Goal: Information Seeking & Learning: Learn about a topic

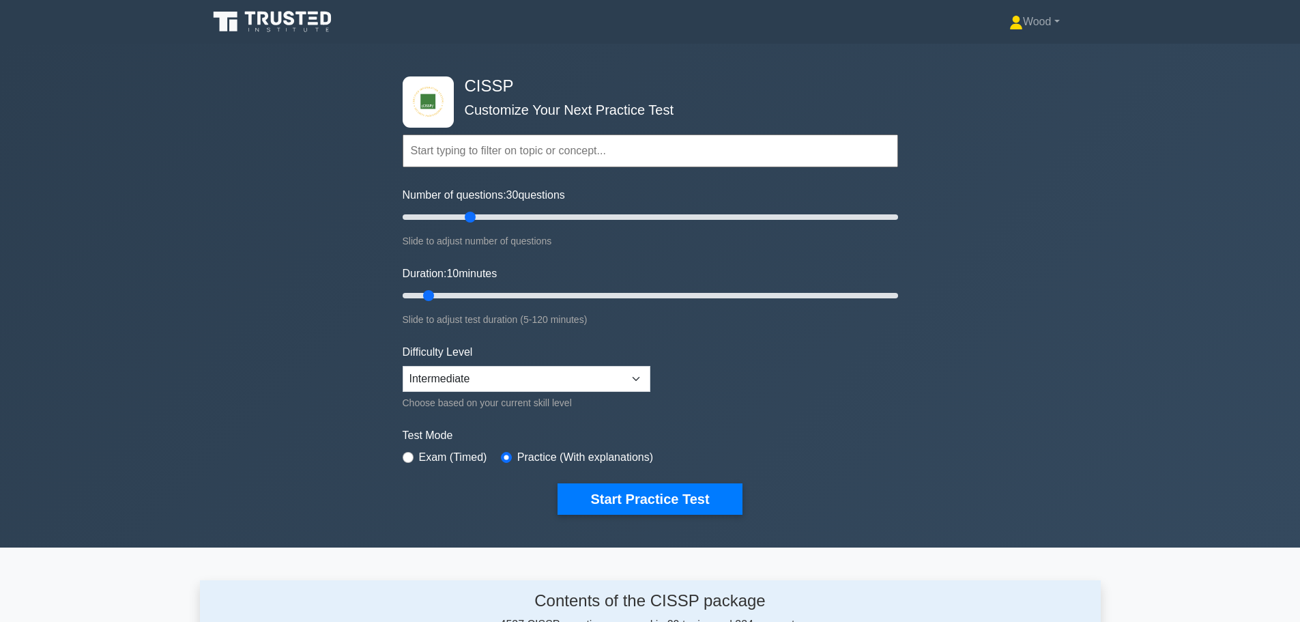
click at [485, 149] on input "text" at bounding box center [651, 150] width 496 height 33
click at [470, 164] on input "text" at bounding box center [651, 150] width 496 height 33
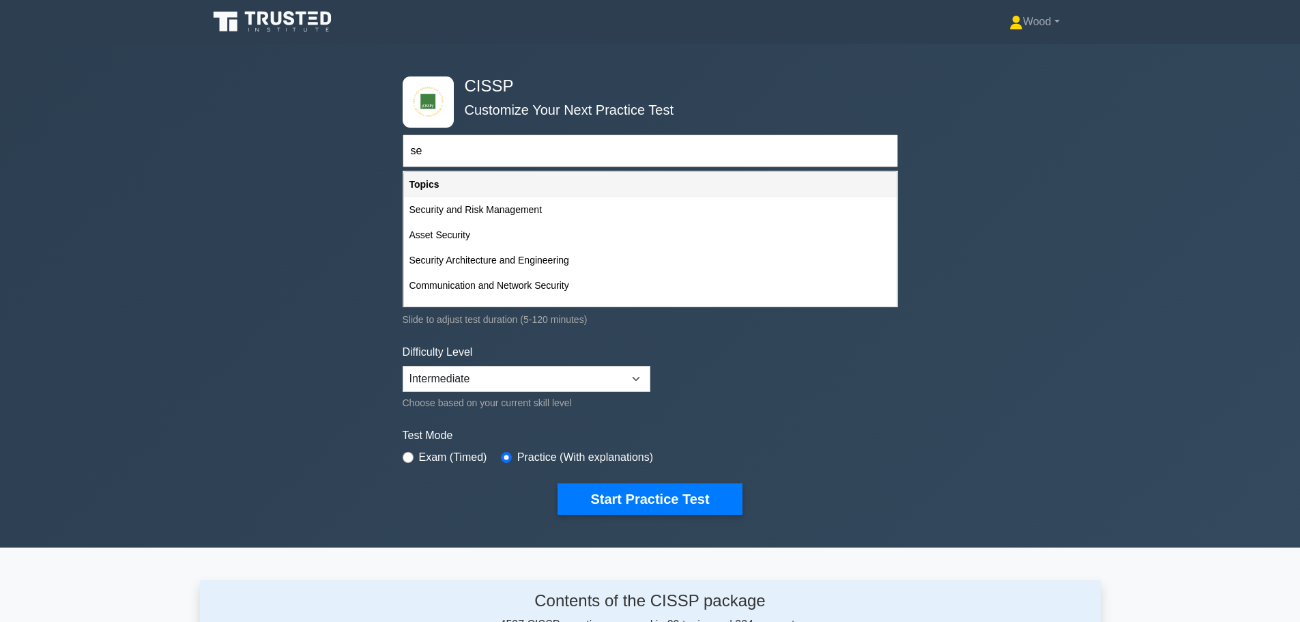
type input "s"
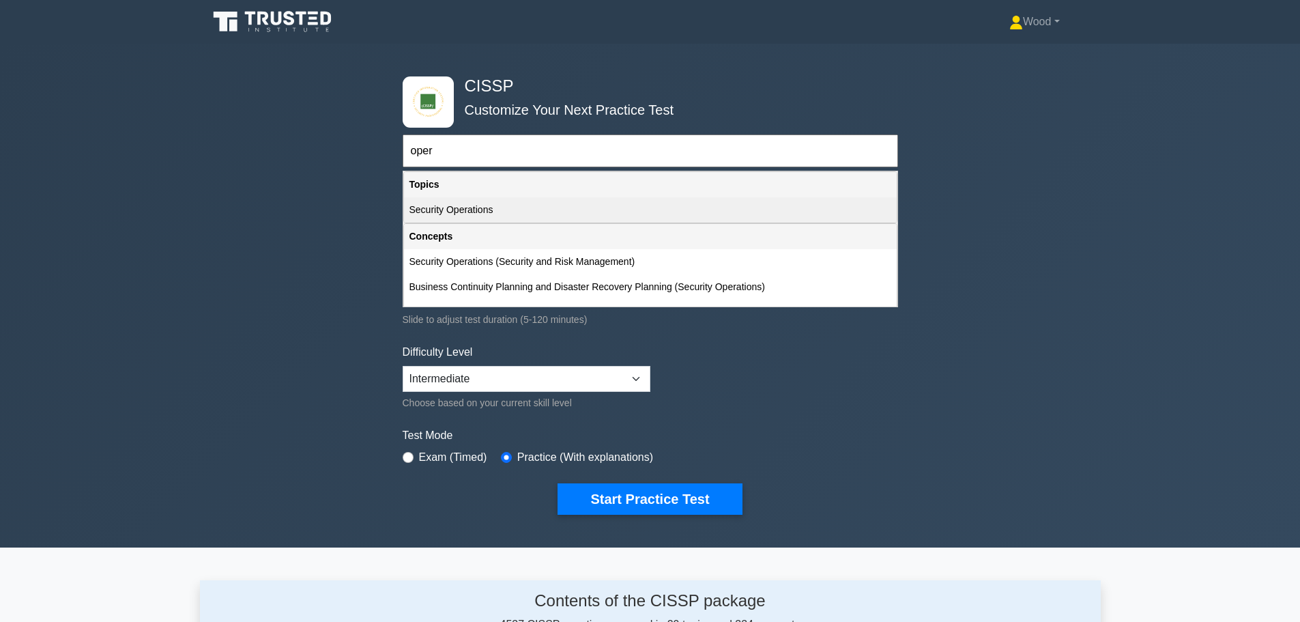
click at [457, 199] on div "Security Operations" at bounding box center [650, 209] width 493 height 25
type input "Security Operations"
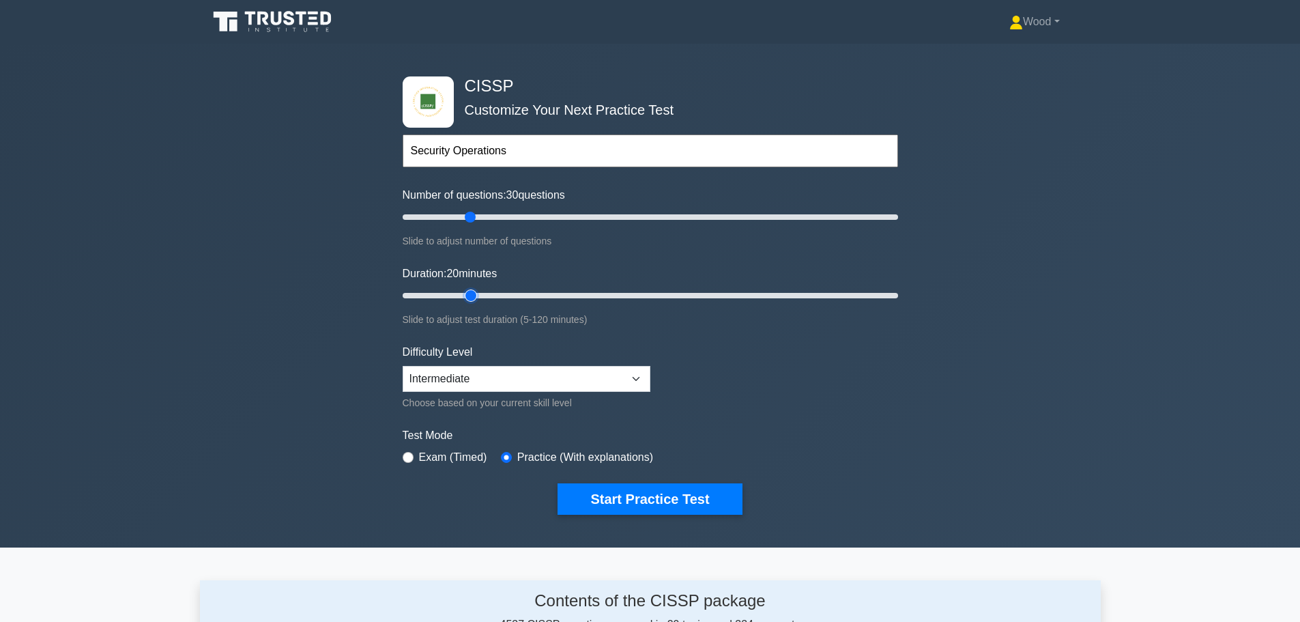
drag, startPoint x: 426, startPoint y: 292, endPoint x: 474, endPoint y: 298, distance: 48.8
type input "20"
click at [477, 295] on input "Duration: 20 minutes" at bounding box center [651, 295] width 496 height 16
drag, startPoint x: 470, startPoint y: 296, endPoint x: 499, endPoint y: 303, distance: 29.5
click at [499, 303] on input "Duration: 25 minutes" at bounding box center [651, 295] width 496 height 16
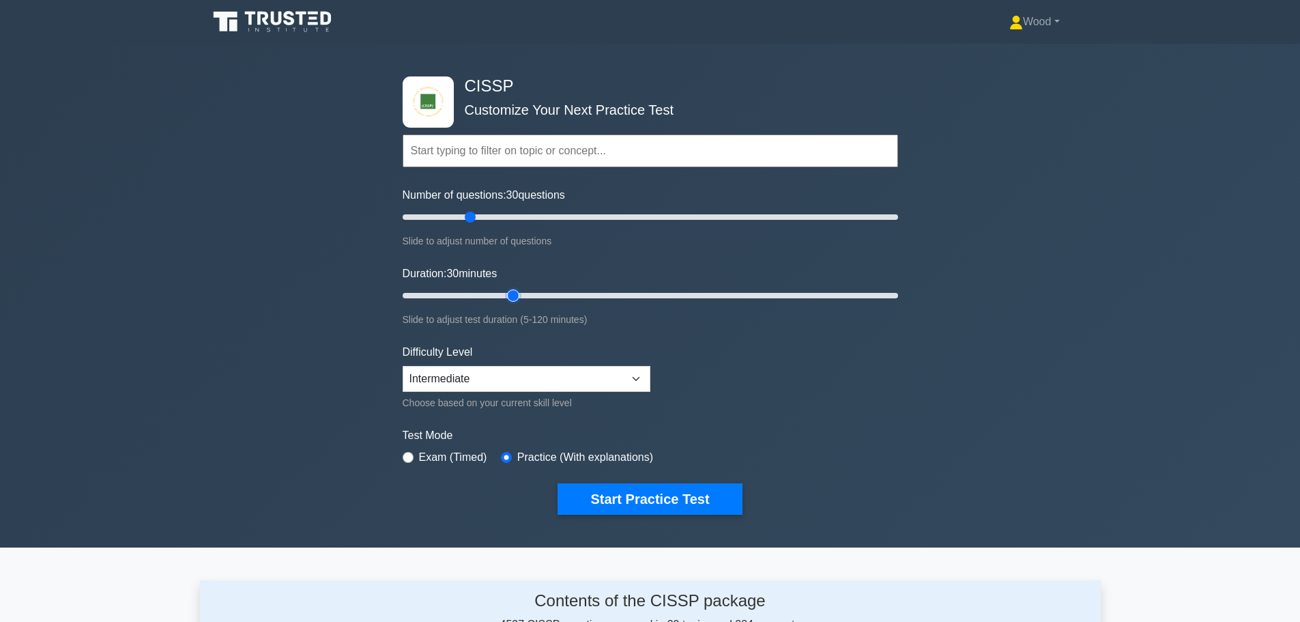
type input "30"
click at [509, 298] on input "Duration: 30 minutes" at bounding box center [651, 295] width 496 height 16
click at [480, 326] on div "Slide to adjust test duration (5-120 minutes)" at bounding box center [651, 319] width 496 height 16
click at [460, 153] on input "text" at bounding box center [651, 150] width 496 height 33
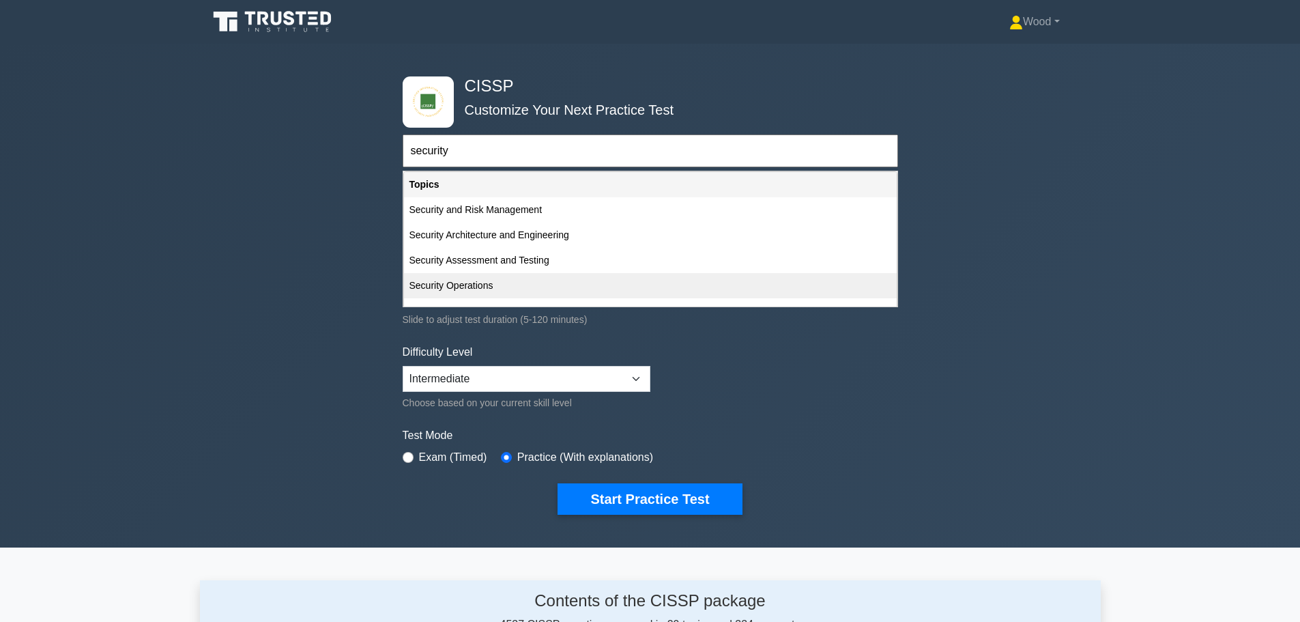
click at [450, 290] on div "Security Operations" at bounding box center [650, 285] width 493 height 25
type input "Security Operations"
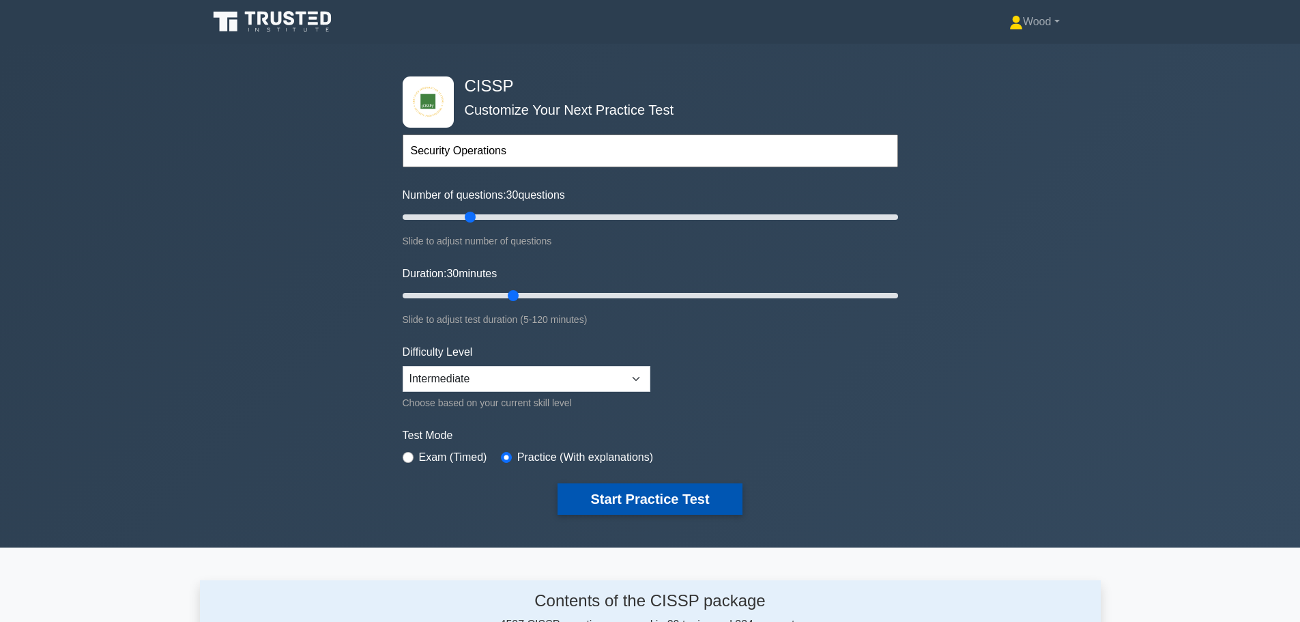
click at [645, 496] on button "Start Practice Test" at bounding box center [650, 498] width 184 height 31
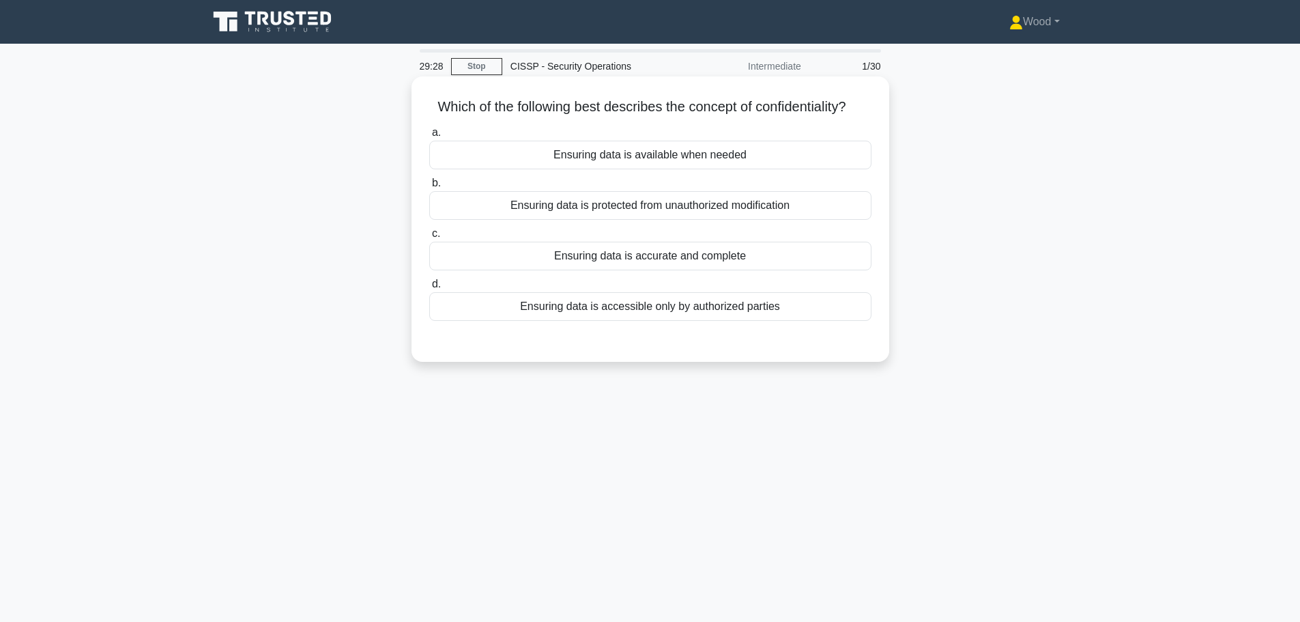
click at [641, 199] on div "Ensuring data is protected from unauthorized modification" at bounding box center [650, 205] width 442 height 29
click at [429, 188] on input "b. Ensuring data is protected from unauthorized modification" at bounding box center [429, 183] width 0 height 9
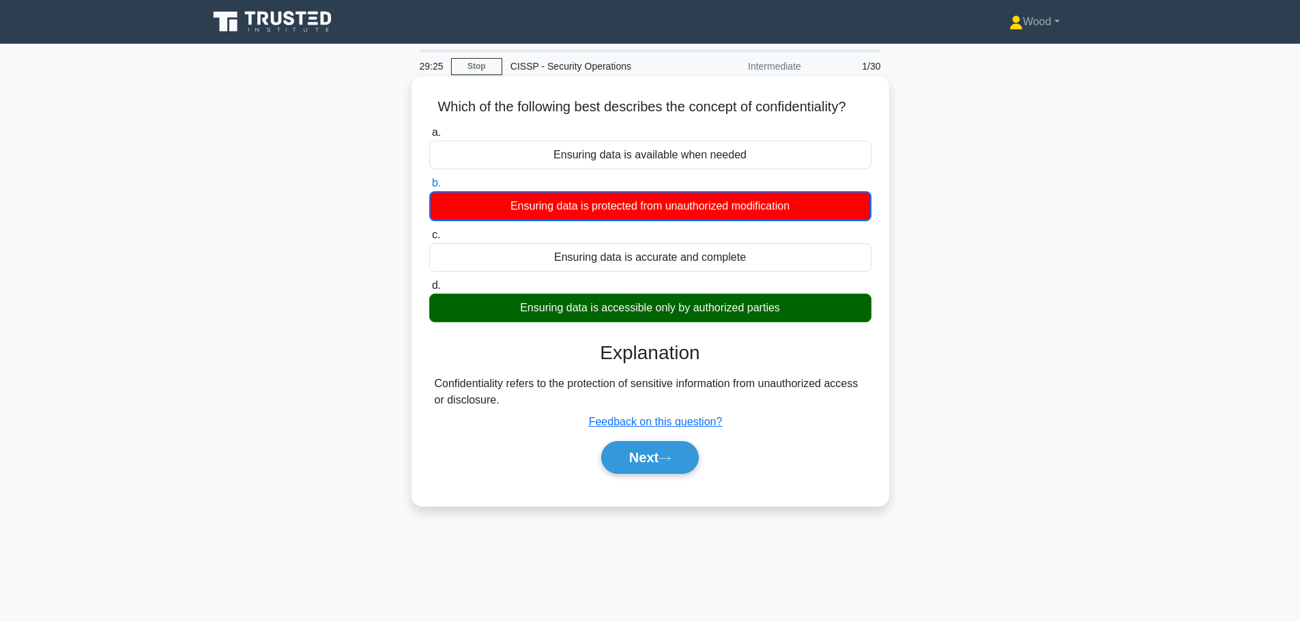
drag, startPoint x: 693, startPoint y: 311, endPoint x: 693, endPoint y: 349, distance: 38.2
click at [693, 347] on div "a. Ensuring data is available when needed b. Ensuring data is protected from un…" at bounding box center [650, 305] width 445 height 369
click at [845, 362] on h3 "Explanation" at bounding box center [651, 352] width 426 height 23
click at [655, 461] on button "Next" at bounding box center [650, 457] width 98 height 33
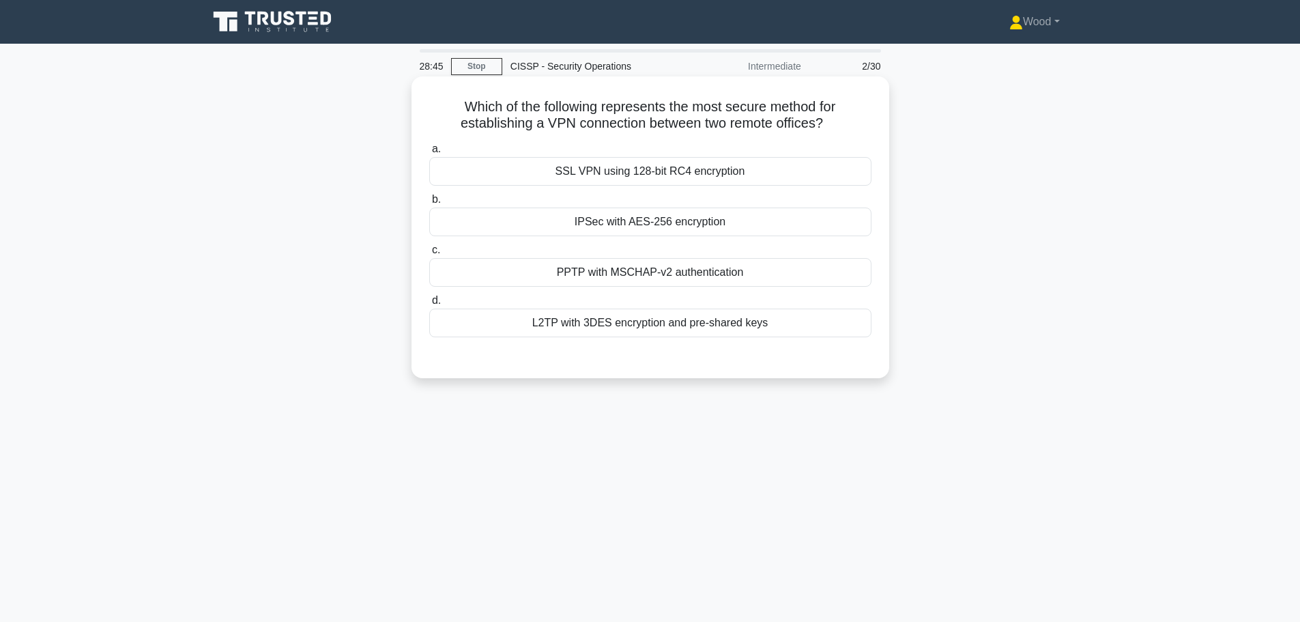
click at [654, 227] on div "IPSec with AES-256 encryption" at bounding box center [650, 221] width 442 height 29
click at [429, 204] on input "b. IPSec with AES-256 encryption" at bounding box center [429, 199] width 0 height 9
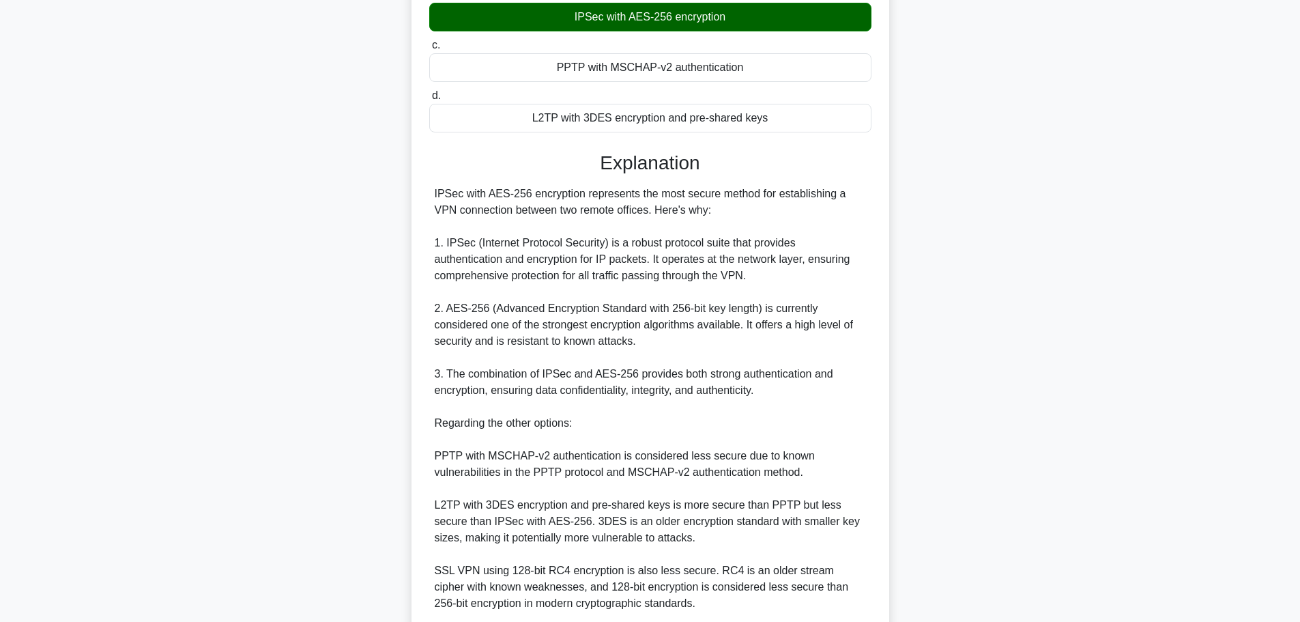
scroll to position [384, 0]
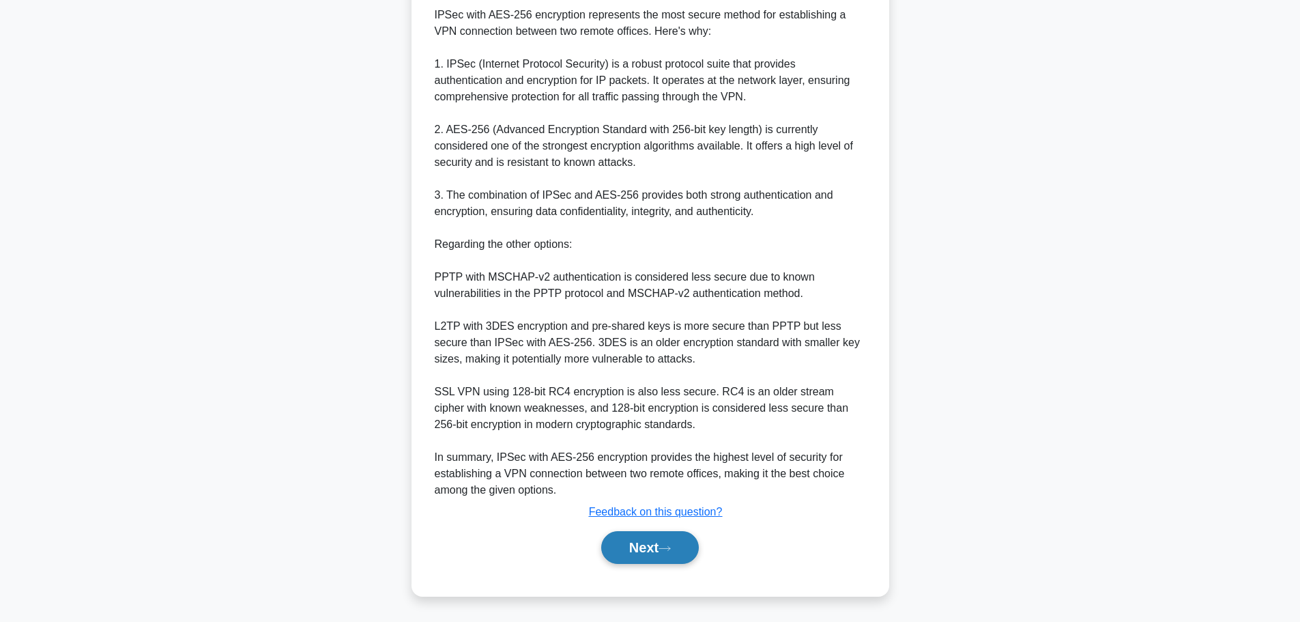
click at [653, 536] on button "Next" at bounding box center [650, 547] width 98 height 33
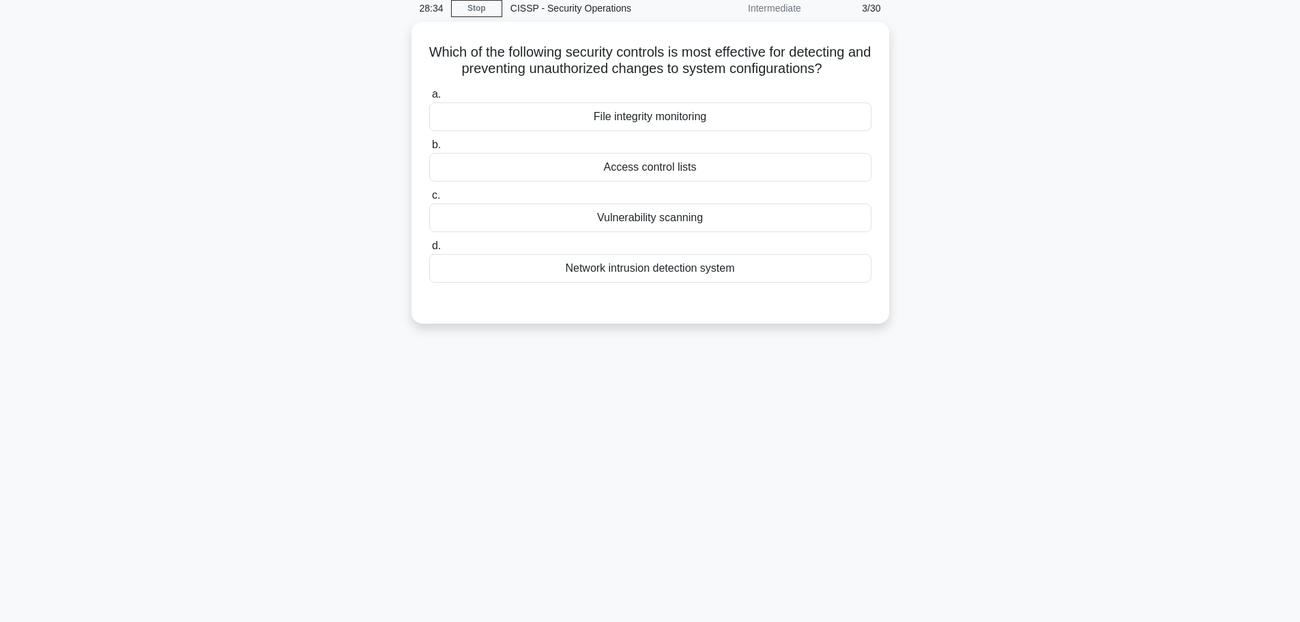
scroll to position [0, 0]
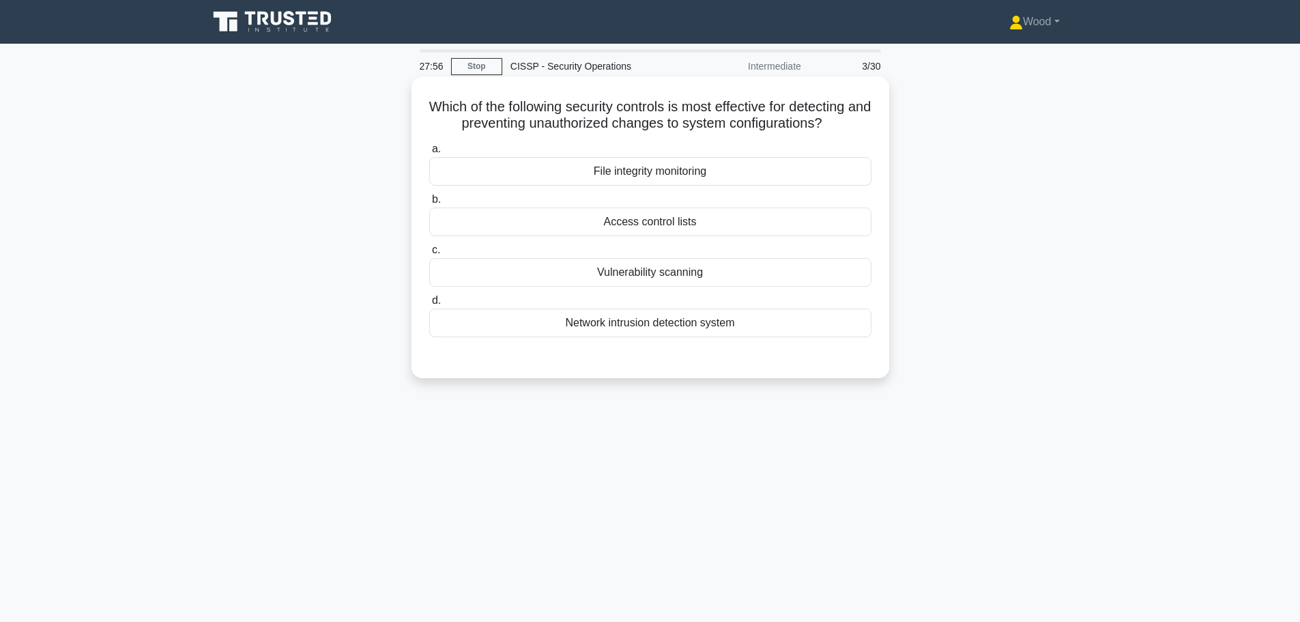
click at [678, 178] on div "File integrity monitoring" at bounding box center [650, 171] width 442 height 29
click at [429, 154] on input "a. File integrity monitoring" at bounding box center [429, 149] width 0 height 9
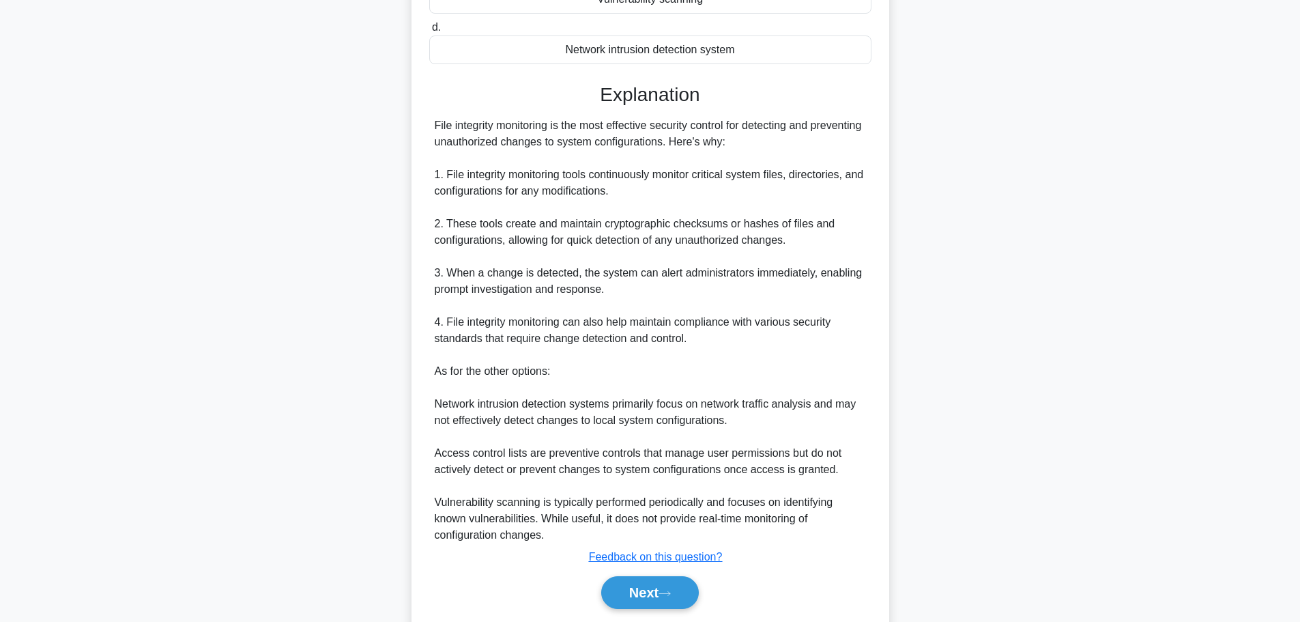
scroll to position [319, 0]
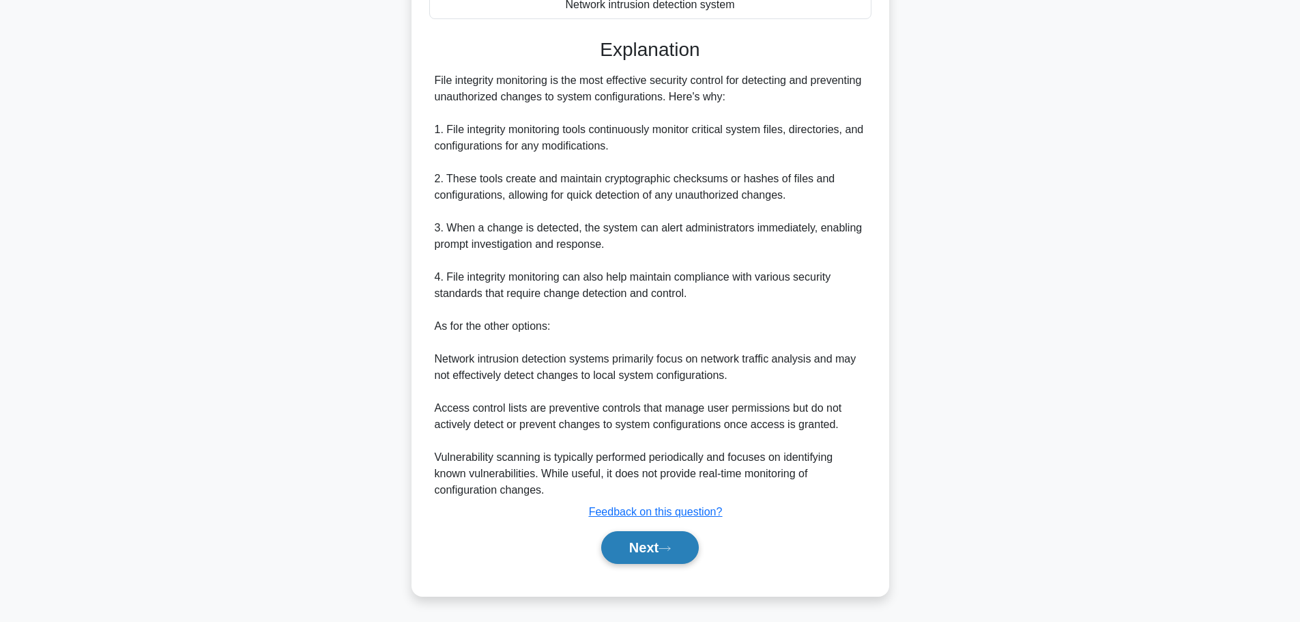
click at [652, 548] on button "Next" at bounding box center [650, 547] width 98 height 33
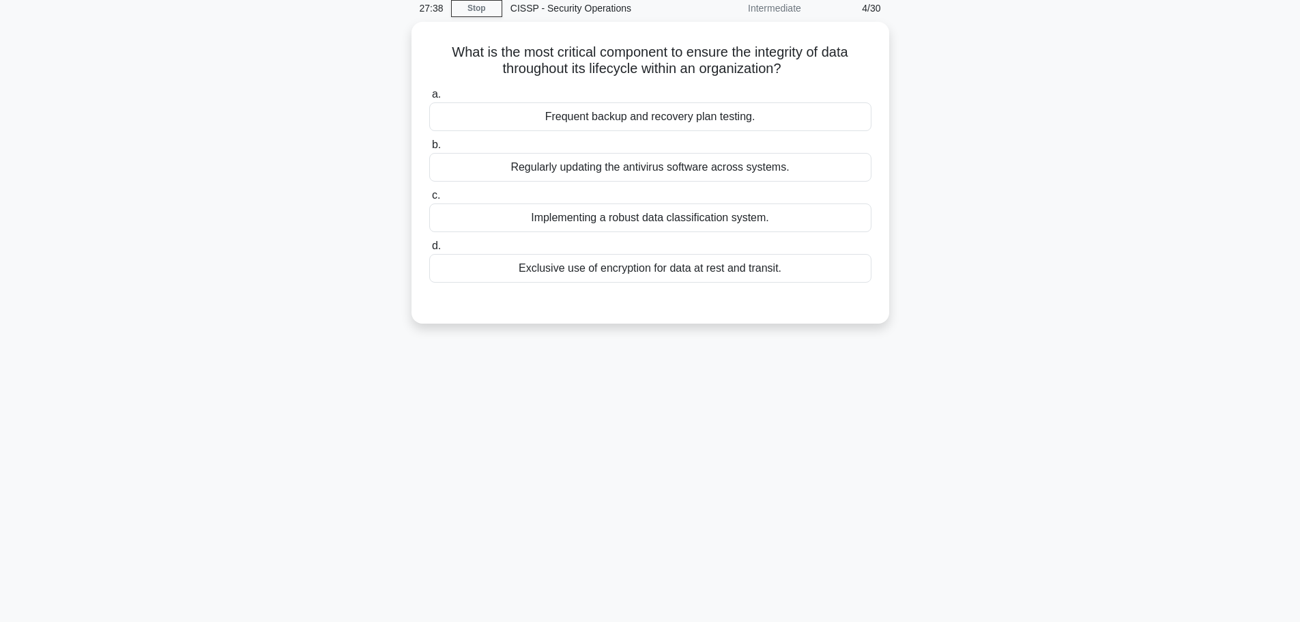
scroll to position [0, 0]
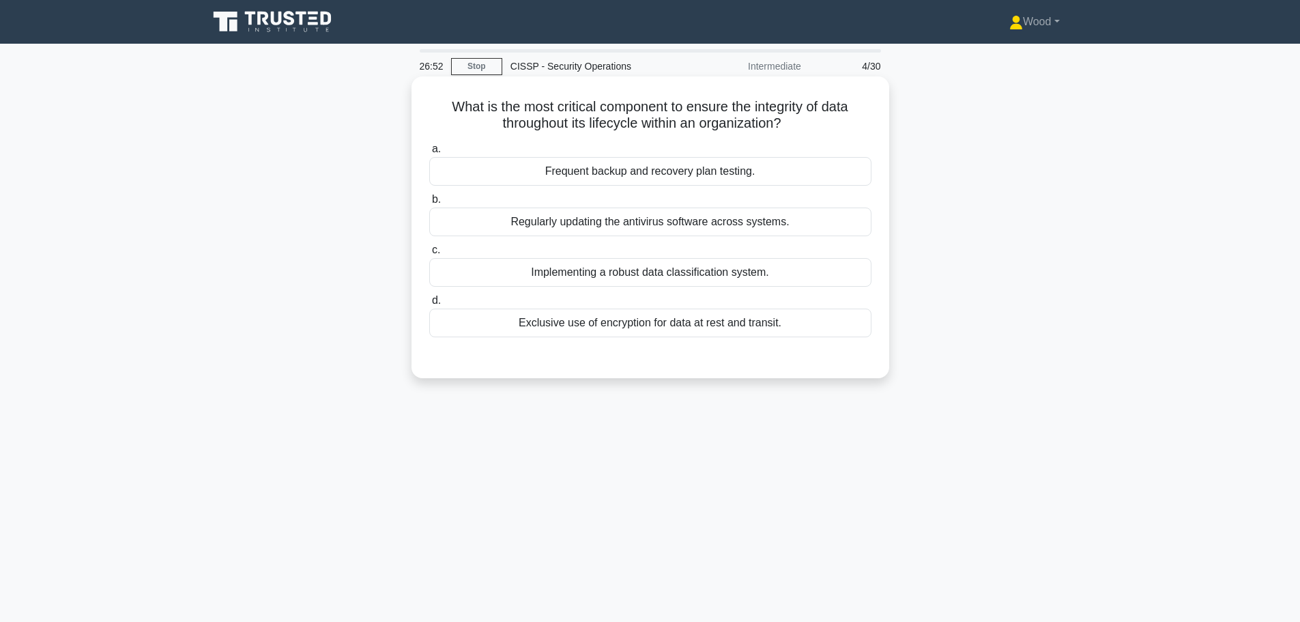
click at [653, 329] on div "Exclusive use of encryption for data at rest and transit." at bounding box center [650, 323] width 442 height 29
click at [429, 305] on input "d. Exclusive use of encryption for data at rest and transit." at bounding box center [429, 300] width 0 height 9
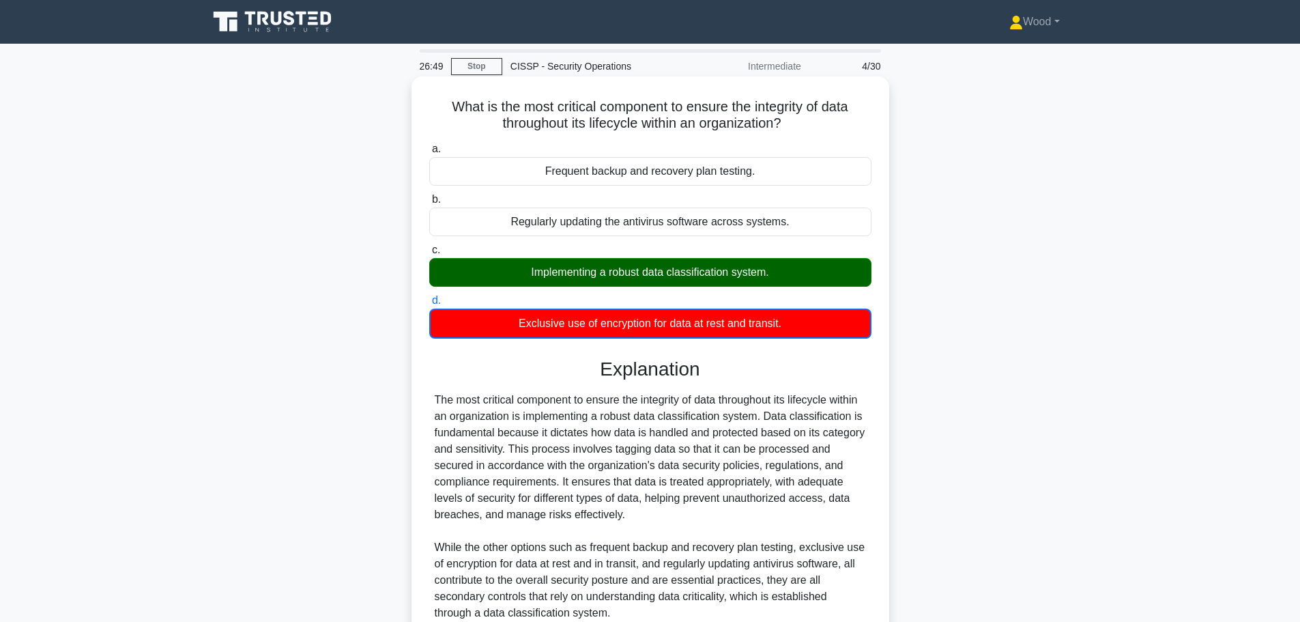
click at [646, 487] on div "The most critical component to ensure the integrity of data throughout its life…" at bounding box center [650, 506] width 431 height 229
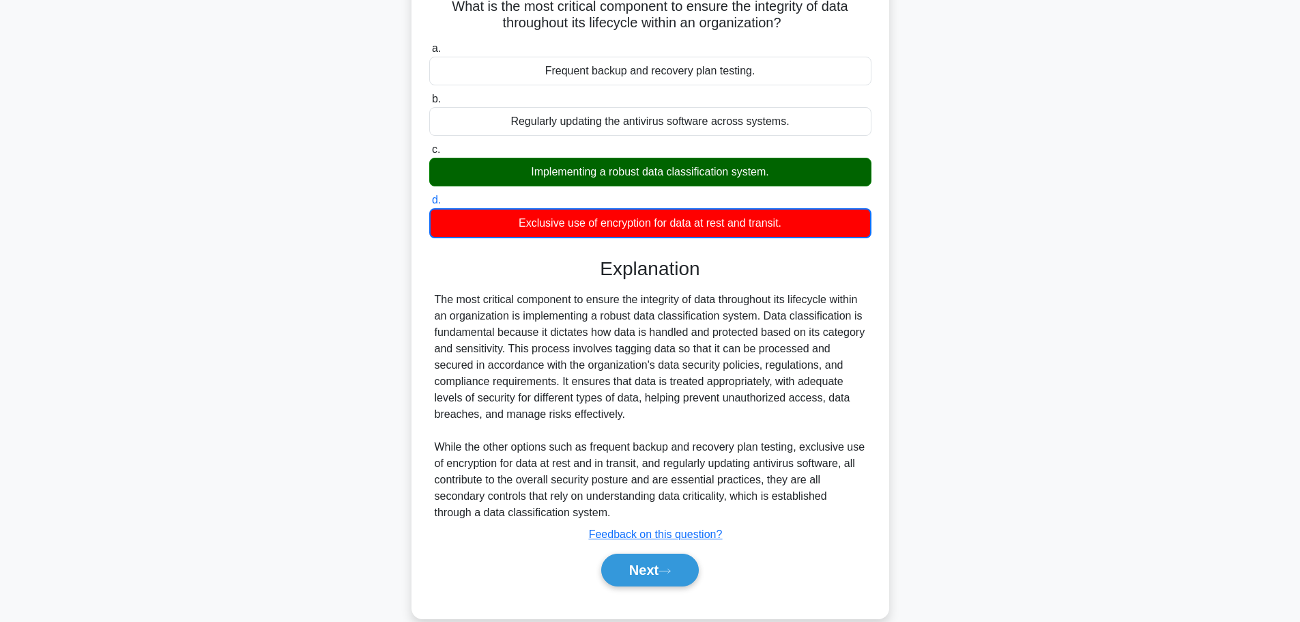
scroll to position [124, 0]
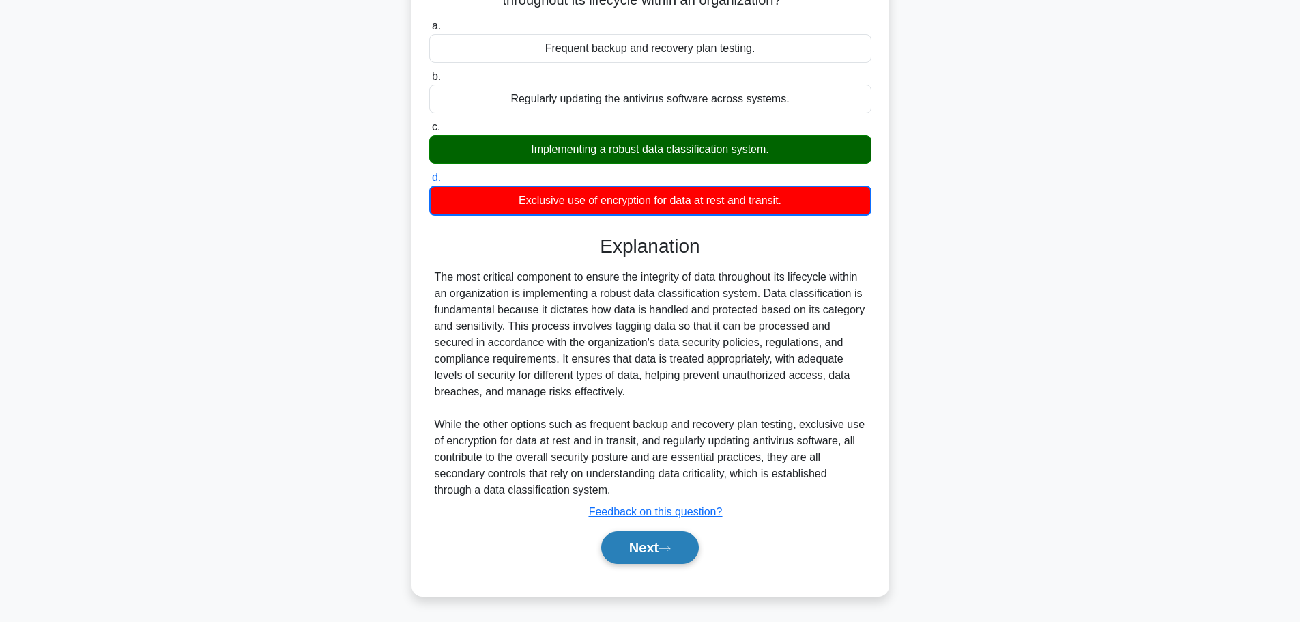
click at [651, 549] on button "Next" at bounding box center [650, 547] width 98 height 33
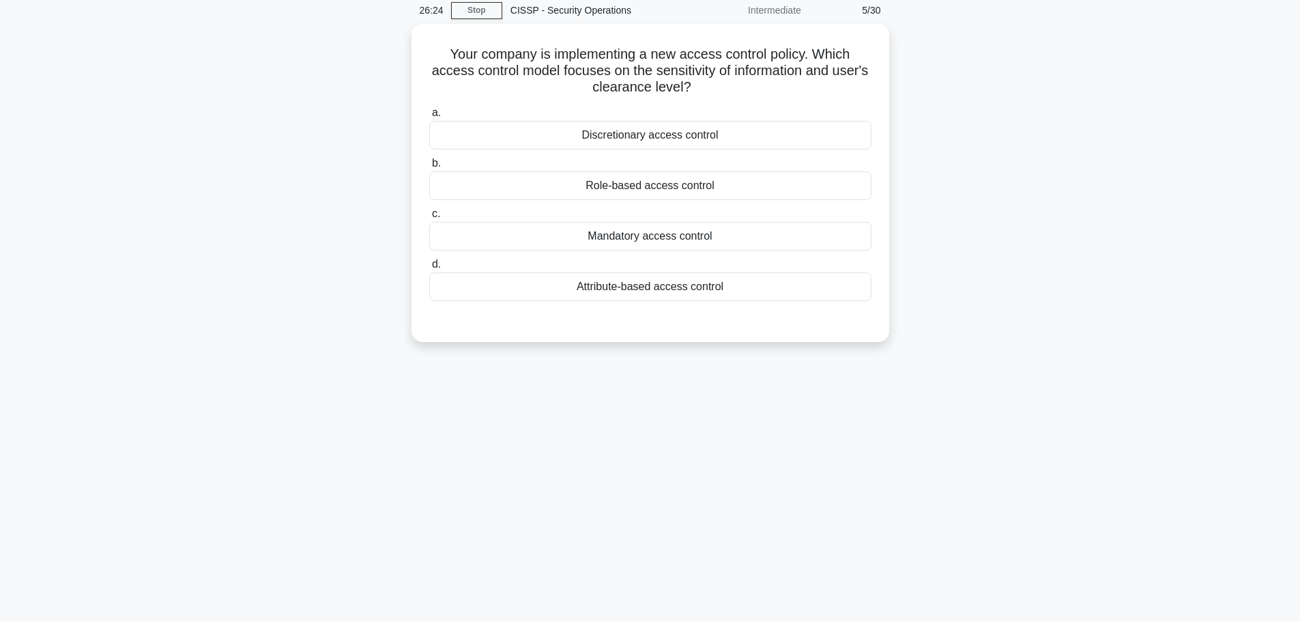
scroll to position [0, 0]
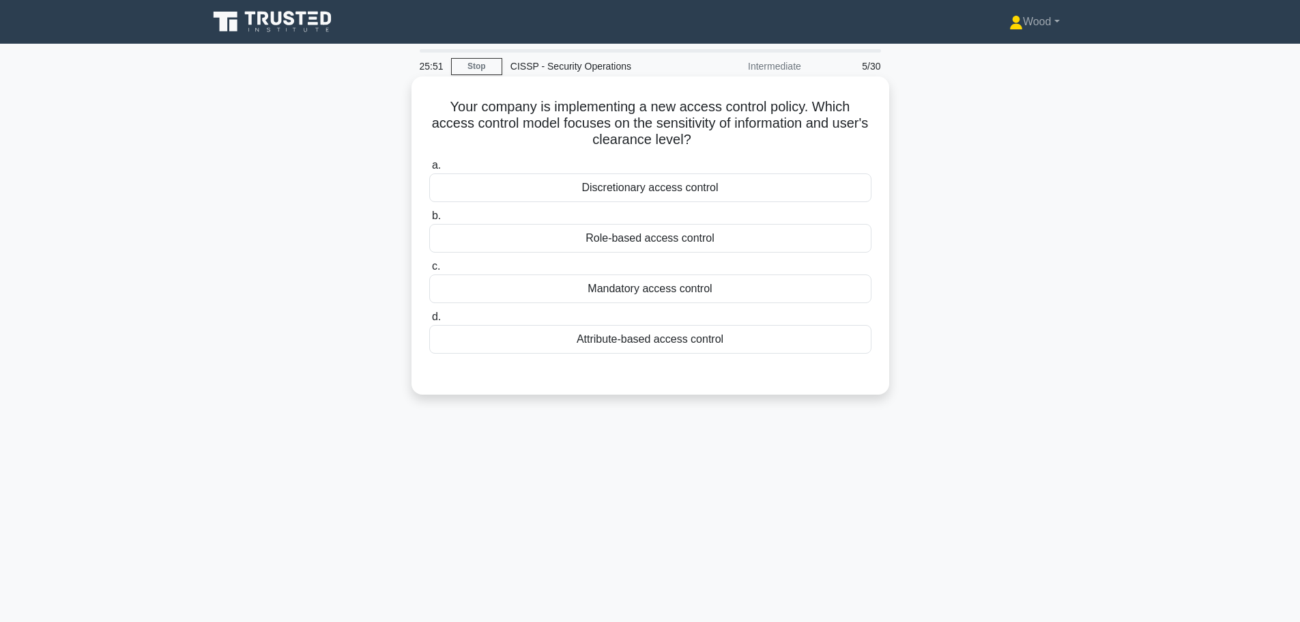
click at [629, 298] on div "Mandatory access control" at bounding box center [650, 288] width 442 height 29
click at [429, 271] on input "c. Mandatory access control" at bounding box center [429, 266] width 0 height 9
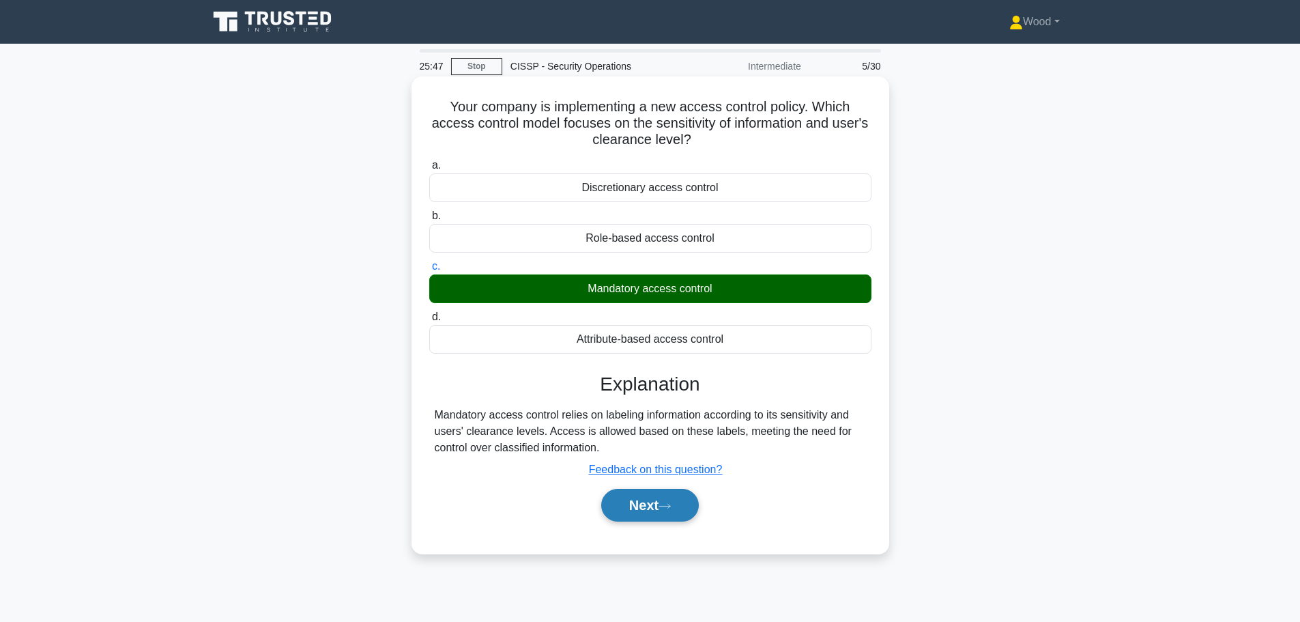
click at [649, 510] on button "Next" at bounding box center [650, 505] width 98 height 33
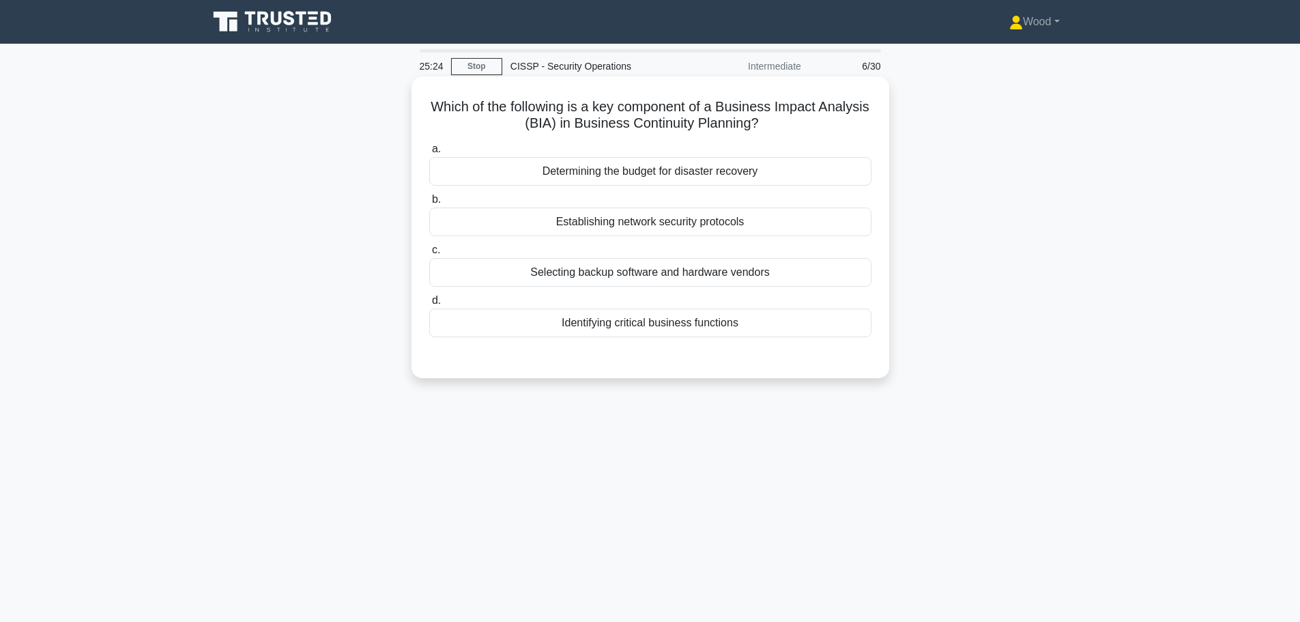
click at [713, 335] on div "Identifying critical business functions" at bounding box center [650, 323] width 442 height 29
click at [429, 305] on input "d. Identifying critical business functions" at bounding box center [429, 300] width 0 height 9
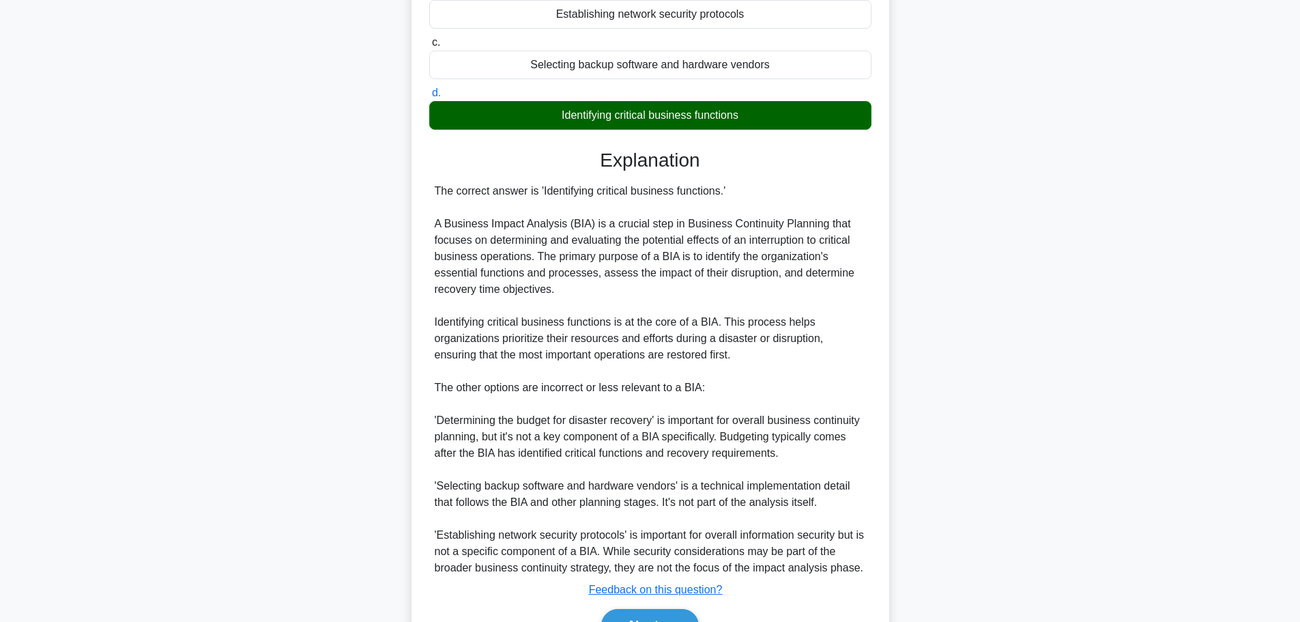
scroll to position [286, 0]
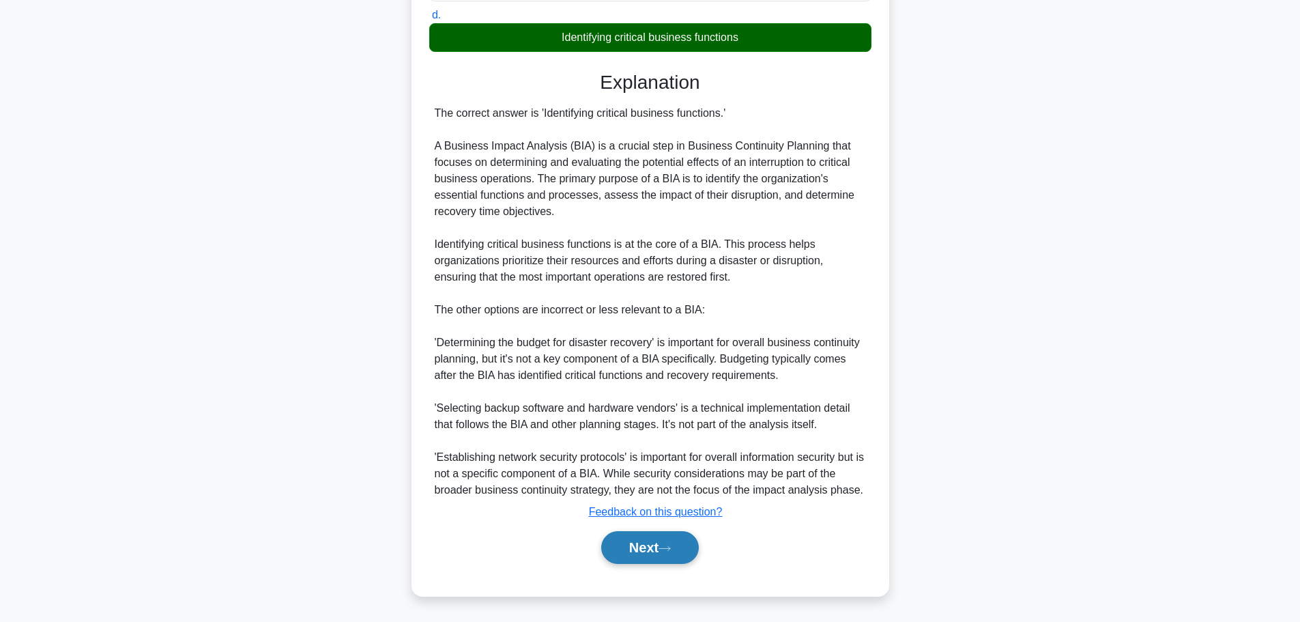
click at [655, 554] on button "Next" at bounding box center [650, 547] width 98 height 33
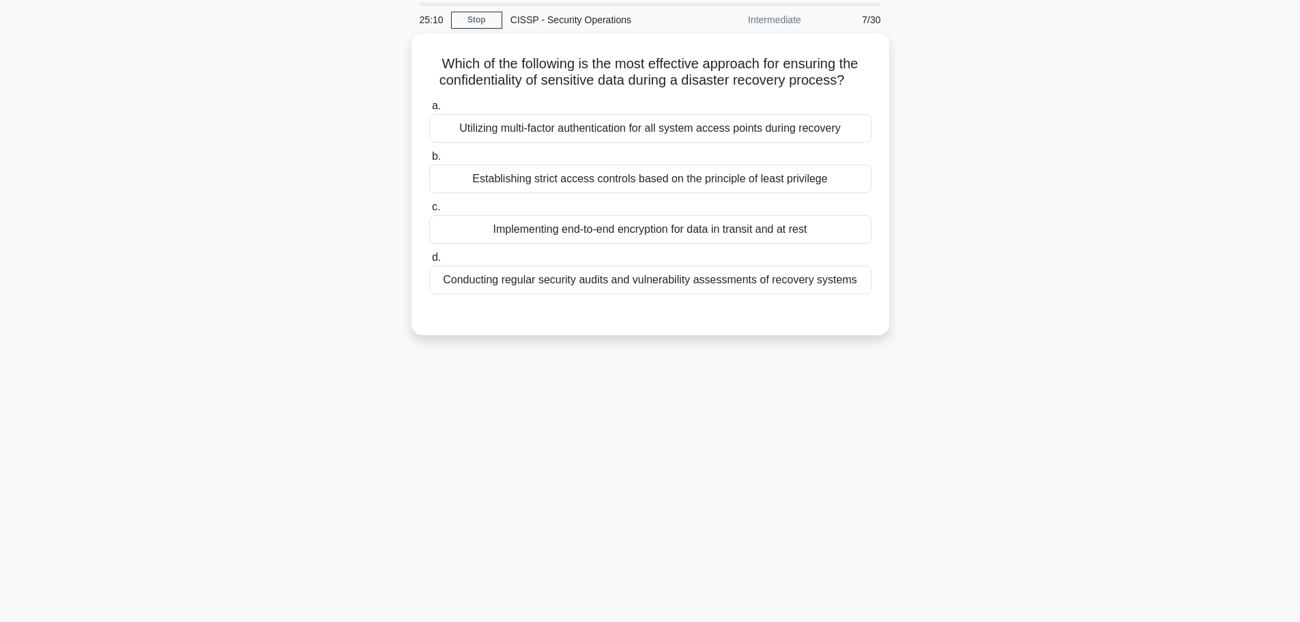
scroll to position [0, 0]
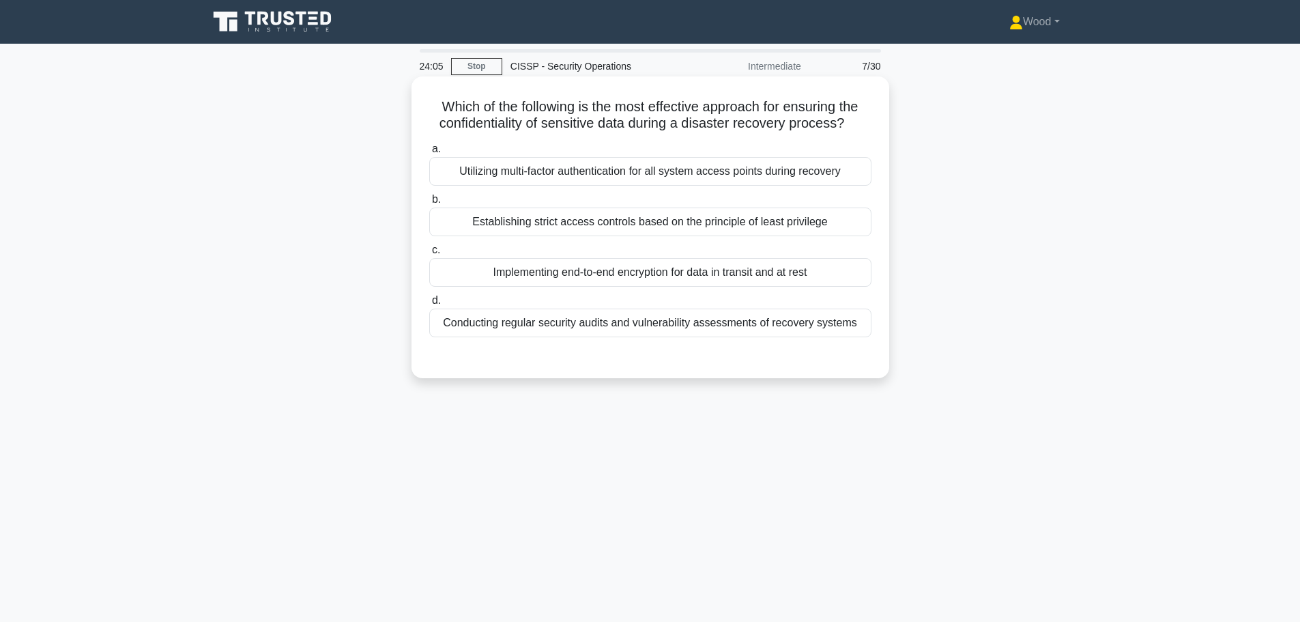
click at [618, 229] on div "Establishing strict access controls based on the principle of least privilege" at bounding box center [650, 221] width 442 height 29
click at [429, 204] on input "b. Establishing strict access controls based on the principle of least privilege" at bounding box center [429, 199] width 0 height 9
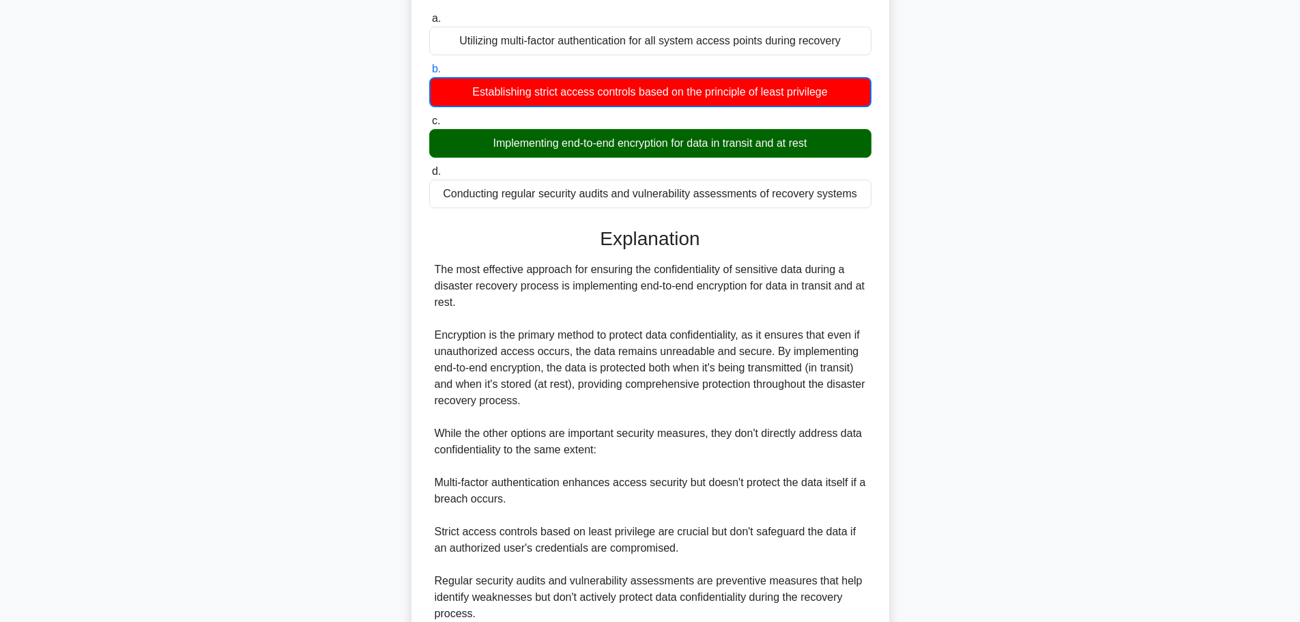
scroll to position [273, 0]
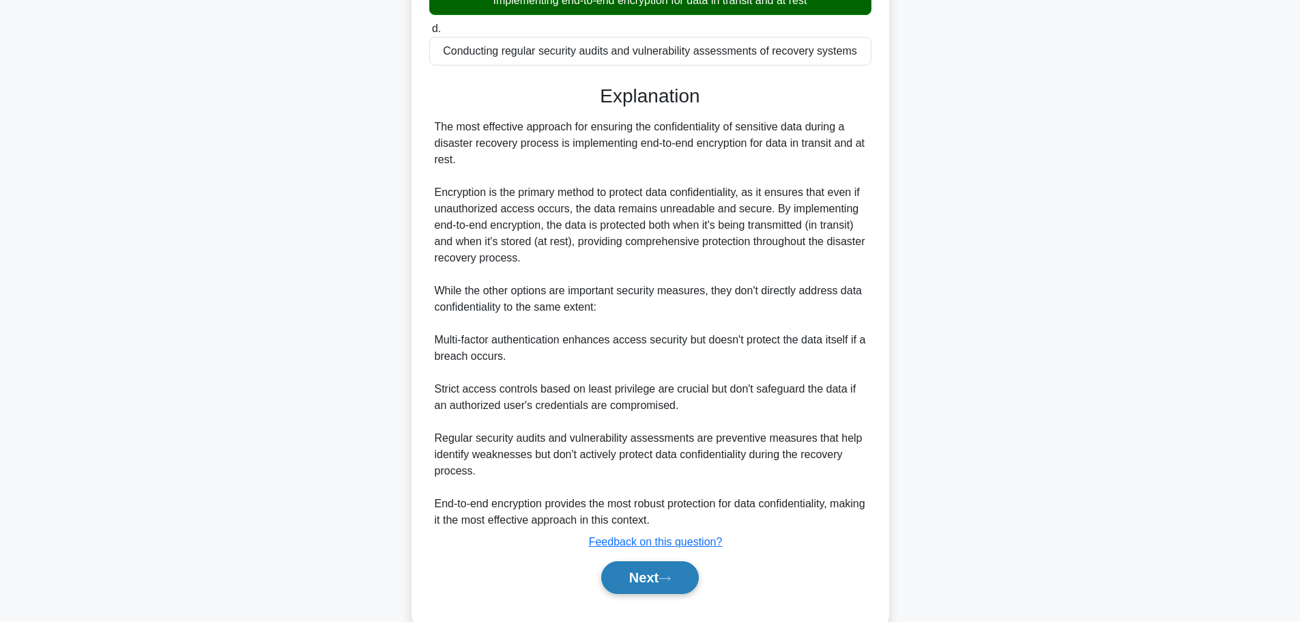
click at [657, 580] on button "Next" at bounding box center [650, 577] width 98 height 33
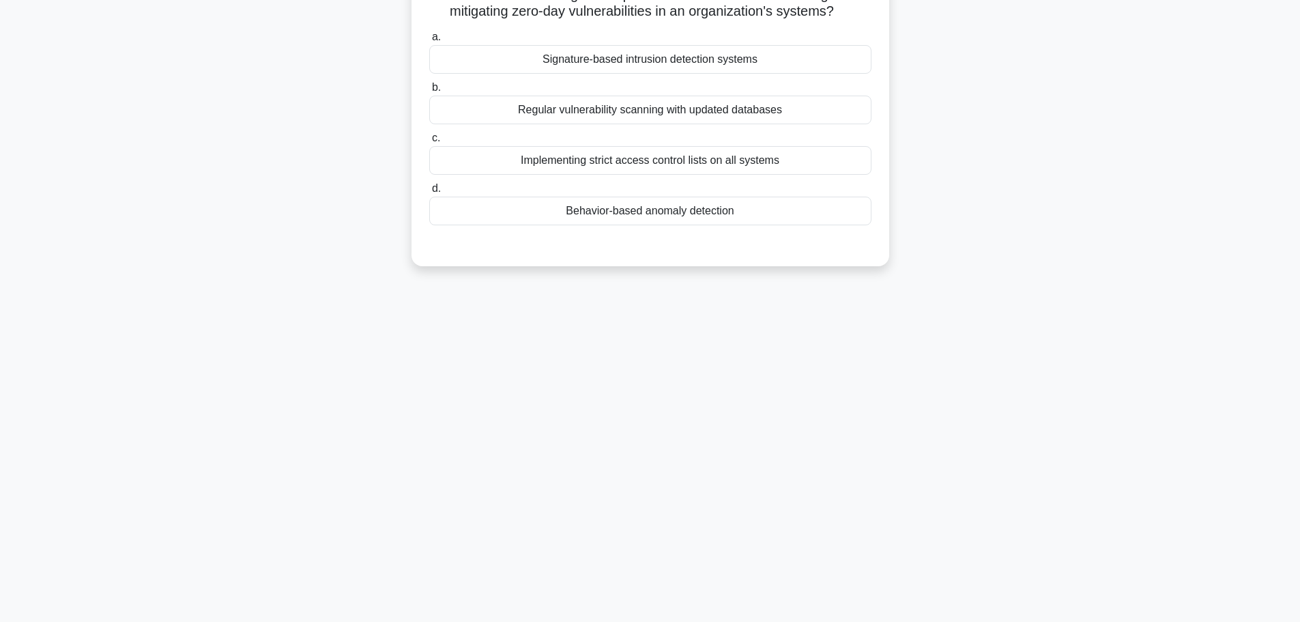
scroll to position [0, 0]
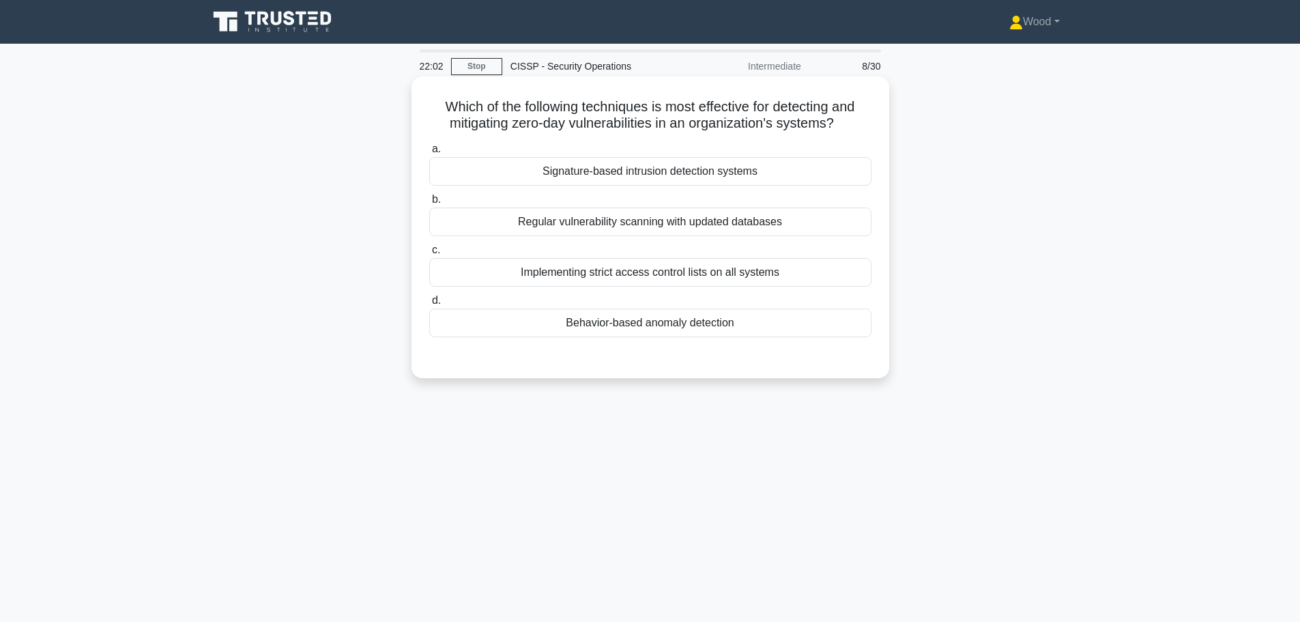
click at [644, 224] on div "Regular vulnerability scanning with updated databases" at bounding box center [650, 221] width 442 height 29
click at [429, 204] on input "b. Regular vulnerability scanning with updated databases" at bounding box center [429, 199] width 0 height 9
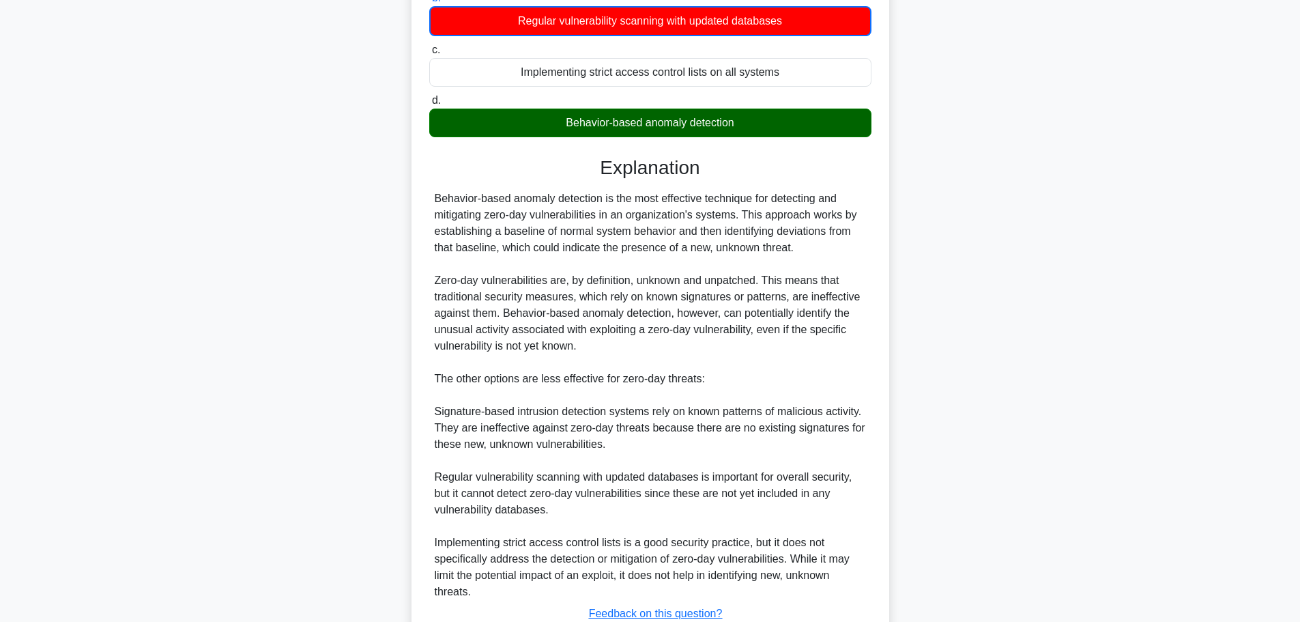
scroll to position [304, 0]
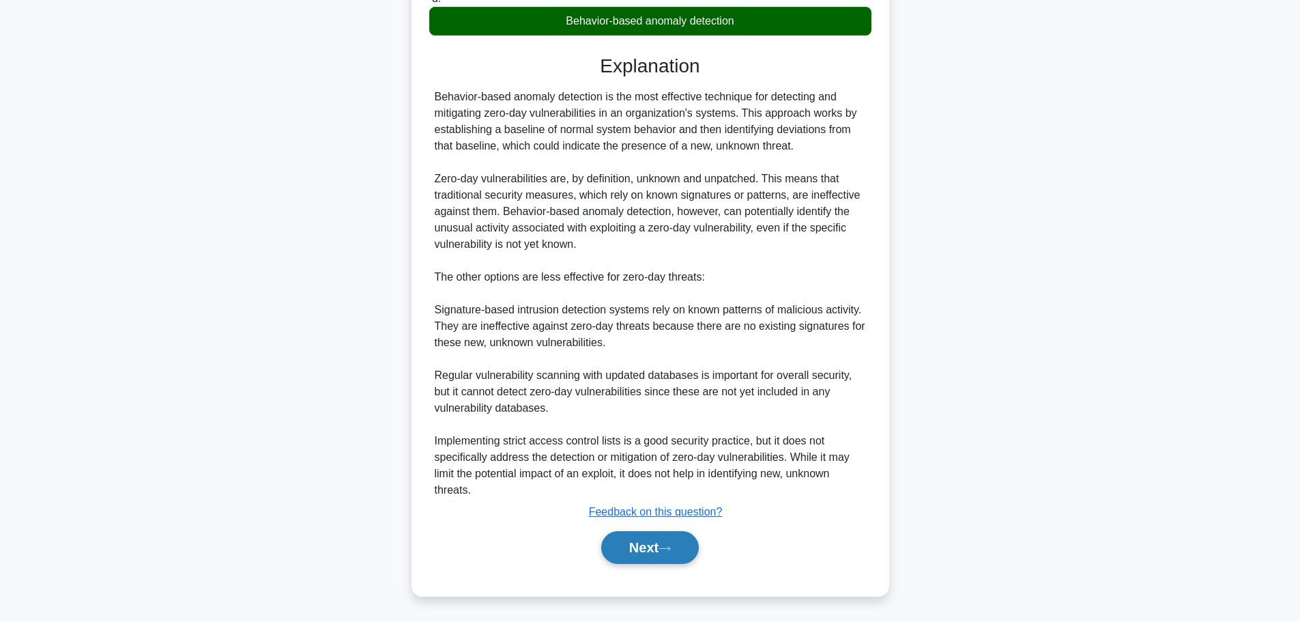
click at [650, 551] on button "Next" at bounding box center [650, 547] width 98 height 33
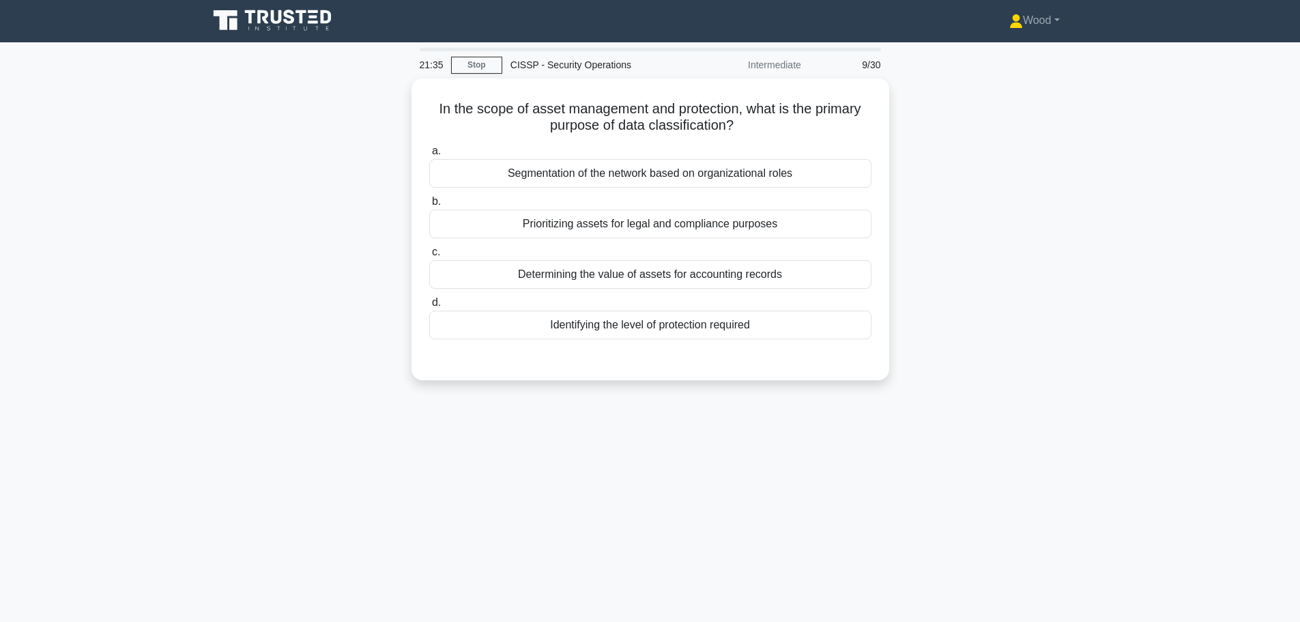
scroll to position [0, 0]
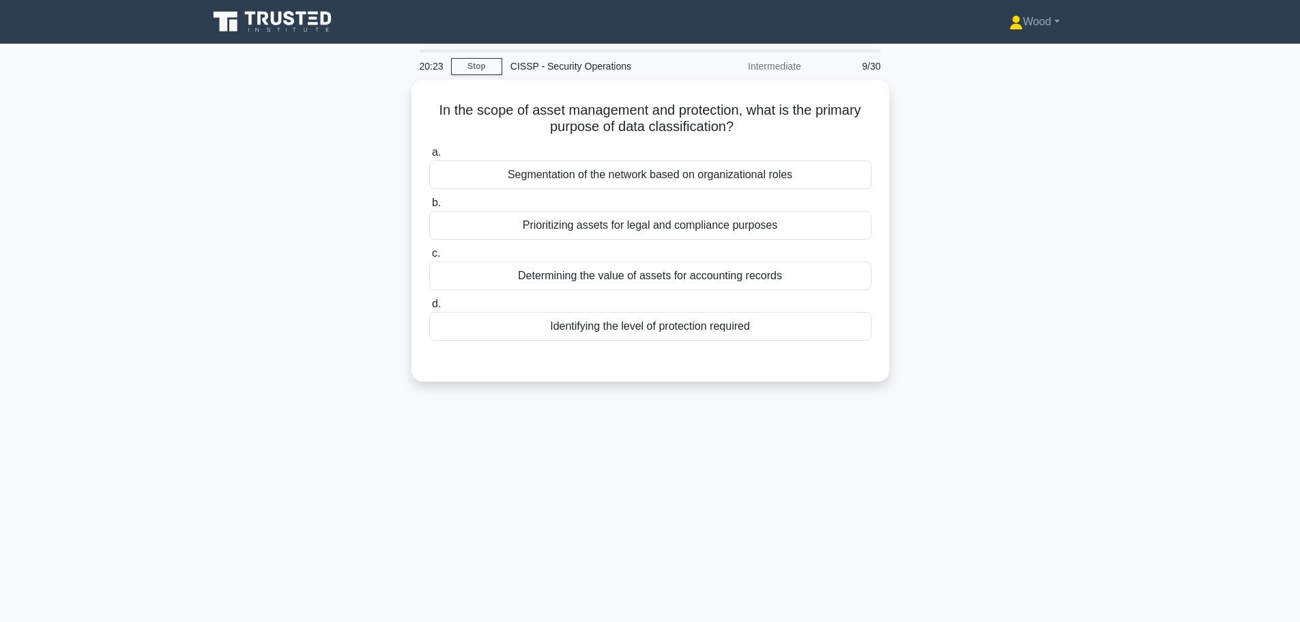
click at [941, 511] on div "20:23 Stop CISSP - Security Operations Intermediate 9/30 In the scope of asset …" at bounding box center [650, 390] width 901 height 683
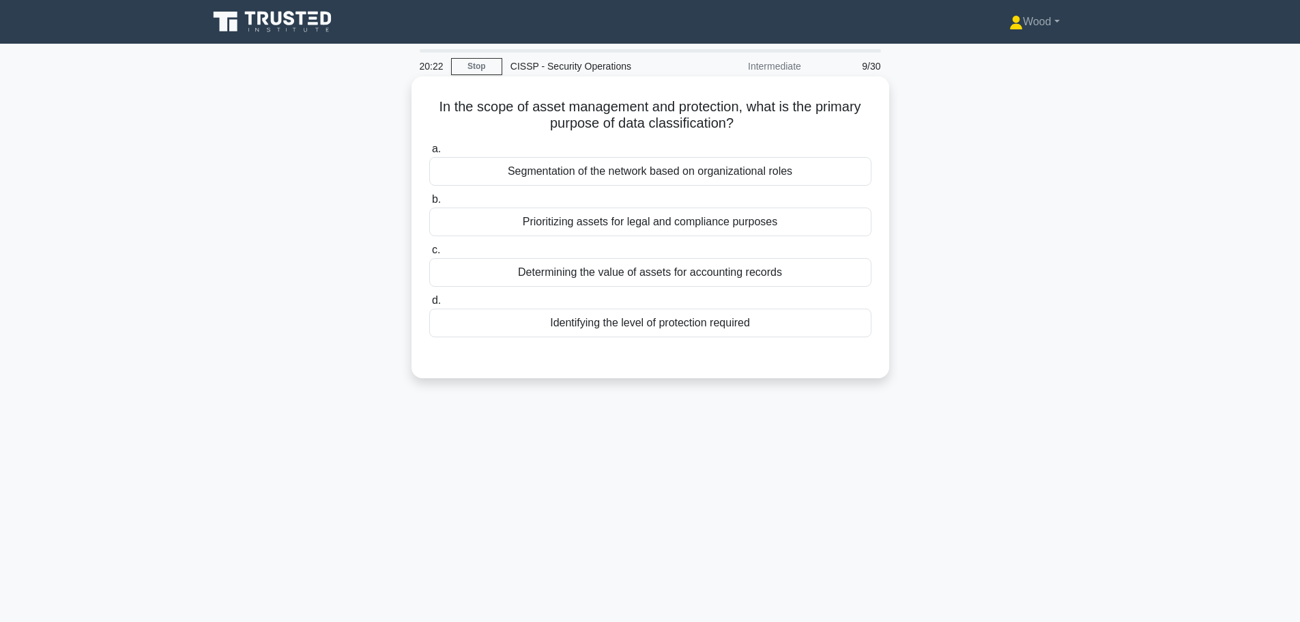
click at [653, 234] on div "Prioritizing assets for legal and compliance purposes" at bounding box center [650, 221] width 442 height 29
click at [429, 204] on input "b. Prioritizing assets for legal and compliance purposes" at bounding box center [429, 199] width 0 height 9
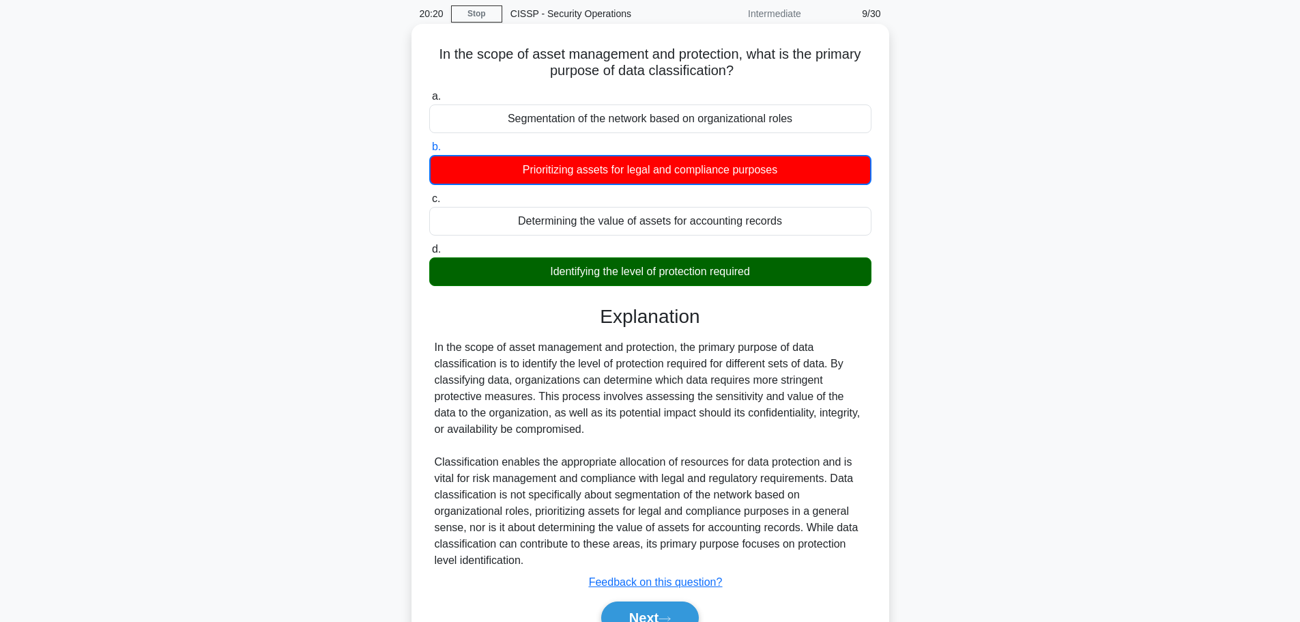
scroll to position [124, 0]
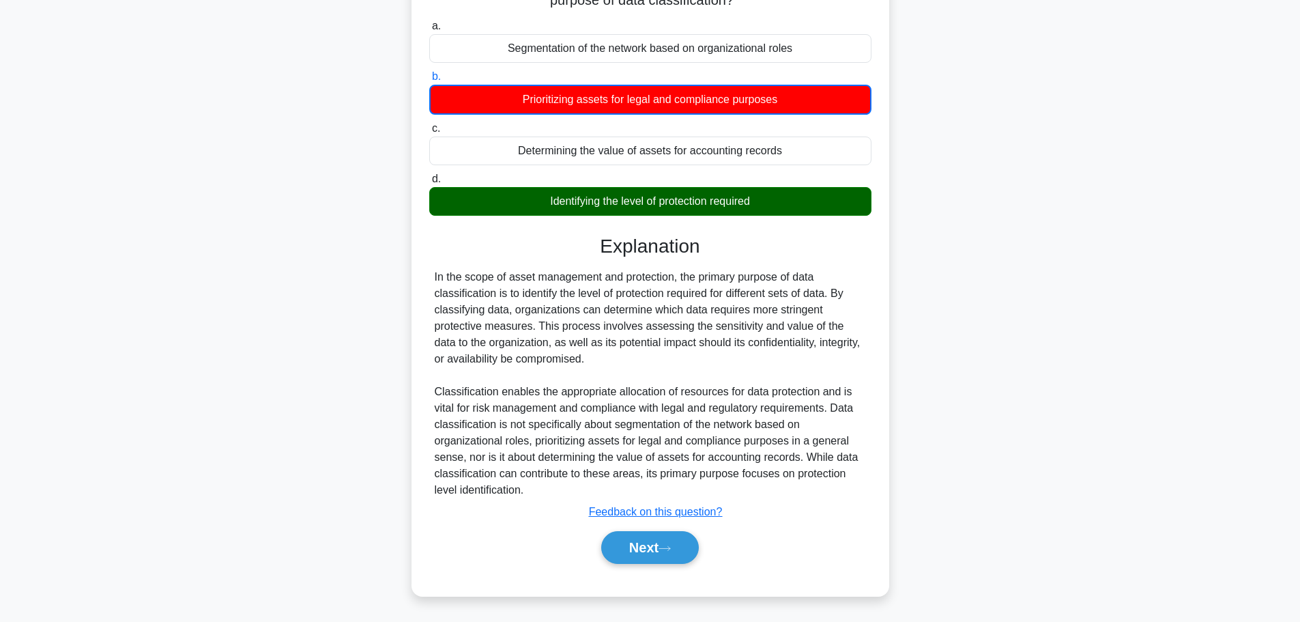
click at [689, 311] on div "In the scope of asset management and protection, the primary purpose of data cl…" at bounding box center [650, 383] width 431 height 229
click at [656, 551] on button "Next" at bounding box center [650, 547] width 98 height 33
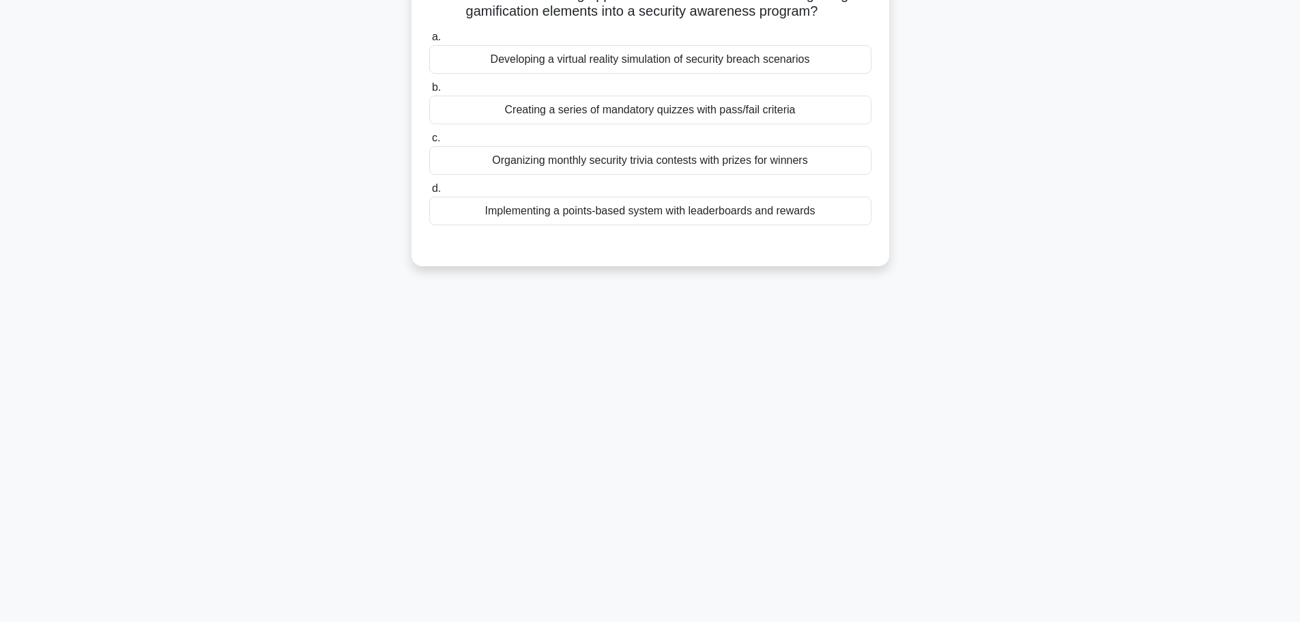
scroll to position [0, 0]
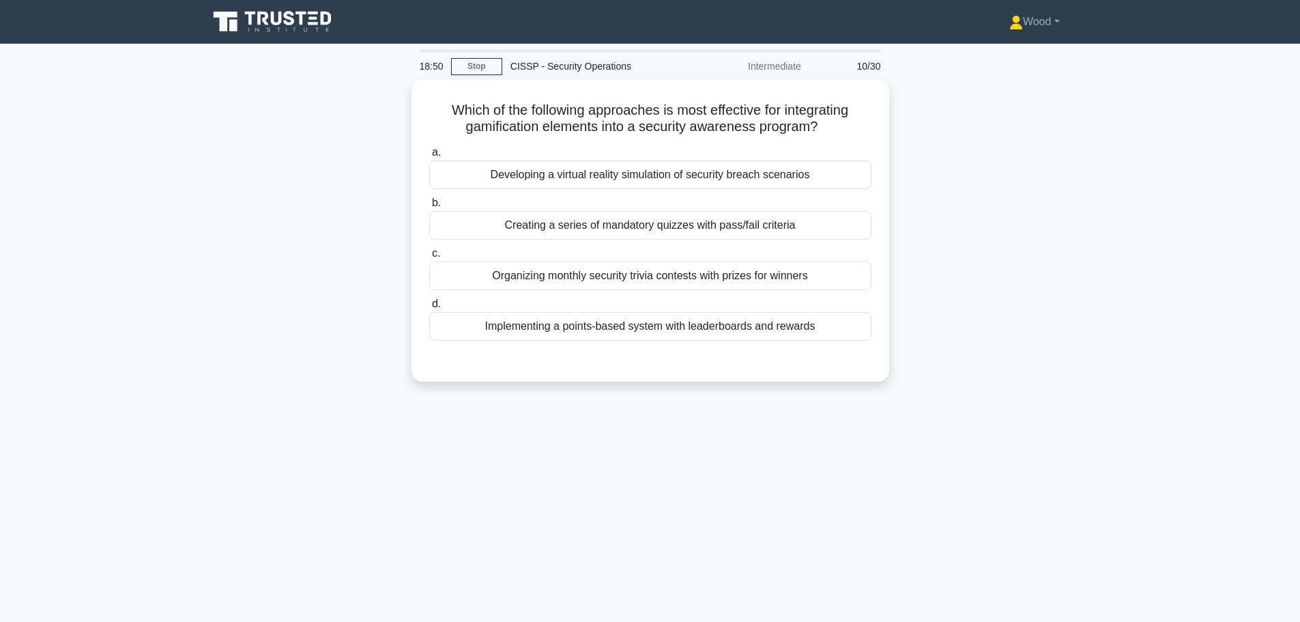
click at [961, 431] on div "18:50 Stop CISSP - Security Operations Intermediate 10/30 Which of the followin…" at bounding box center [650, 390] width 901 height 683
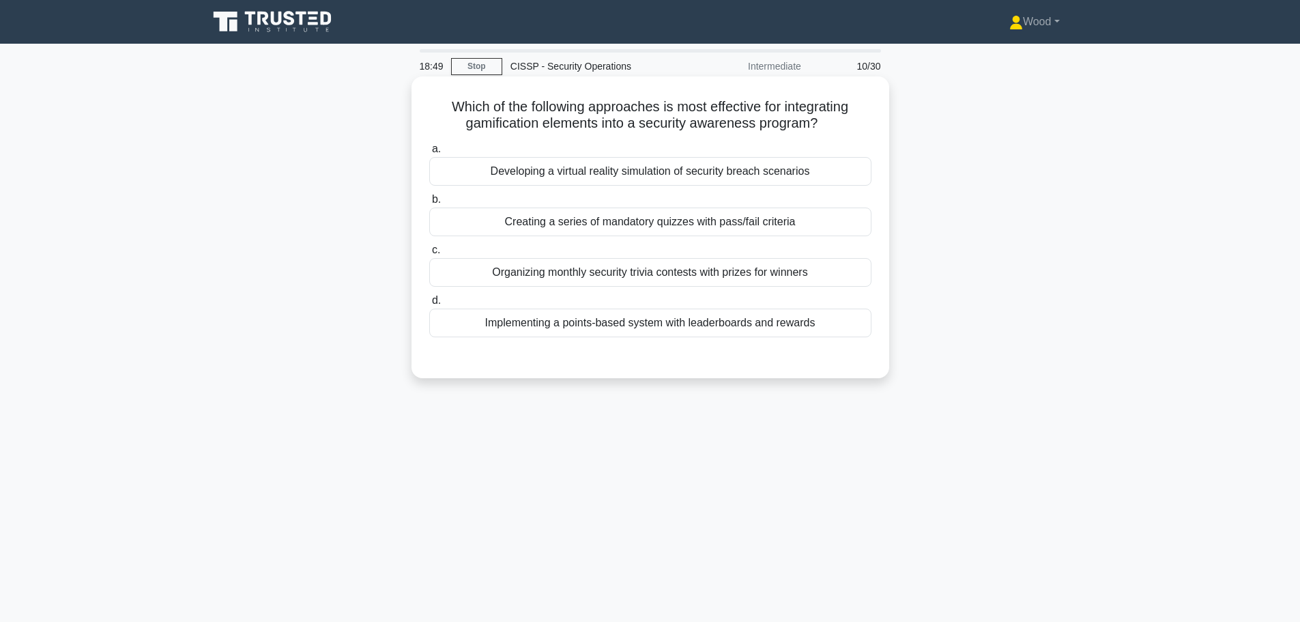
click at [694, 166] on div "Developing a virtual reality simulation of security breach scenarios" at bounding box center [650, 171] width 442 height 29
click at [429, 154] on input "a. Developing a virtual reality simulation of security breach scenarios" at bounding box center [429, 149] width 0 height 9
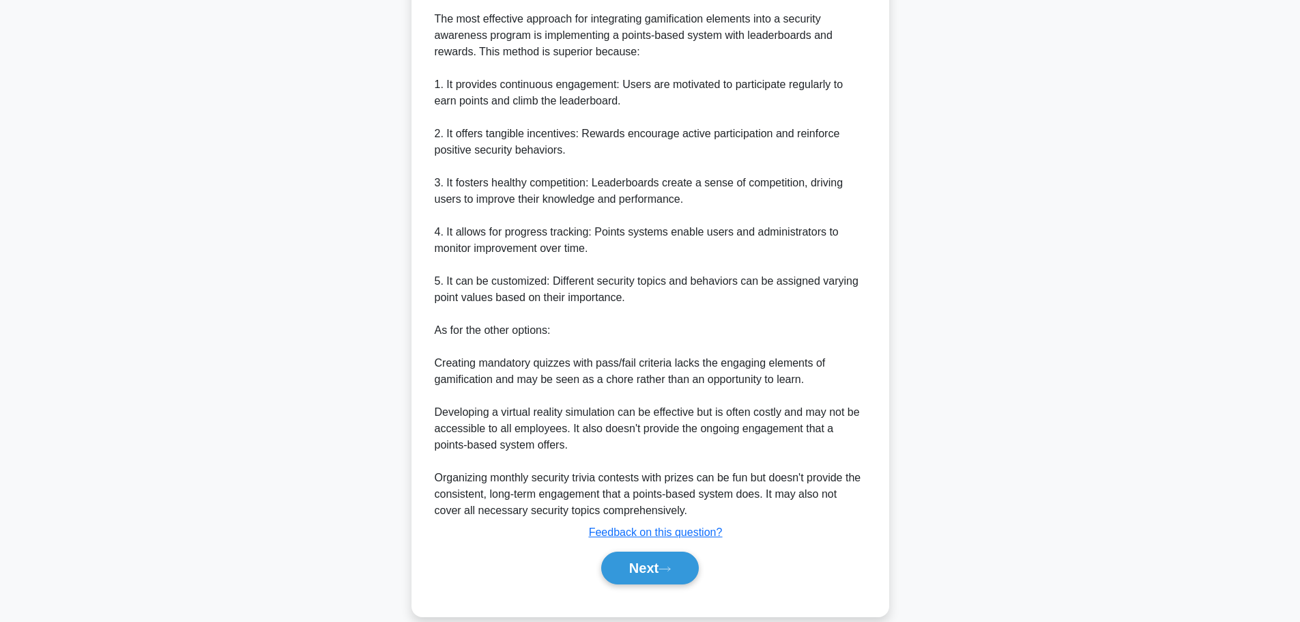
scroll to position [402, 0]
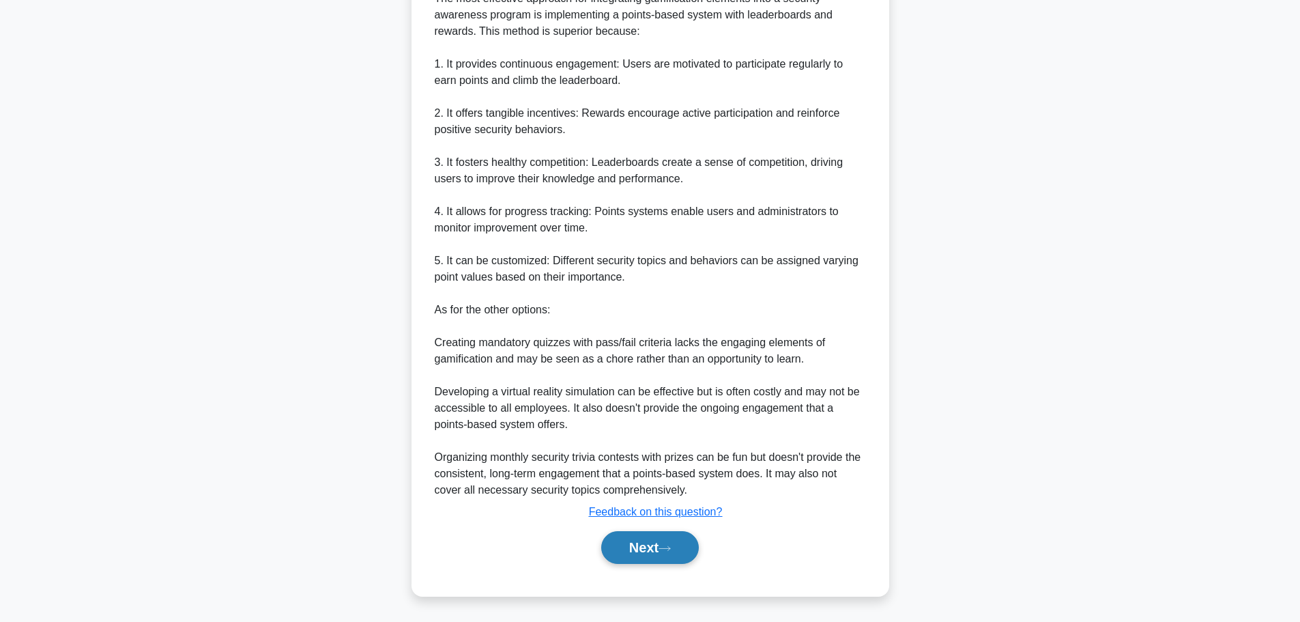
click at [628, 534] on button "Next" at bounding box center [650, 547] width 98 height 33
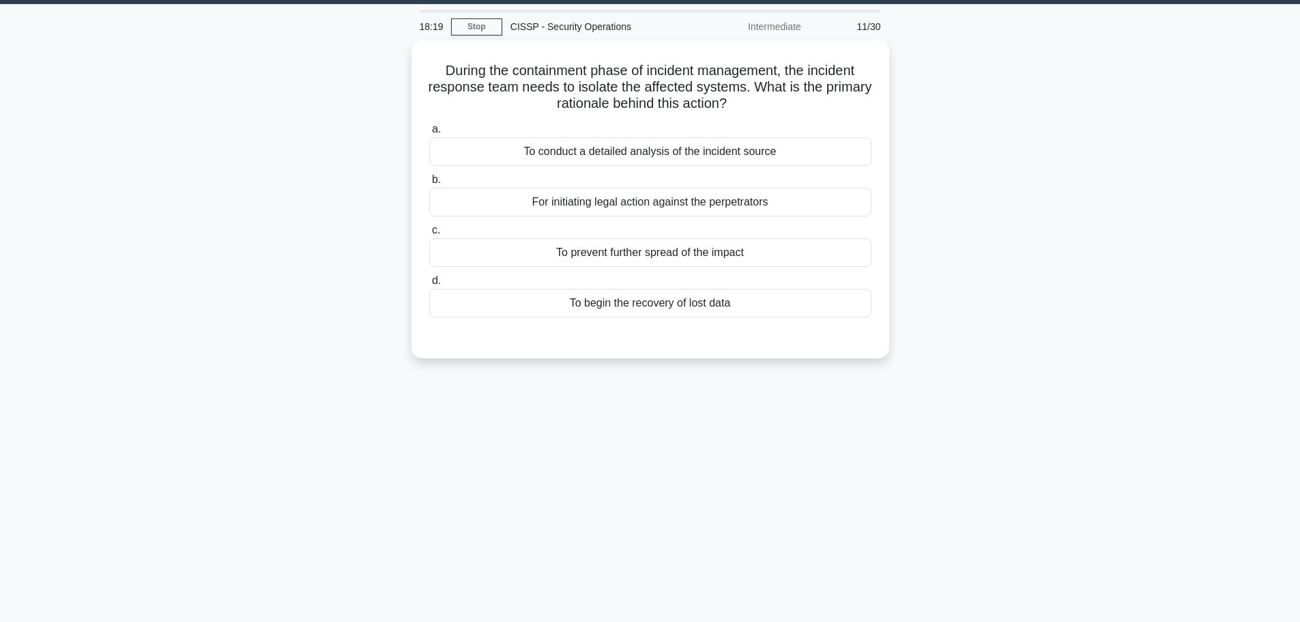
scroll to position [0, 0]
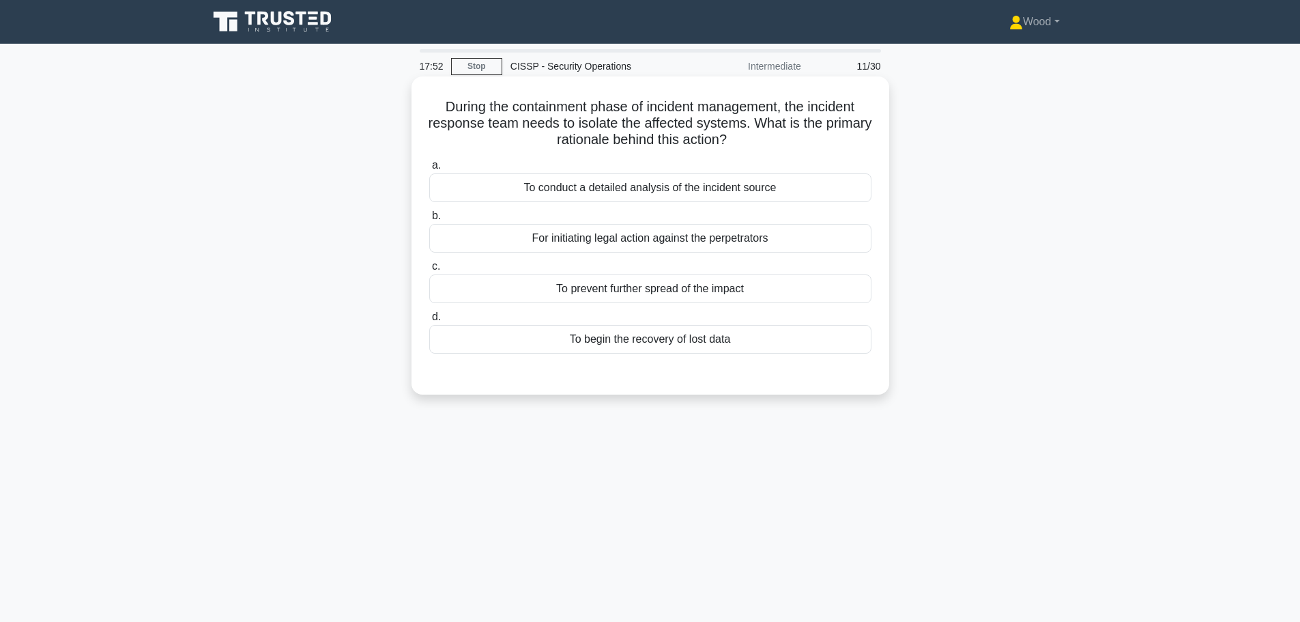
click at [627, 300] on div "To prevent further spread of the impact" at bounding box center [650, 288] width 442 height 29
click at [429, 271] on input "c. To prevent further spread of the impact" at bounding box center [429, 266] width 0 height 9
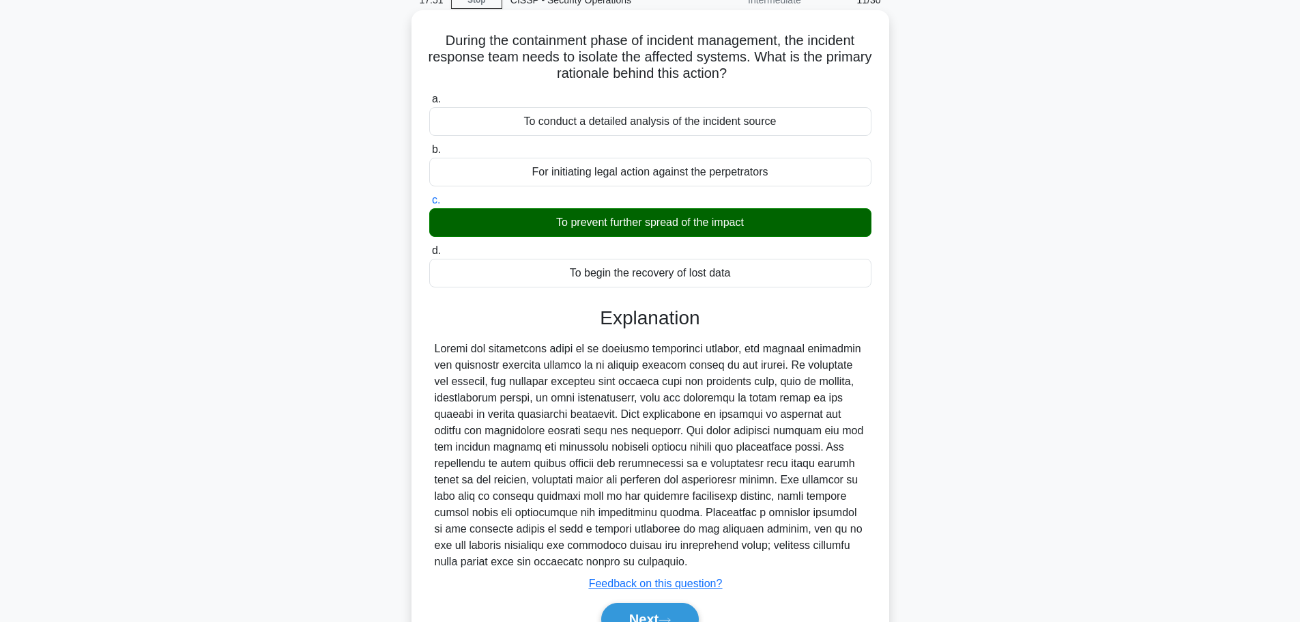
scroll to position [139, 0]
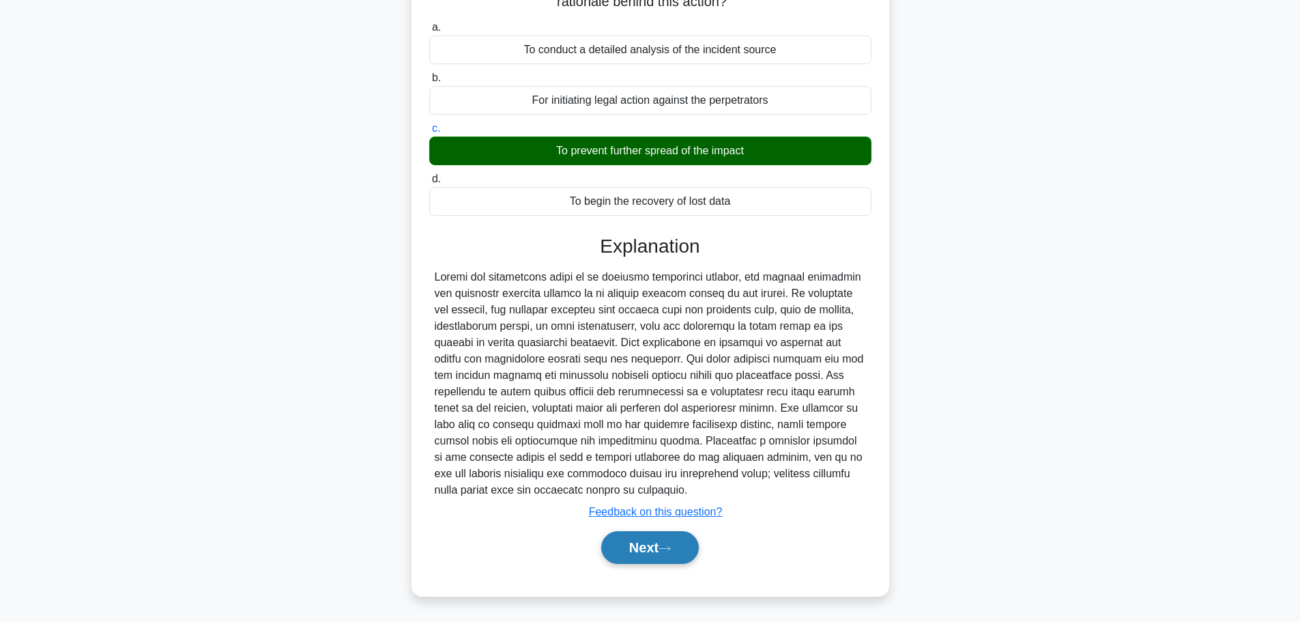
click at [624, 550] on button "Next" at bounding box center [650, 547] width 98 height 33
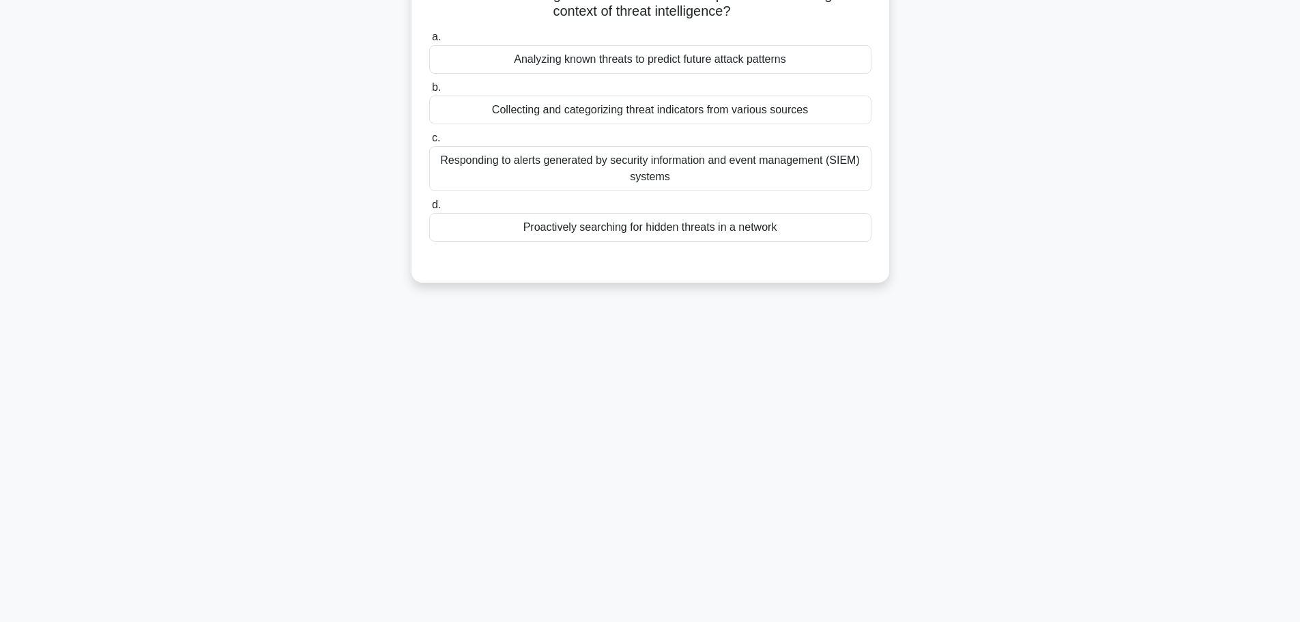
scroll to position [0, 0]
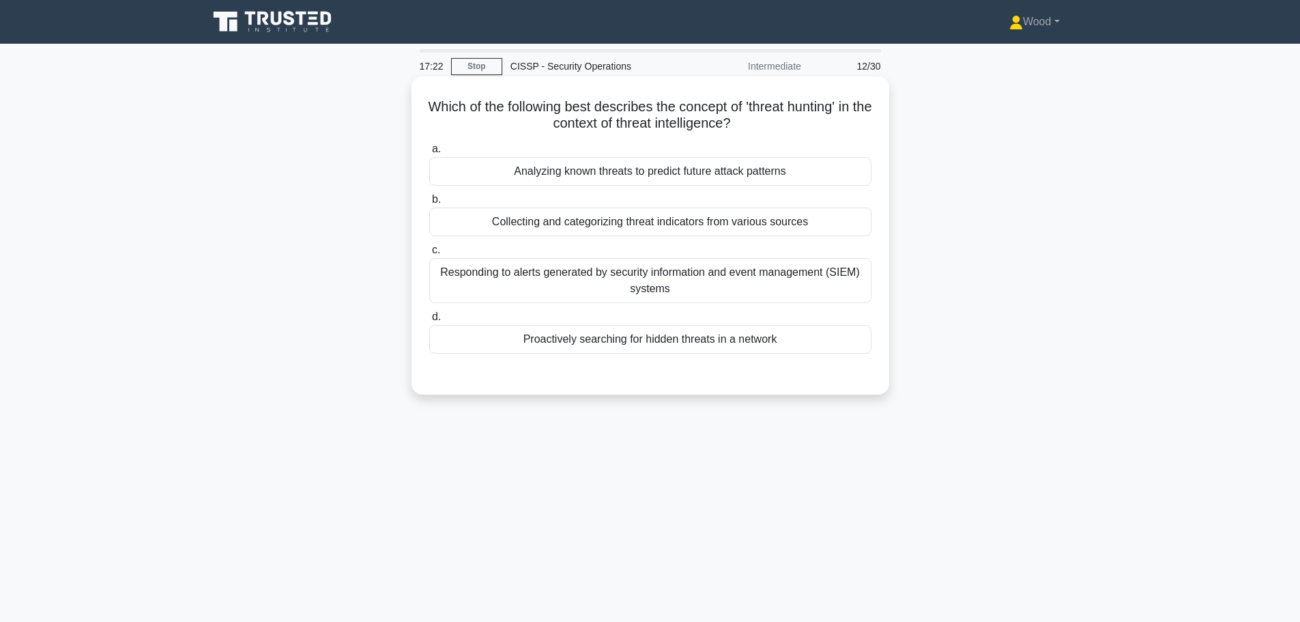
click at [680, 349] on div "Proactively searching for hidden threats in a network" at bounding box center [650, 339] width 442 height 29
click at [429, 321] on input "d. Proactively searching for hidden threats in a network" at bounding box center [429, 317] width 0 height 9
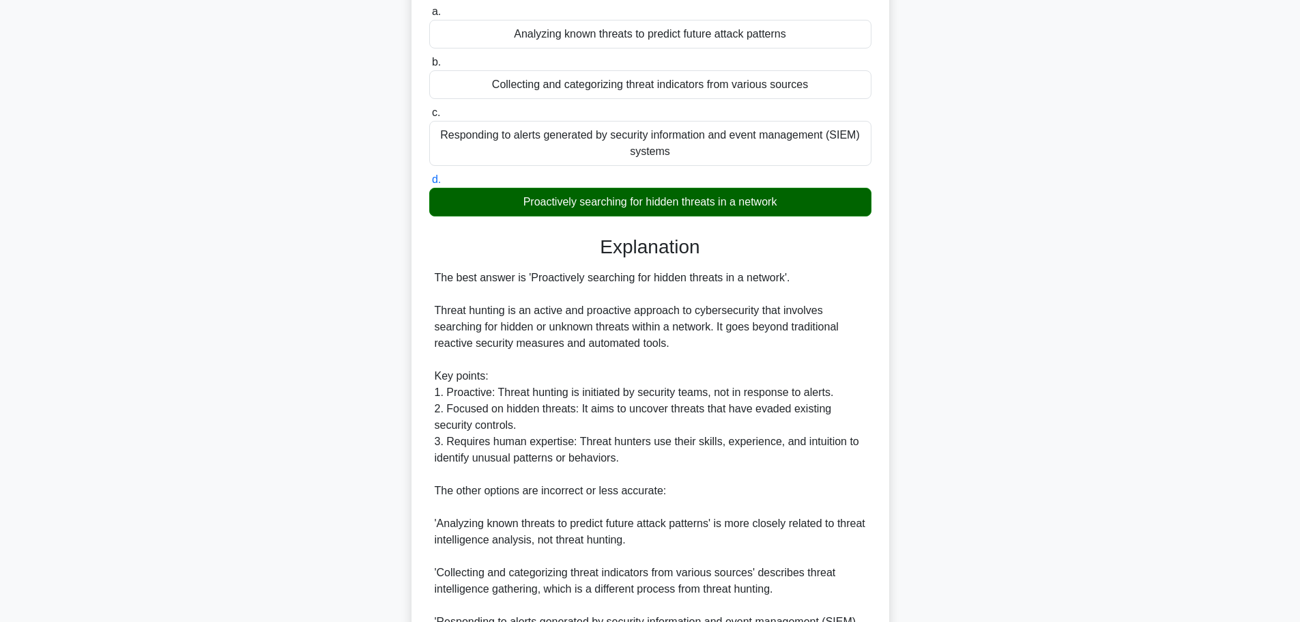
scroll to position [302, 0]
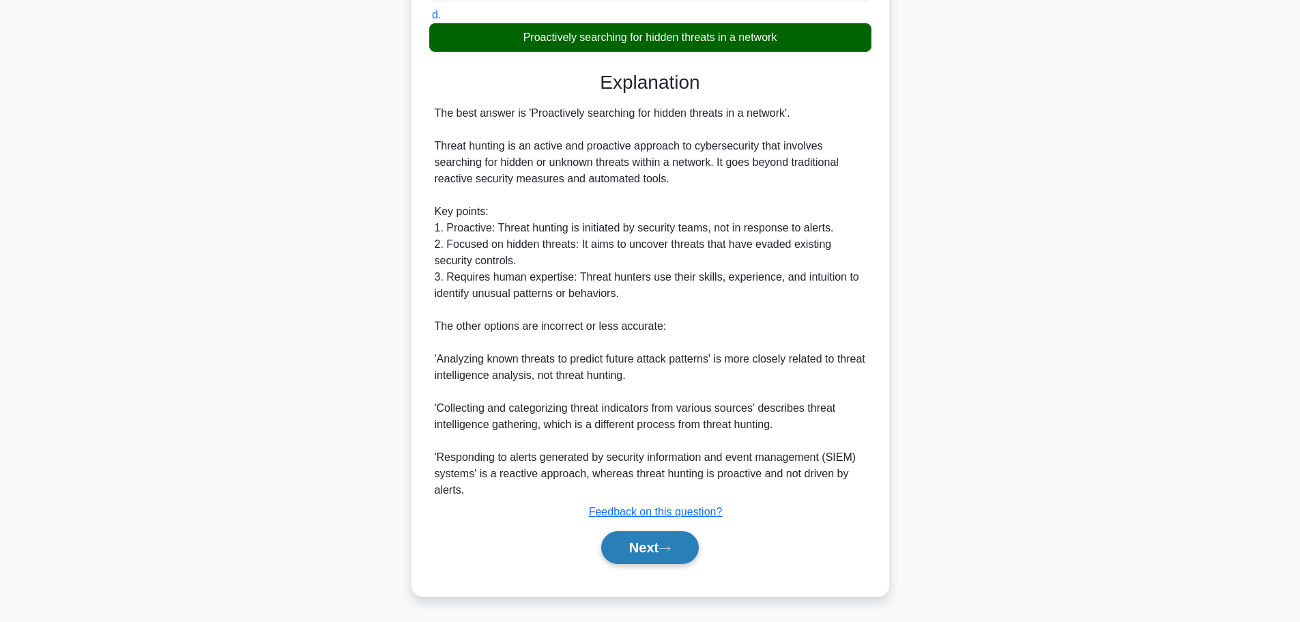
click at [618, 548] on button "Next" at bounding box center [650, 547] width 98 height 33
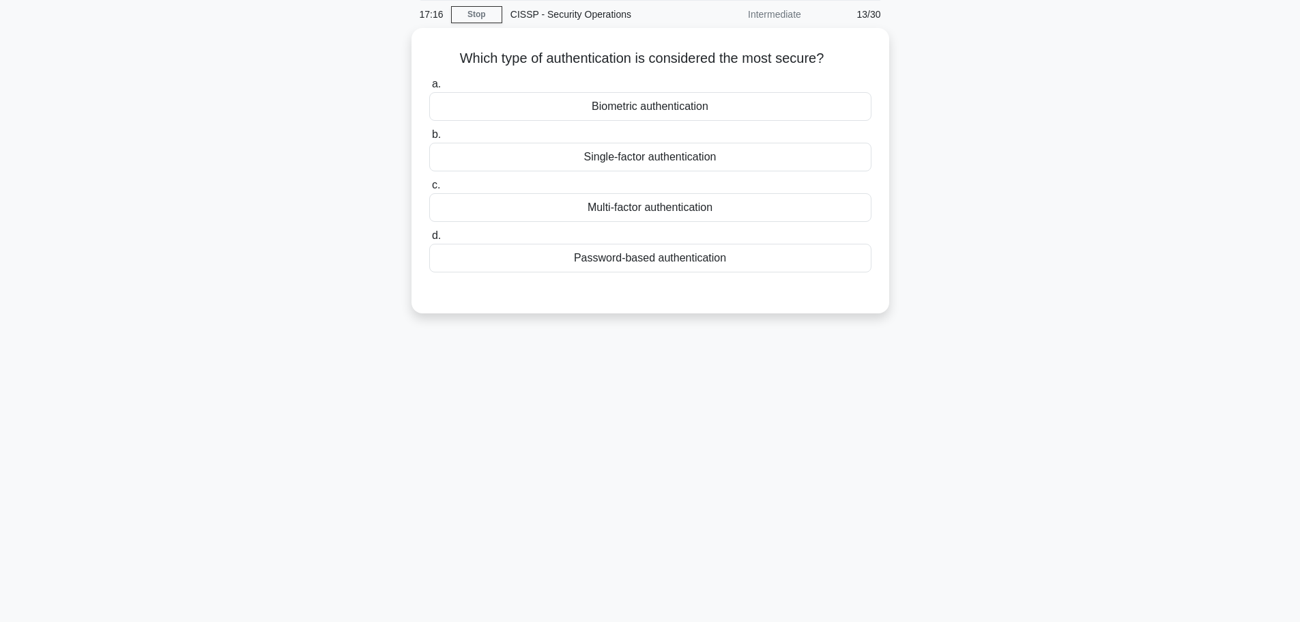
scroll to position [0, 0]
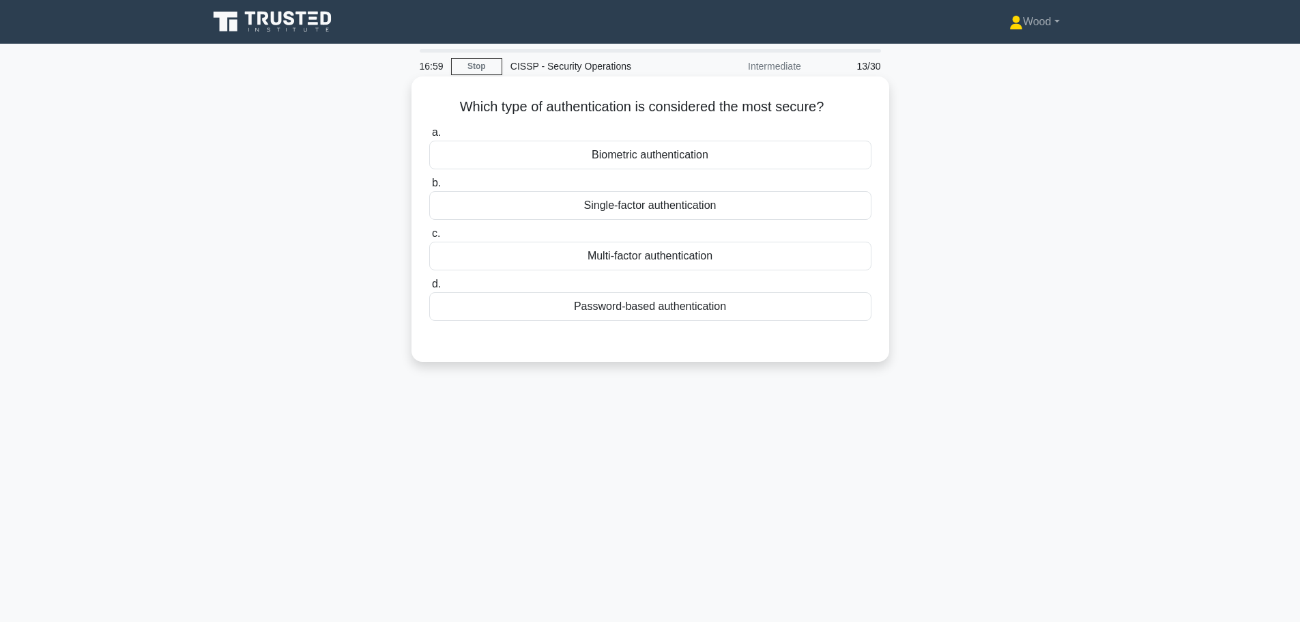
click at [697, 156] on div "Biometric authentication" at bounding box center [650, 155] width 442 height 29
click at [429, 137] on input "a. Biometric authentication" at bounding box center [429, 132] width 0 height 9
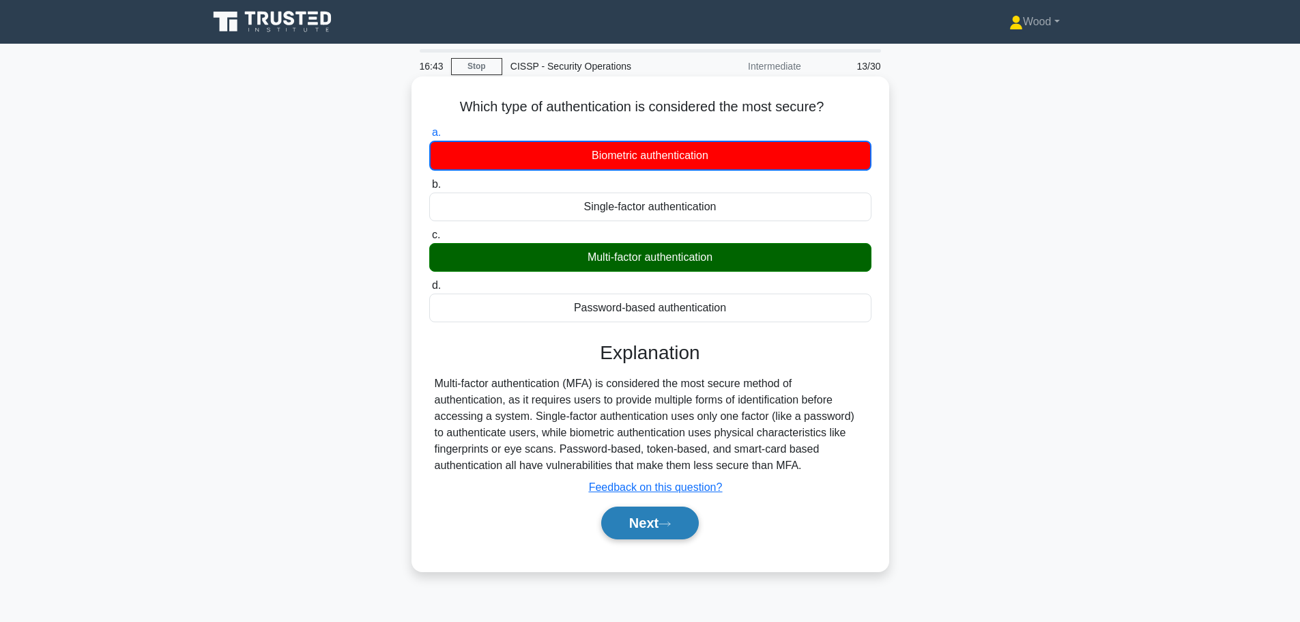
click at [635, 521] on button "Next" at bounding box center [650, 522] width 98 height 33
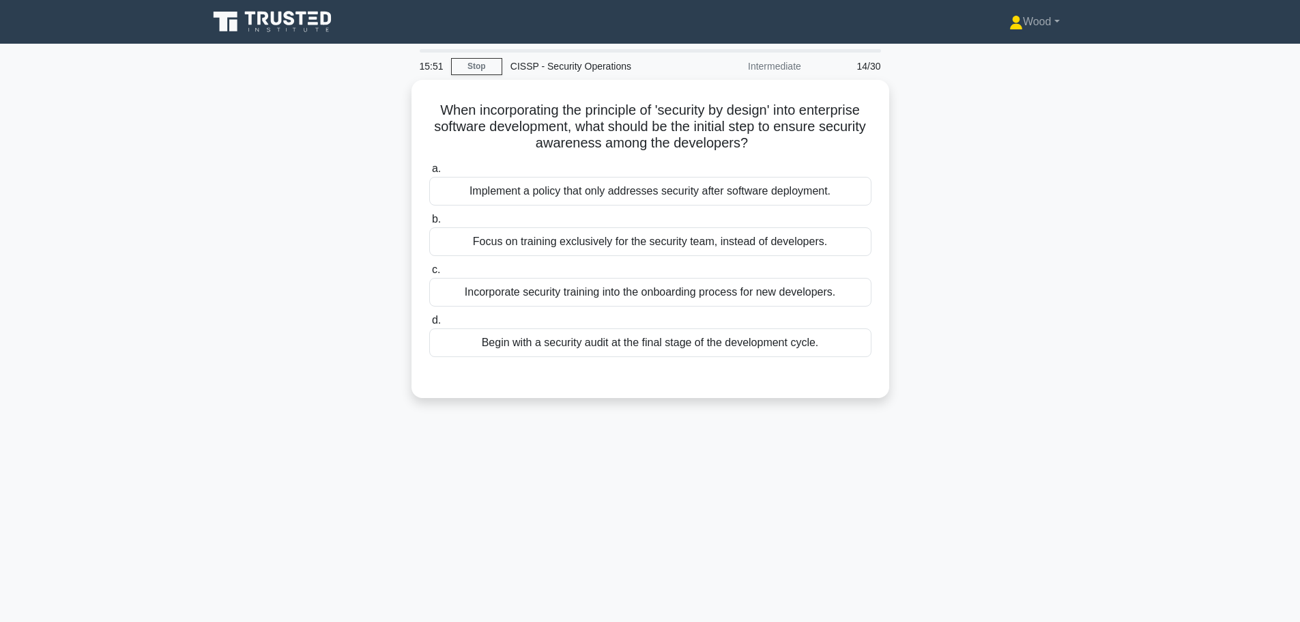
click at [1003, 312] on div "When incorporating the principle of 'security by design' into enterprise softwa…" at bounding box center [650, 247] width 901 height 334
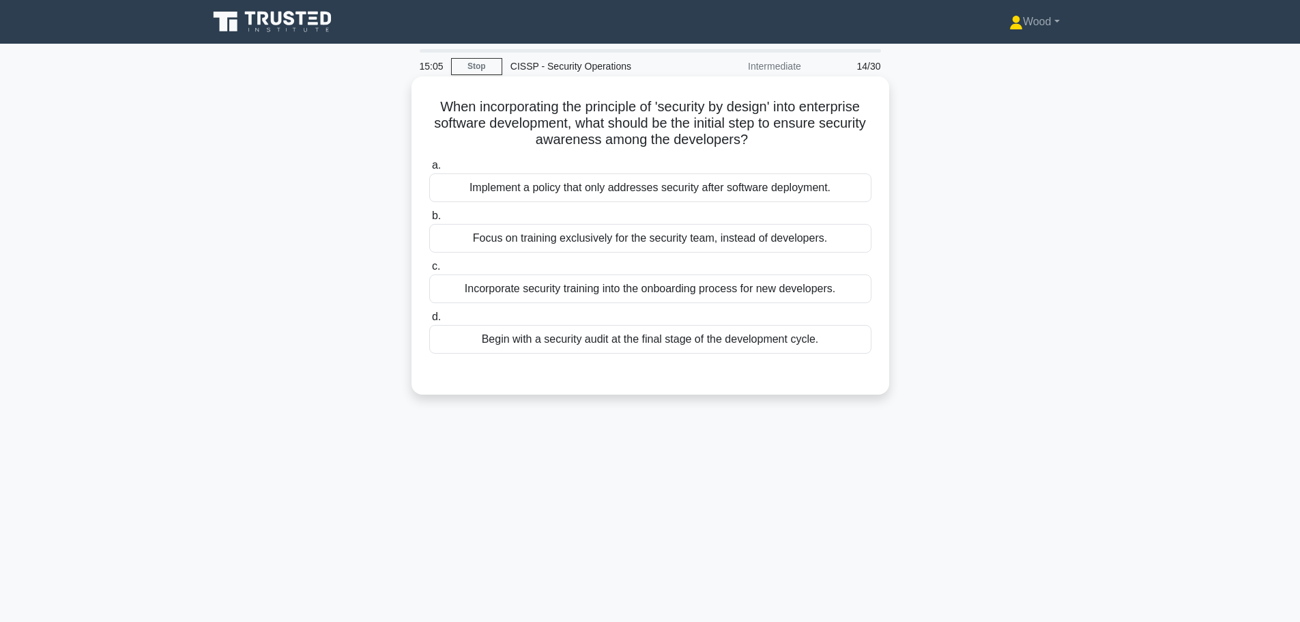
click at [767, 304] on div "a. Implement a policy that only addresses security after software deployment. b…" at bounding box center [650, 255] width 459 height 202
click at [769, 291] on div "Incorporate security training into the onboarding process for new developers." at bounding box center [650, 288] width 442 height 29
click at [429, 271] on input "c. Incorporate security training into the onboarding process for new developers." at bounding box center [429, 266] width 0 height 9
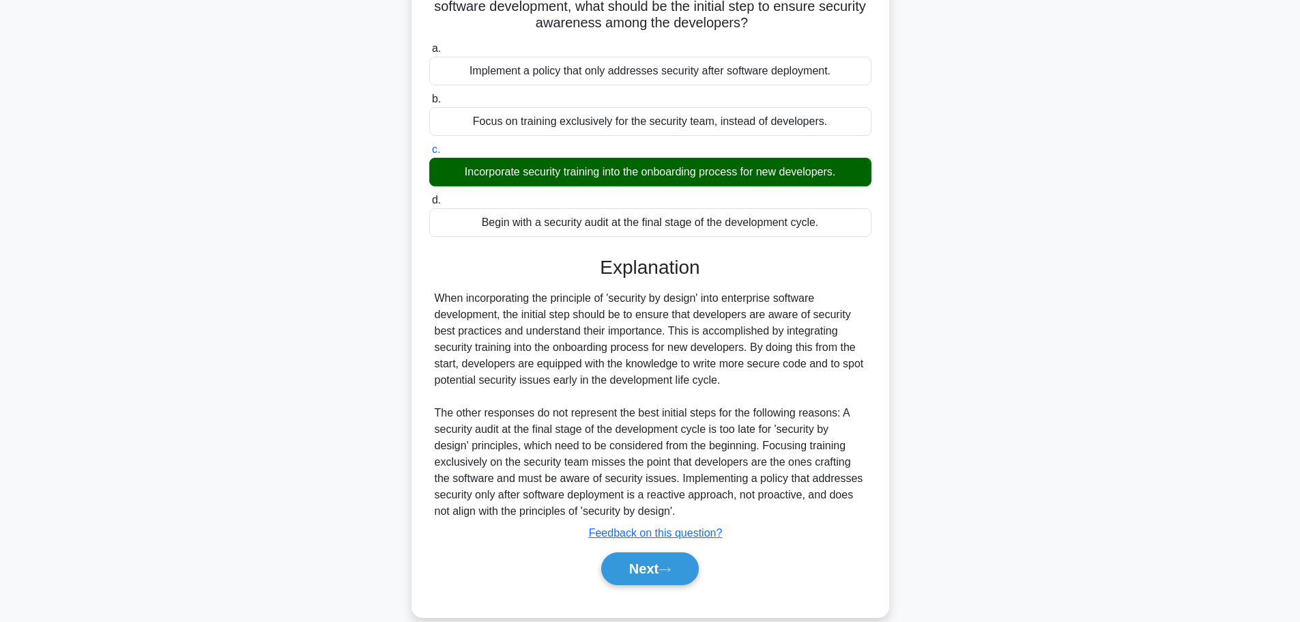
scroll to position [139, 0]
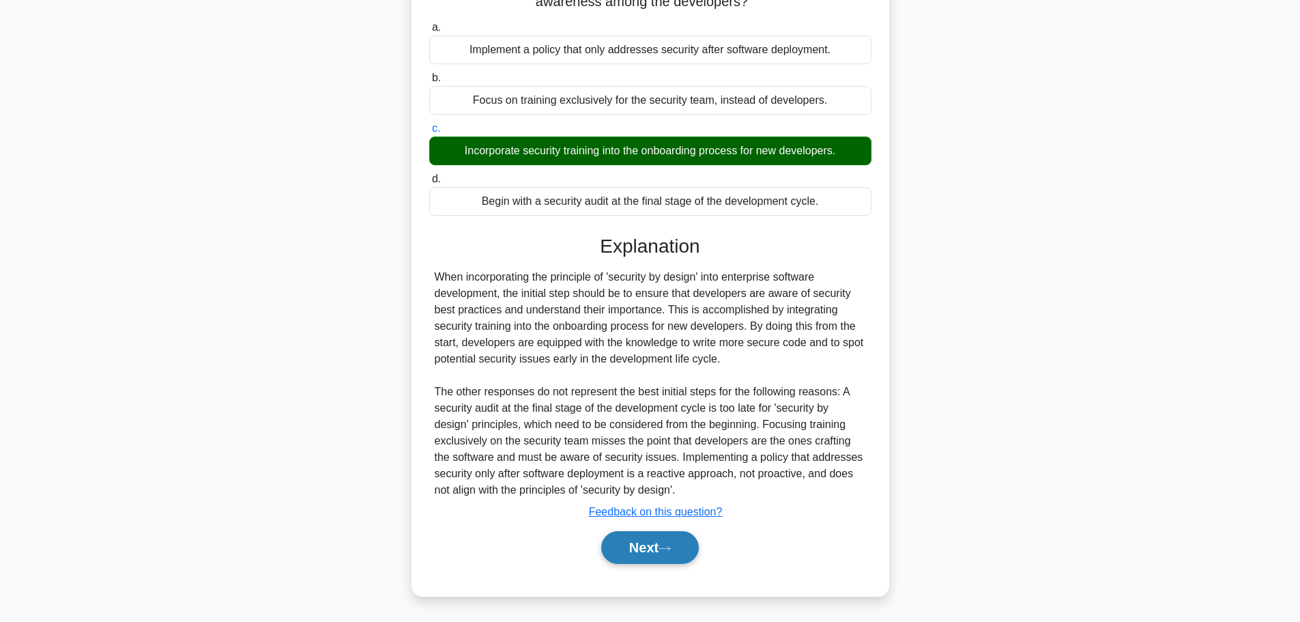
click at [651, 554] on button "Next" at bounding box center [650, 547] width 98 height 33
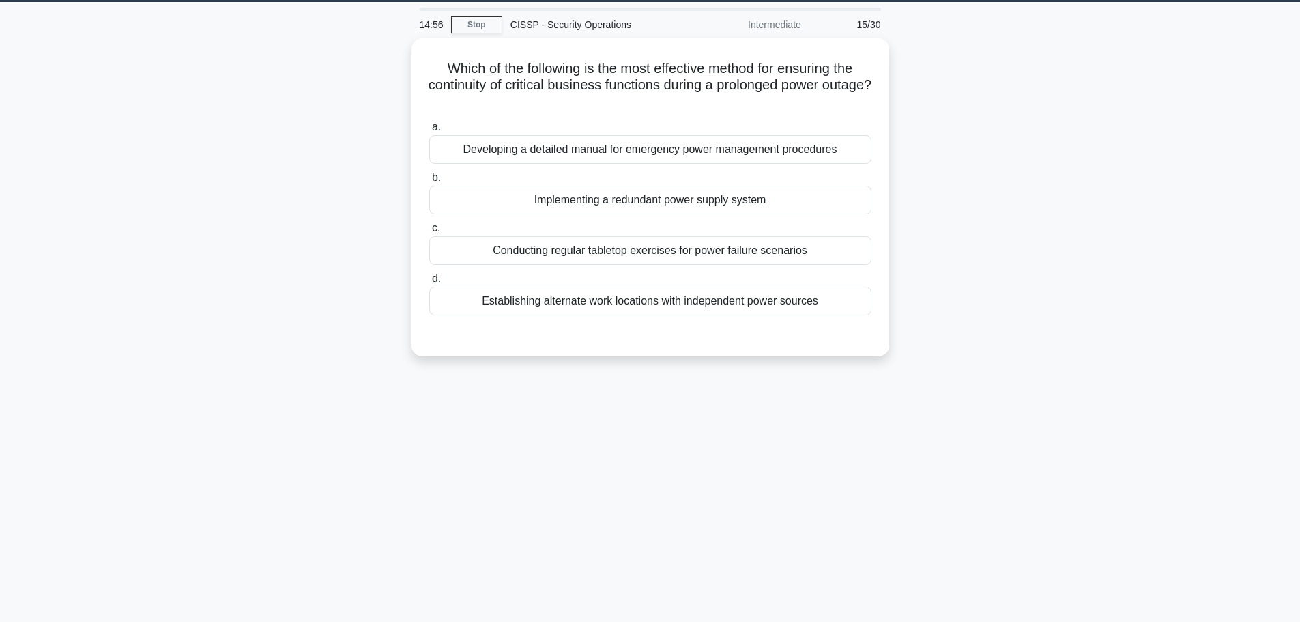
scroll to position [0, 0]
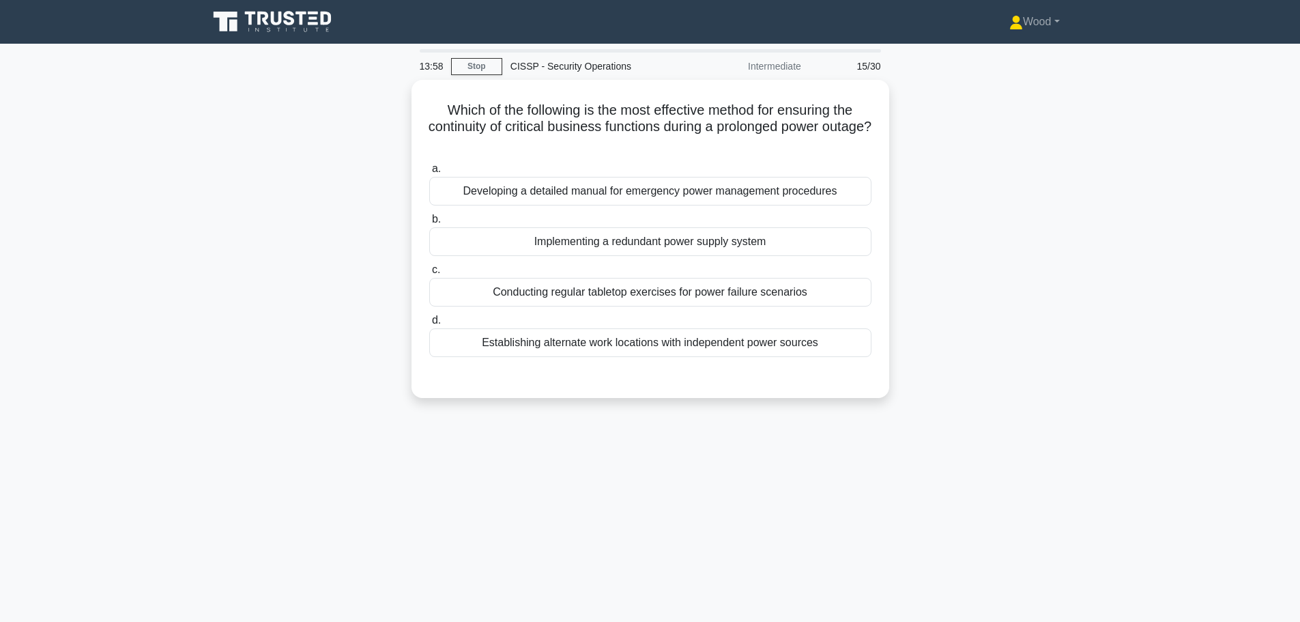
click at [1113, 414] on main "13:58 Stop CISSP - Security Operations Intermediate 15/30 Which of the followin…" at bounding box center [650, 390] width 1300 height 693
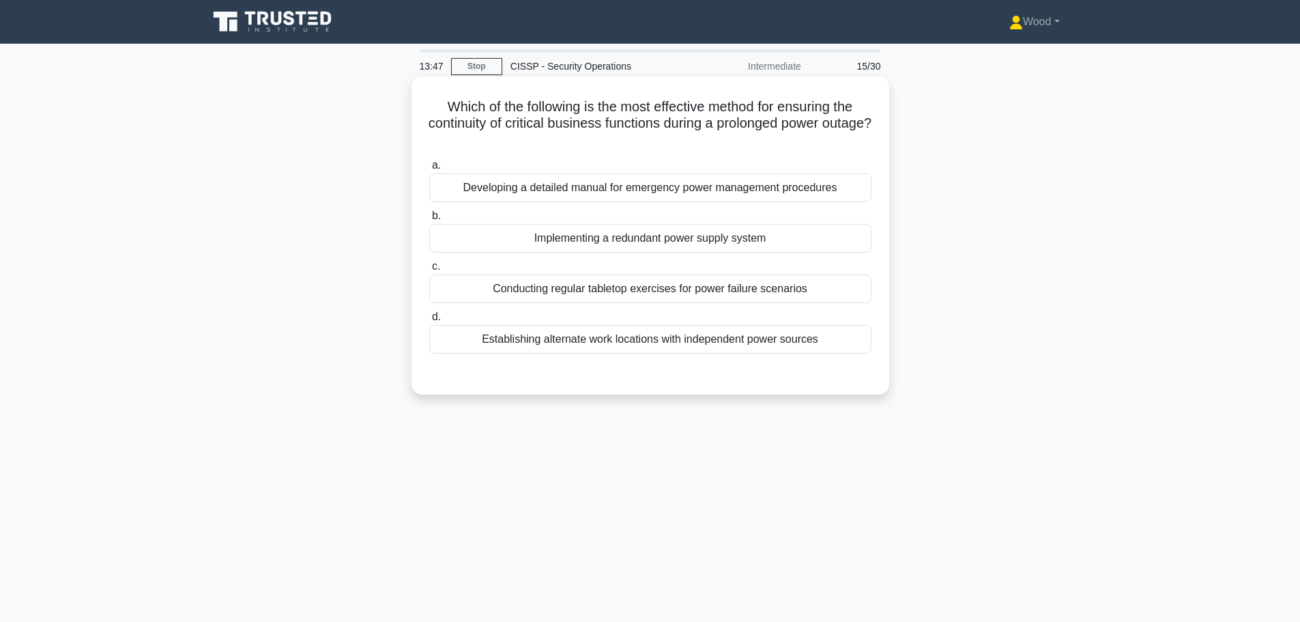
click at [757, 193] on div "Developing a detailed manual for emergency power management procedures" at bounding box center [650, 187] width 442 height 29
click at [429, 170] on input "a. Developing a detailed manual for emergency power management procedures" at bounding box center [429, 165] width 0 height 9
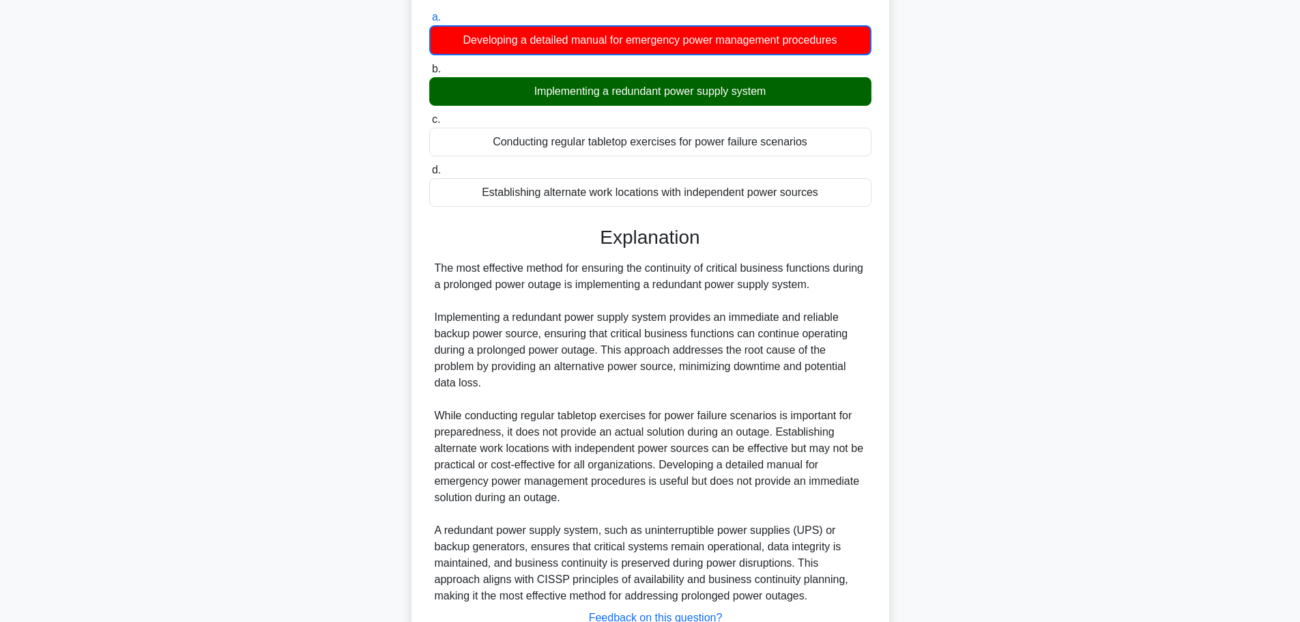
scroll to position [255, 0]
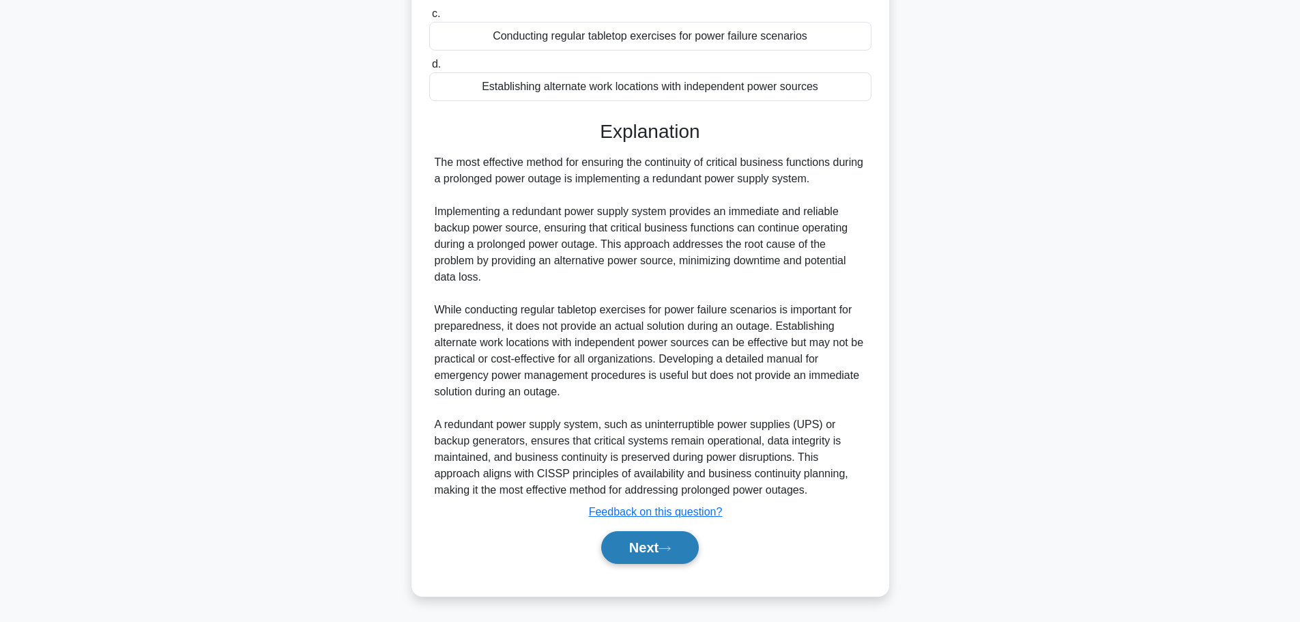
click at [659, 562] on button "Next" at bounding box center [650, 547] width 98 height 33
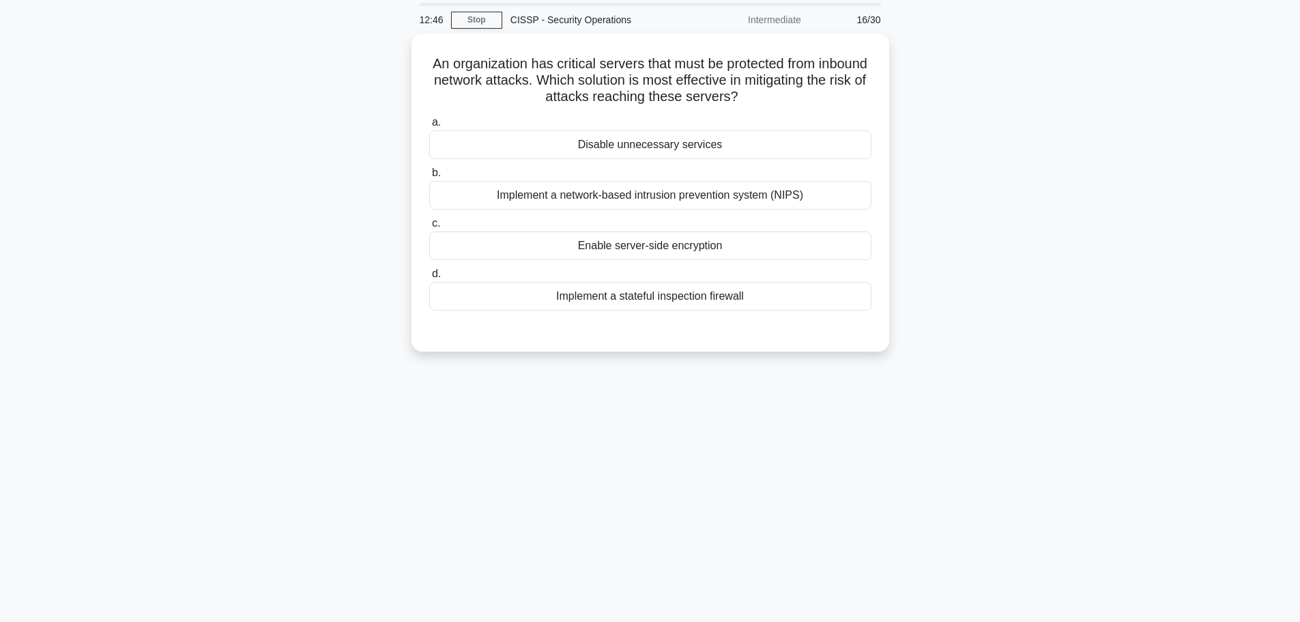
scroll to position [0, 0]
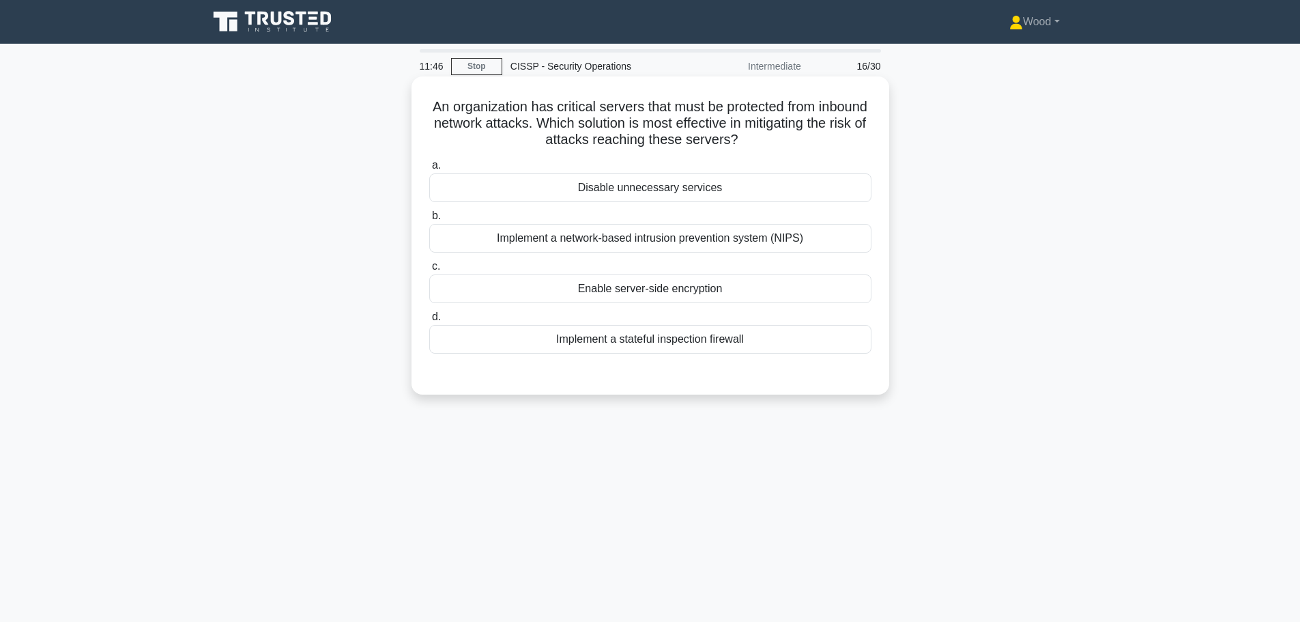
click at [474, 231] on div "Implement a network-based intrusion prevention system (NIPS)" at bounding box center [650, 238] width 442 height 29
click at [429, 220] on input "b. Implement a network-based intrusion prevention system (NIPS)" at bounding box center [429, 216] width 0 height 9
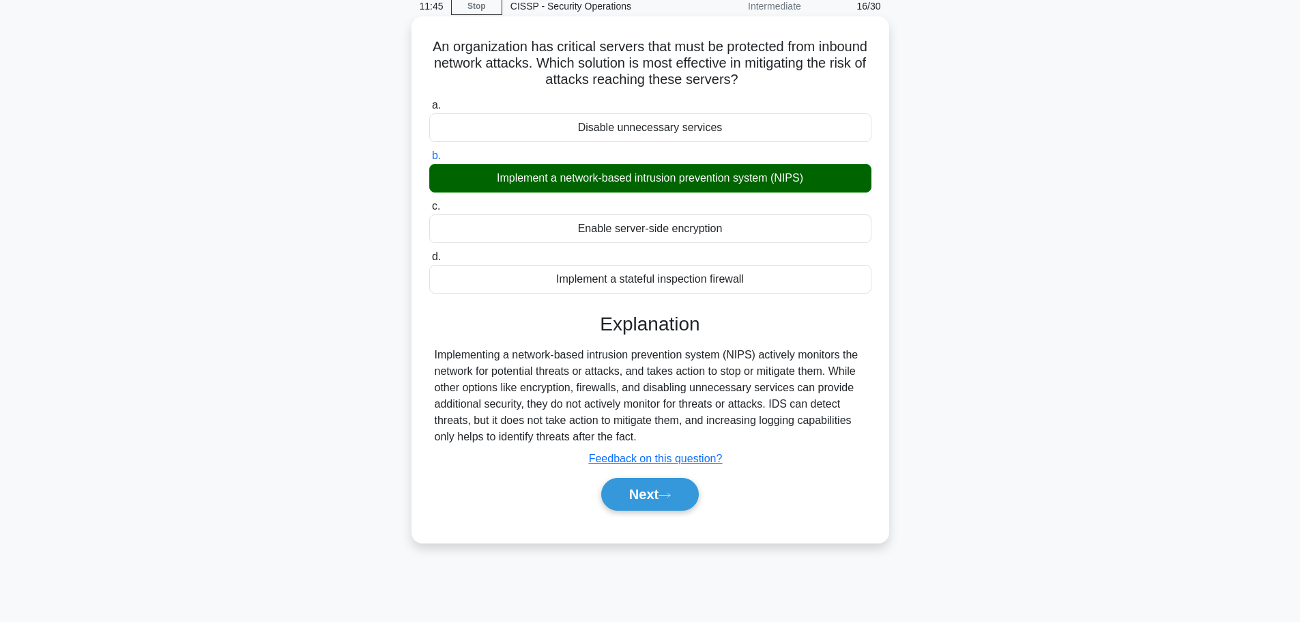
scroll to position [115, 0]
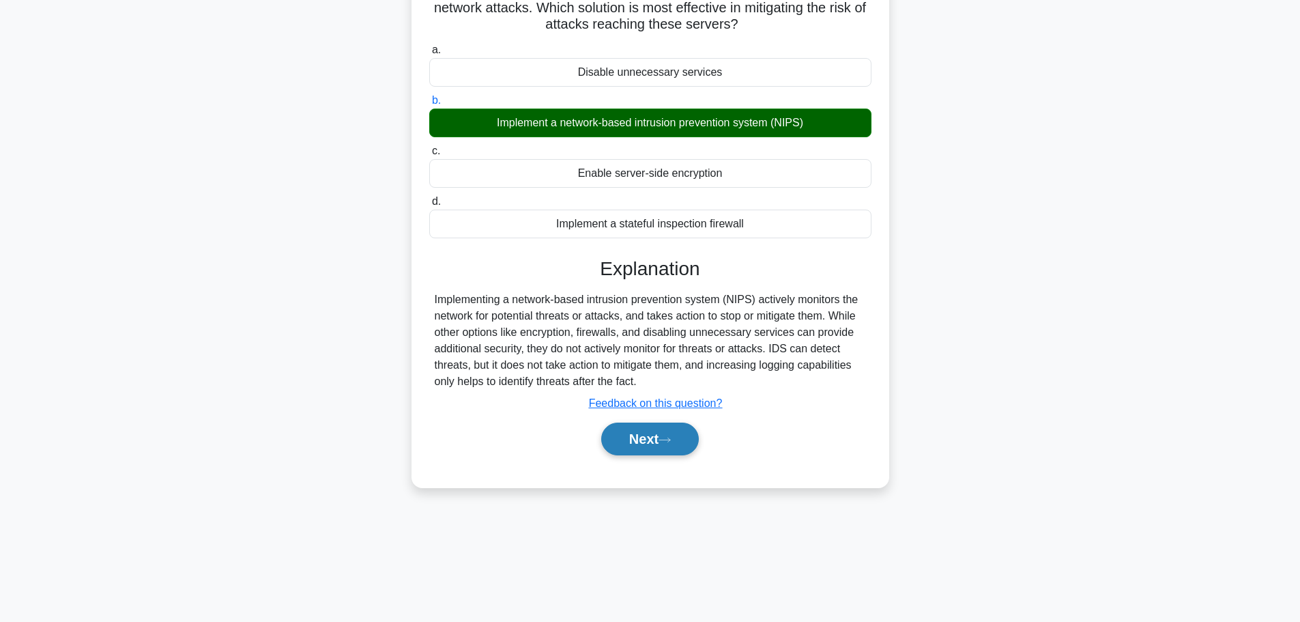
click at [644, 438] on button "Next" at bounding box center [650, 438] width 98 height 33
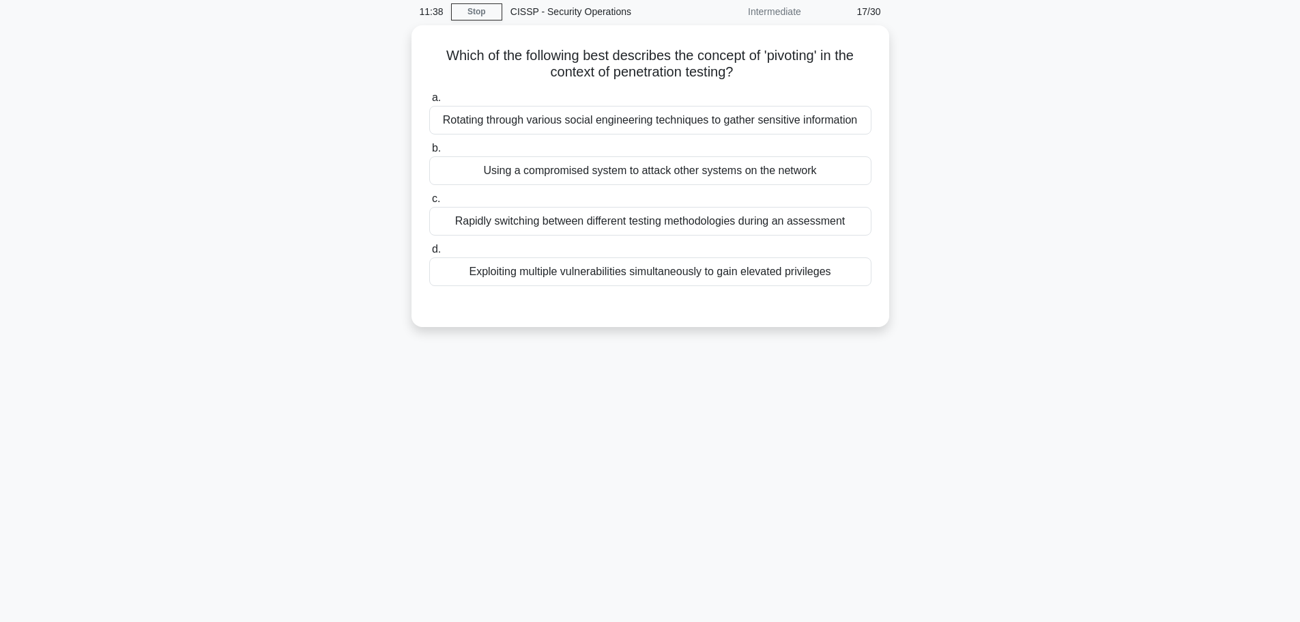
scroll to position [0, 0]
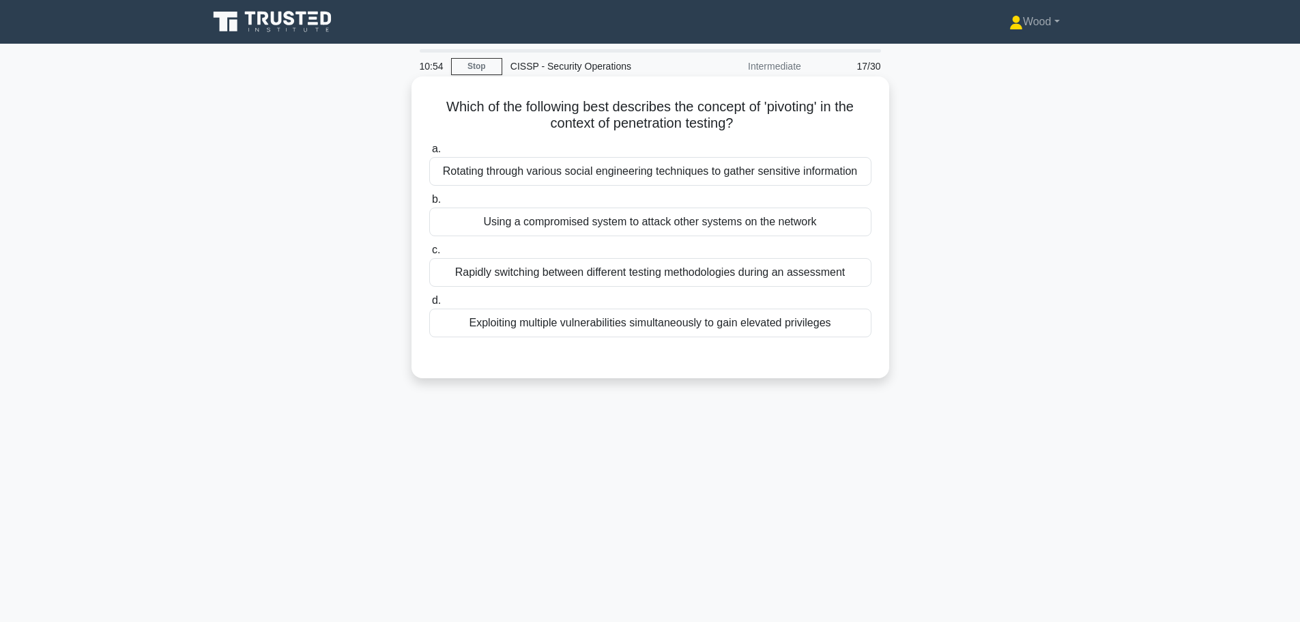
click at [603, 220] on div "Using a compromised system to attack other systems on the network" at bounding box center [650, 221] width 442 height 29
click at [429, 204] on input "b. Using a compromised system to attack other systems on the network" at bounding box center [429, 199] width 0 height 9
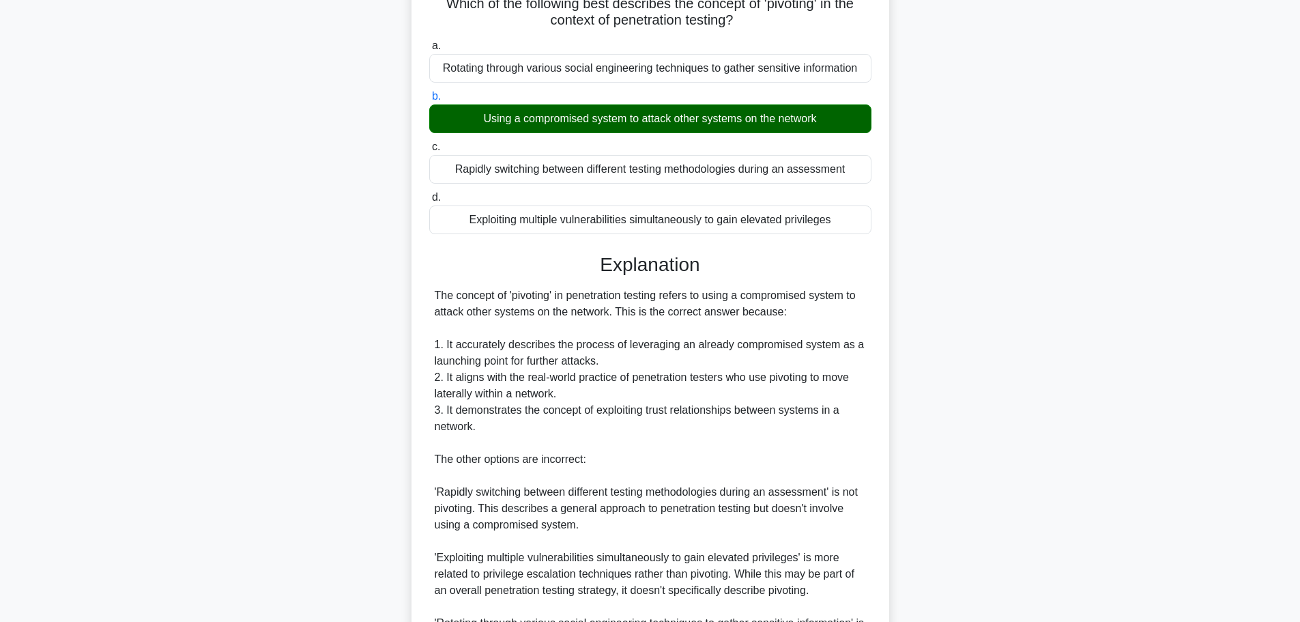
scroll to position [270, 0]
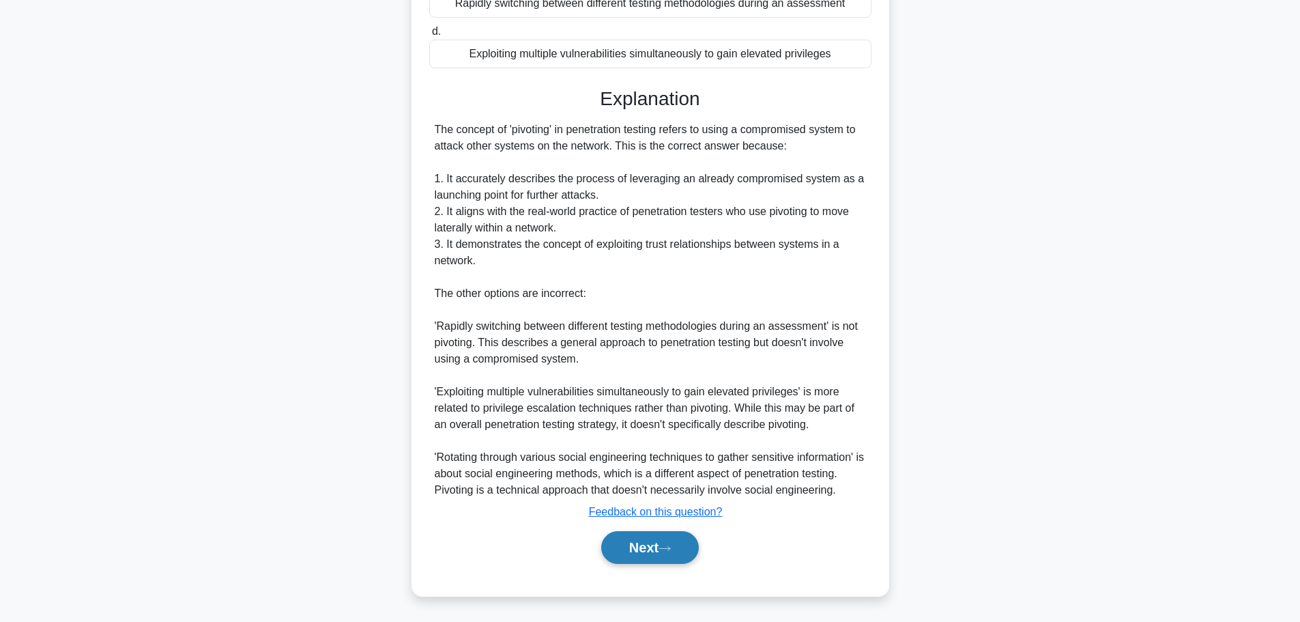
click at [635, 553] on button "Next" at bounding box center [650, 547] width 98 height 33
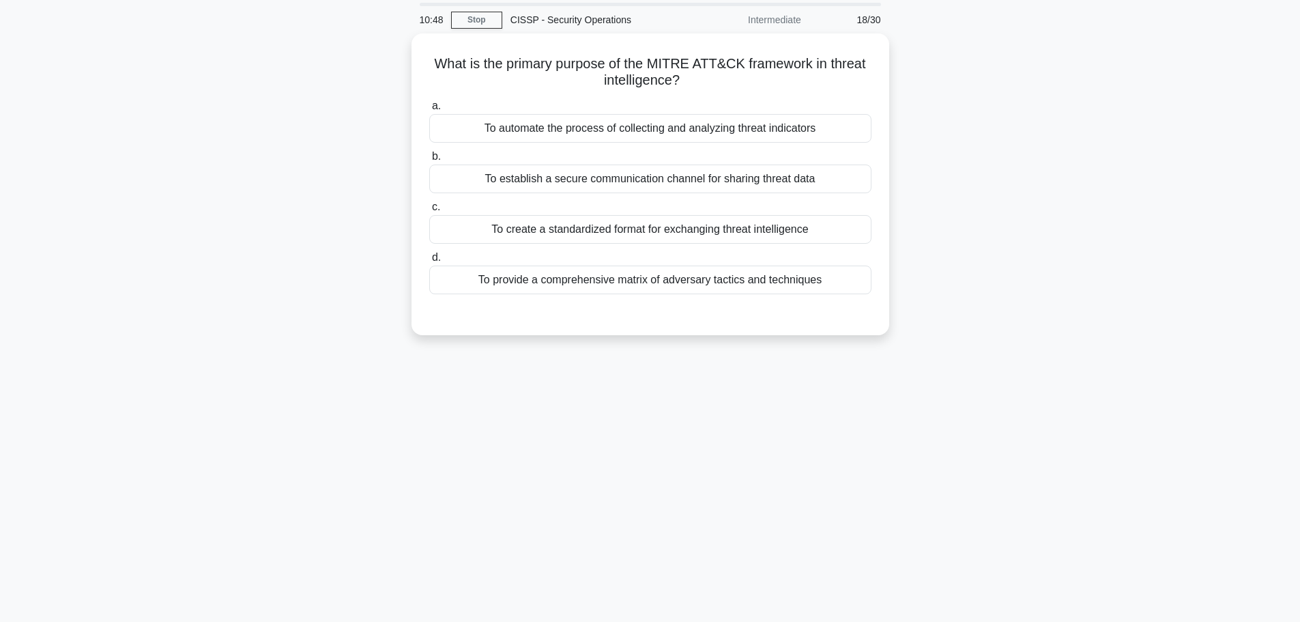
scroll to position [0, 0]
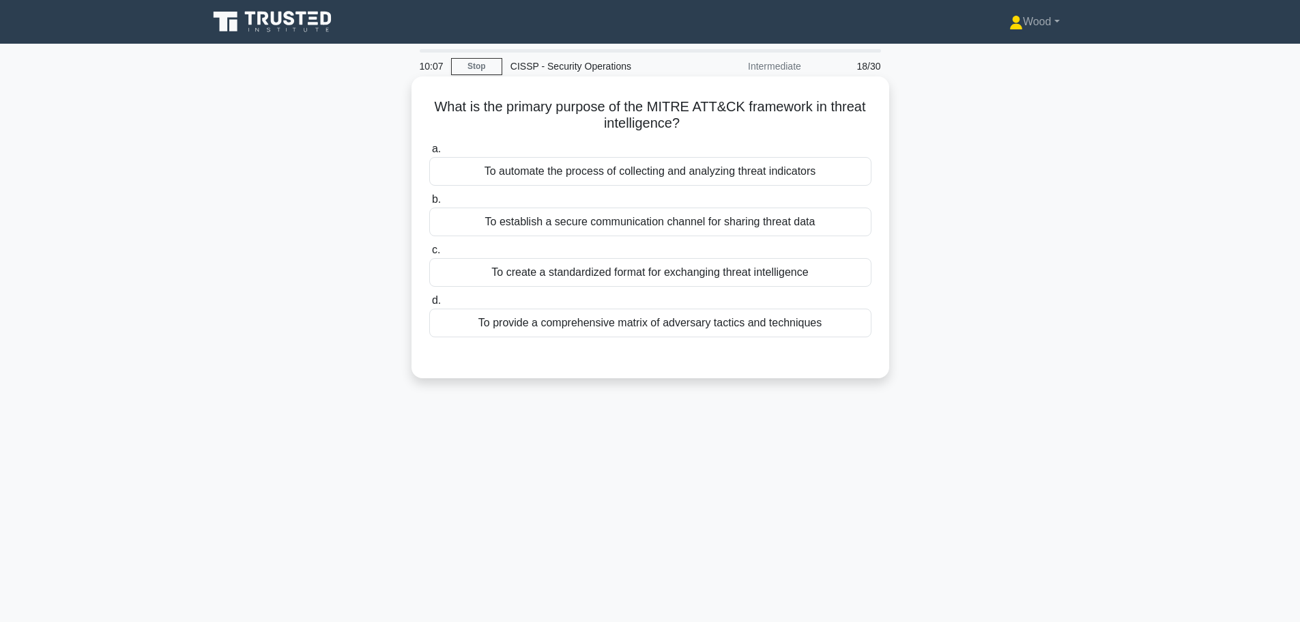
click at [723, 257] on label "c. To create a standardized format for exchanging threat intelligence" at bounding box center [650, 264] width 442 height 45
click at [429, 255] on input "c. To create a standardized format for exchanging threat intelligence" at bounding box center [429, 250] width 0 height 9
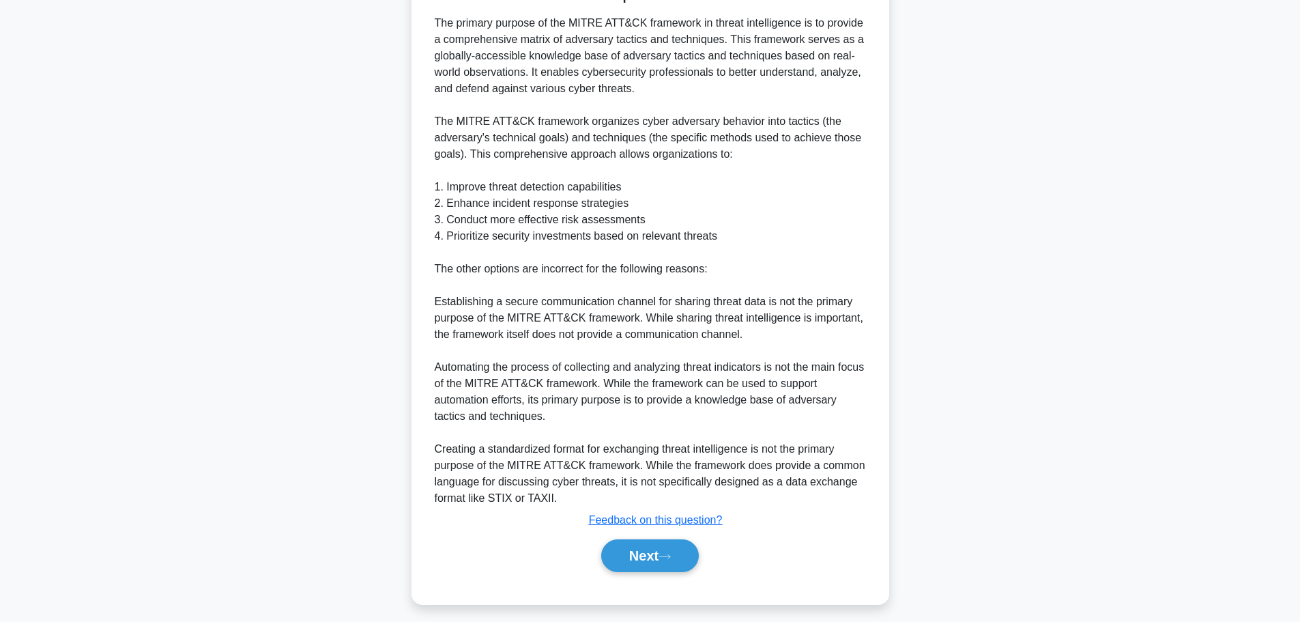
scroll to position [386, 0]
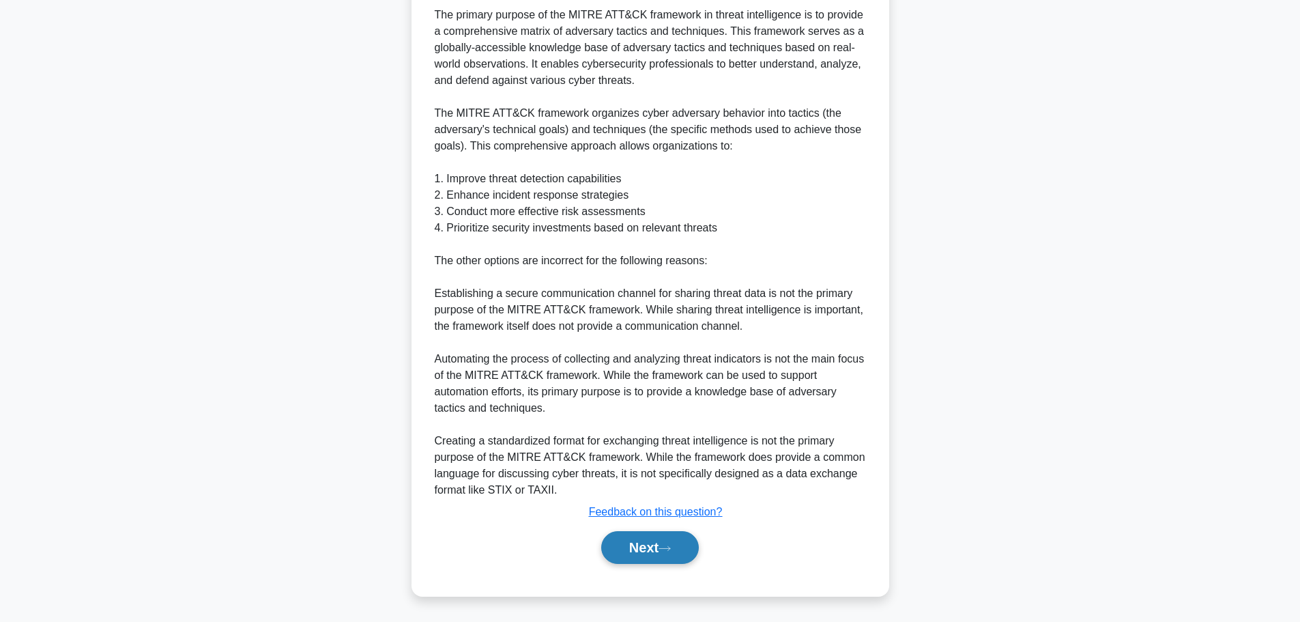
click at [620, 545] on button "Next" at bounding box center [650, 547] width 98 height 33
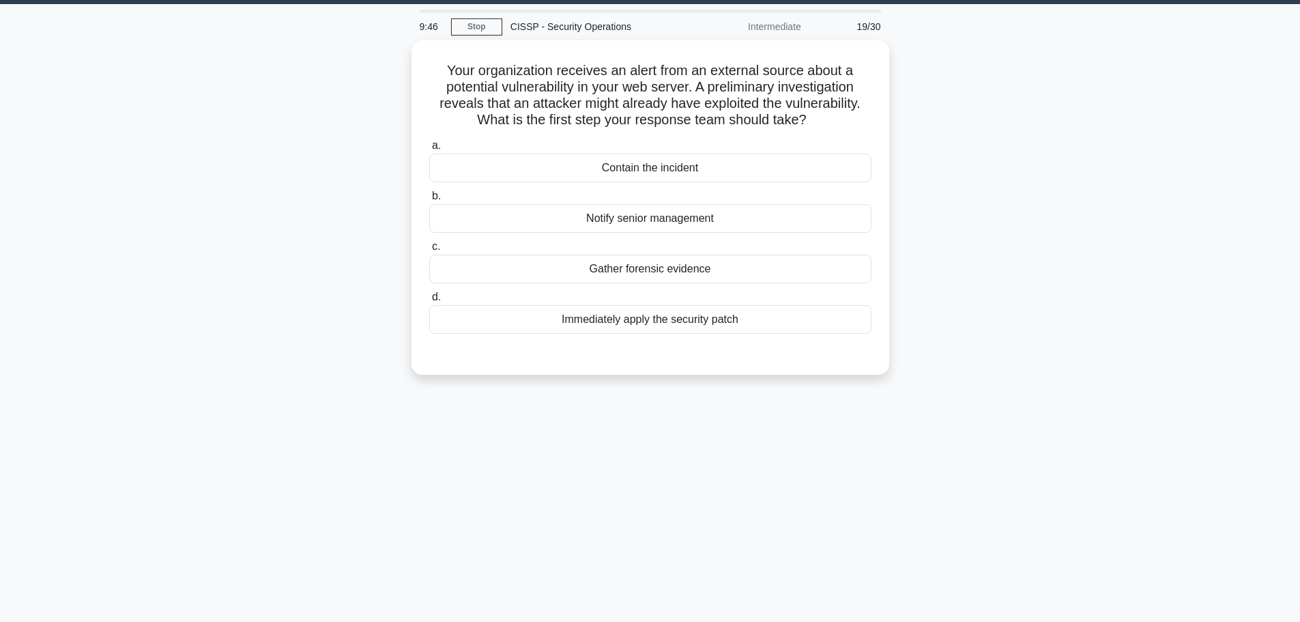
scroll to position [0, 0]
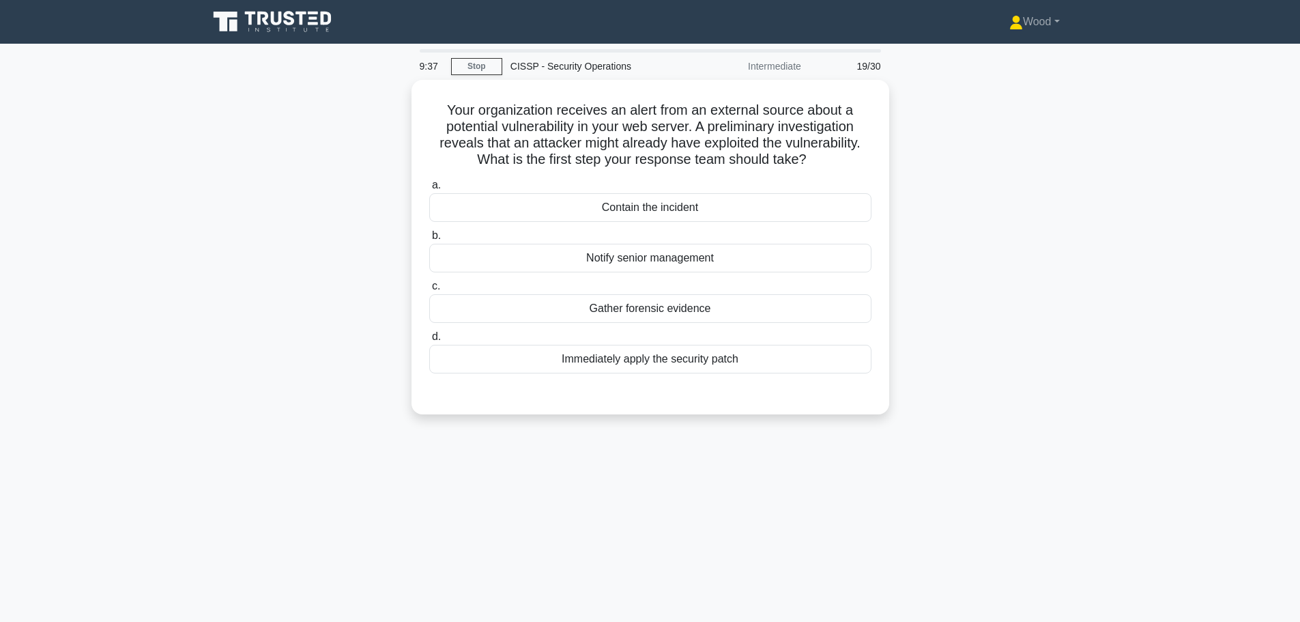
click at [197, 173] on main "9:37 Stop CISSP - Security Operations Intermediate 19/30 Your organization rece…" at bounding box center [650, 390] width 1300 height 693
click at [715, 212] on div "Contain the incident" at bounding box center [650, 204] width 442 height 29
click at [429, 186] on input "a. Contain the incident" at bounding box center [429, 181] width 0 height 9
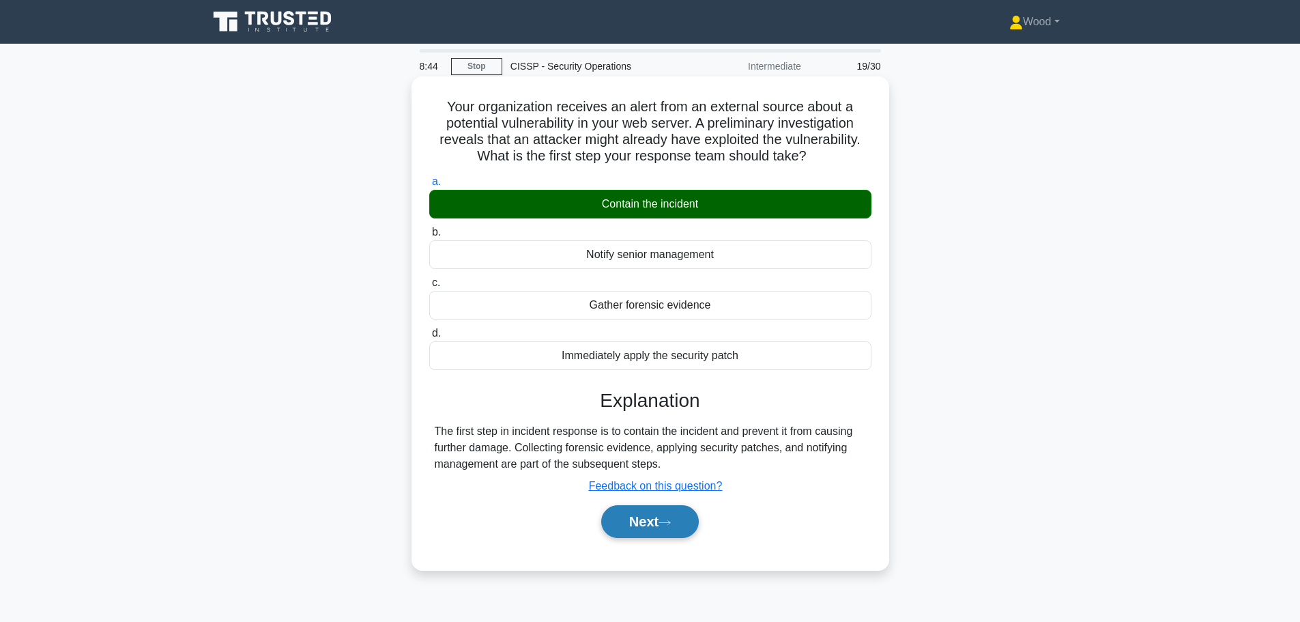
click at [662, 520] on button "Next" at bounding box center [650, 521] width 98 height 33
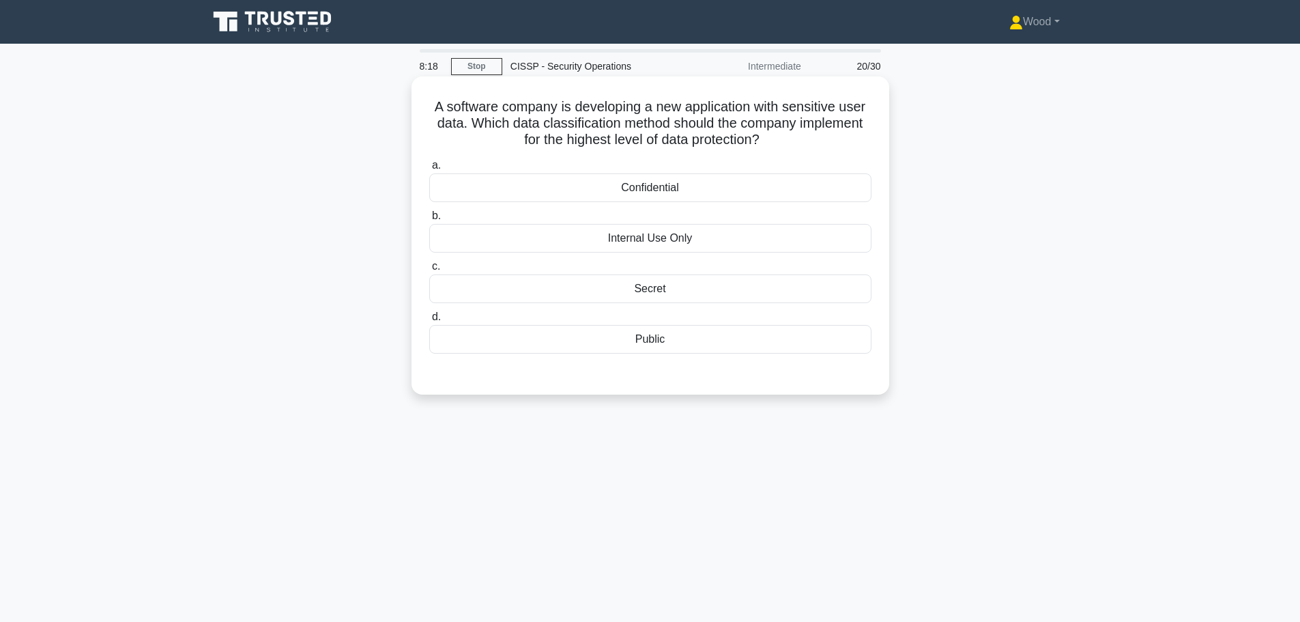
click at [681, 205] on div "a. Confidential b. Internal Use Only c. d." at bounding box center [650, 255] width 459 height 202
click at [687, 188] on div "Confidential" at bounding box center [650, 187] width 442 height 29
click at [429, 170] on input "a. Confidential" at bounding box center [429, 165] width 0 height 9
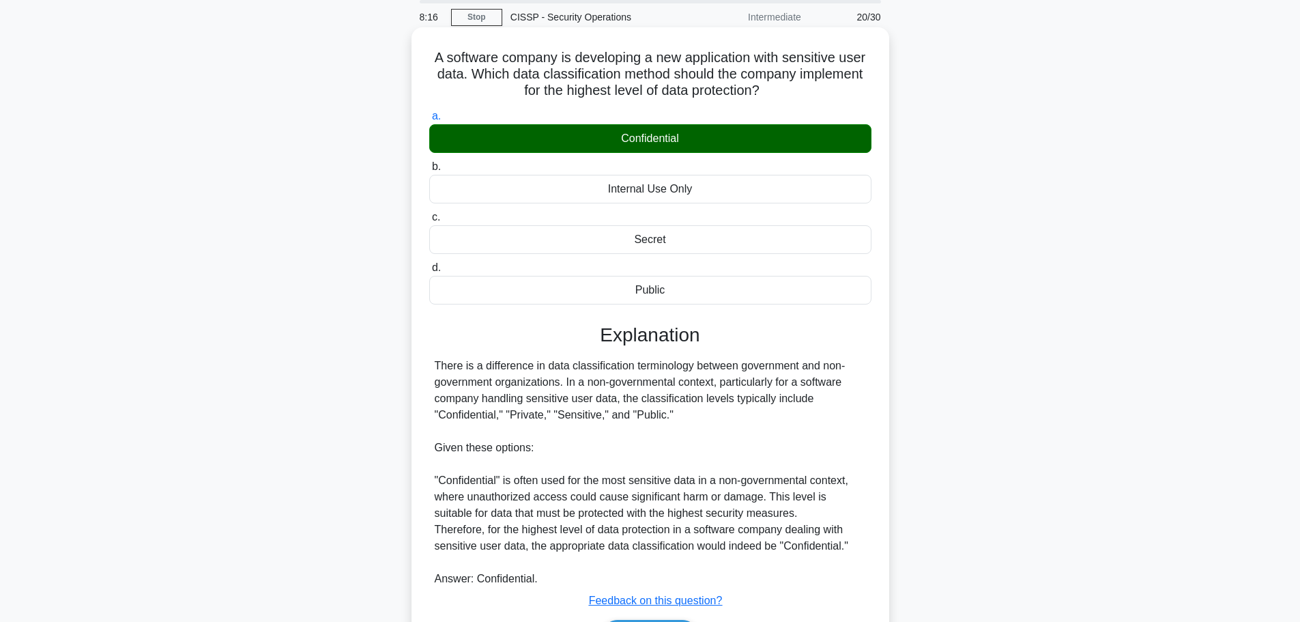
scroll to position [139, 0]
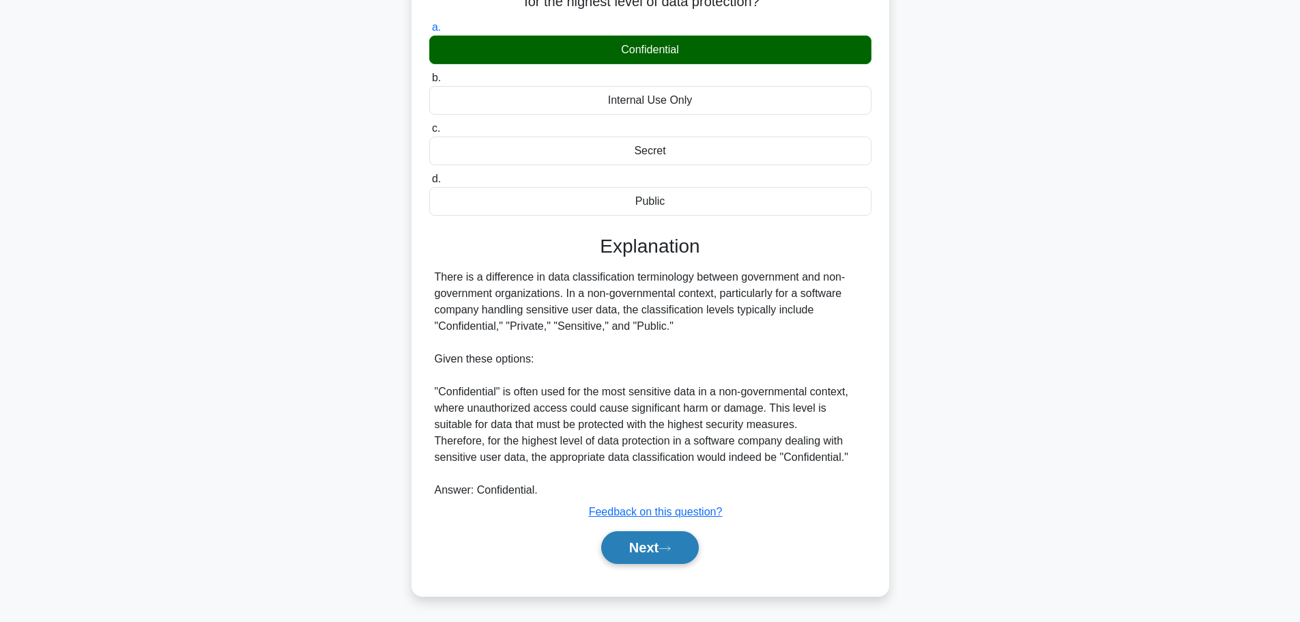
click at [642, 549] on button "Next" at bounding box center [650, 547] width 98 height 33
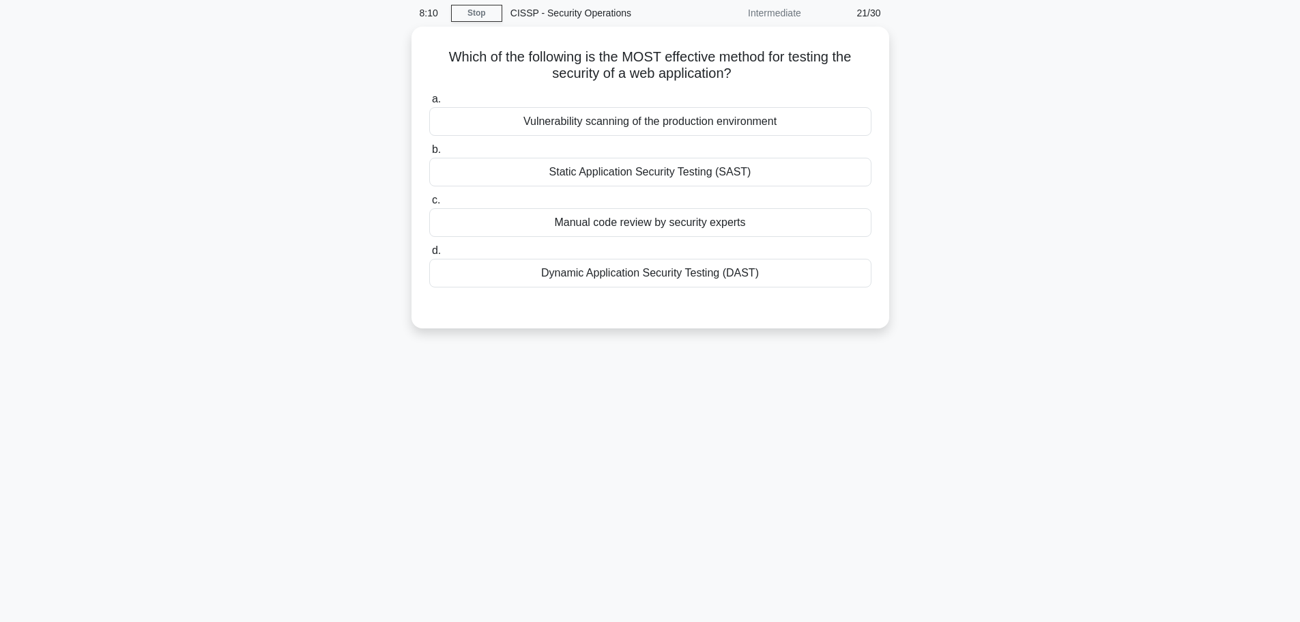
scroll to position [0, 0]
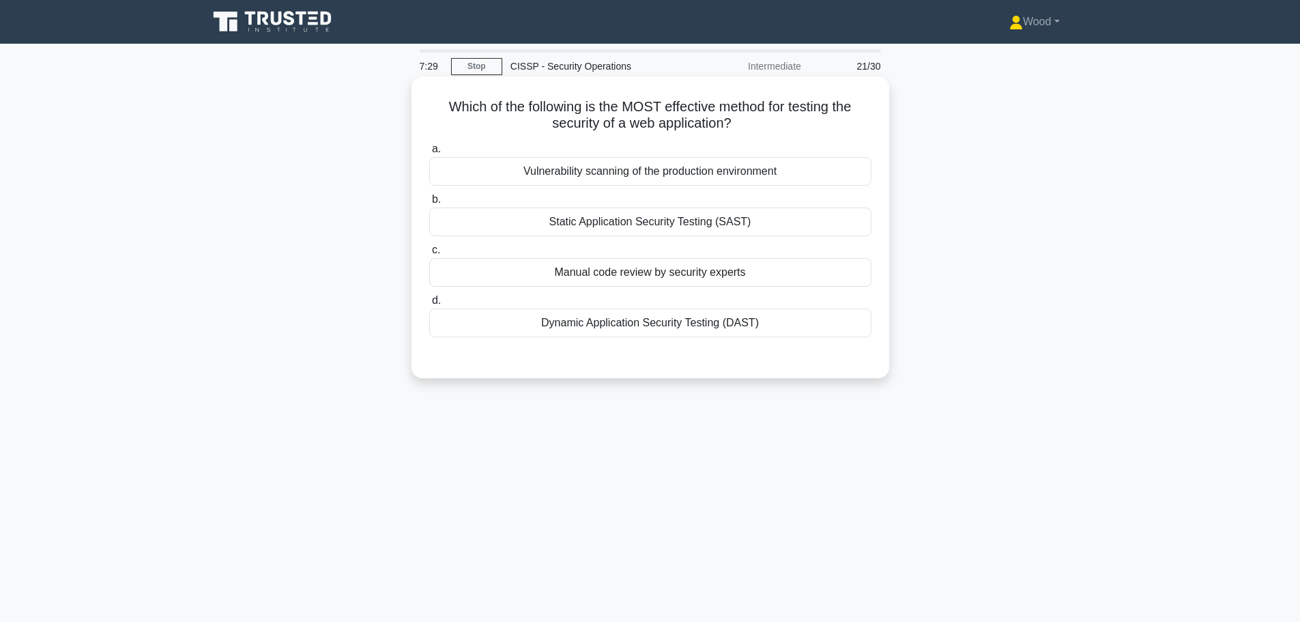
click at [685, 340] on div "a. Vulnerability scanning of the production environment b. Static Application S…" at bounding box center [650, 239] width 459 height 202
click at [654, 325] on div "Dynamic Application Security Testing (DAST)" at bounding box center [650, 323] width 442 height 29
click at [429, 305] on input "d. Dynamic Application Security Testing (DAST)" at bounding box center [429, 300] width 0 height 9
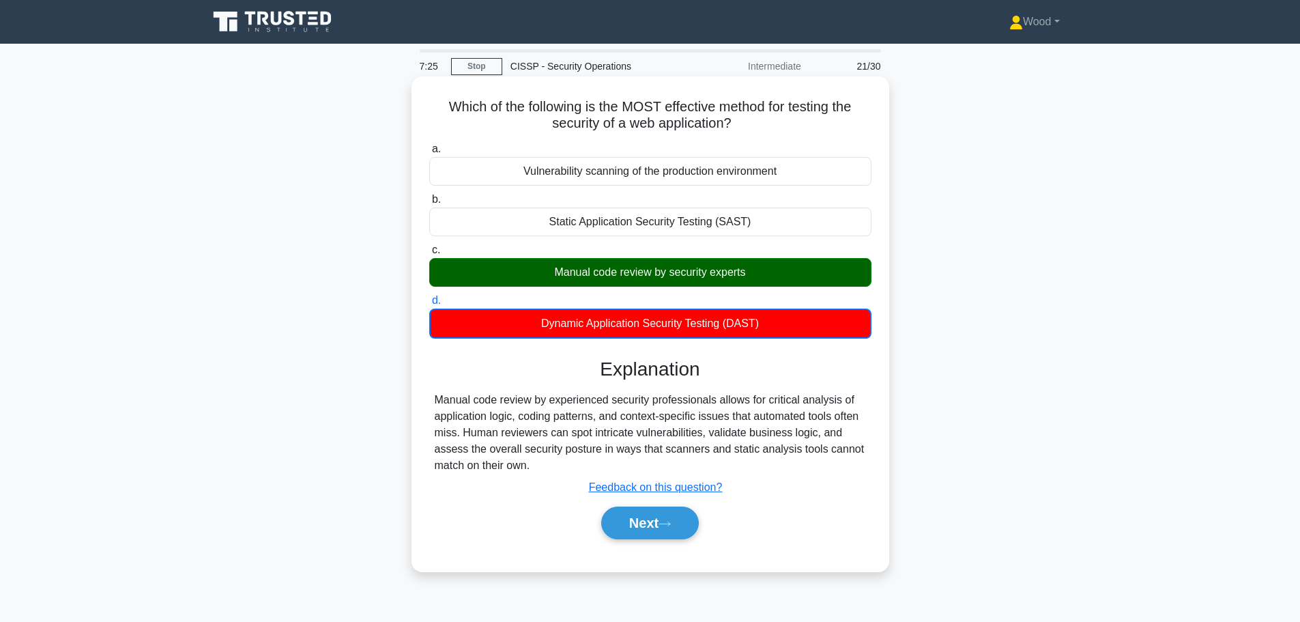
click at [631, 272] on div "Manual code review by security experts" at bounding box center [650, 272] width 442 height 29
click at [429, 255] on input "c. Manual code review by security experts" at bounding box center [429, 250] width 0 height 9
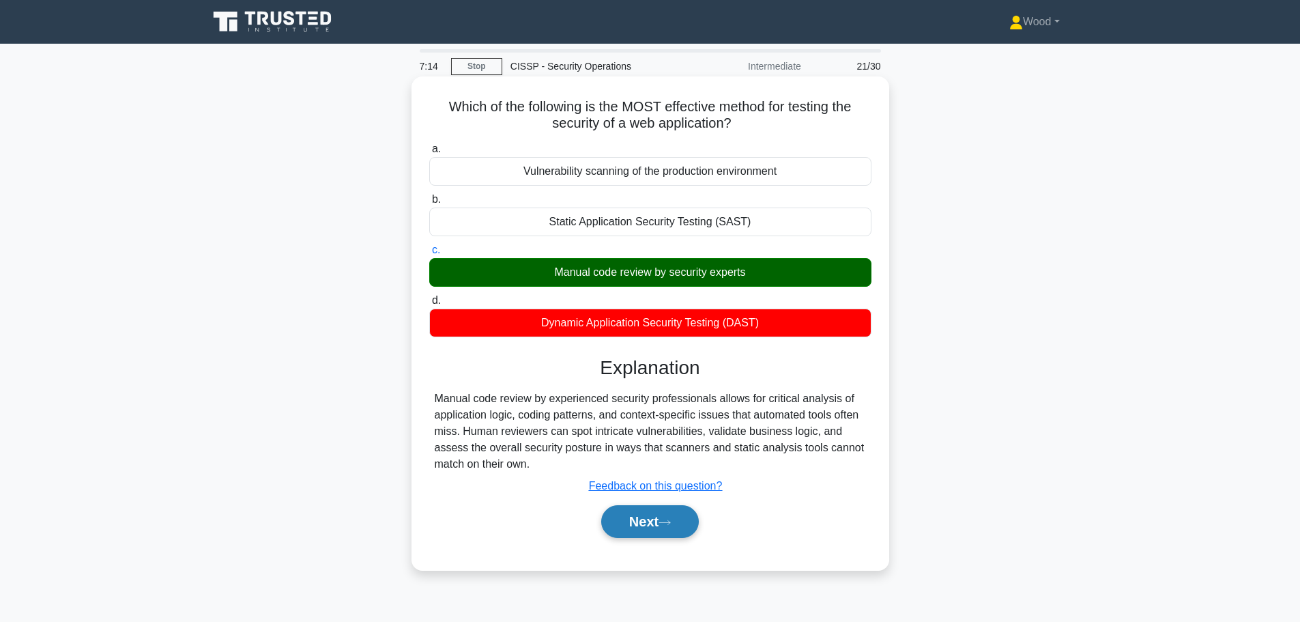
click at [640, 533] on button "Next" at bounding box center [650, 521] width 98 height 33
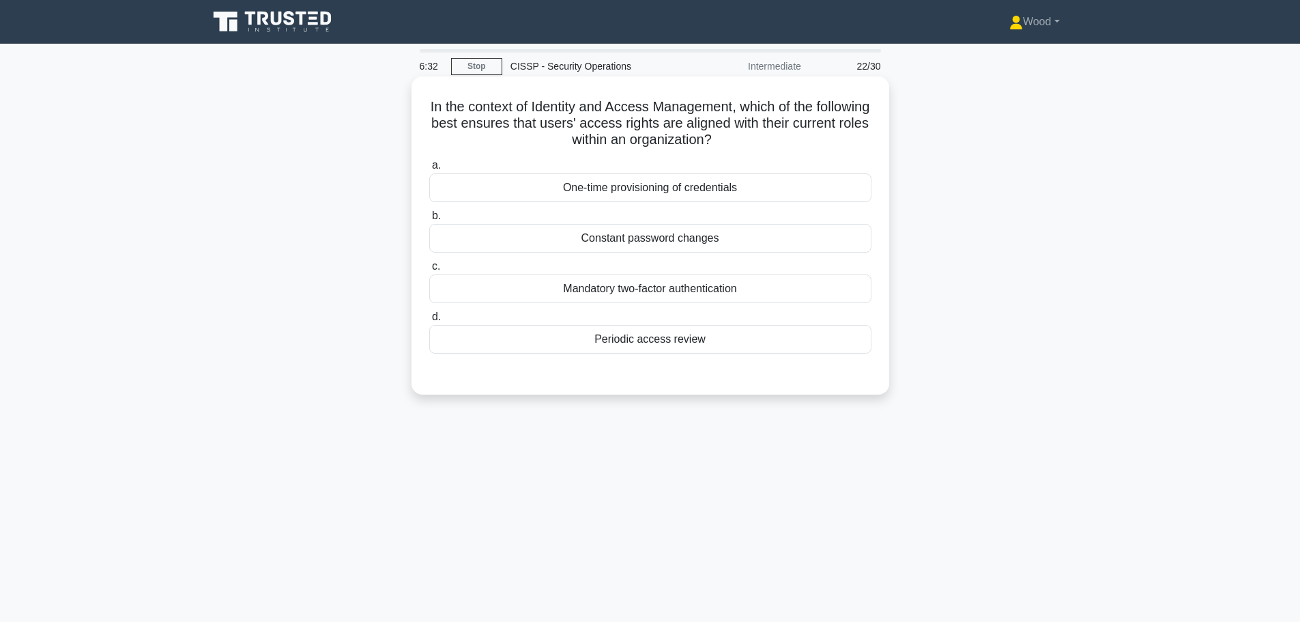
click at [692, 344] on div "Periodic access review" at bounding box center [650, 339] width 442 height 29
click at [429, 321] on input "d. Periodic access review" at bounding box center [429, 317] width 0 height 9
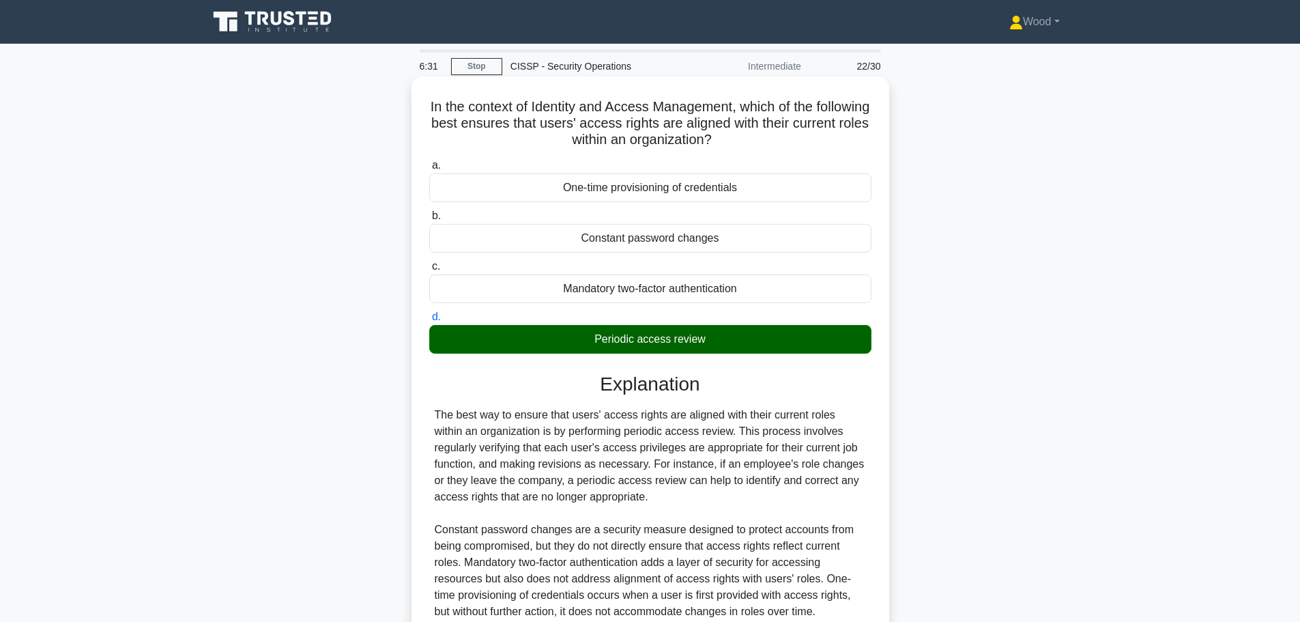
scroll to position [171, 0]
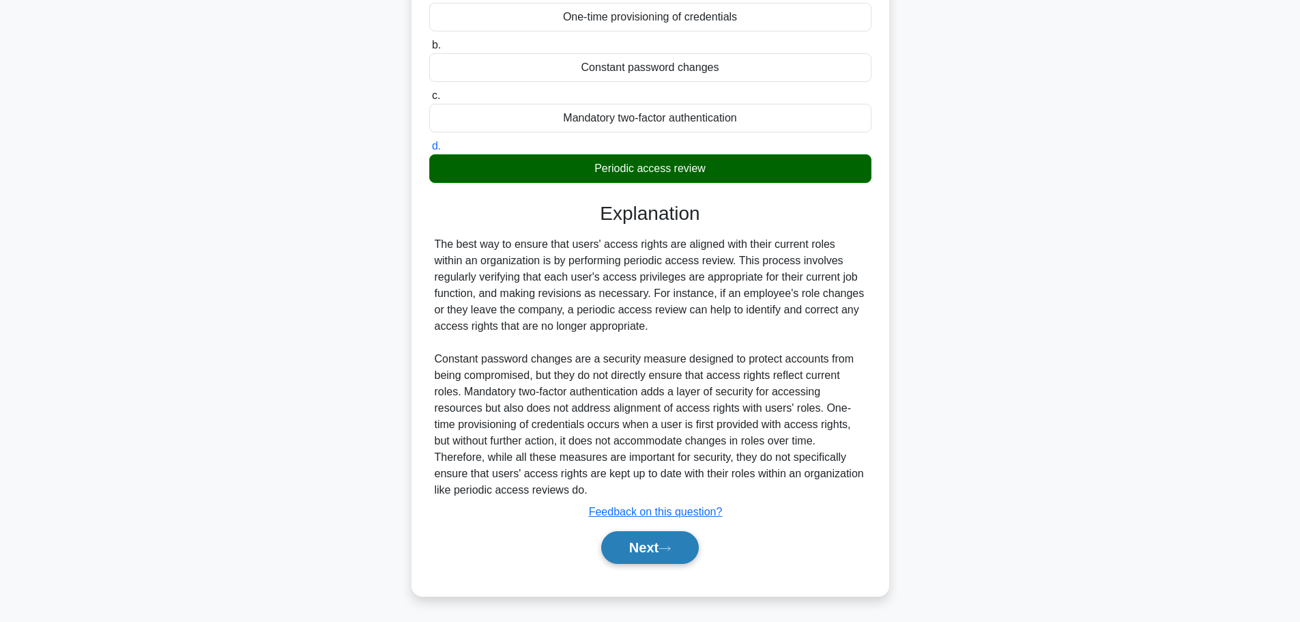
click at [646, 545] on button "Next" at bounding box center [650, 547] width 98 height 33
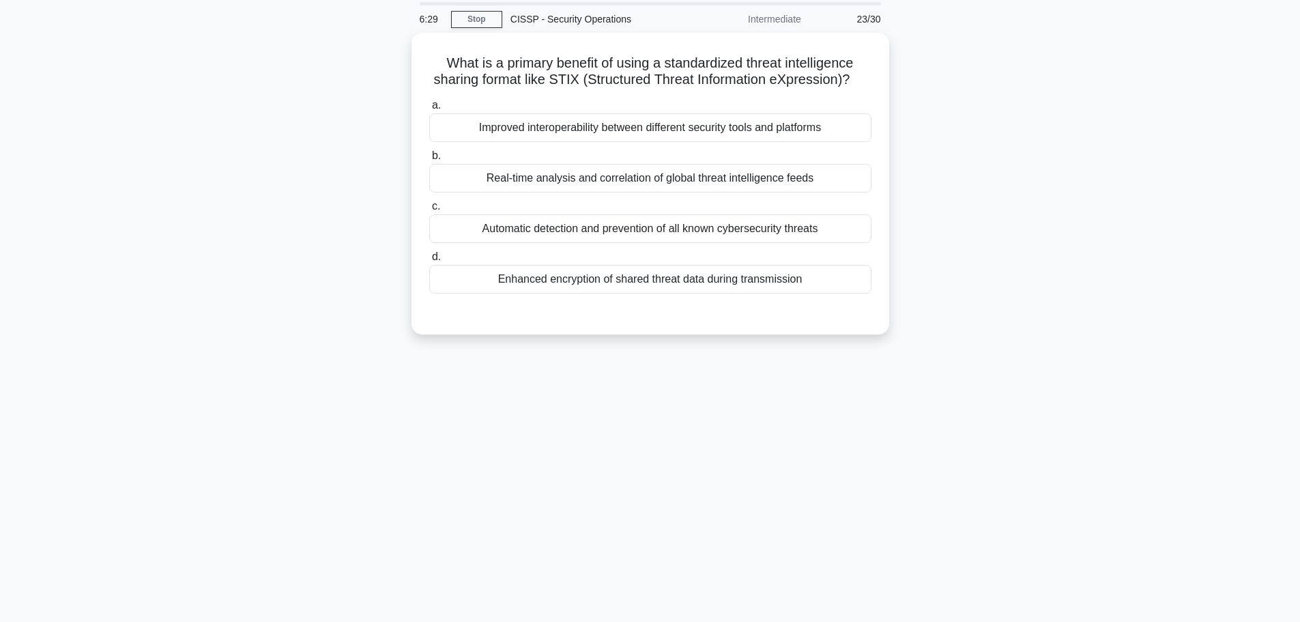
scroll to position [0, 0]
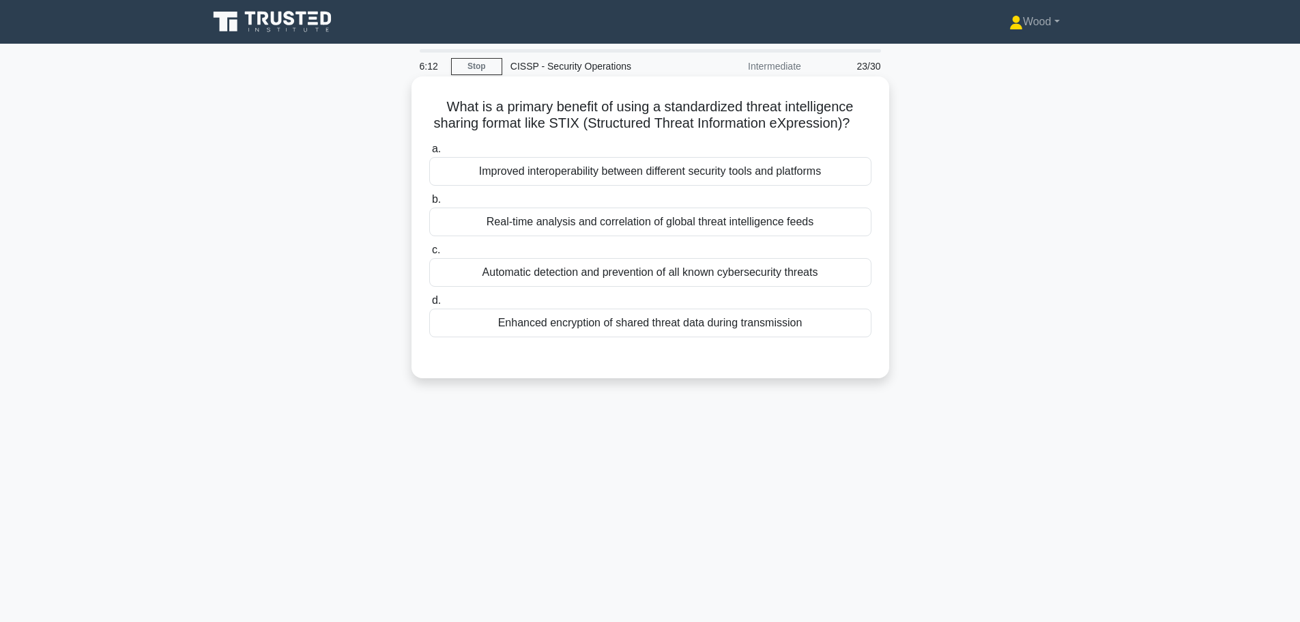
click at [700, 281] on div "Automatic detection and prevention of all known cybersecurity threats" at bounding box center [650, 272] width 442 height 29
click at [429, 255] on input "c. Automatic detection and prevention of all known cybersecurity threats" at bounding box center [429, 250] width 0 height 9
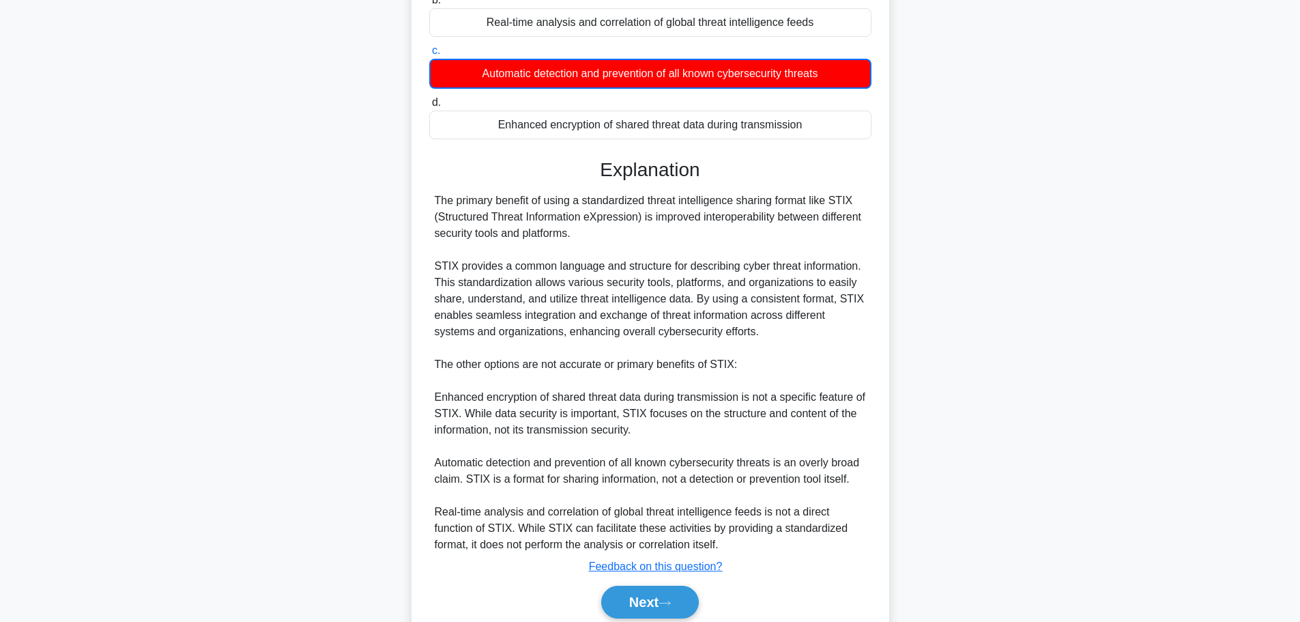
scroll to position [255, 0]
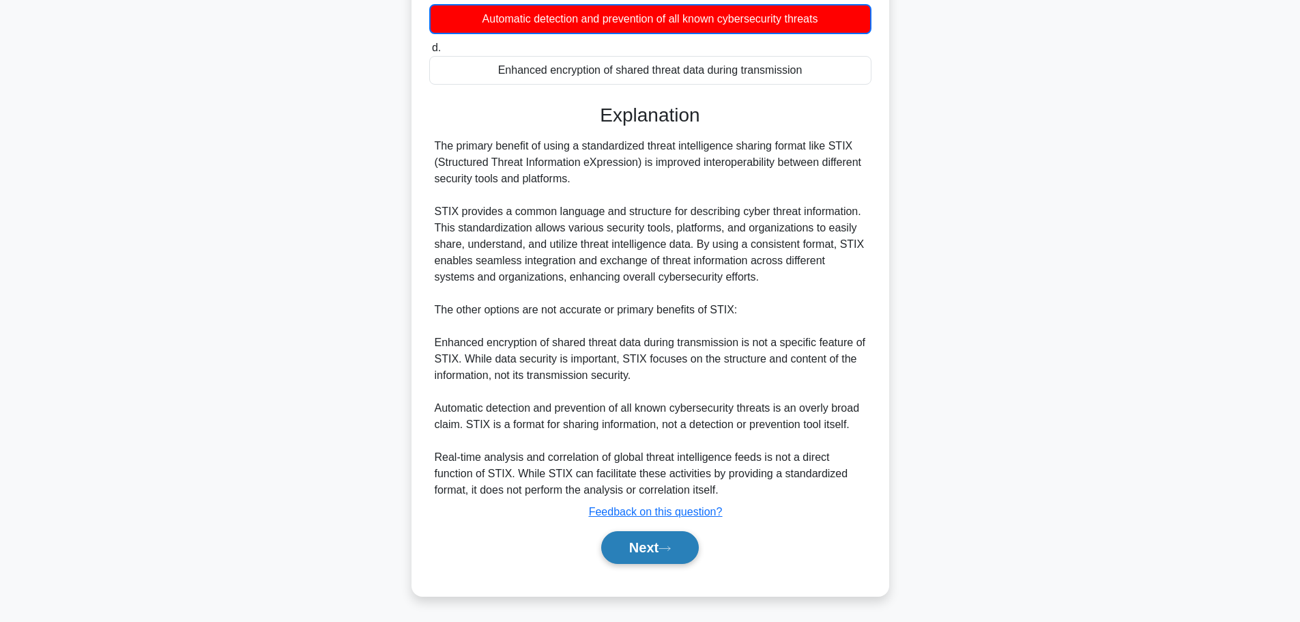
click at [633, 551] on button "Next" at bounding box center [650, 547] width 98 height 33
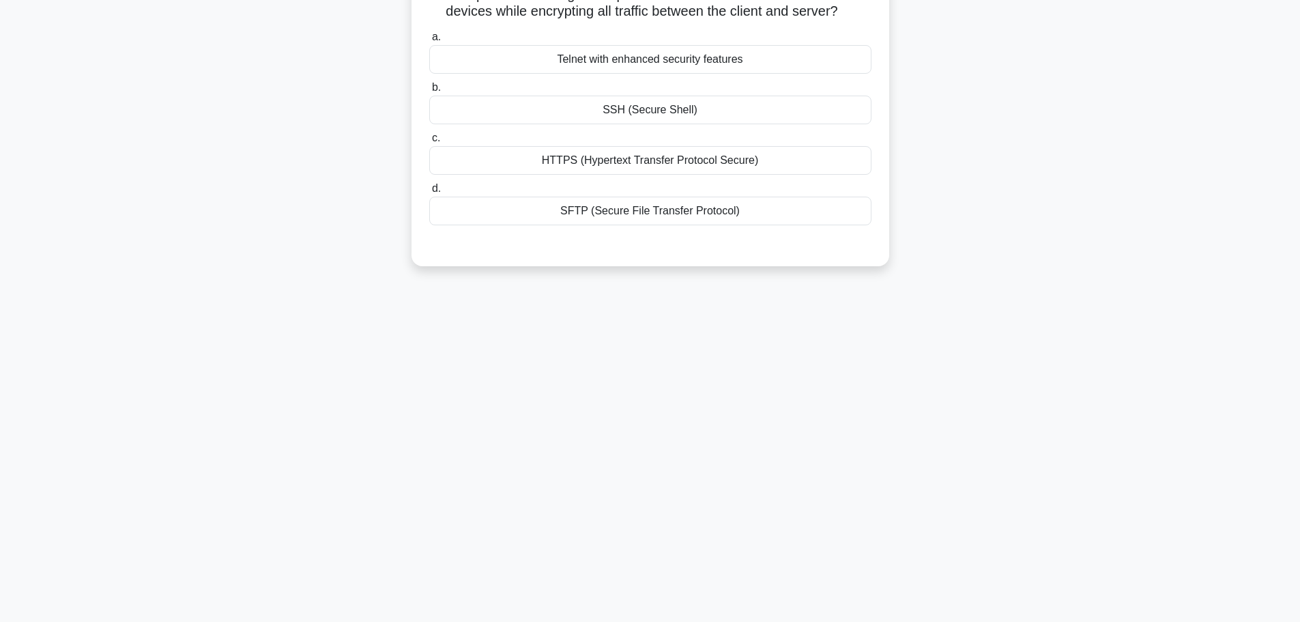
scroll to position [0, 0]
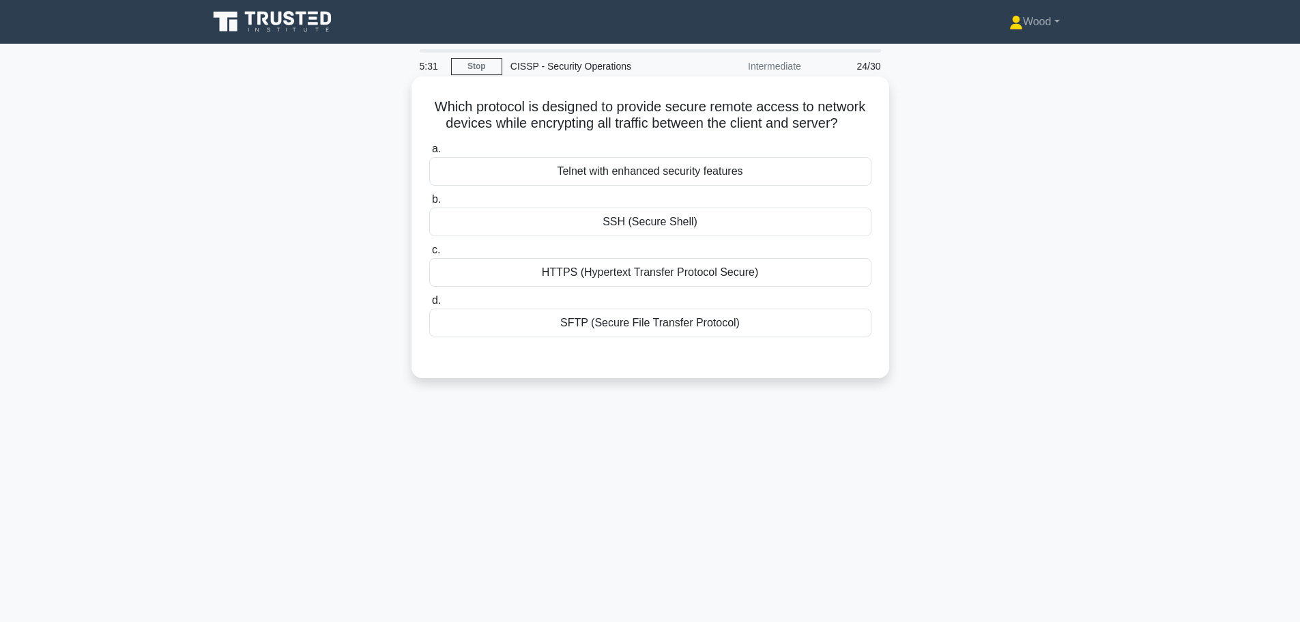
click at [668, 218] on div "SSH (Secure Shell)" at bounding box center [650, 221] width 442 height 29
click at [429, 204] on input "b. SSH (Secure Shell)" at bounding box center [429, 199] width 0 height 9
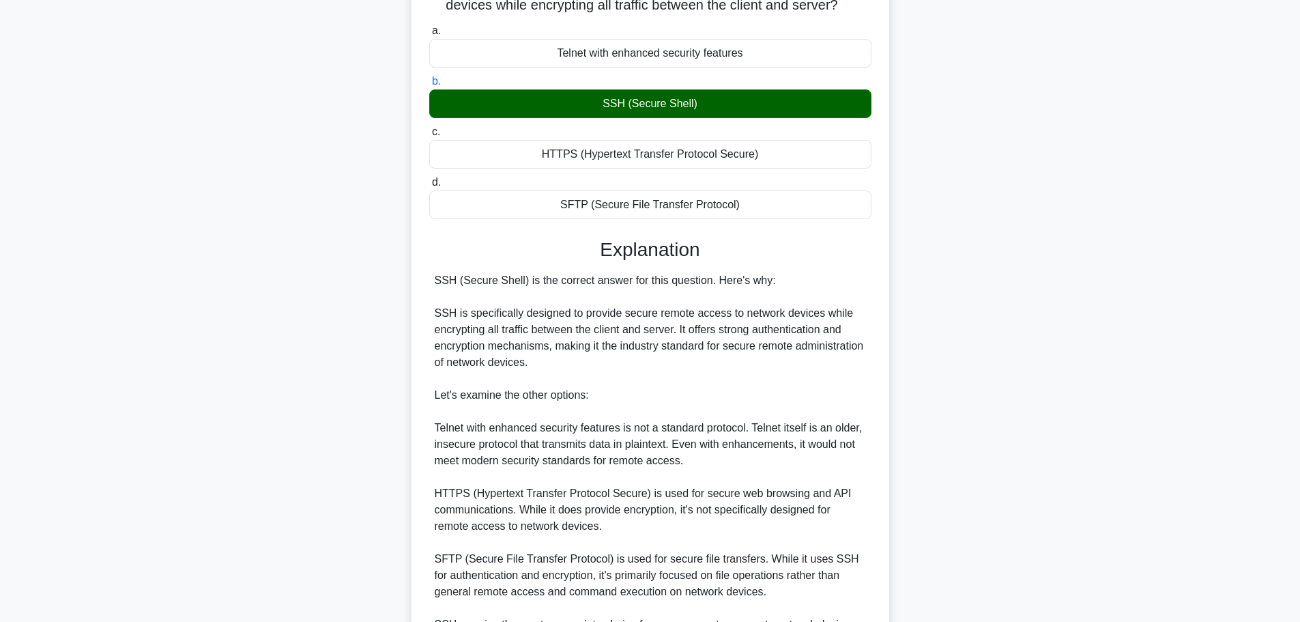
scroll to position [273, 0]
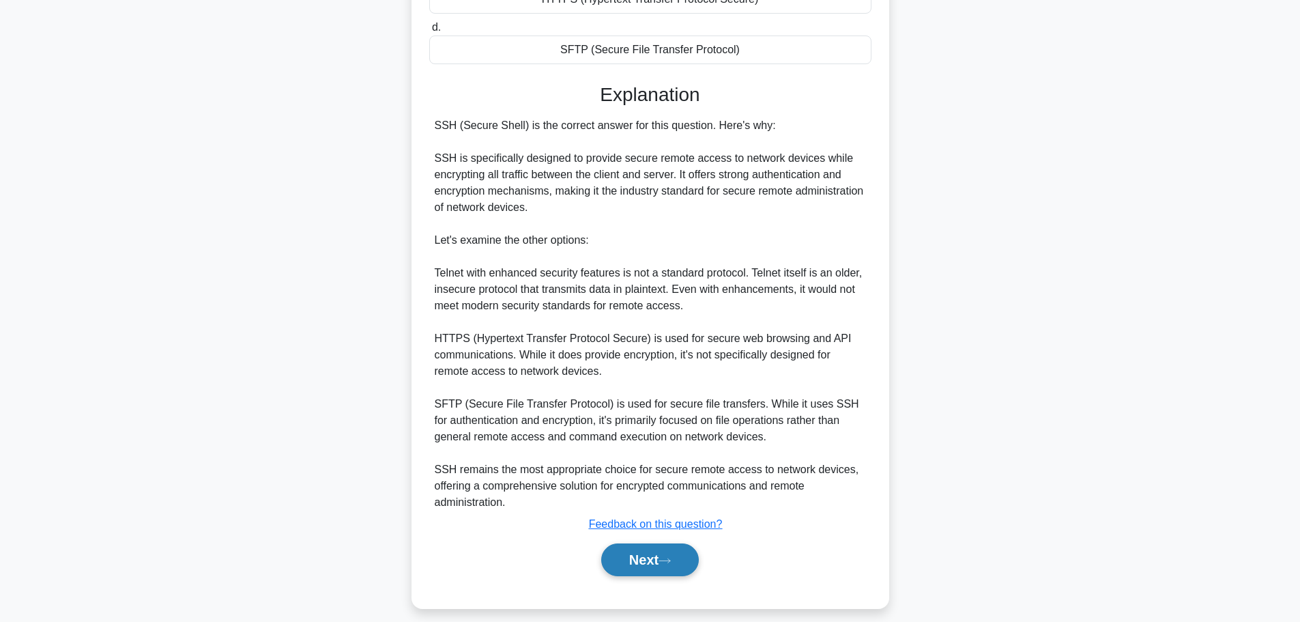
click at [646, 554] on button "Next" at bounding box center [650, 559] width 98 height 33
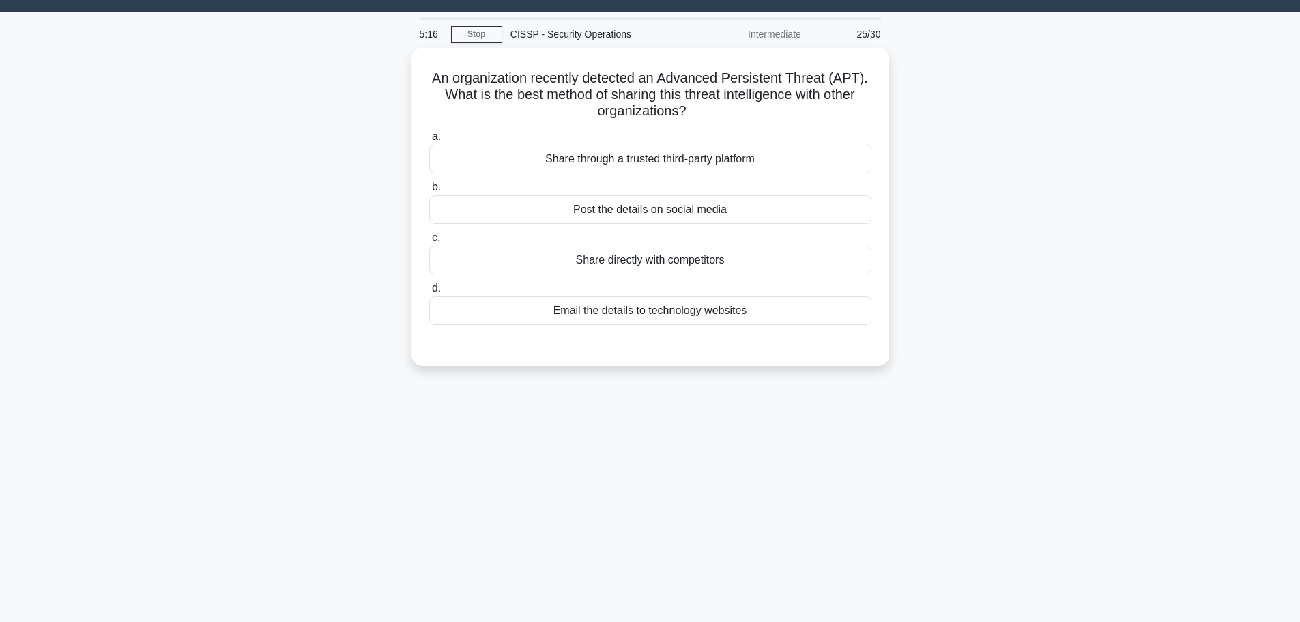
scroll to position [0, 0]
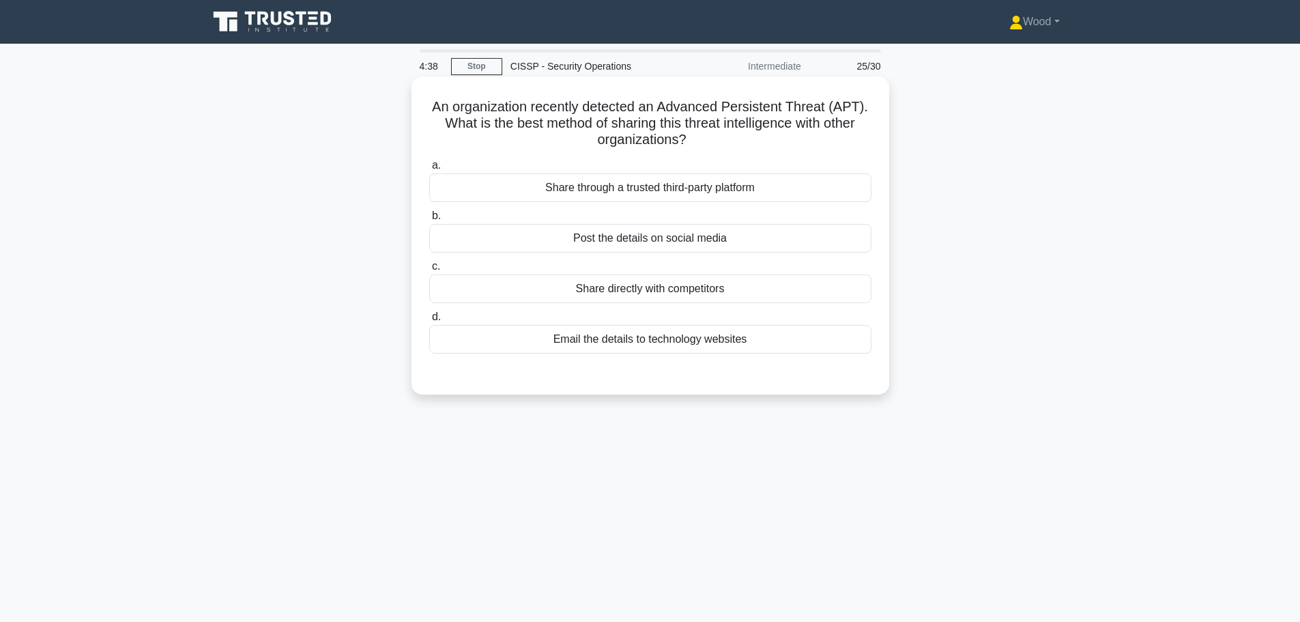
click at [747, 202] on div "Share through a trusted third-party platform" at bounding box center [650, 187] width 442 height 29
click at [429, 170] on input "a. Share through a trusted third-party platform" at bounding box center [429, 165] width 0 height 9
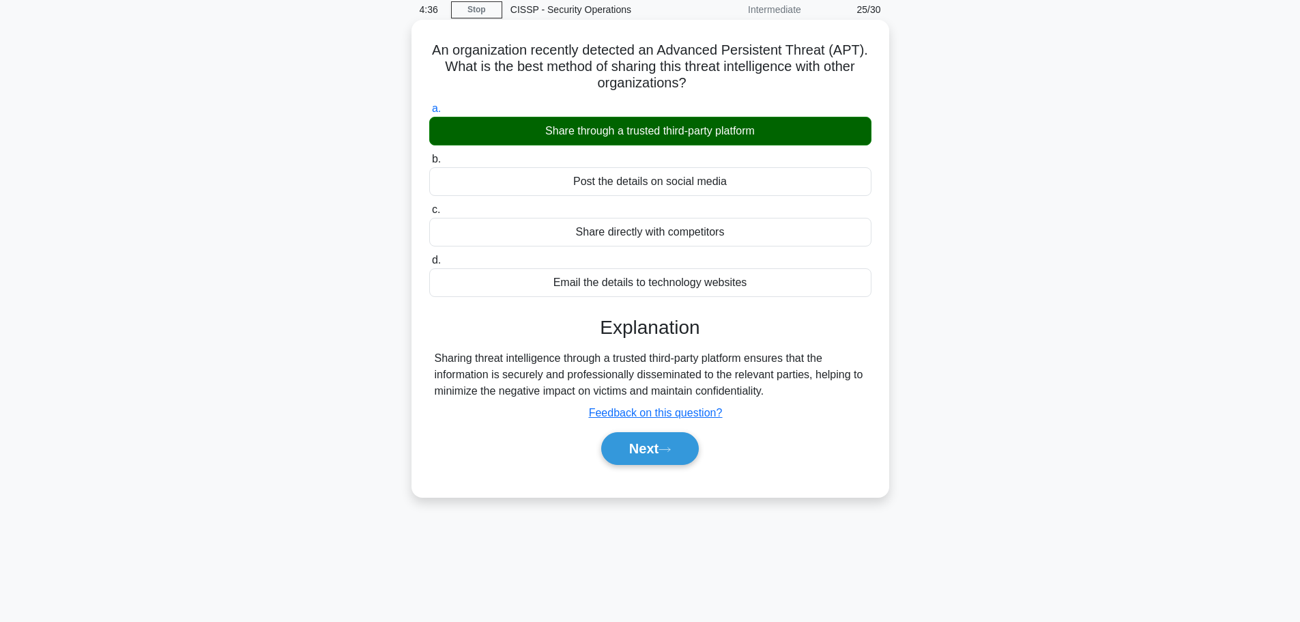
scroll to position [115, 0]
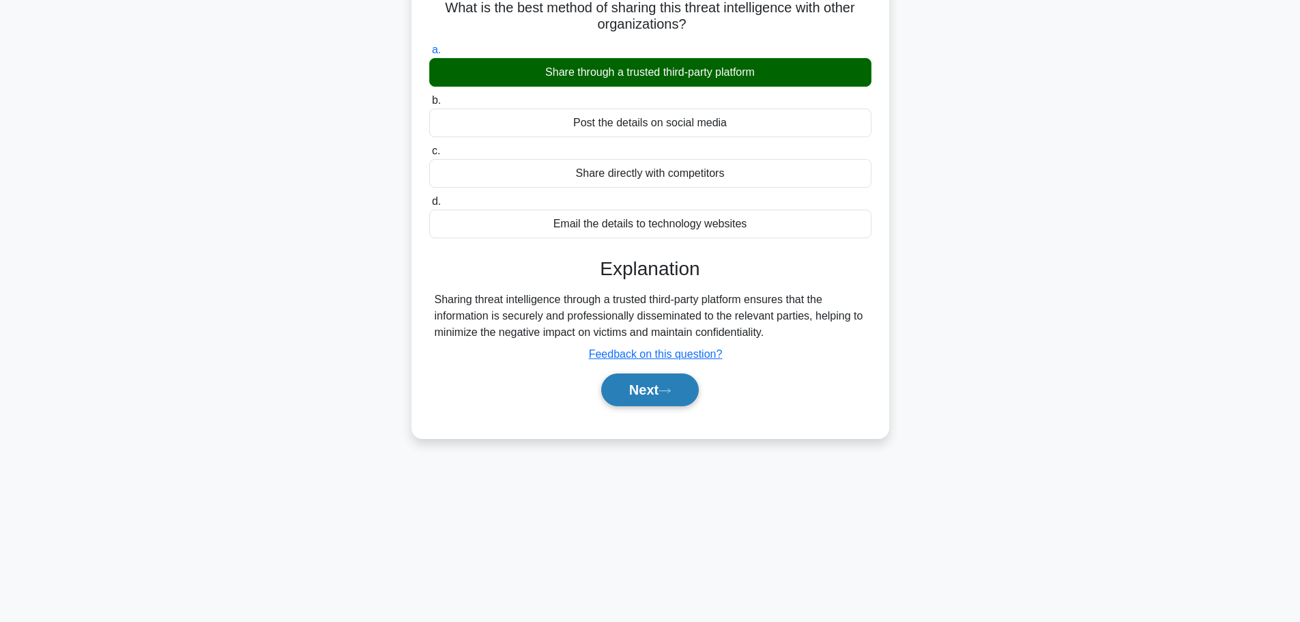
click at [651, 402] on button "Next" at bounding box center [650, 389] width 98 height 33
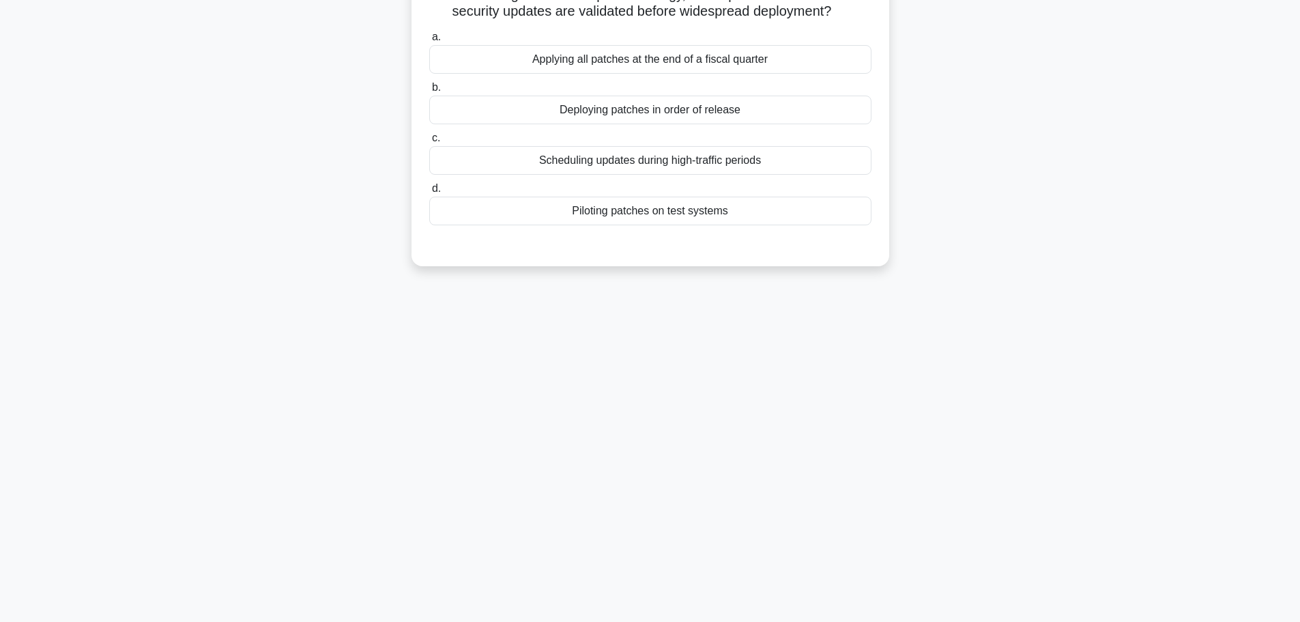
scroll to position [0, 0]
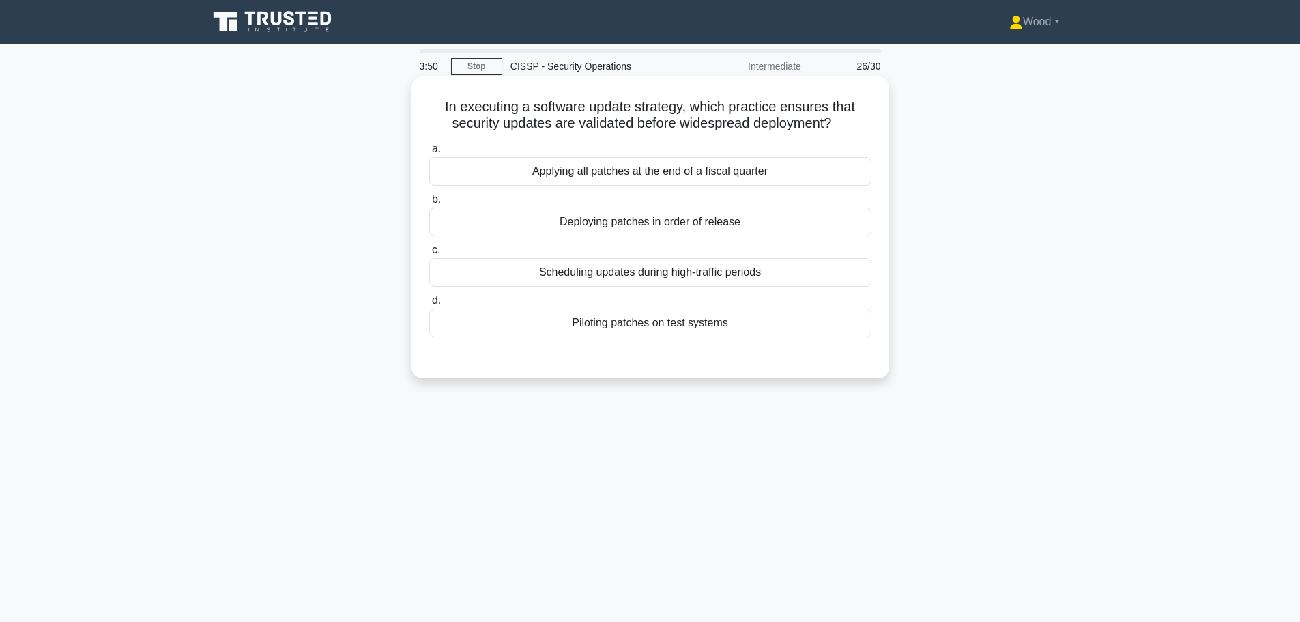
click at [658, 330] on div "Piloting patches on test systems" at bounding box center [650, 323] width 442 height 29
click at [429, 305] on input "d. Piloting patches on test systems" at bounding box center [429, 300] width 0 height 9
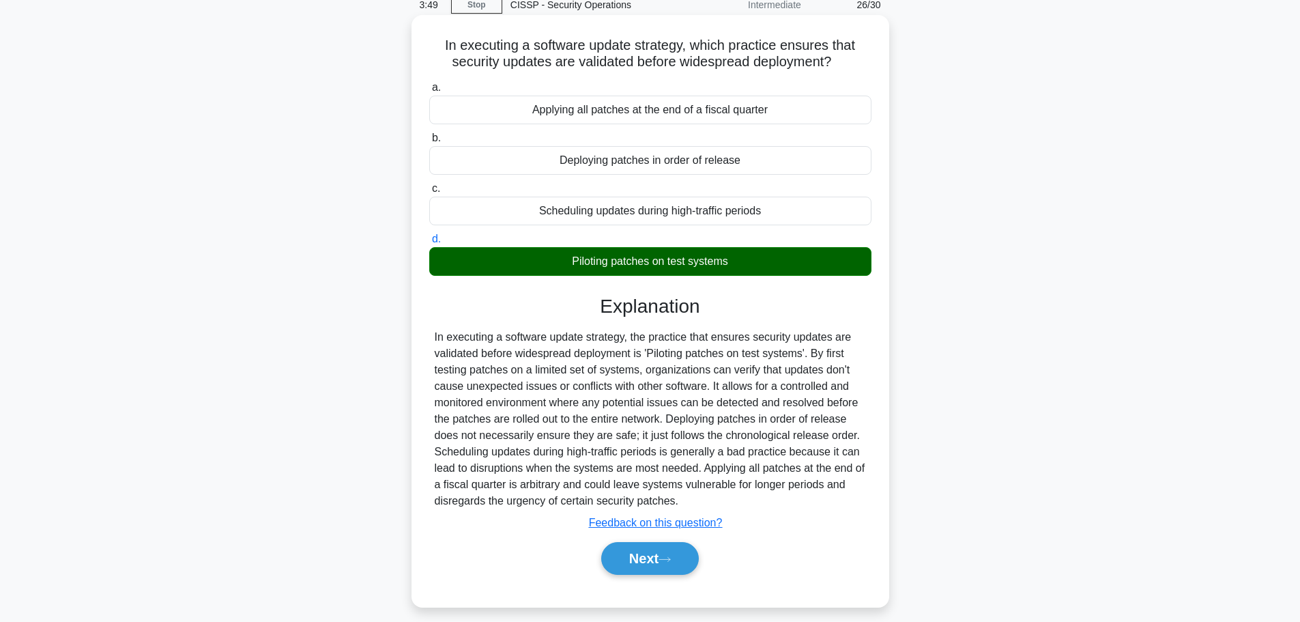
scroll to position [115, 0]
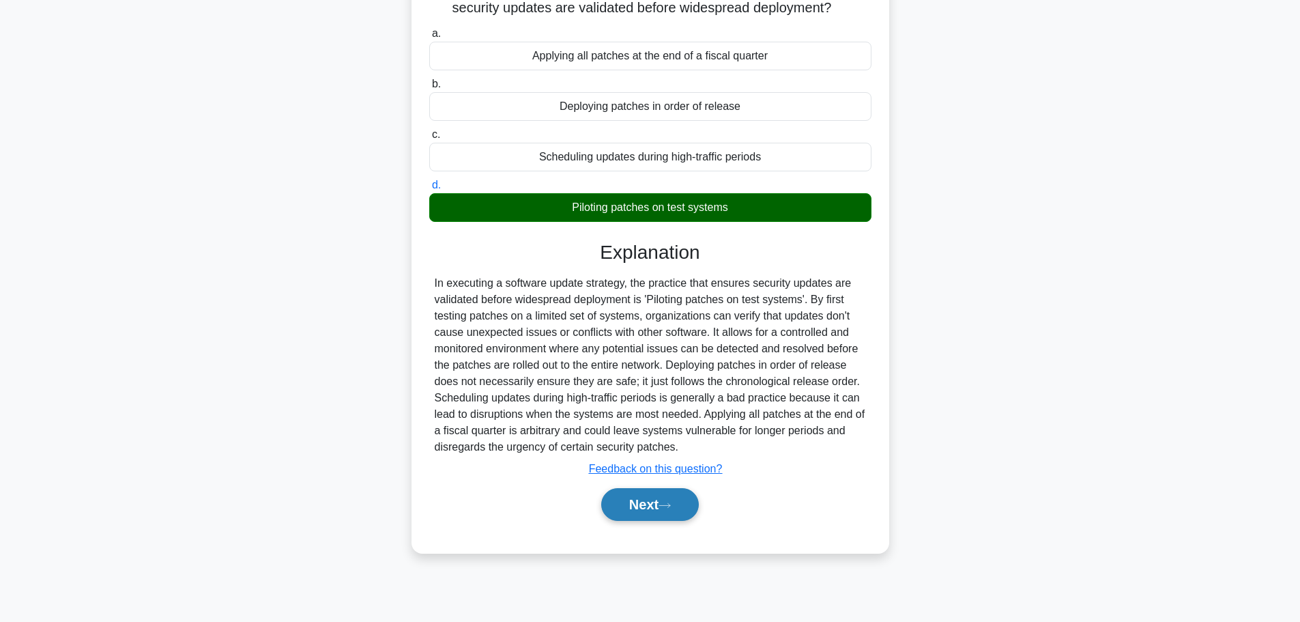
click at [648, 518] on button "Next" at bounding box center [650, 504] width 98 height 33
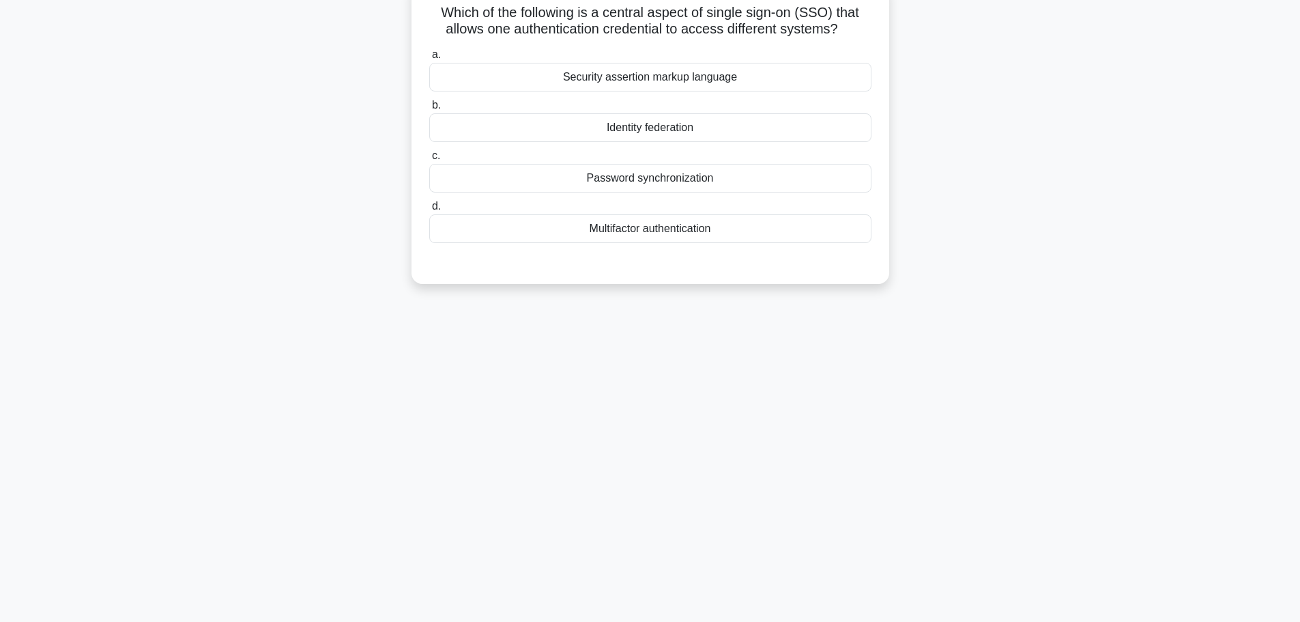
scroll to position [0, 0]
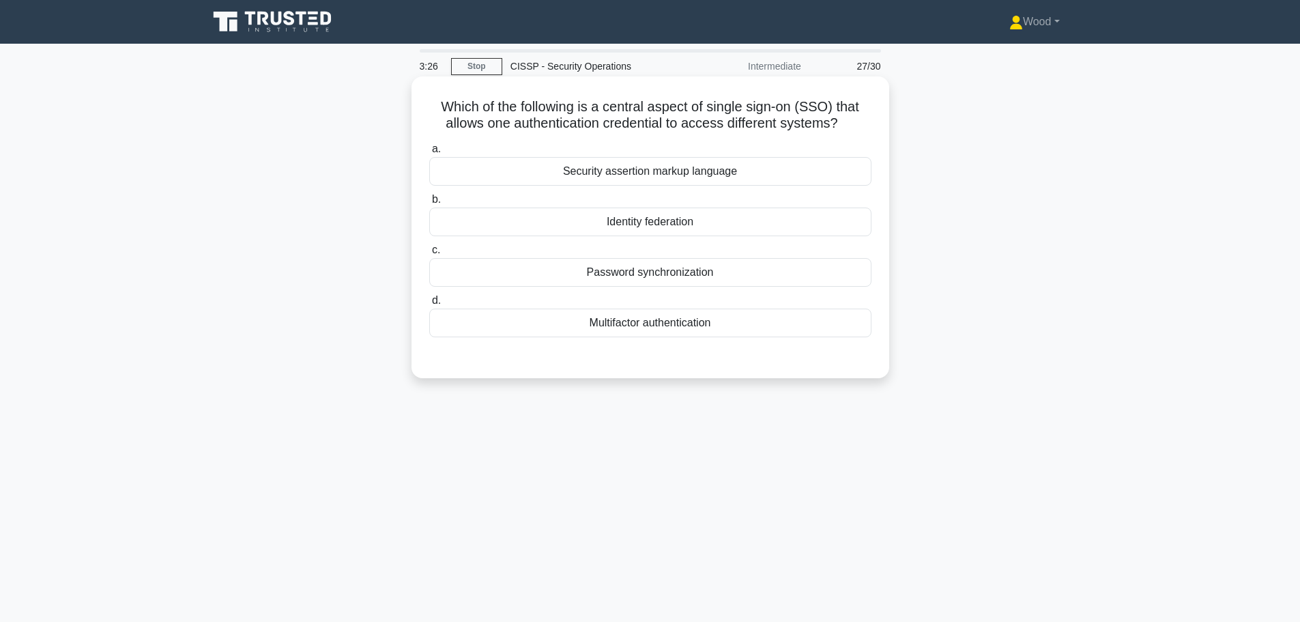
click at [695, 224] on div "Identity federation" at bounding box center [650, 221] width 442 height 29
click at [429, 204] on input "b. Identity federation" at bounding box center [429, 199] width 0 height 9
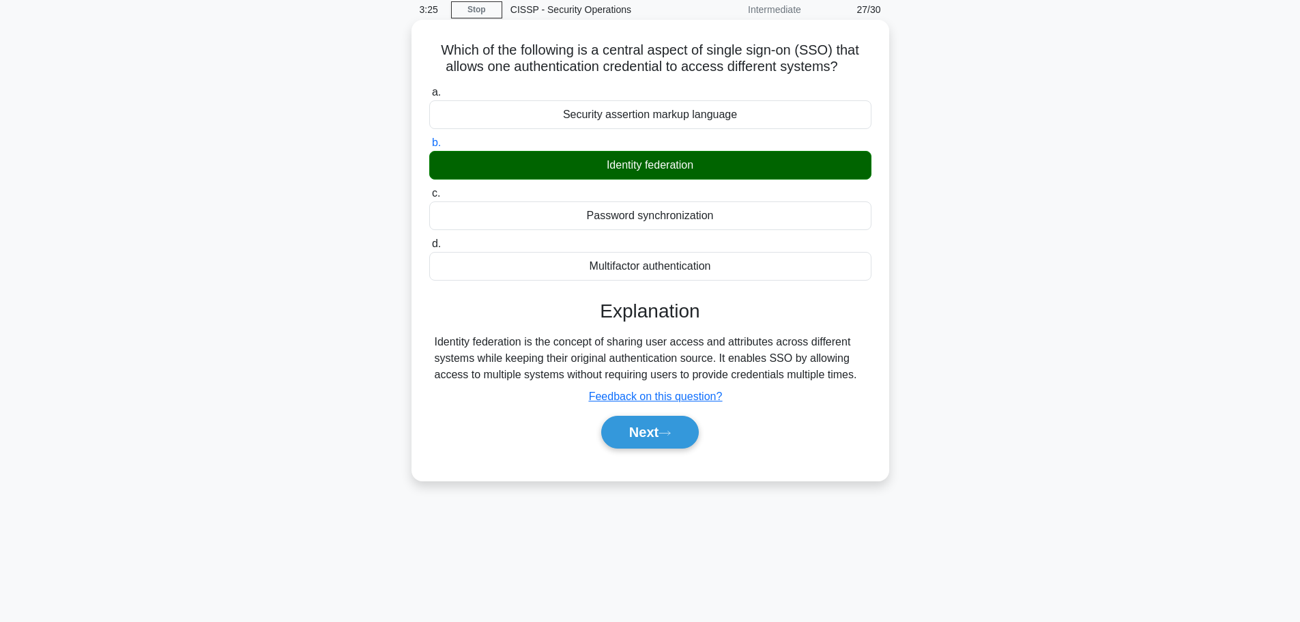
scroll to position [115, 0]
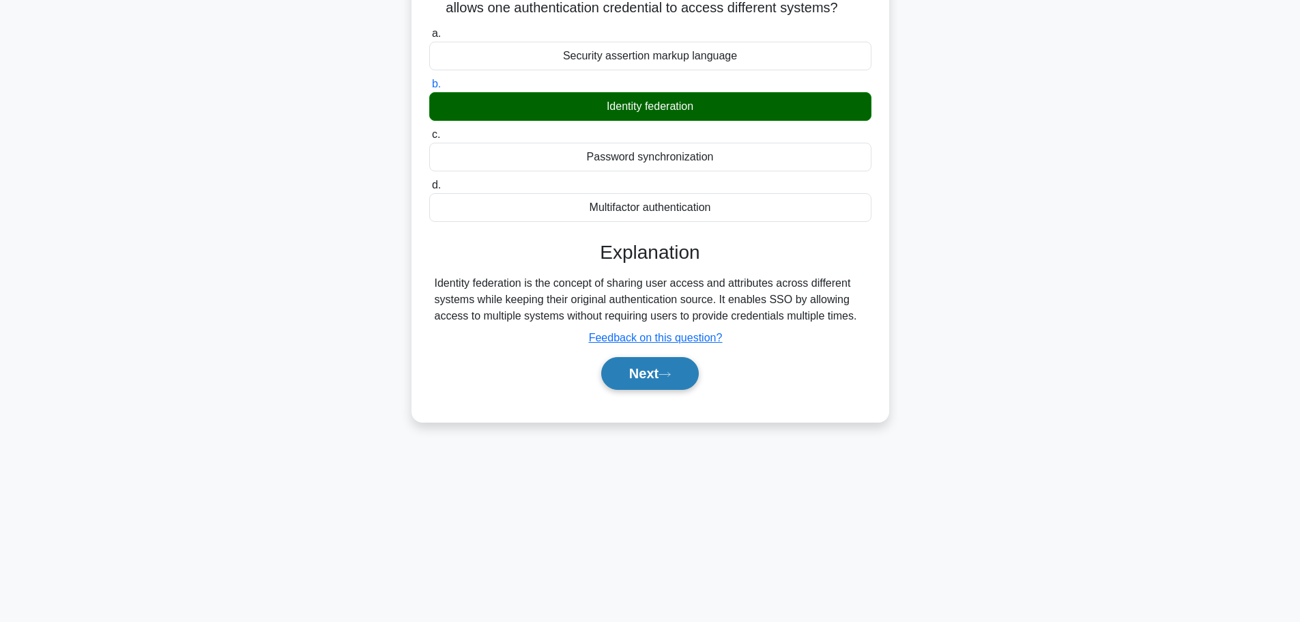
click at [685, 388] on button "Next" at bounding box center [650, 373] width 98 height 33
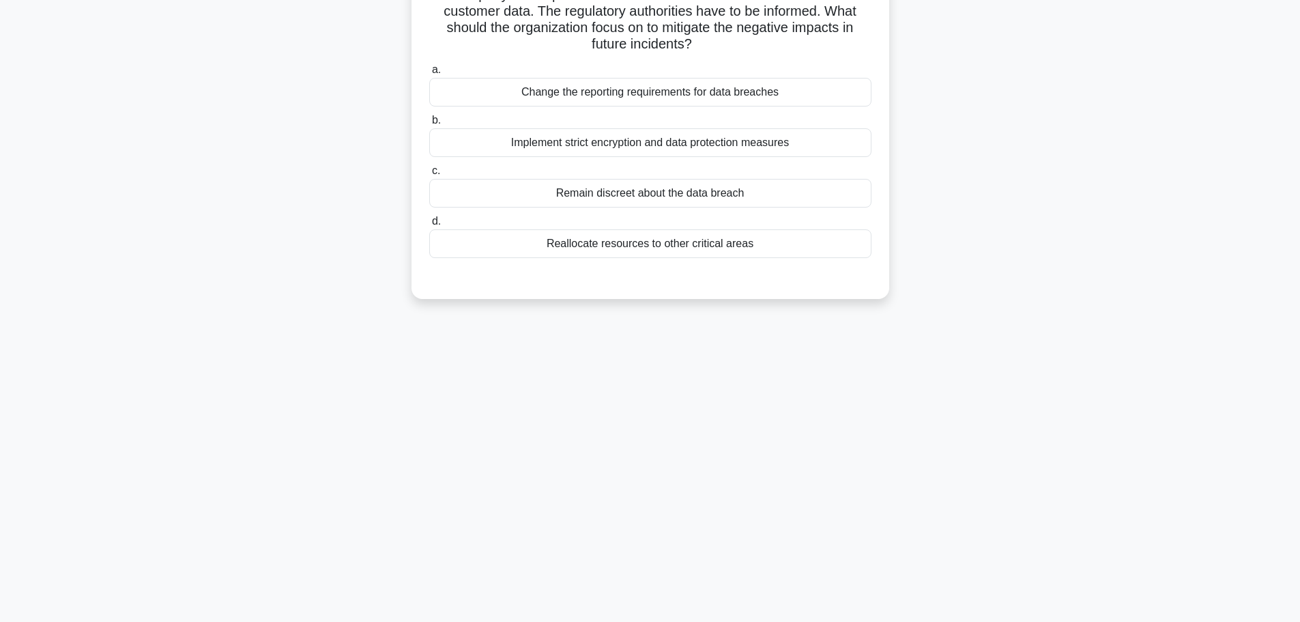
scroll to position [0, 0]
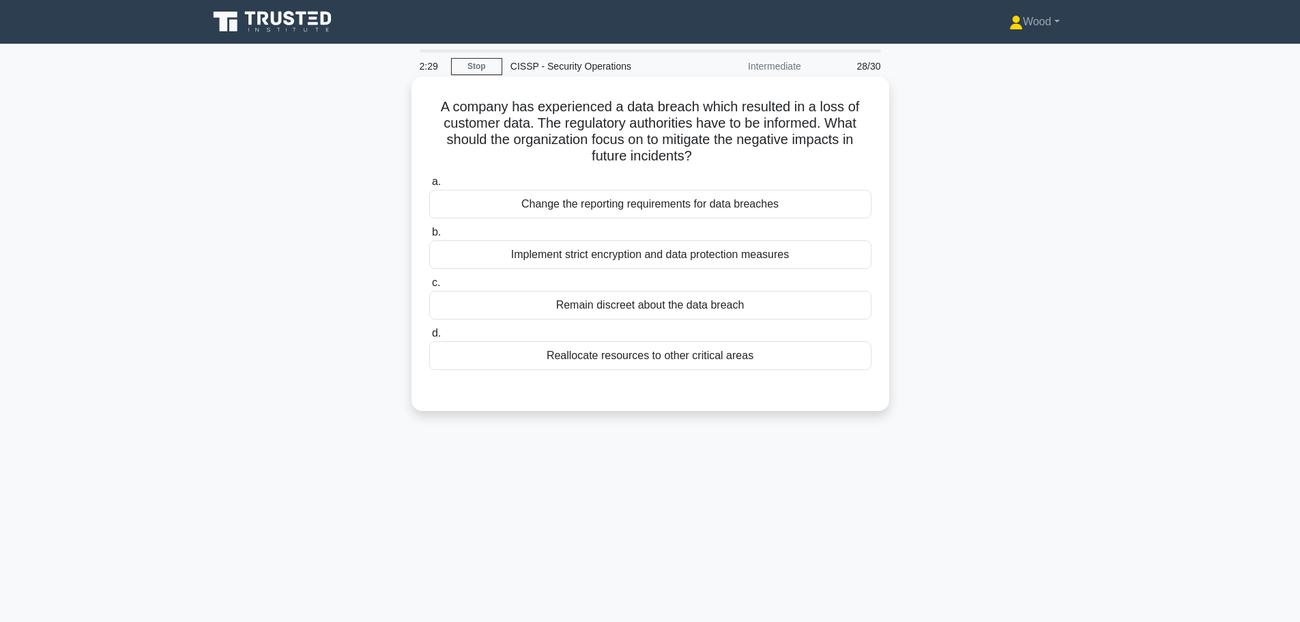
click at [647, 250] on div "Implement strict encryption and data protection measures" at bounding box center [650, 254] width 442 height 29
click at [429, 237] on input "b. Implement strict encryption and data protection measures" at bounding box center [429, 232] width 0 height 9
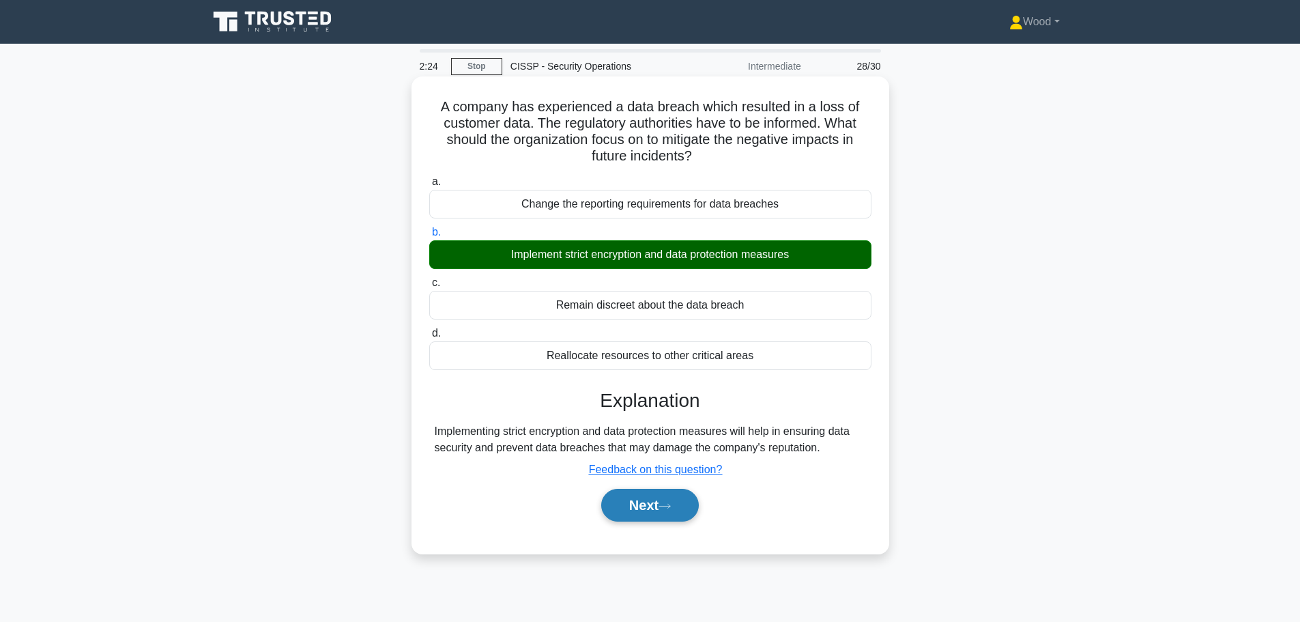
click at [665, 503] on icon at bounding box center [665, 506] width 12 height 8
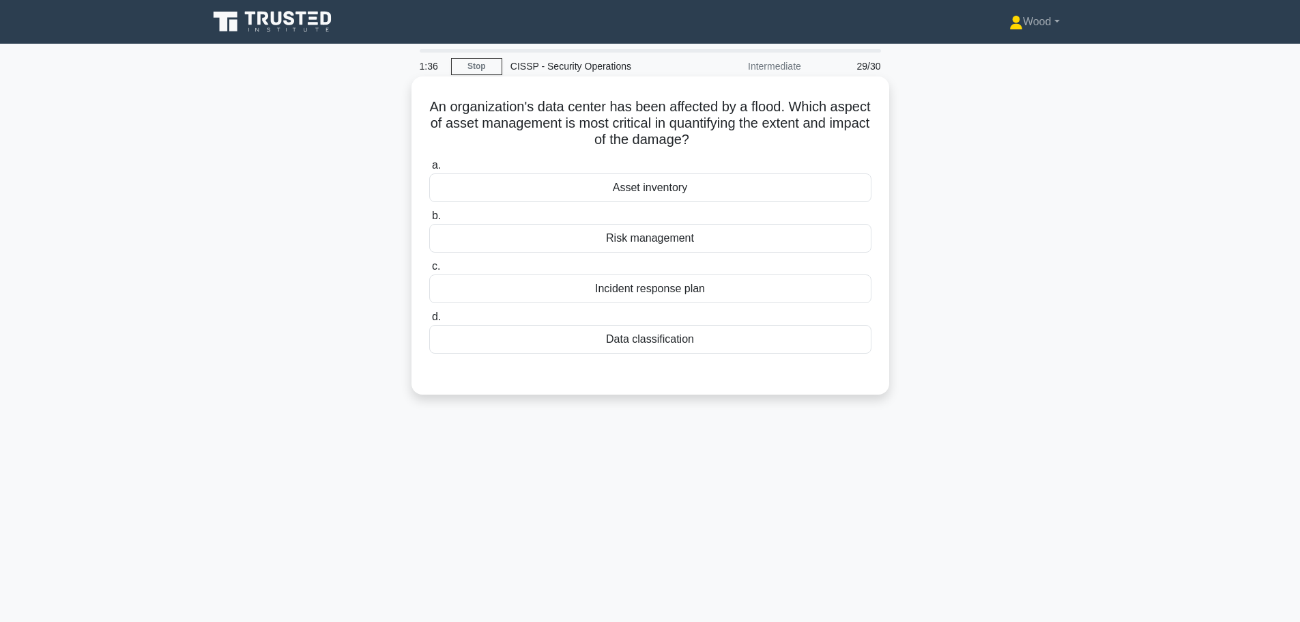
drag, startPoint x: 631, startPoint y: 216, endPoint x: 640, endPoint y: 212, distance: 10.7
click at [637, 213] on label "b. Risk management" at bounding box center [650, 229] width 442 height 45
click at [429, 213] on input "b. Risk management" at bounding box center [429, 216] width 0 height 9
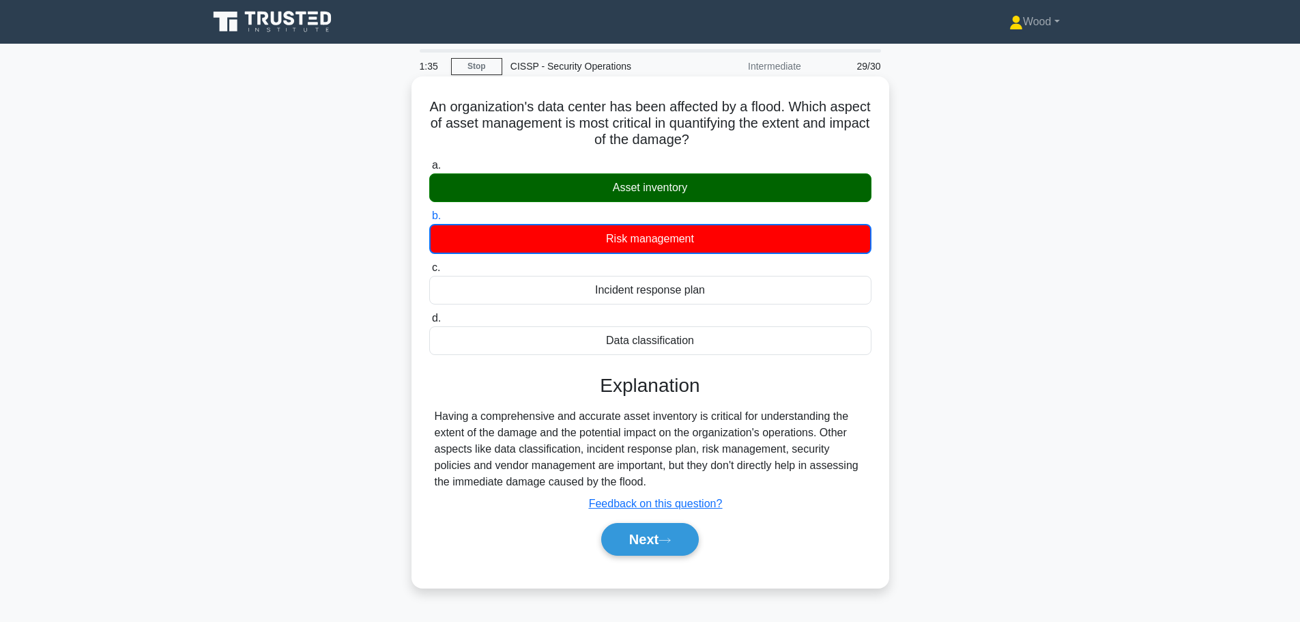
click at [648, 187] on div "Asset inventory" at bounding box center [650, 187] width 442 height 29
click at [429, 170] on input "a. Asset inventory" at bounding box center [429, 165] width 0 height 9
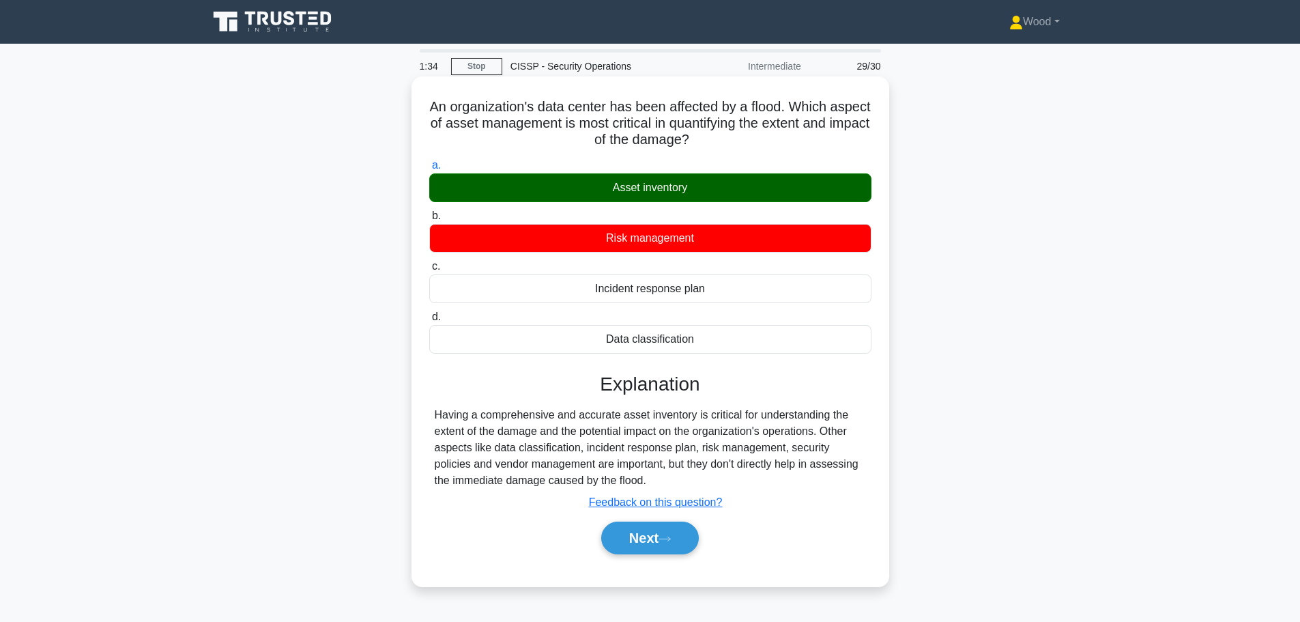
click at [648, 187] on div "Asset inventory" at bounding box center [650, 187] width 442 height 29
click at [429, 170] on input "a. Asset inventory" at bounding box center [429, 165] width 0 height 9
click at [648, 187] on div "Asset inventory" at bounding box center [650, 187] width 442 height 29
click at [429, 170] on input "a. Asset inventory" at bounding box center [429, 165] width 0 height 9
click at [558, 531] on div "Next" at bounding box center [651, 537] width 448 height 33
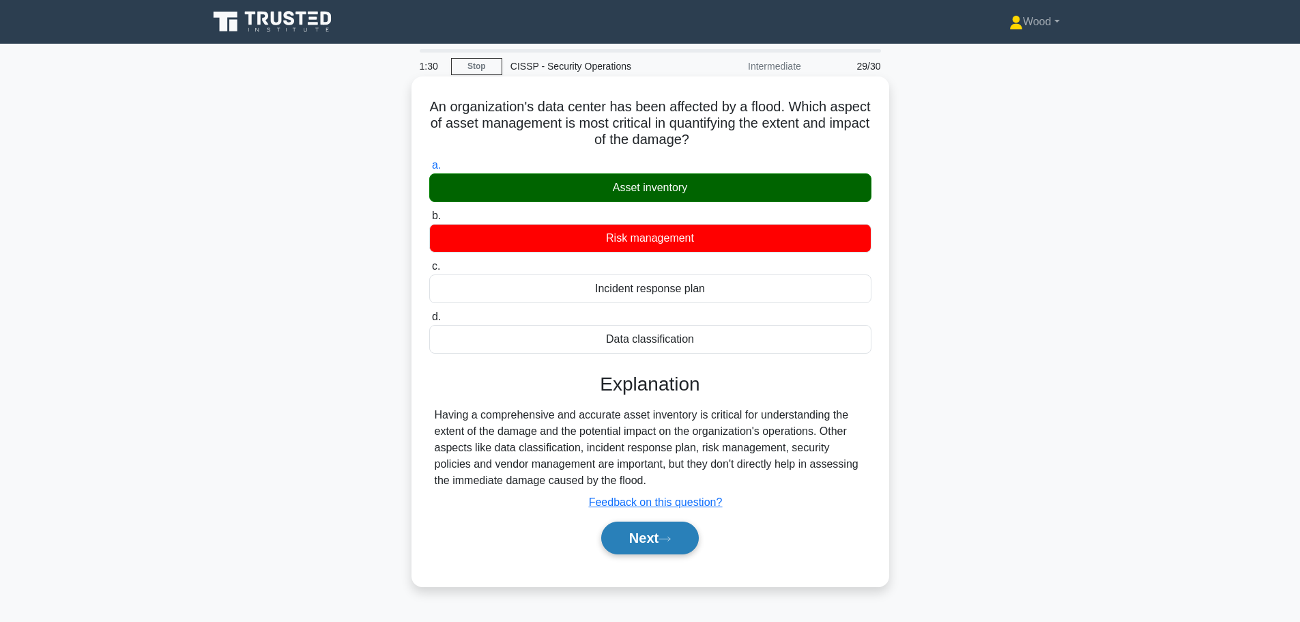
click at [628, 543] on button "Next" at bounding box center [650, 537] width 98 height 33
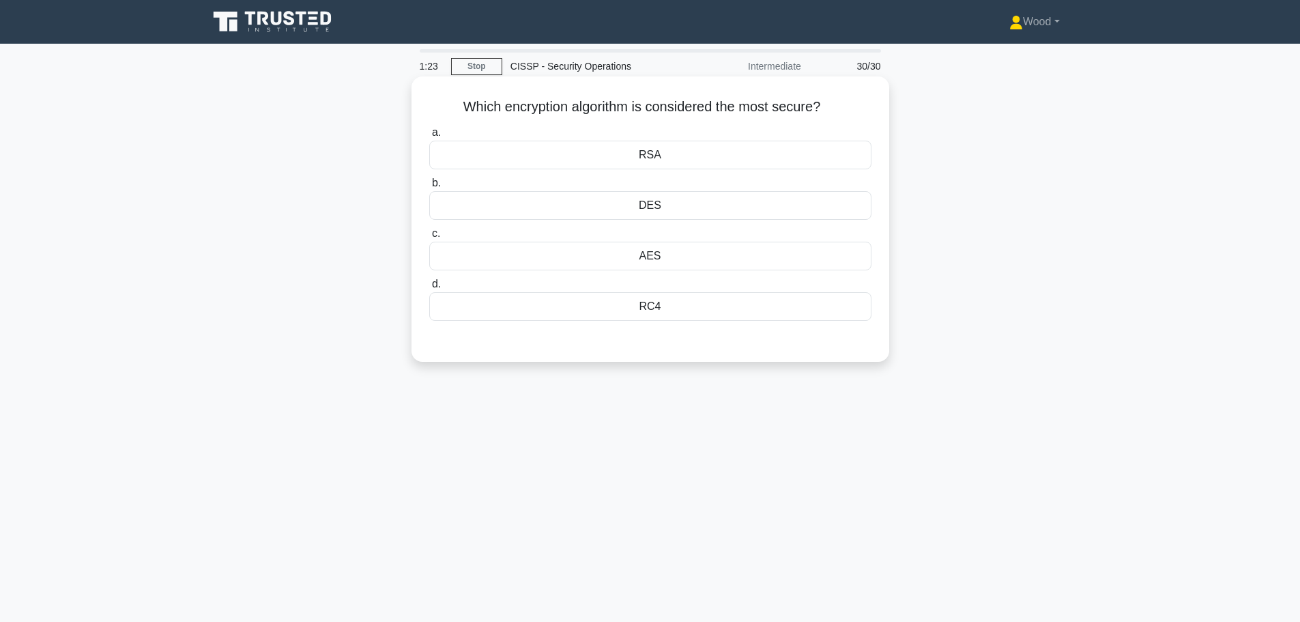
click at [704, 267] on div "AES" at bounding box center [650, 256] width 442 height 29
click at [429, 238] on input "c. AES" at bounding box center [429, 233] width 0 height 9
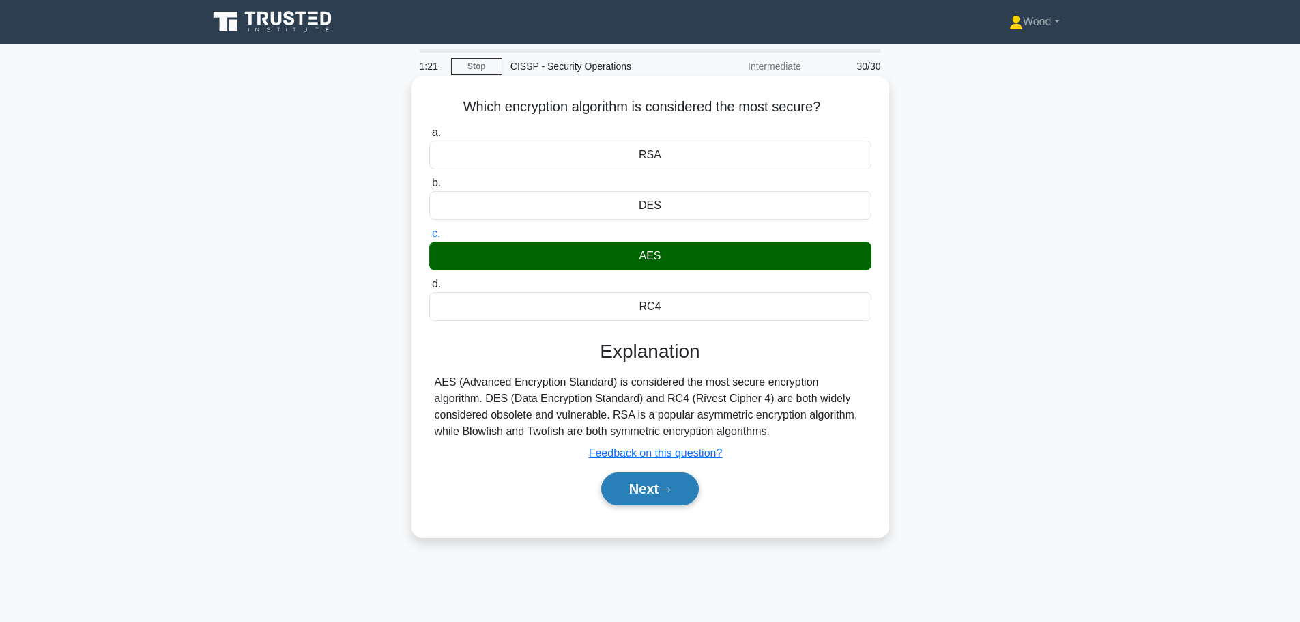
click at [633, 486] on button "Next" at bounding box center [650, 488] width 98 height 33
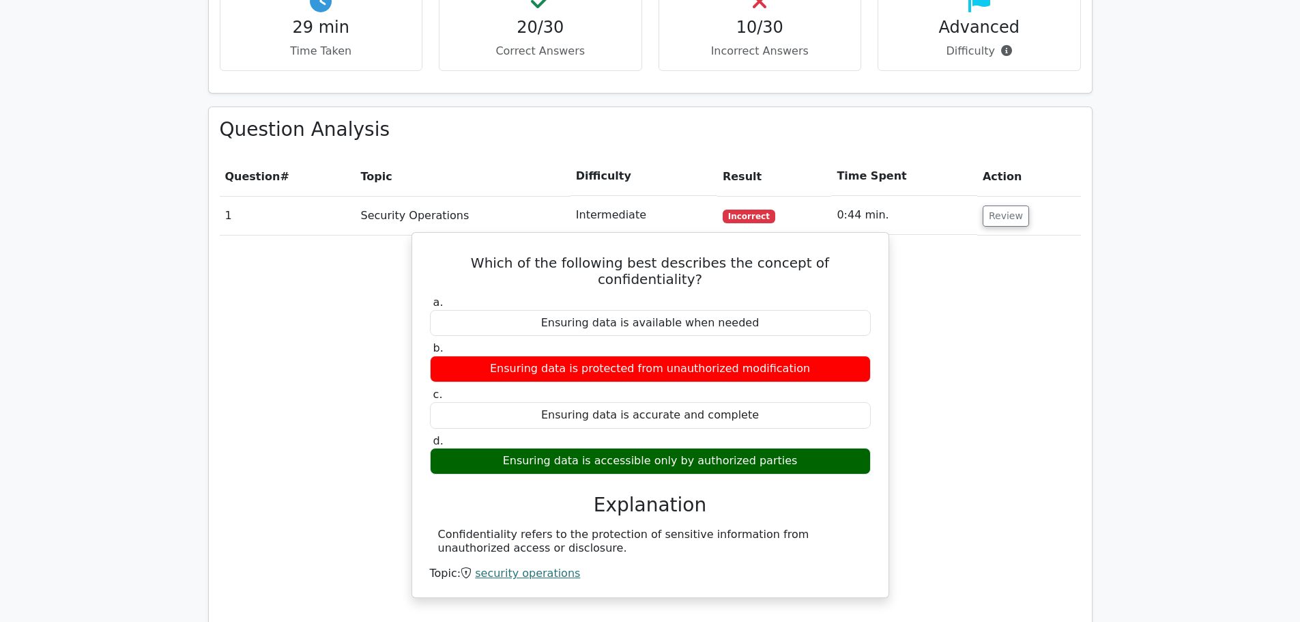
scroll to position [478, 0]
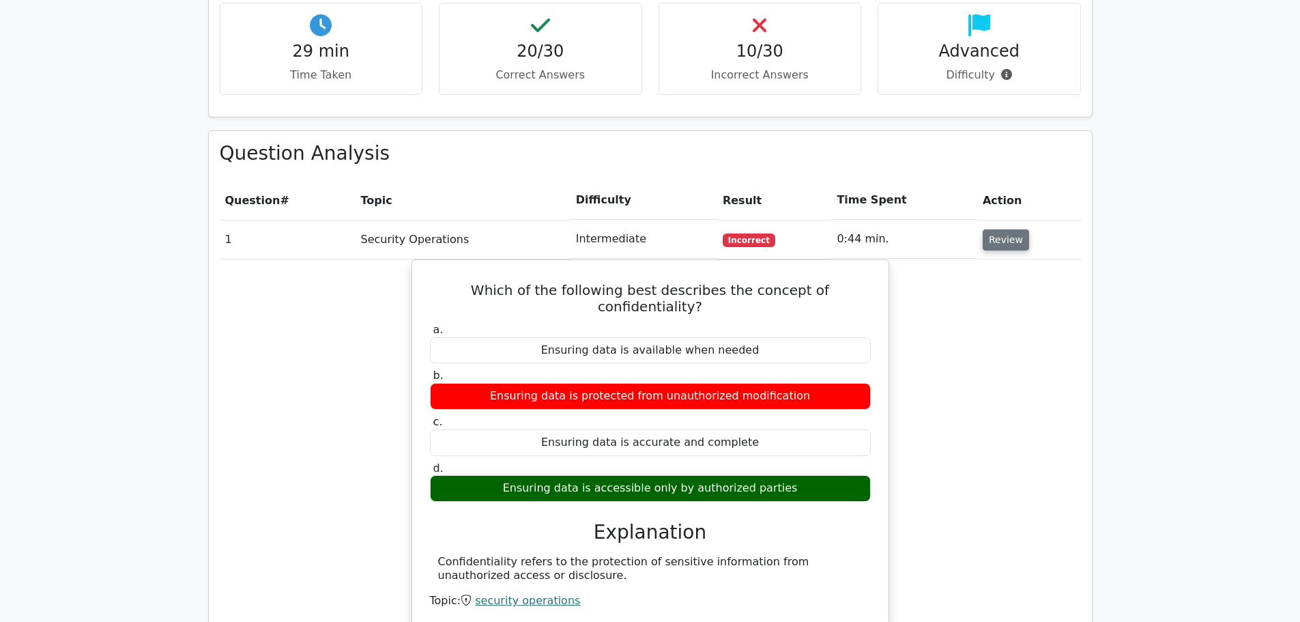
click at [1007, 230] on button "Review" at bounding box center [1006, 239] width 46 height 21
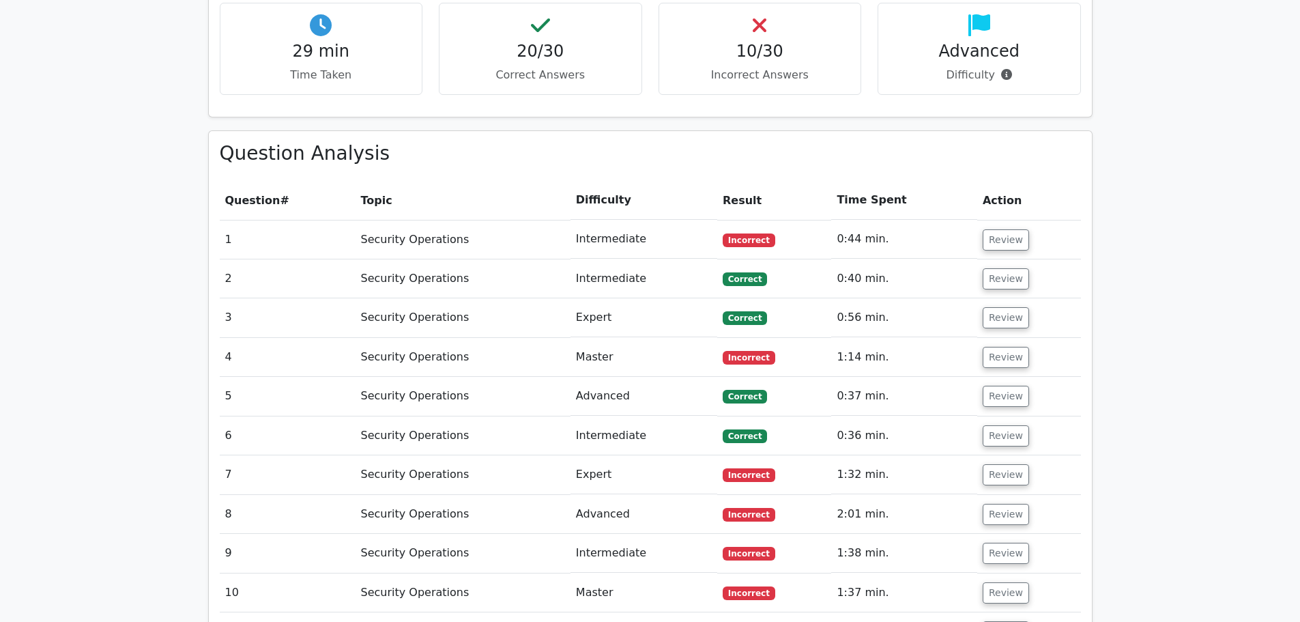
click at [617, 246] on td "Intermediate" at bounding box center [644, 239] width 147 height 39
click at [1012, 236] on button "Review" at bounding box center [1006, 239] width 46 height 21
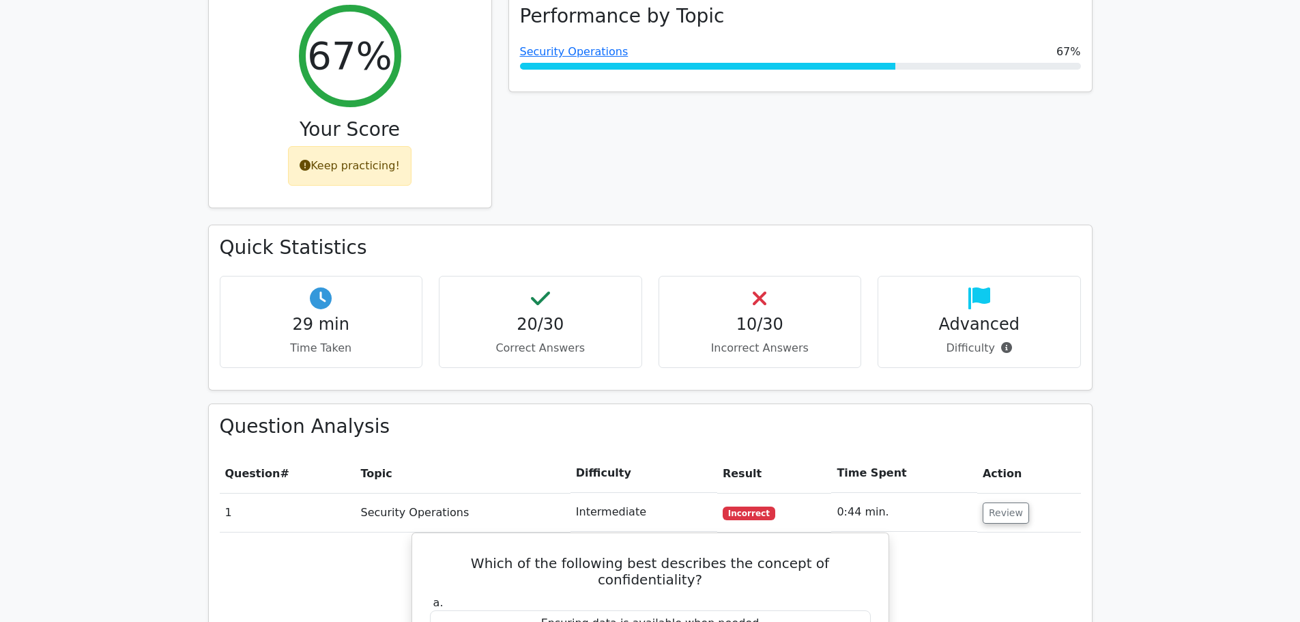
scroll to position [0, 0]
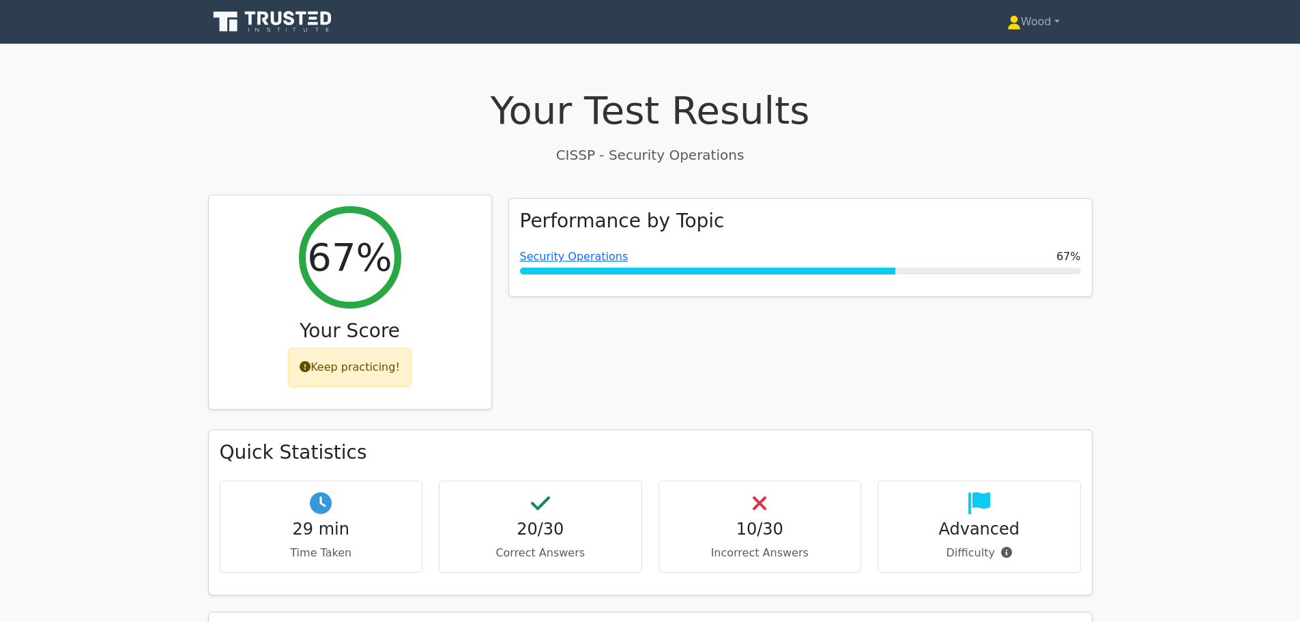
click at [376, 259] on h2 "67%" at bounding box center [349, 257] width 85 height 46
click at [232, 23] on icon at bounding box center [233, 26] width 8 height 12
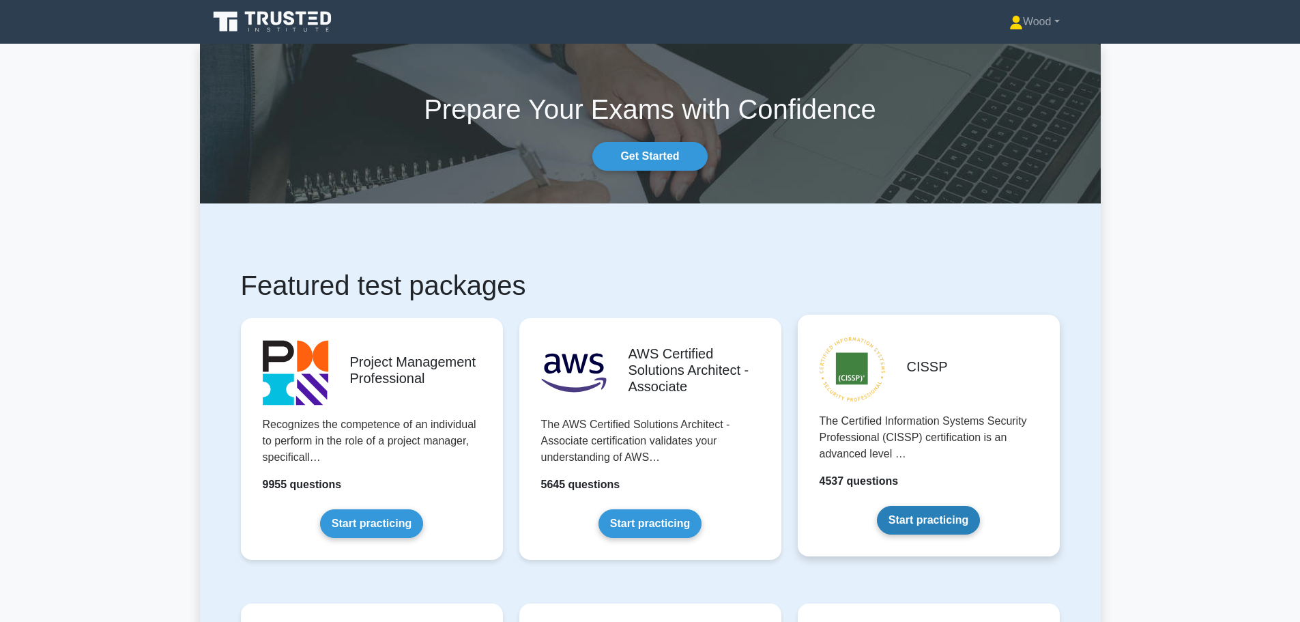
click at [926, 513] on link "Start practicing" at bounding box center [928, 520] width 103 height 29
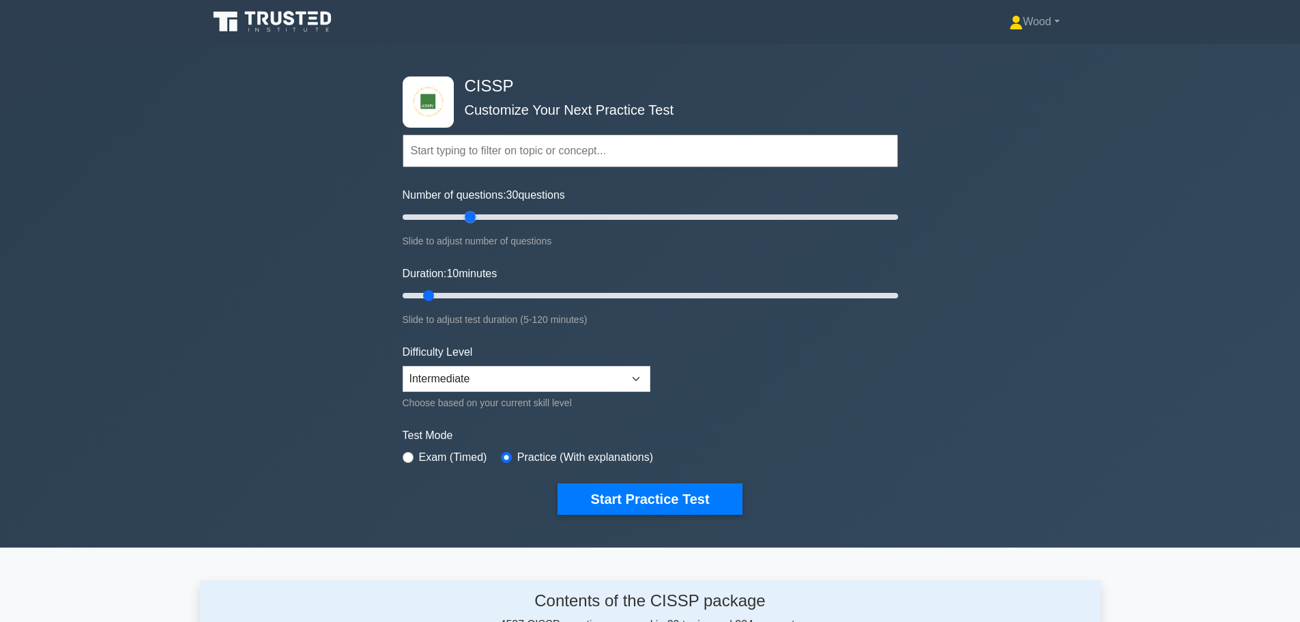
drag, startPoint x: 430, startPoint y: 214, endPoint x: 465, endPoint y: 220, distance: 36.0
type input "30"
click at [465, 220] on input "Number of questions: 30 questions" at bounding box center [651, 217] width 496 height 16
drag, startPoint x: 433, startPoint y: 289, endPoint x: 575, endPoint y: 309, distance: 143.3
click at [575, 304] on input "Duration: 45 minutes" at bounding box center [651, 295] width 496 height 16
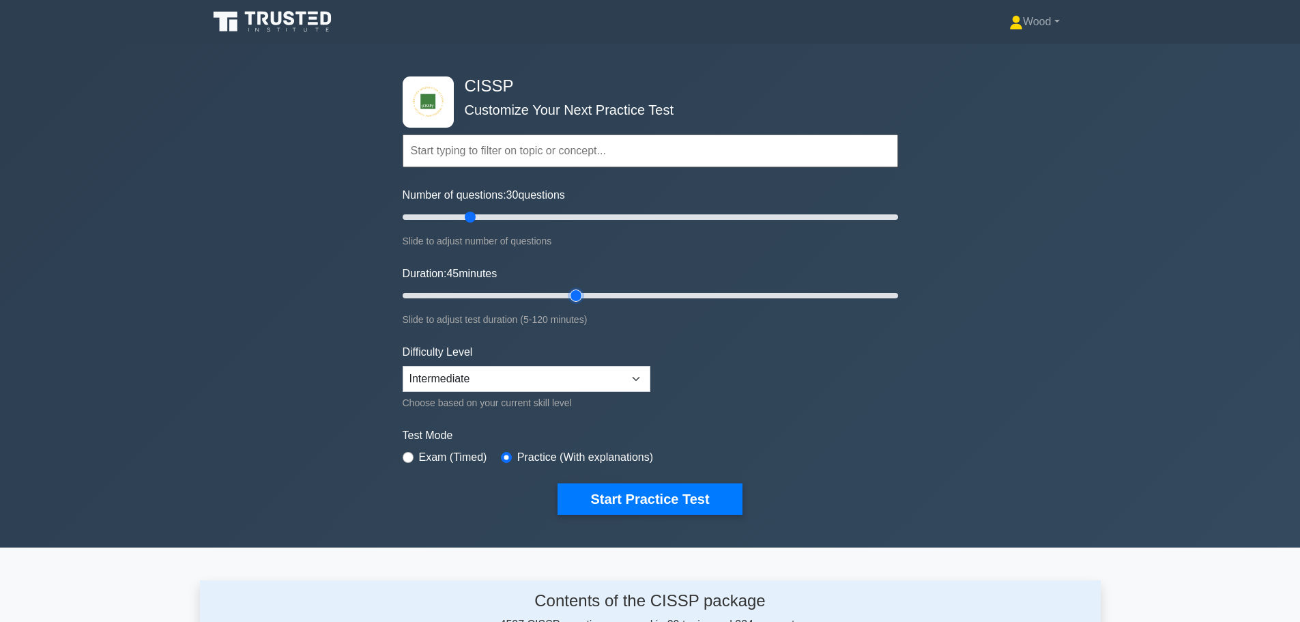
drag, startPoint x: 573, startPoint y: 295, endPoint x: 586, endPoint y: 296, distance: 13.7
click at [586, 296] on input "Duration: 45 minutes" at bounding box center [651, 295] width 496 height 16
drag, startPoint x: 581, startPoint y: 296, endPoint x: 597, endPoint y: 296, distance: 16.4
type input "50"
click at [597, 296] on input "Duration: 50 minutes" at bounding box center [651, 295] width 496 height 16
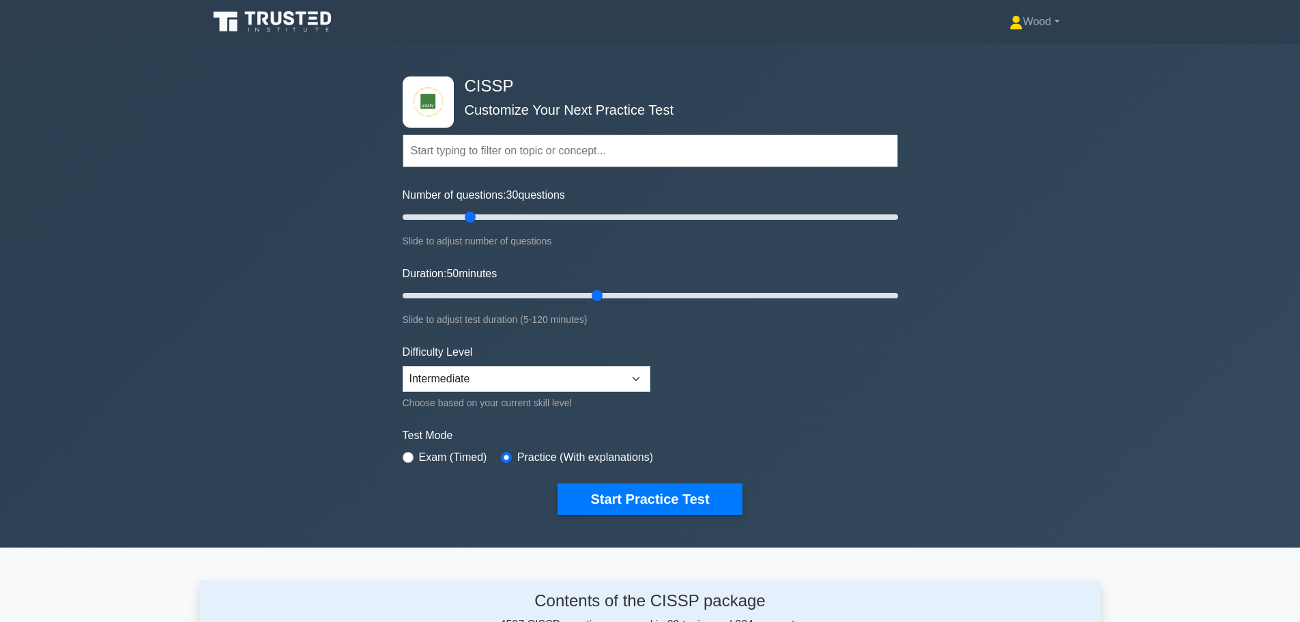
click at [526, 152] on input "text" at bounding box center [651, 150] width 496 height 33
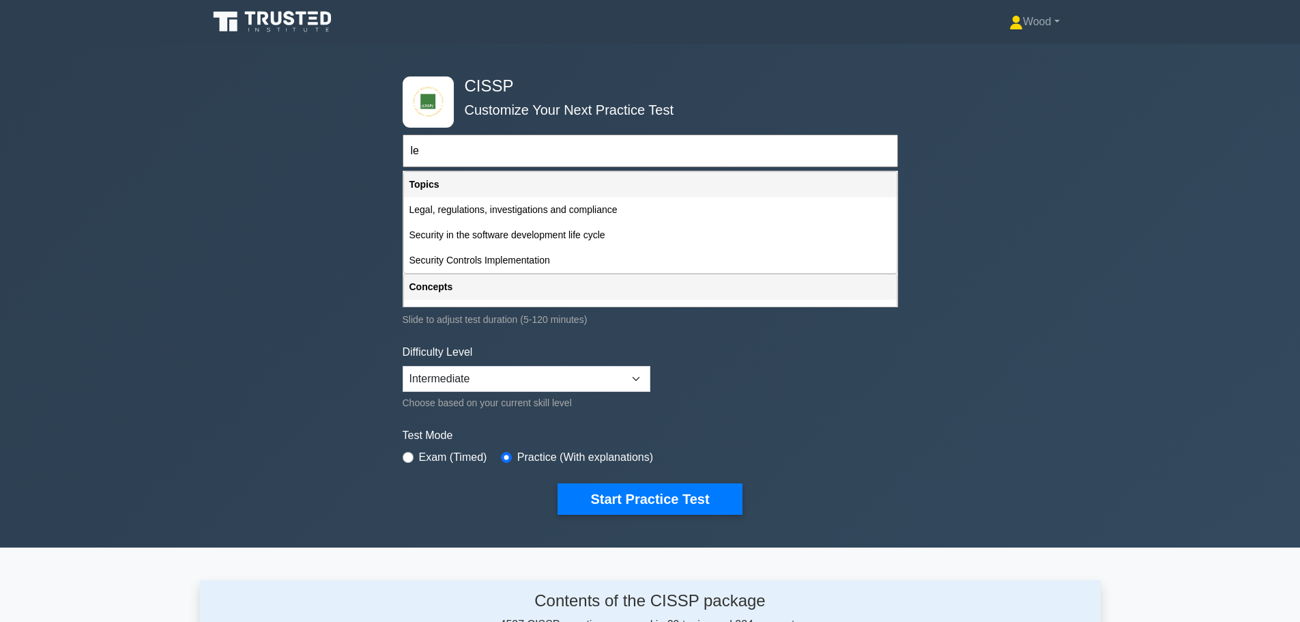
type input "l"
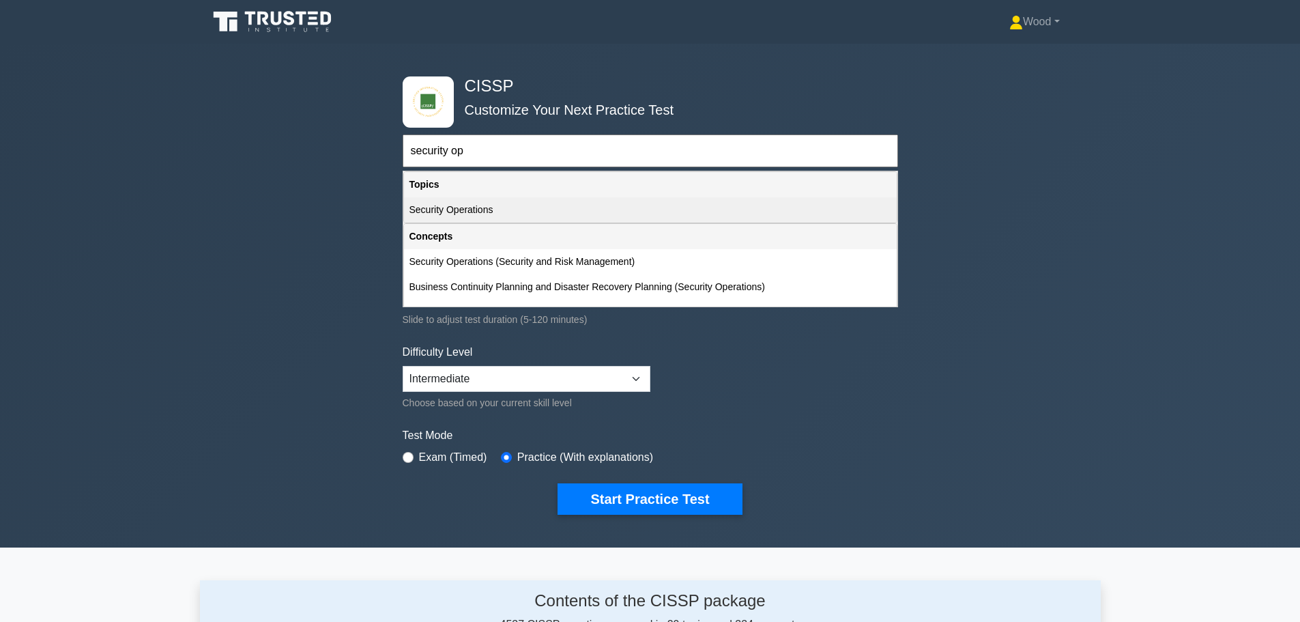
click at [465, 207] on div "Security Operations" at bounding box center [650, 209] width 493 height 25
type input "Security Operations"
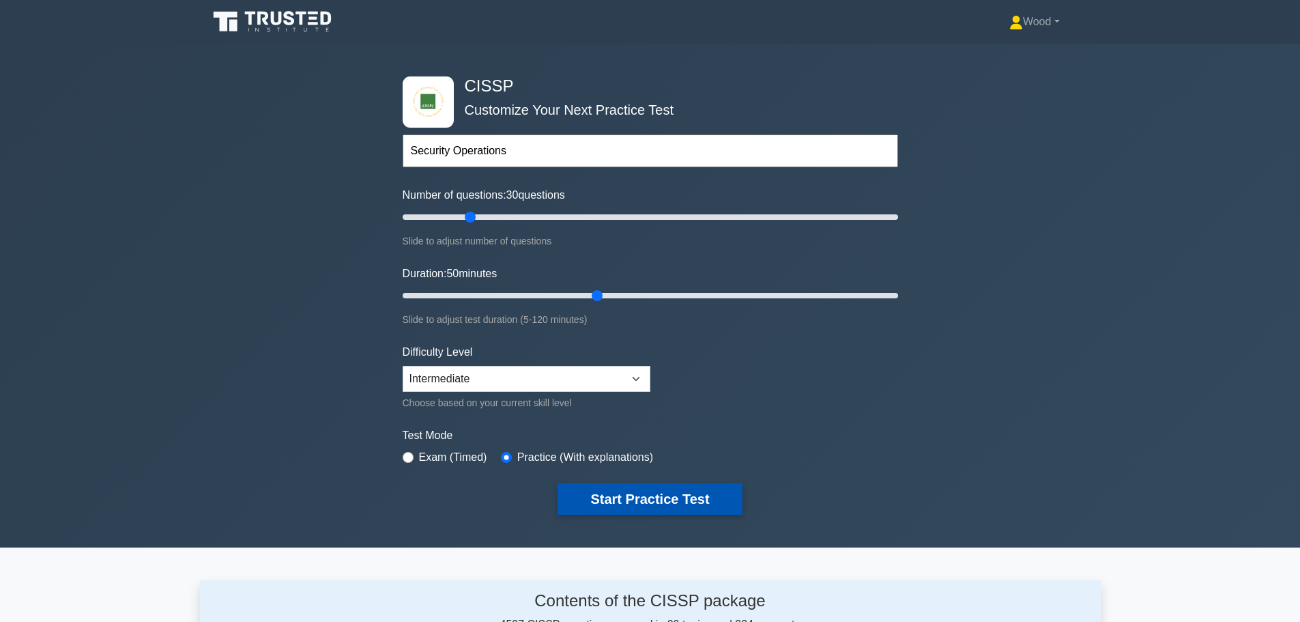
click at [669, 489] on button "Start Practice Test" at bounding box center [650, 498] width 184 height 31
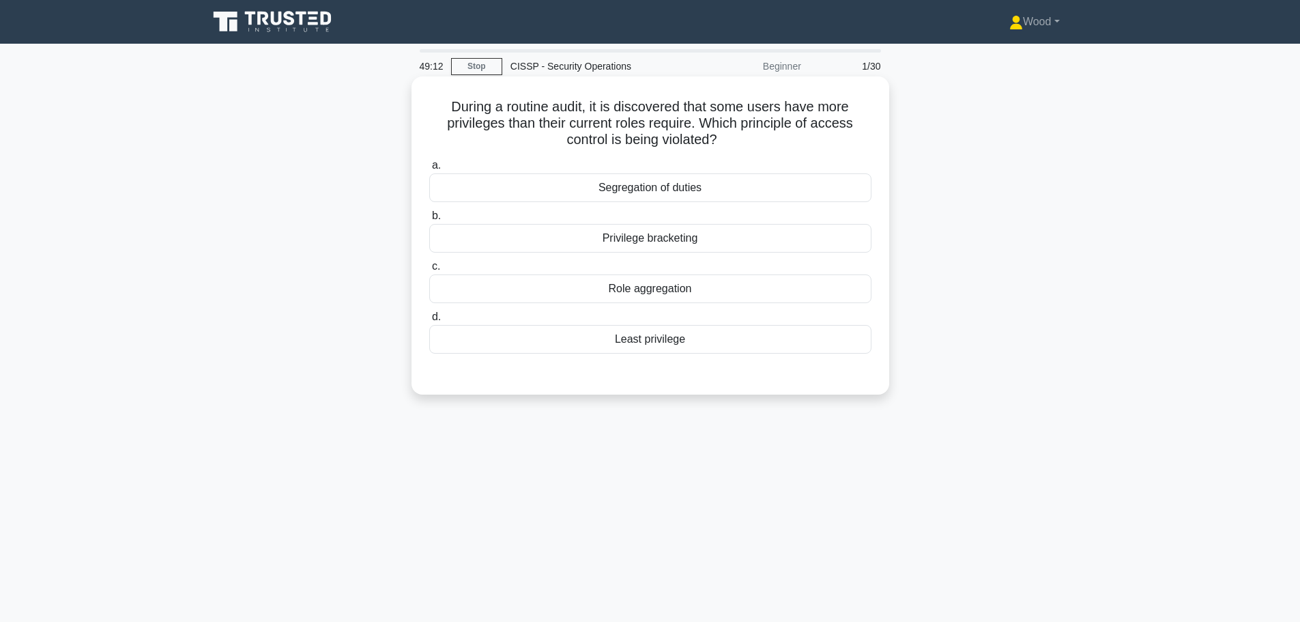
click at [646, 345] on div "Least privilege" at bounding box center [650, 339] width 442 height 29
click at [429, 321] on input "d. Least privilege" at bounding box center [429, 317] width 0 height 9
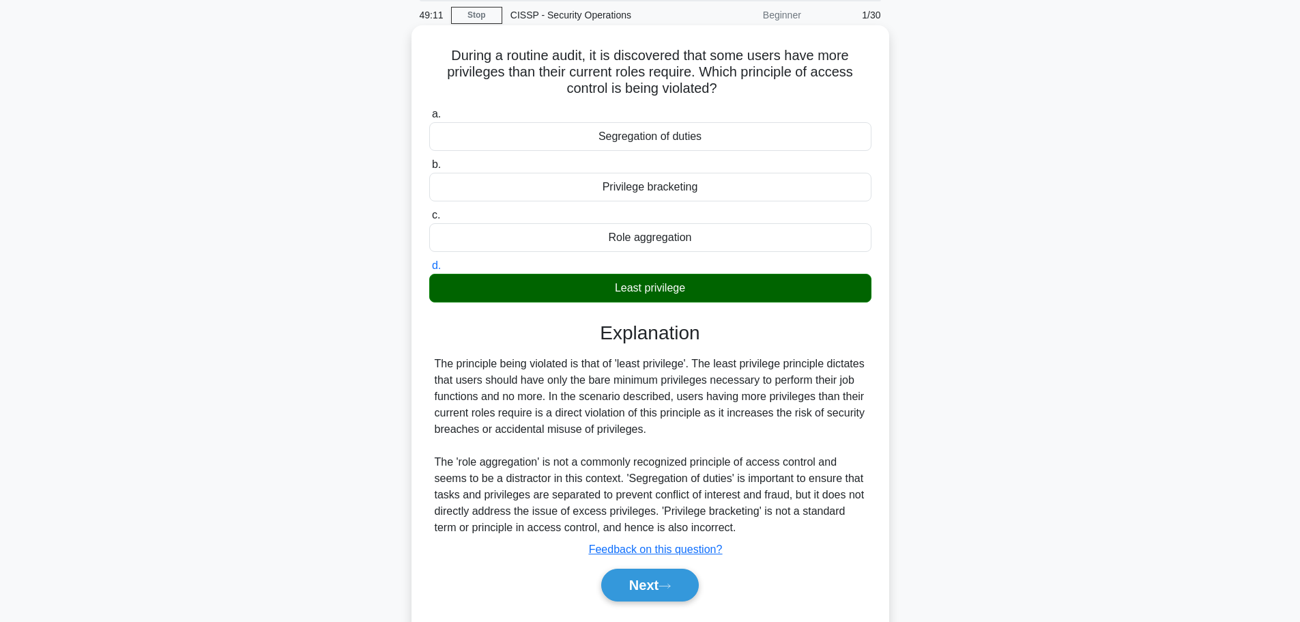
scroll to position [115, 0]
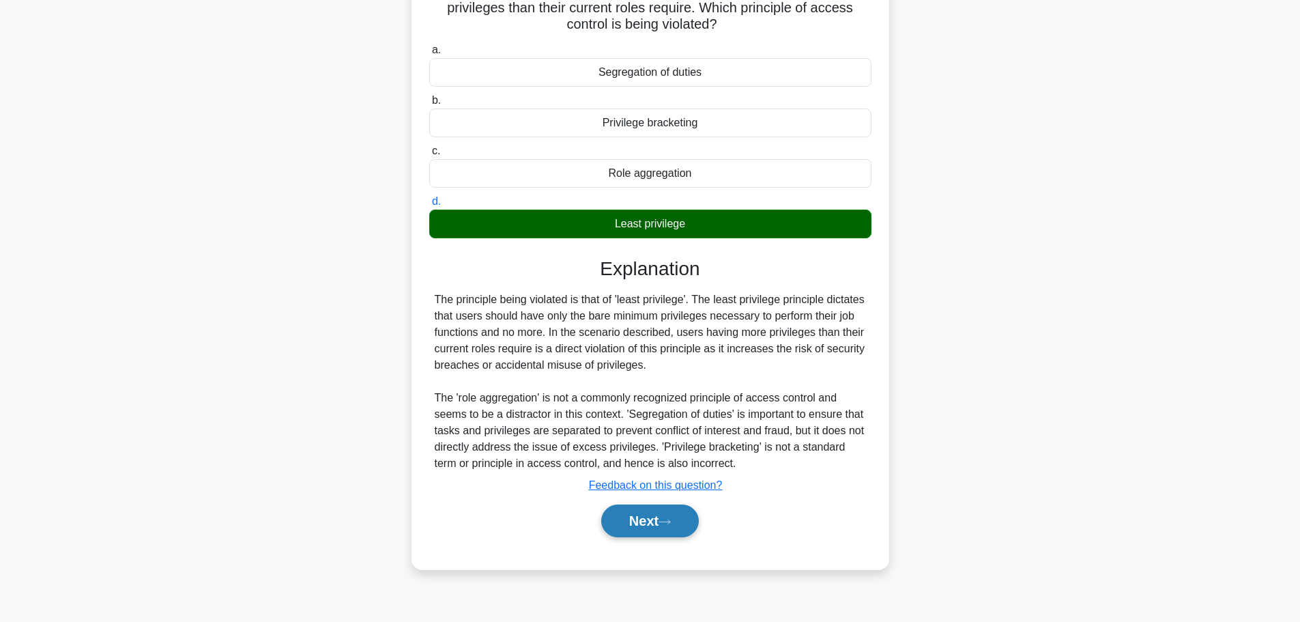
click at [638, 524] on button "Next" at bounding box center [650, 520] width 98 height 33
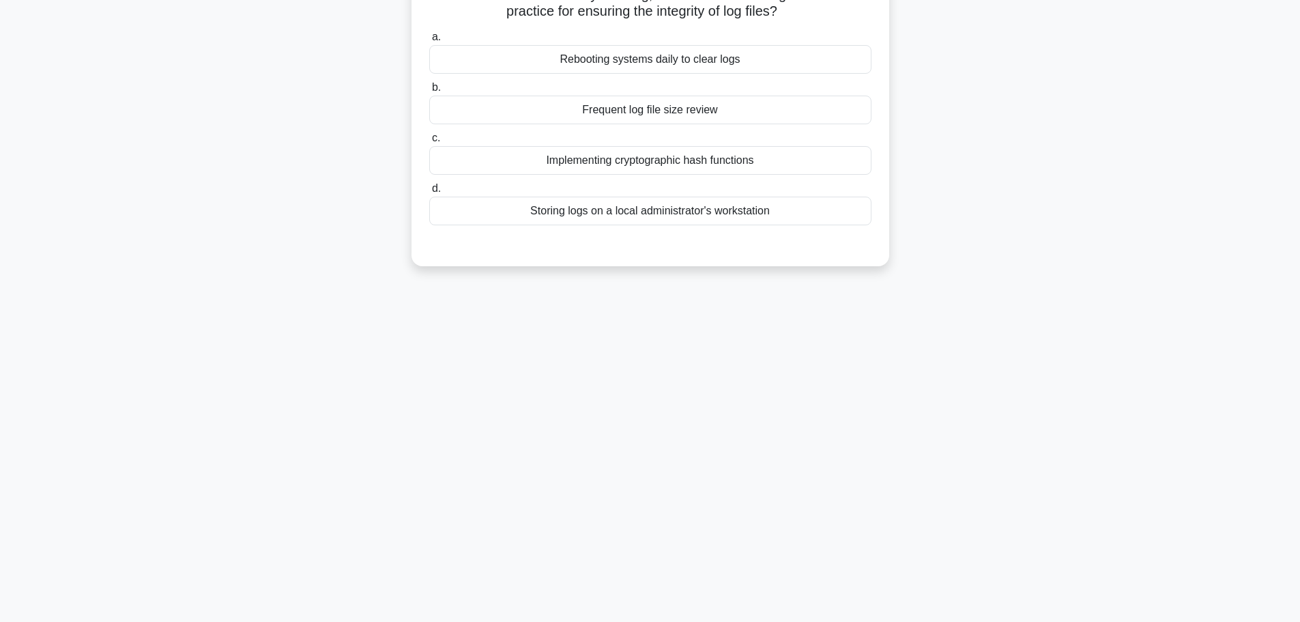
scroll to position [0, 0]
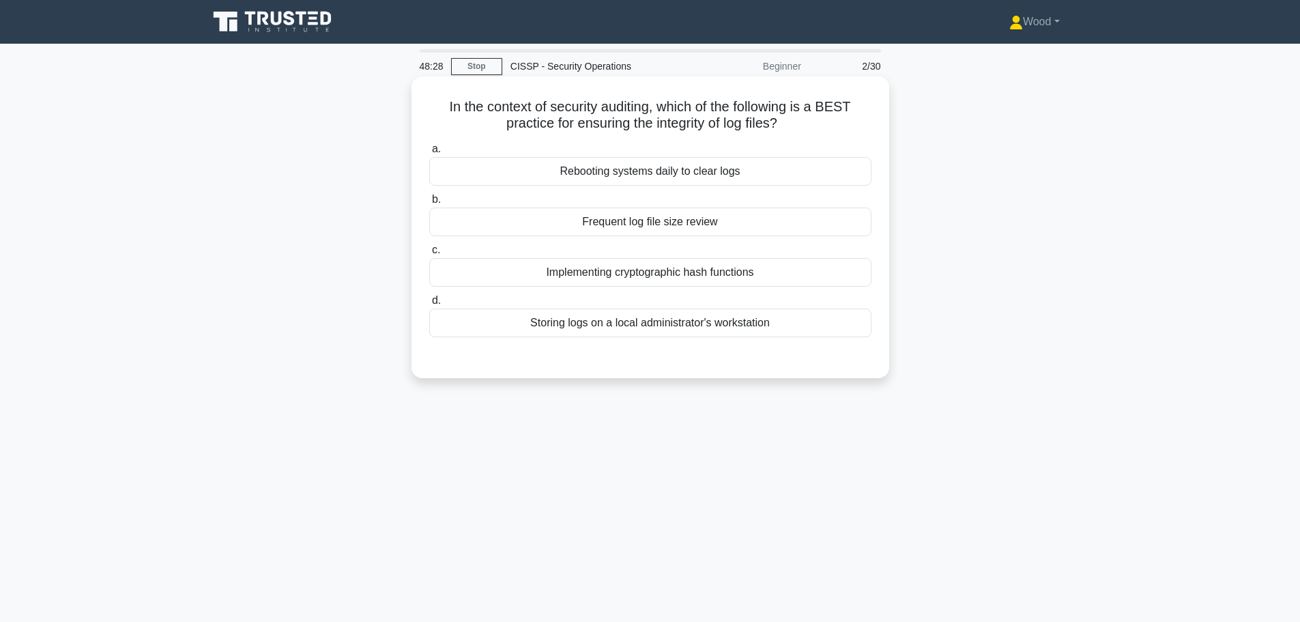
click at [663, 285] on div "Implementing cryptographic hash functions" at bounding box center [650, 272] width 442 height 29
click at [429, 255] on input "c. Implementing cryptographic hash functions" at bounding box center [429, 250] width 0 height 9
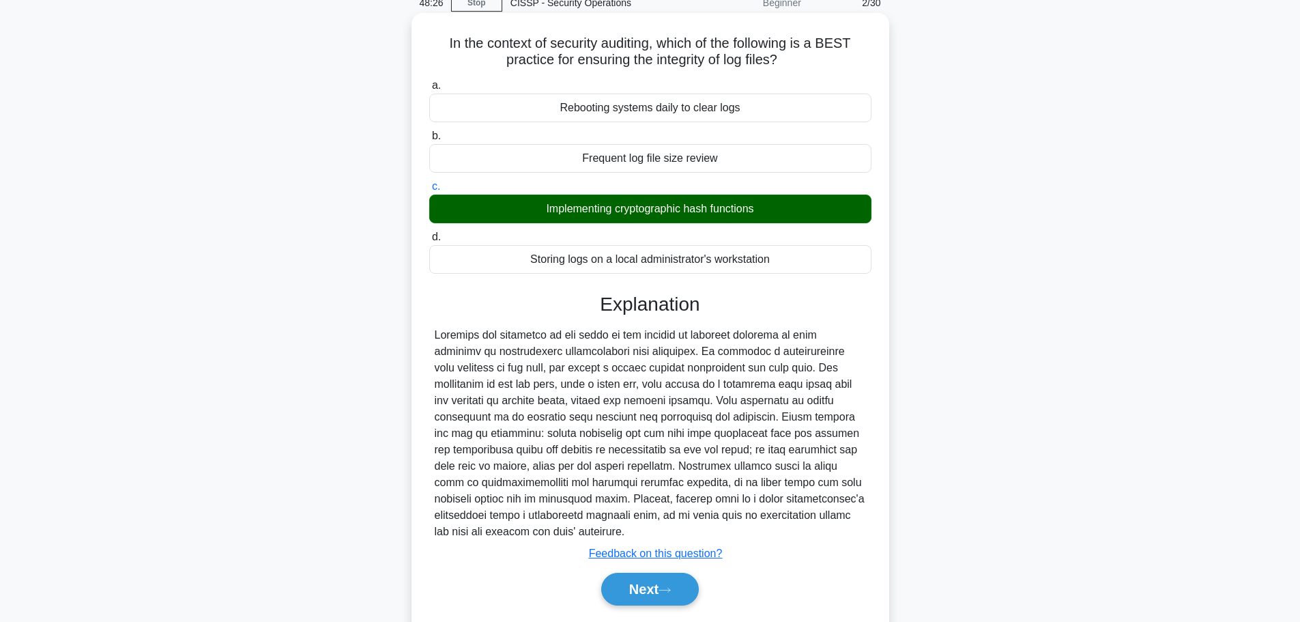
scroll to position [115, 0]
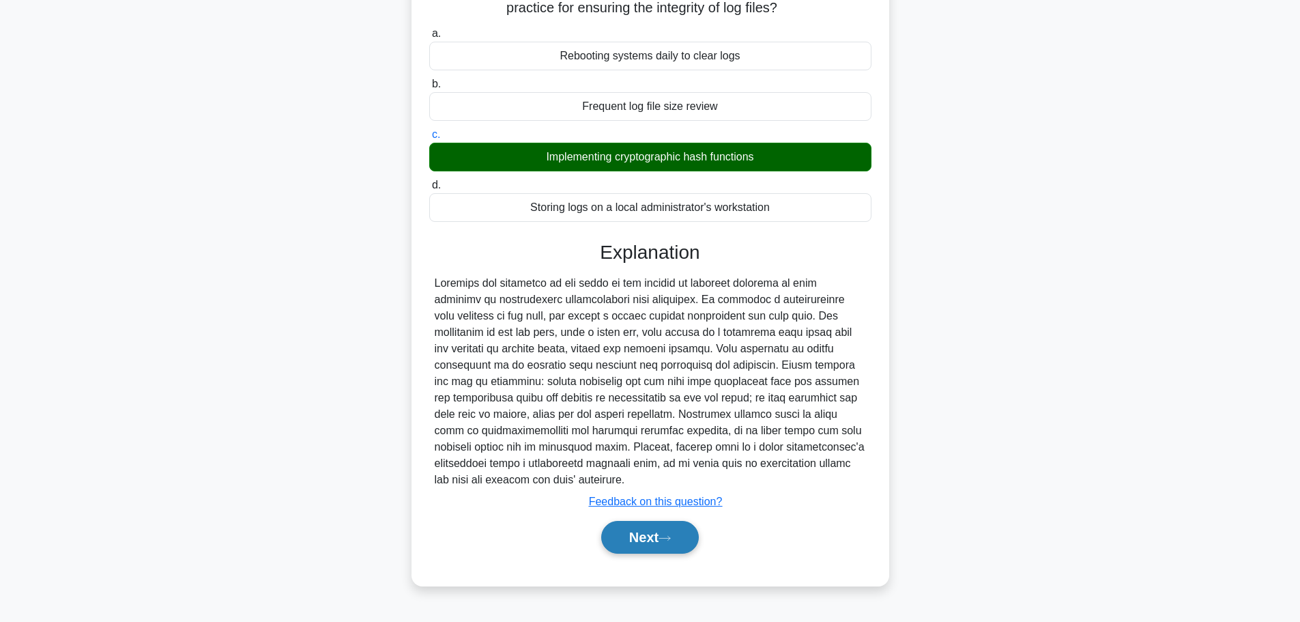
click at [688, 532] on button "Next" at bounding box center [650, 537] width 98 height 33
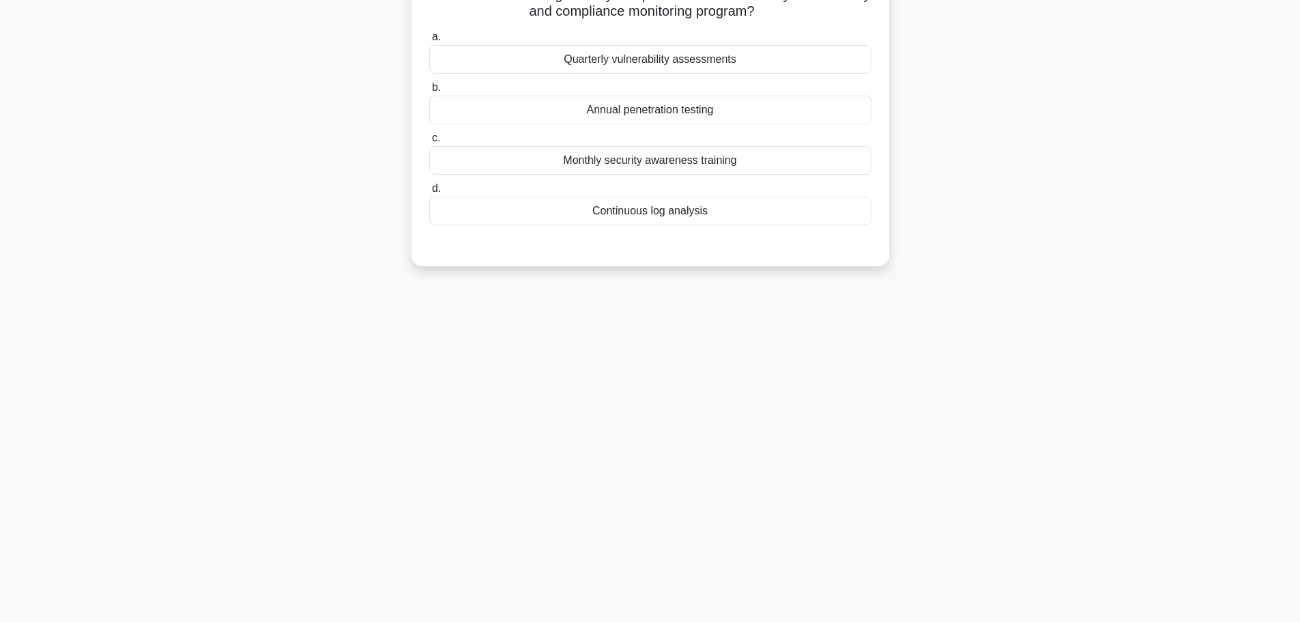
scroll to position [0, 0]
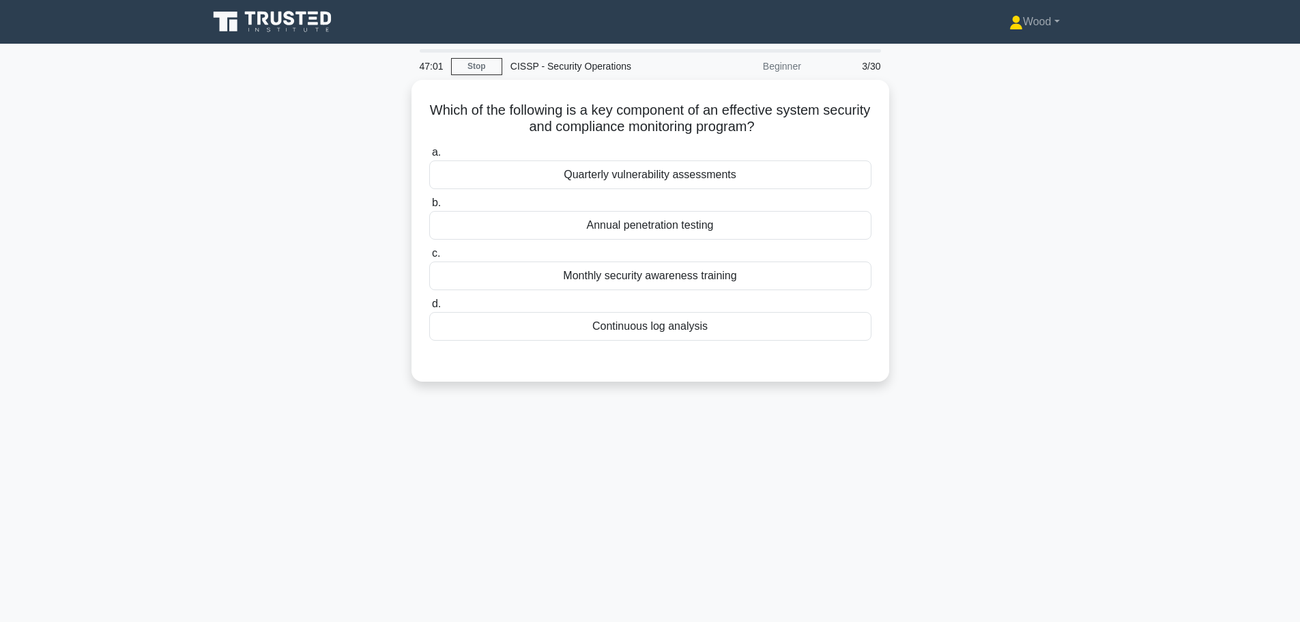
click at [684, 388] on div "Which of the following is a key component of an effective system security and c…" at bounding box center [650, 239] width 901 height 318
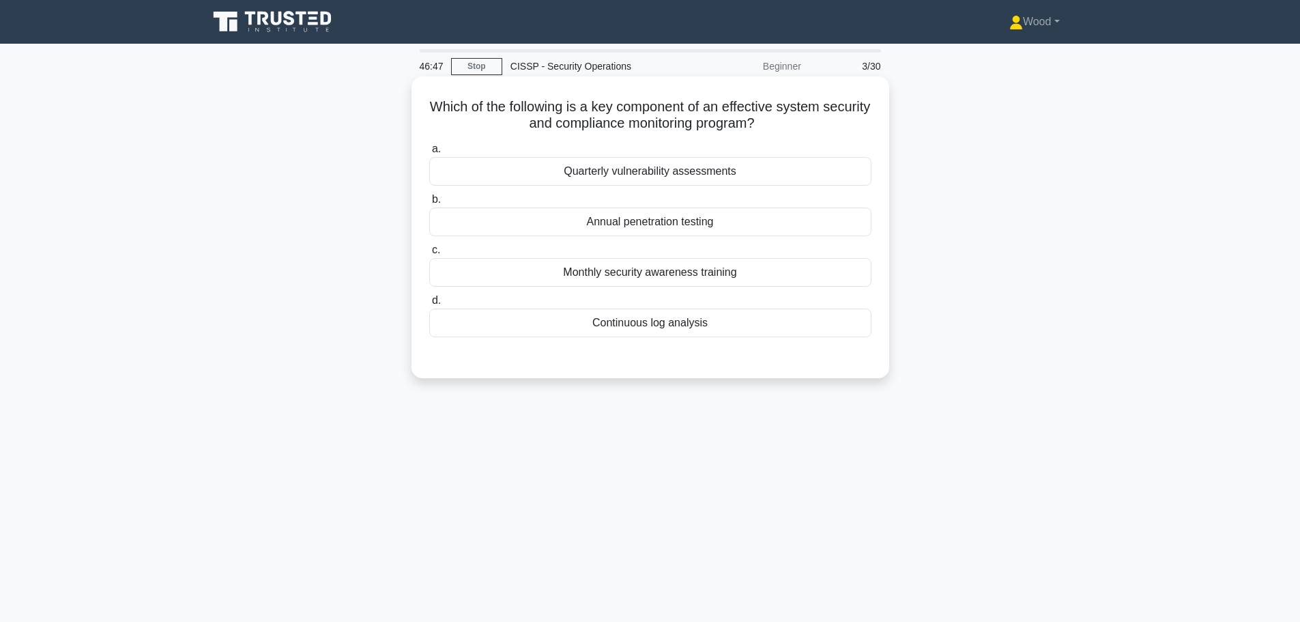
click at [656, 330] on div "Continuous log analysis" at bounding box center [650, 323] width 442 height 29
click at [429, 305] on input "d. Continuous log analysis" at bounding box center [429, 300] width 0 height 9
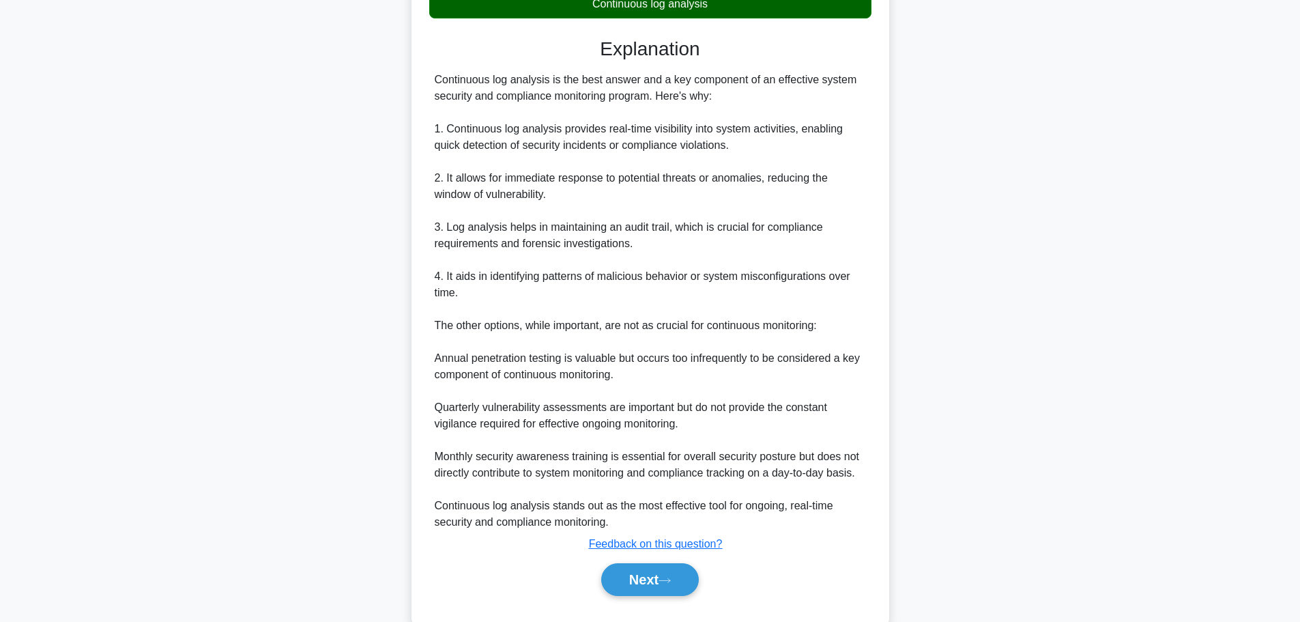
scroll to position [352, 0]
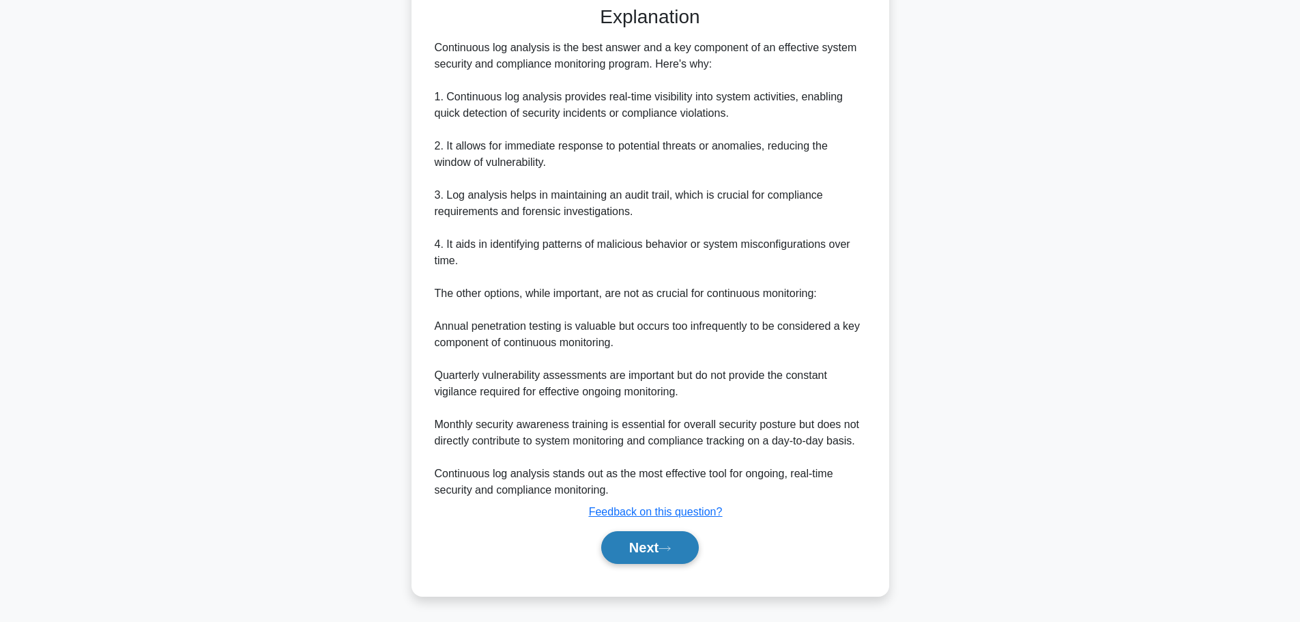
click at [664, 546] on icon at bounding box center [665, 549] width 12 height 8
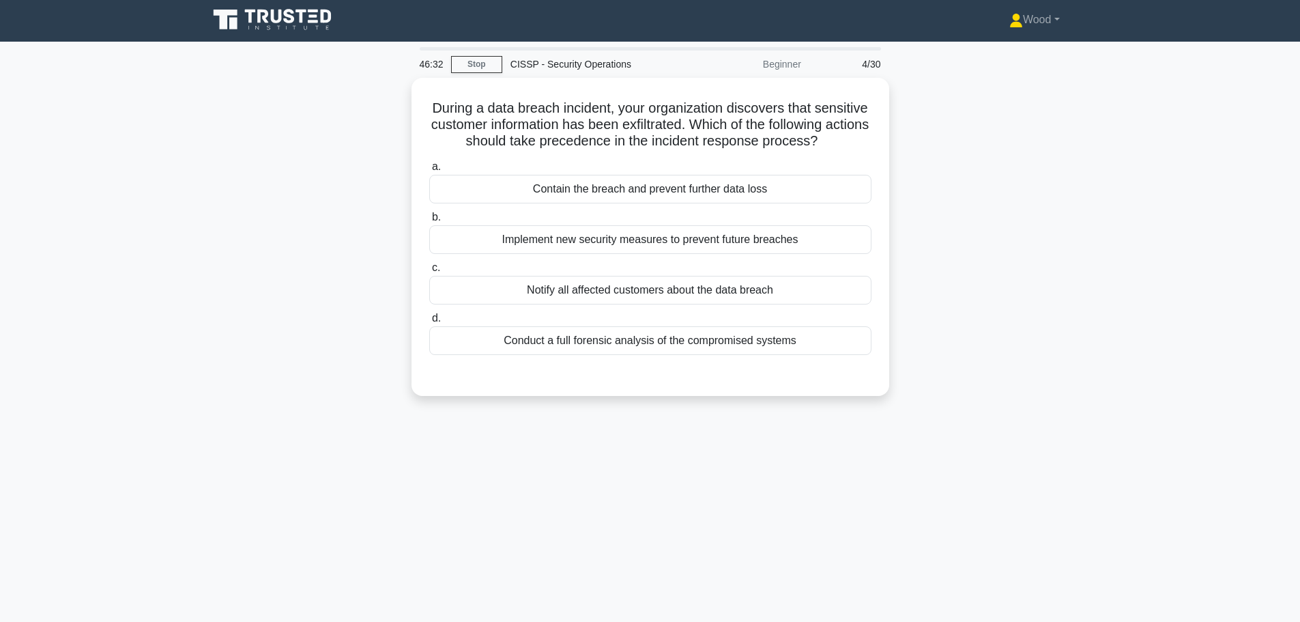
scroll to position [0, 0]
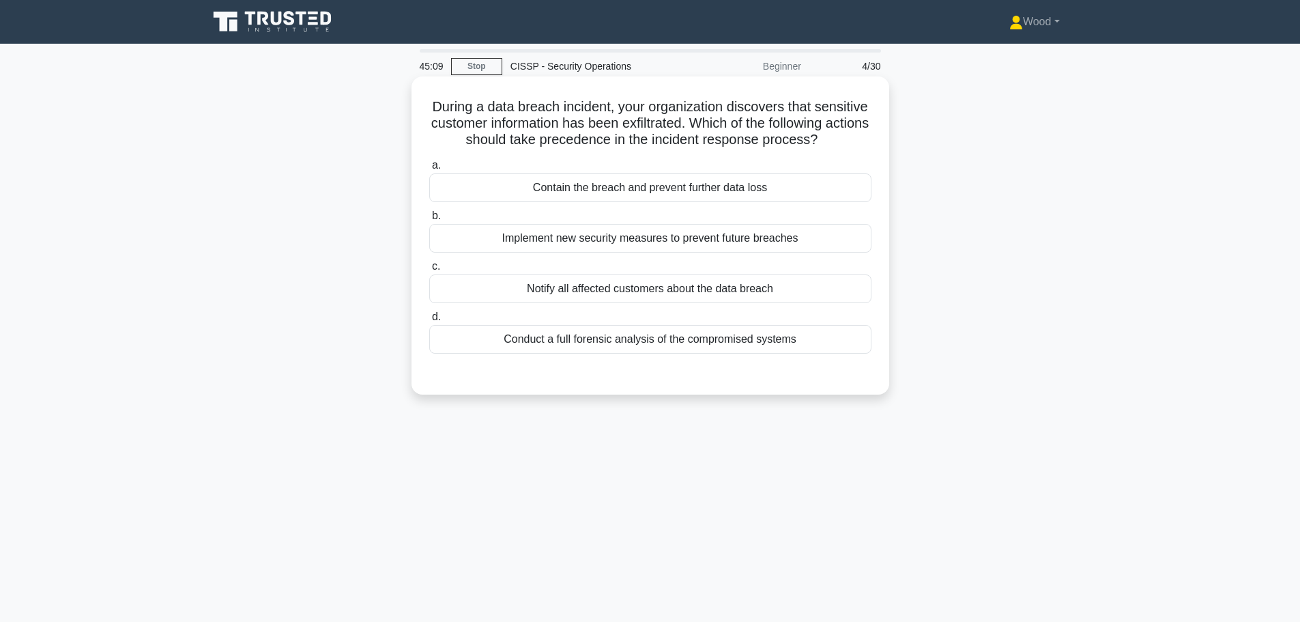
click at [683, 202] on div "Contain the breach and prevent further data loss" at bounding box center [650, 187] width 442 height 29
click at [429, 170] on input "a. Contain the breach and prevent further data loss" at bounding box center [429, 165] width 0 height 9
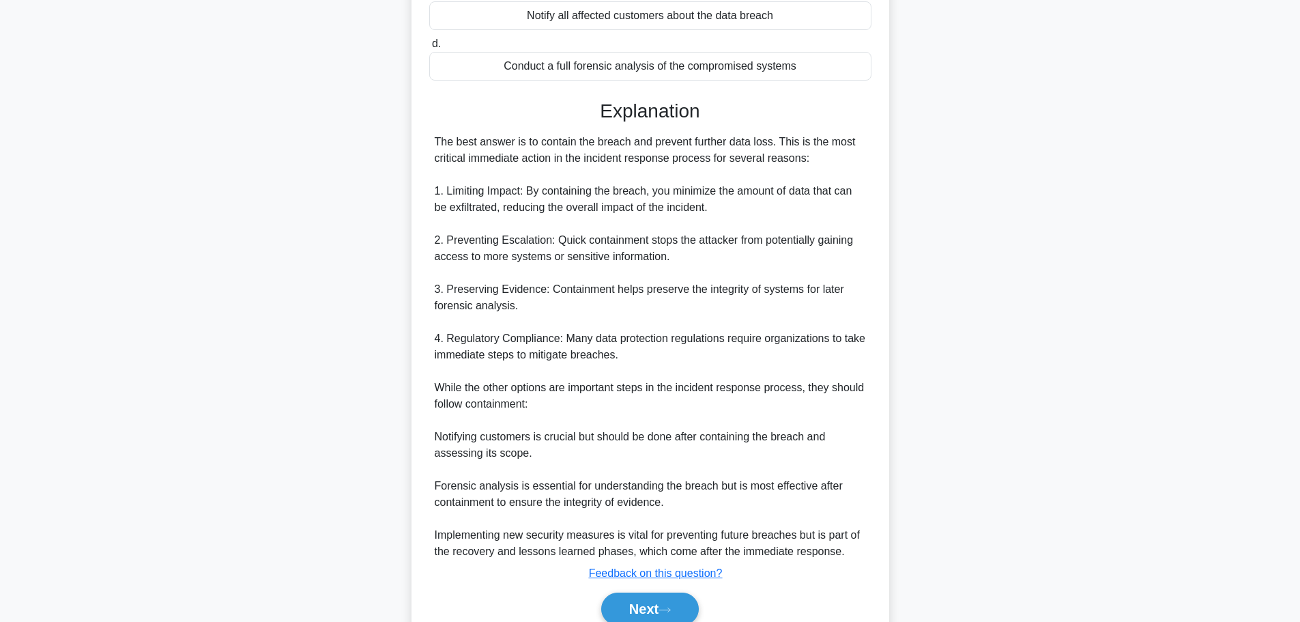
scroll to position [352, 0]
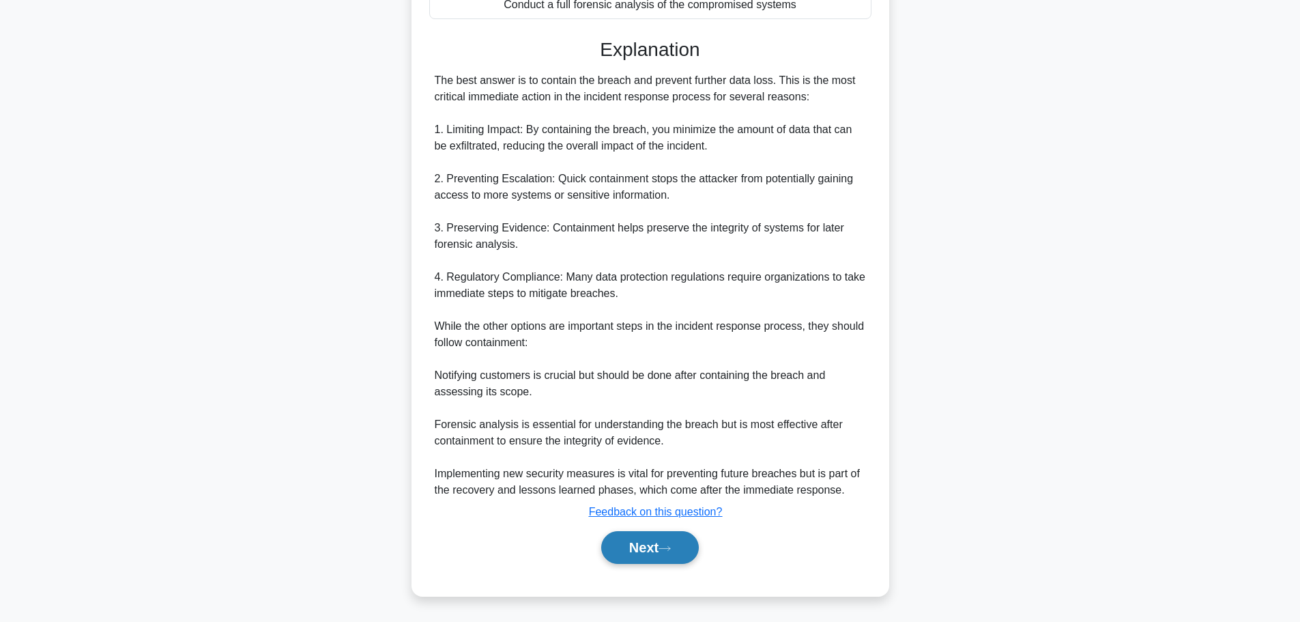
click at [661, 545] on button "Next" at bounding box center [650, 547] width 98 height 33
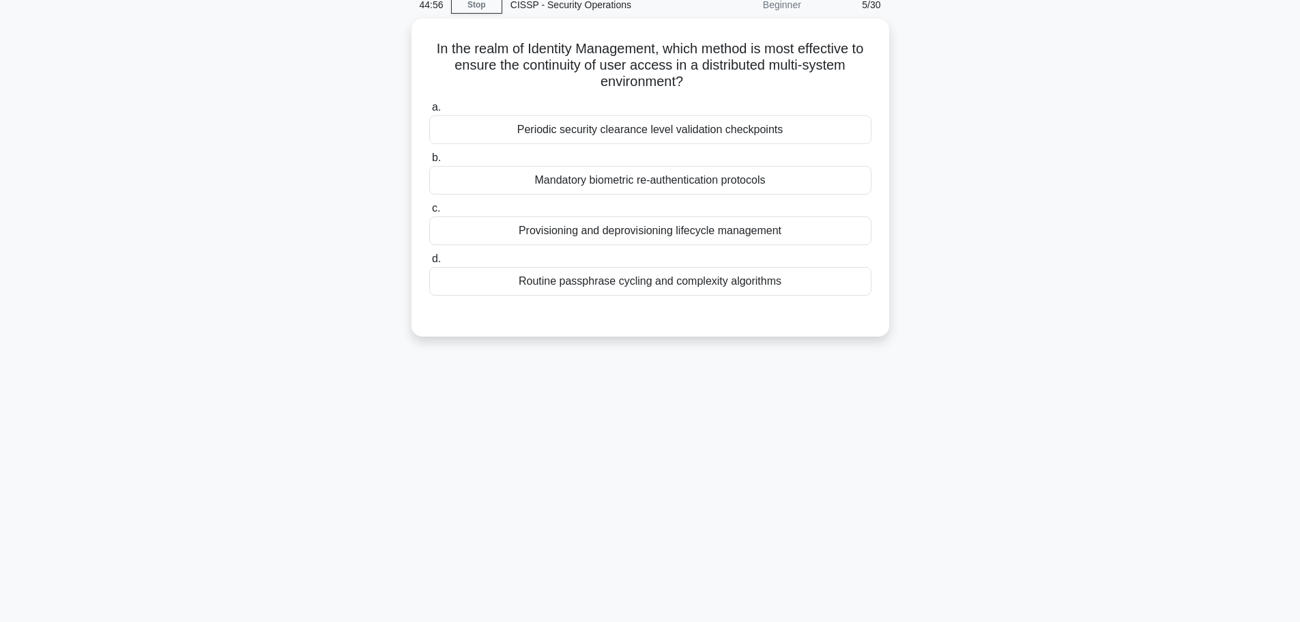
scroll to position [0, 0]
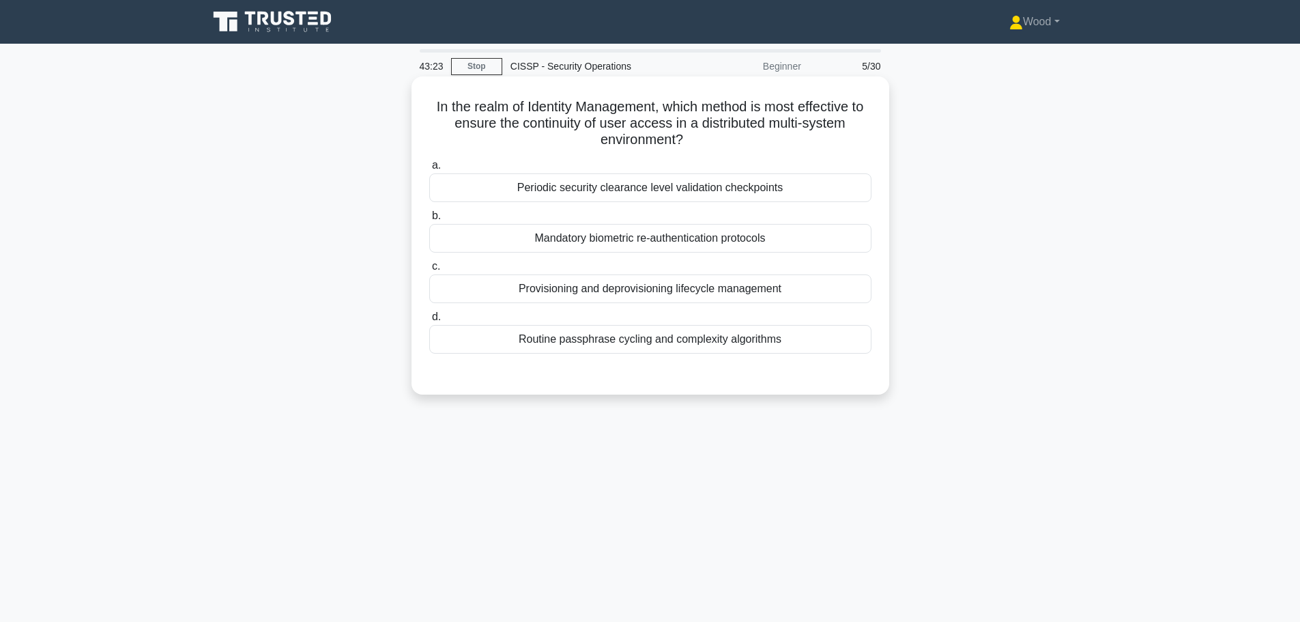
click at [648, 188] on div "Periodic security clearance level validation checkpoints" at bounding box center [650, 187] width 442 height 29
click at [429, 170] on input "a. Periodic security clearance level validation checkpoints" at bounding box center [429, 165] width 0 height 9
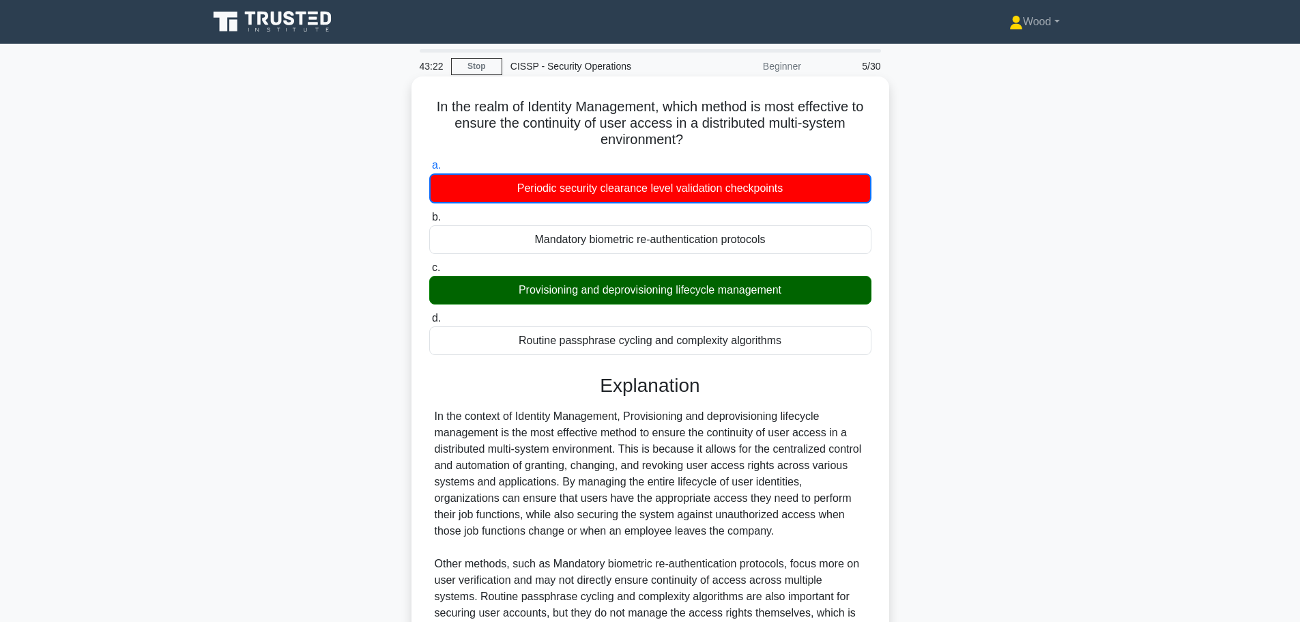
click at [631, 290] on div "Provisioning and deprovisioning lifecycle management" at bounding box center [650, 290] width 442 height 29
click at [429, 272] on input "c. Provisioning and deprovisioning lifecycle management" at bounding box center [429, 267] width 0 height 9
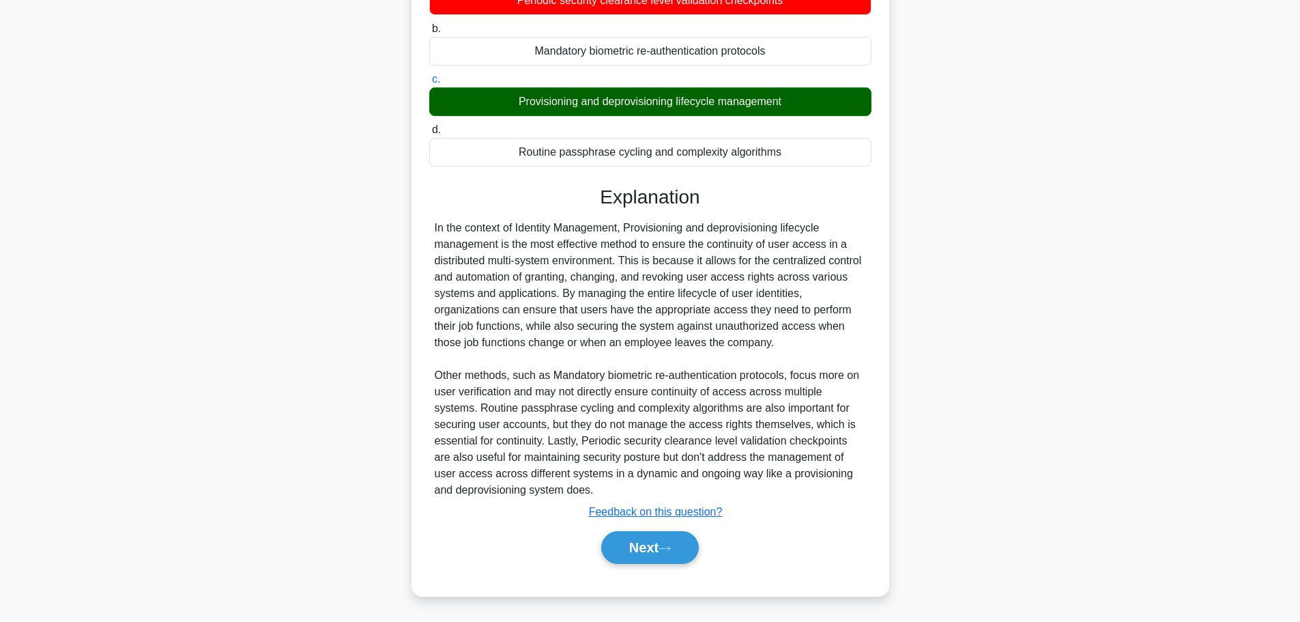
scroll to position [188, 0]
click at [655, 553] on button "Next" at bounding box center [650, 547] width 98 height 33
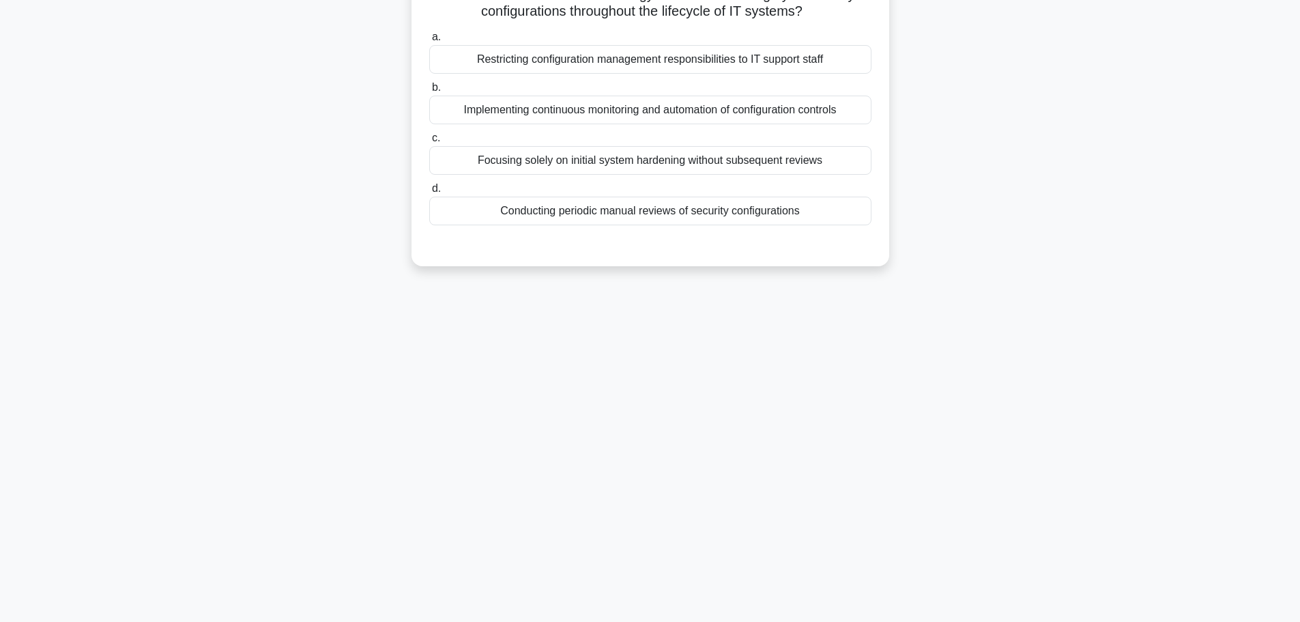
scroll to position [0, 0]
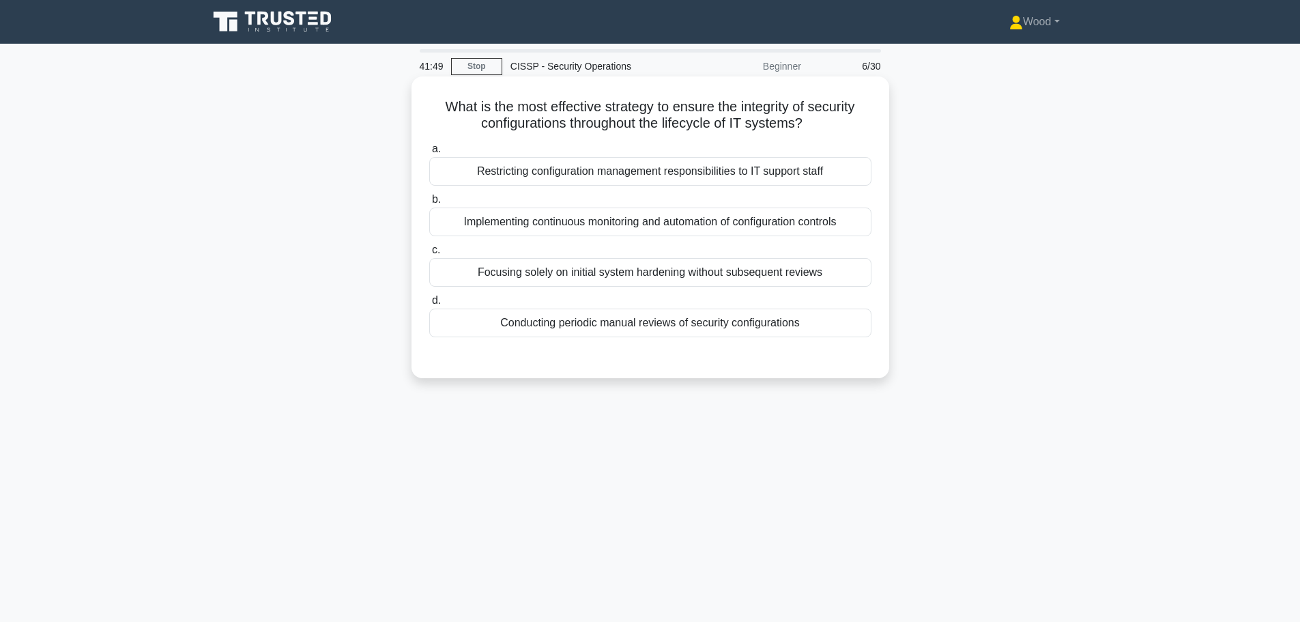
click at [629, 328] on div "Conducting periodic manual reviews of security configurations" at bounding box center [650, 323] width 442 height 29
click at [429, 305] on input "d. Conducting periodic manual reviews of security configurations" at bounding box center [429, 300] width 0 height 9
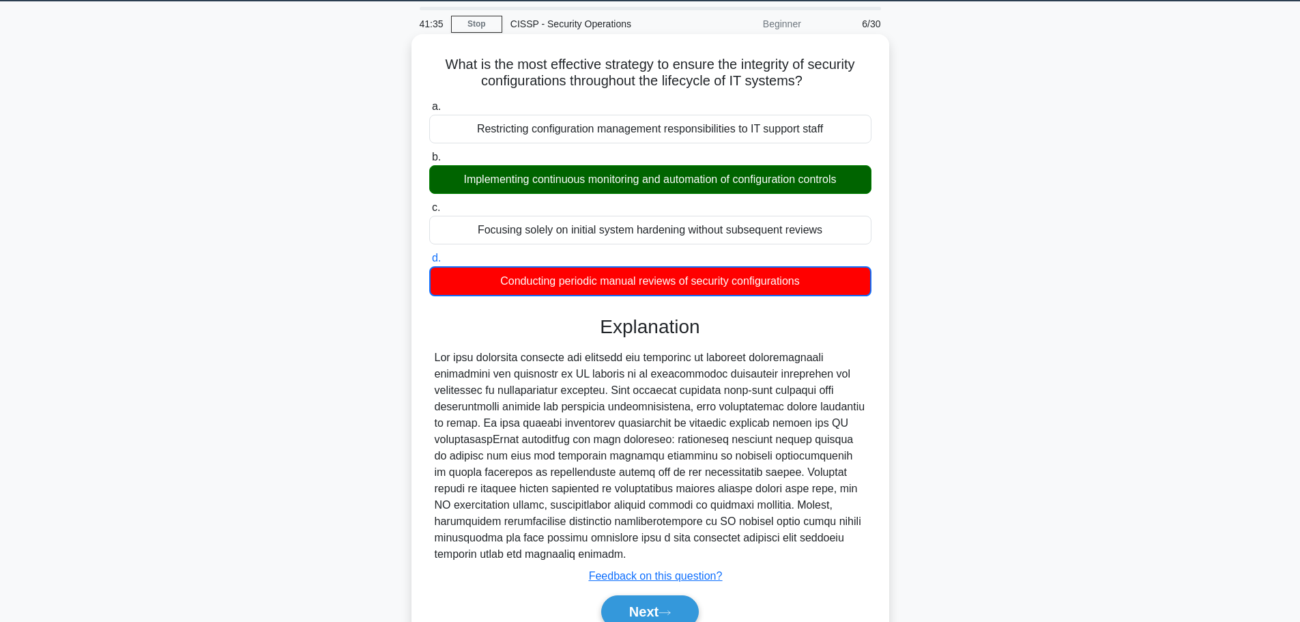
scroll to position [115, 0]
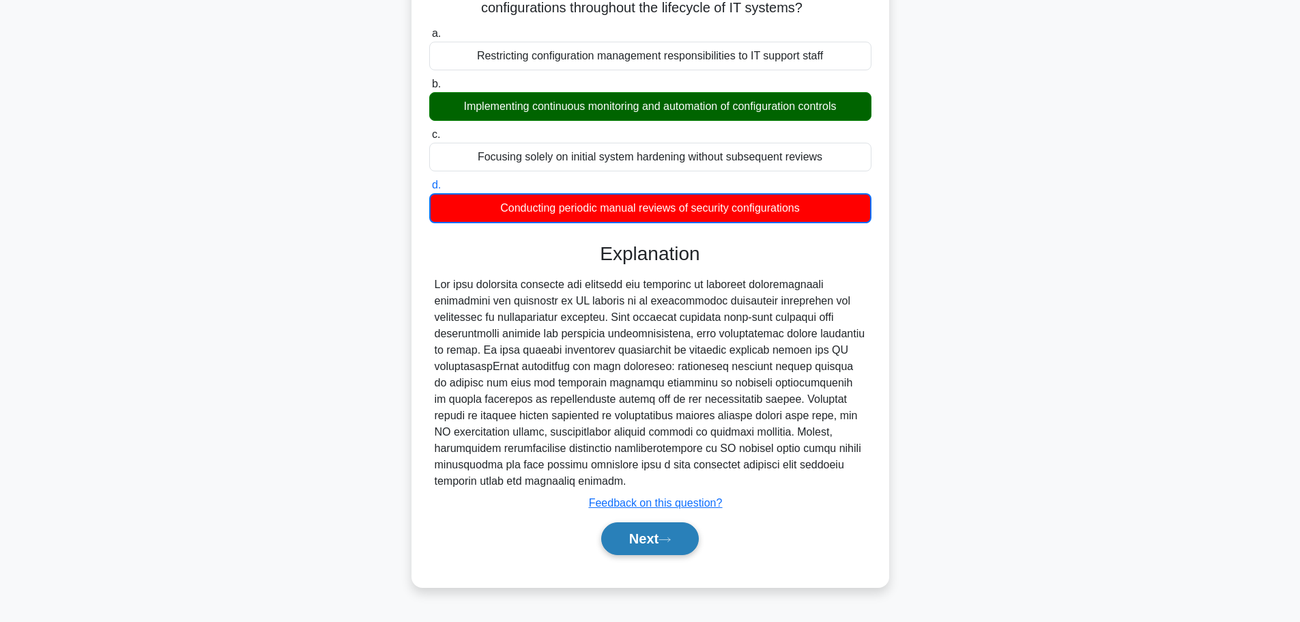
click at [681, 550] on button "Next" at bounding box center [650, 538] width 98 height 33
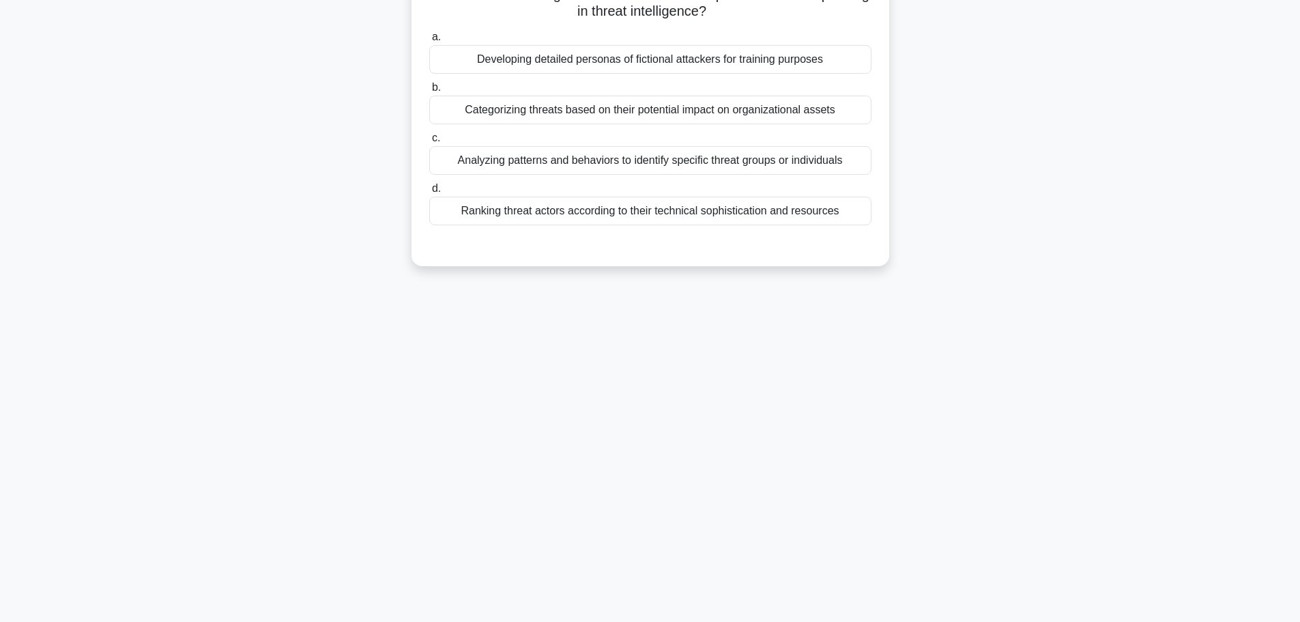
scroll to position [0, 0]
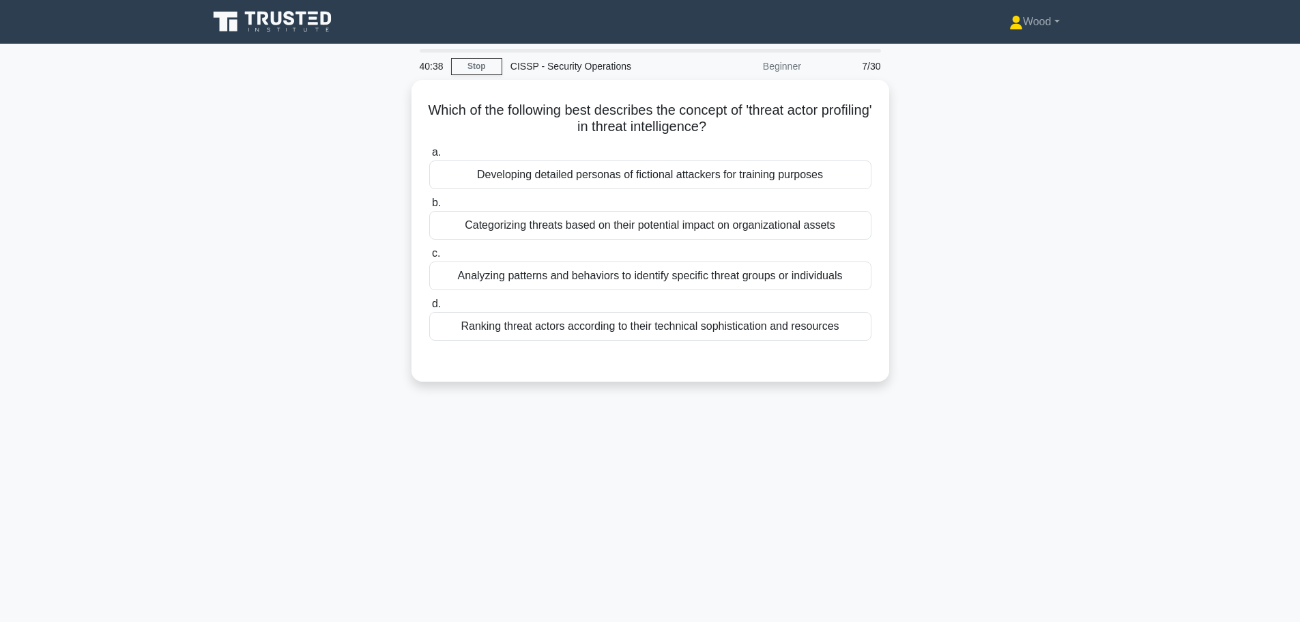
click at [665, 557] on div "40:38 Stop CISSP - Security Operations Beginner 7/30 Which of the following bes…" at bounding box center [650, 390] width 901 height 683
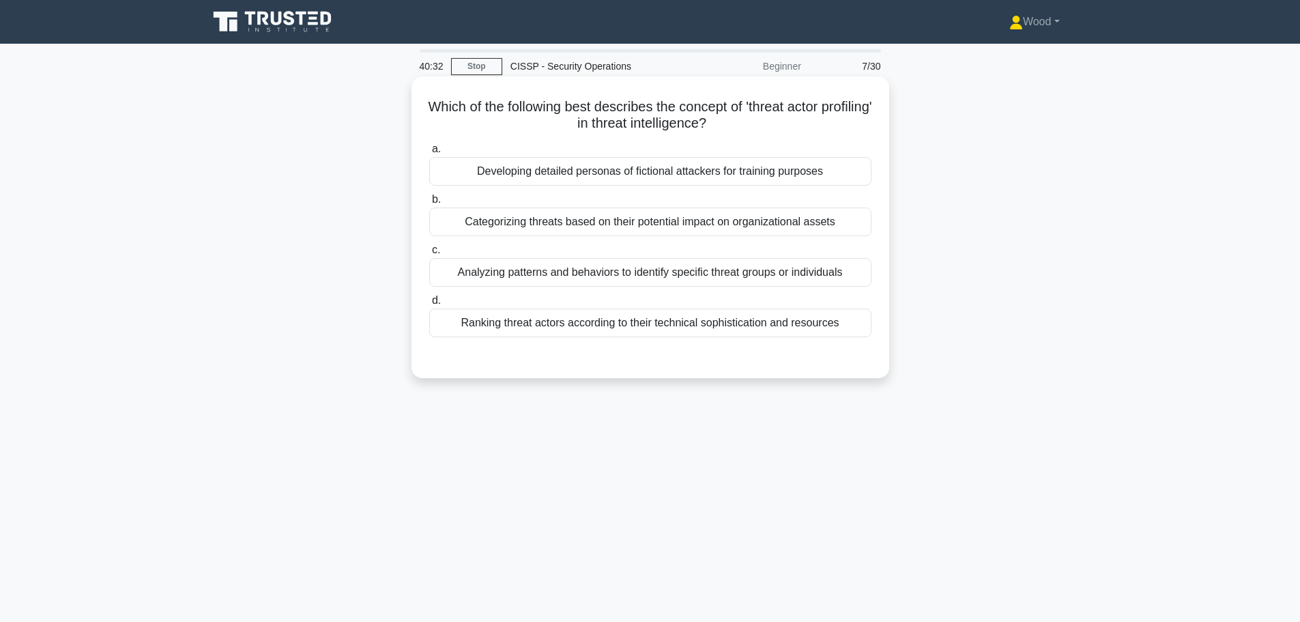
click at [659, 229] on div "Categorizing threats based on their potential impact on organizational assets" at bounding box center [650, 221] width 442 height 29
click at [429, 204] on input "b. Categorizing threats based on their potential impact on organizational assets" at bounding box center [429, 199] width 0 height 9
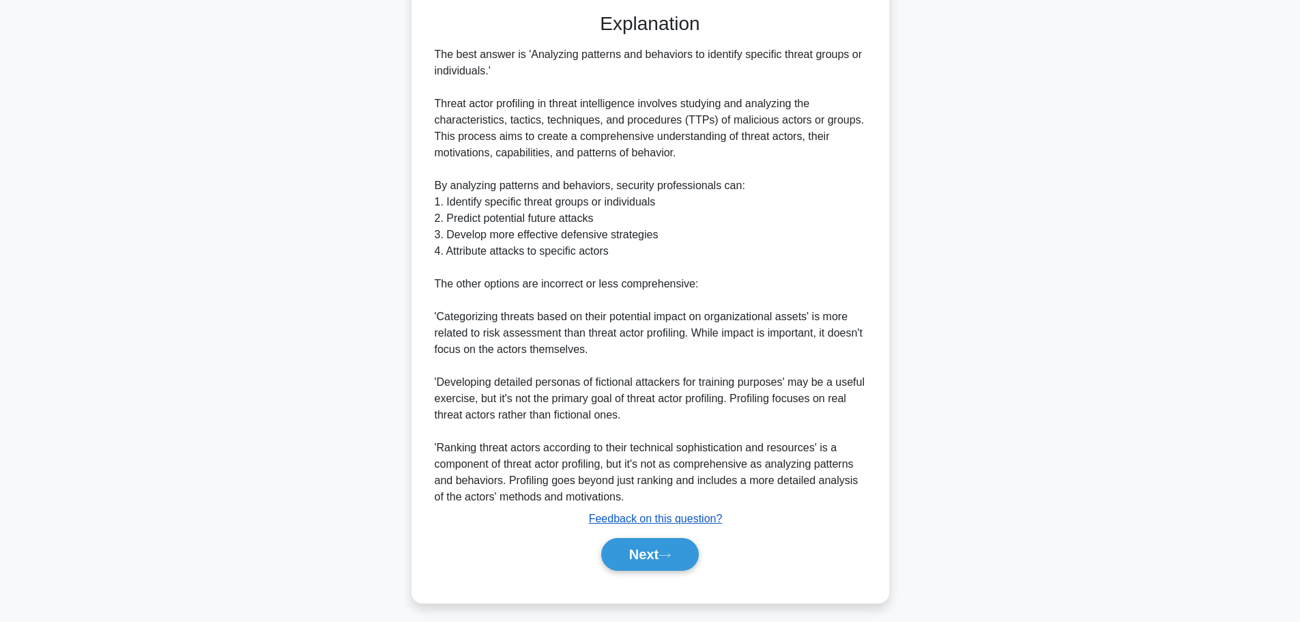
scroll to position [353, 0]
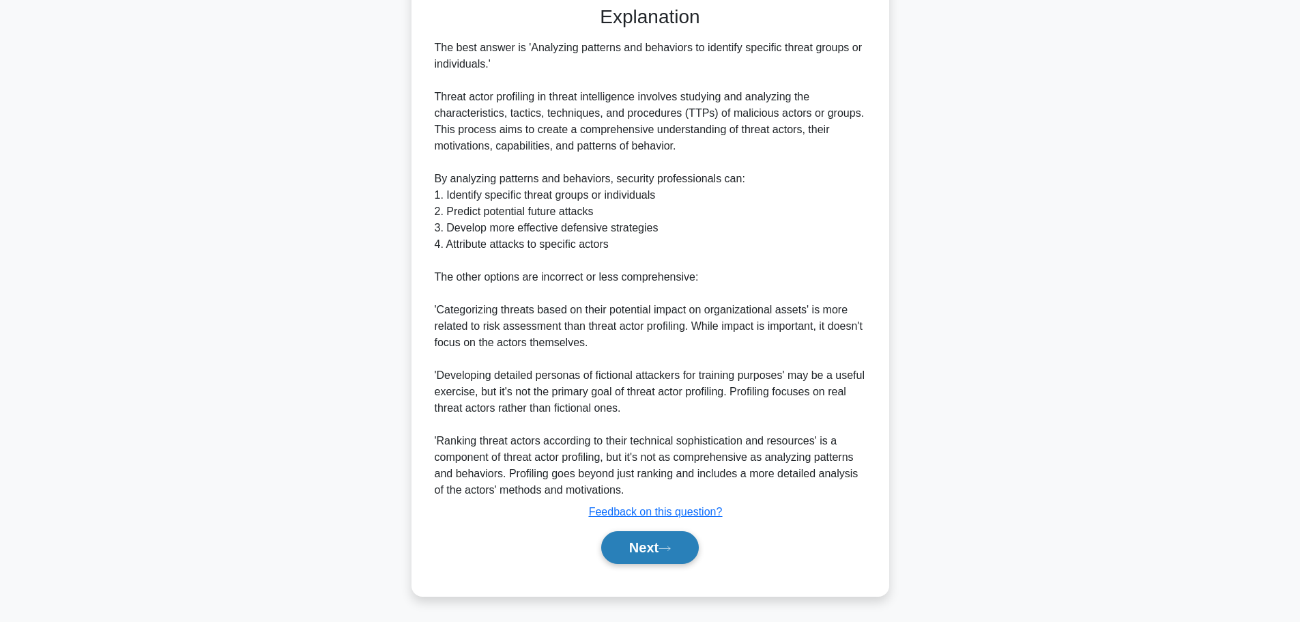
click at [640, 551] on button "Next" at bounding box center [650, 547] width 98 height 33
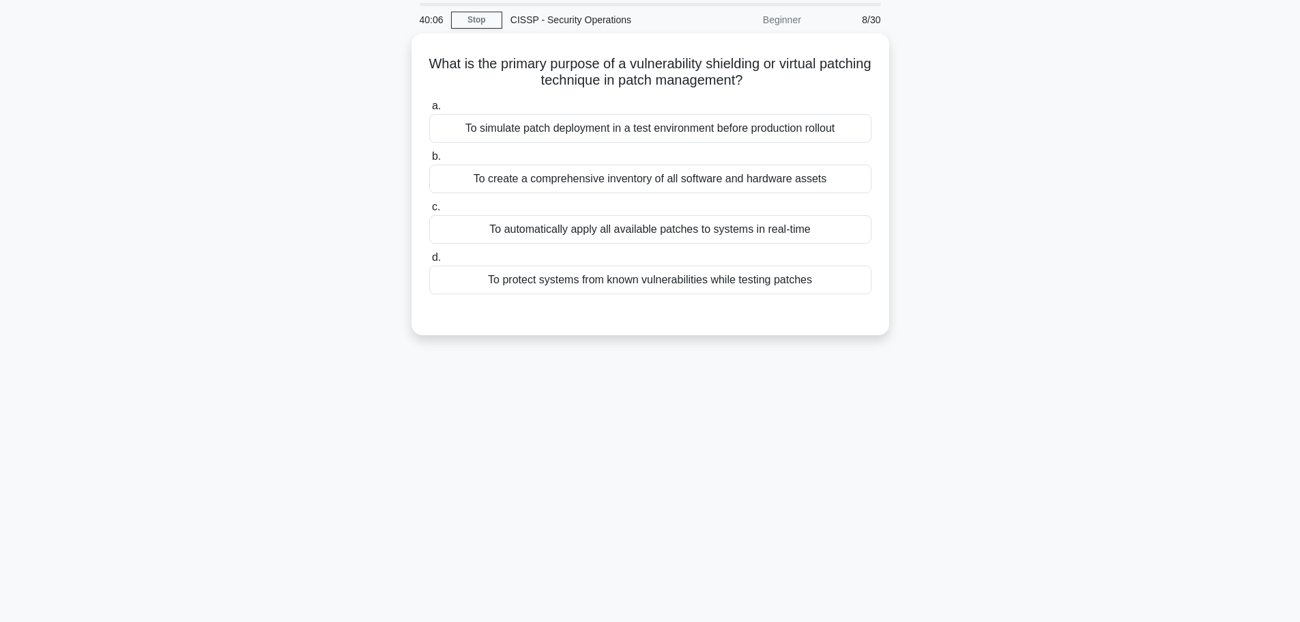
scroll to position [0, 0]
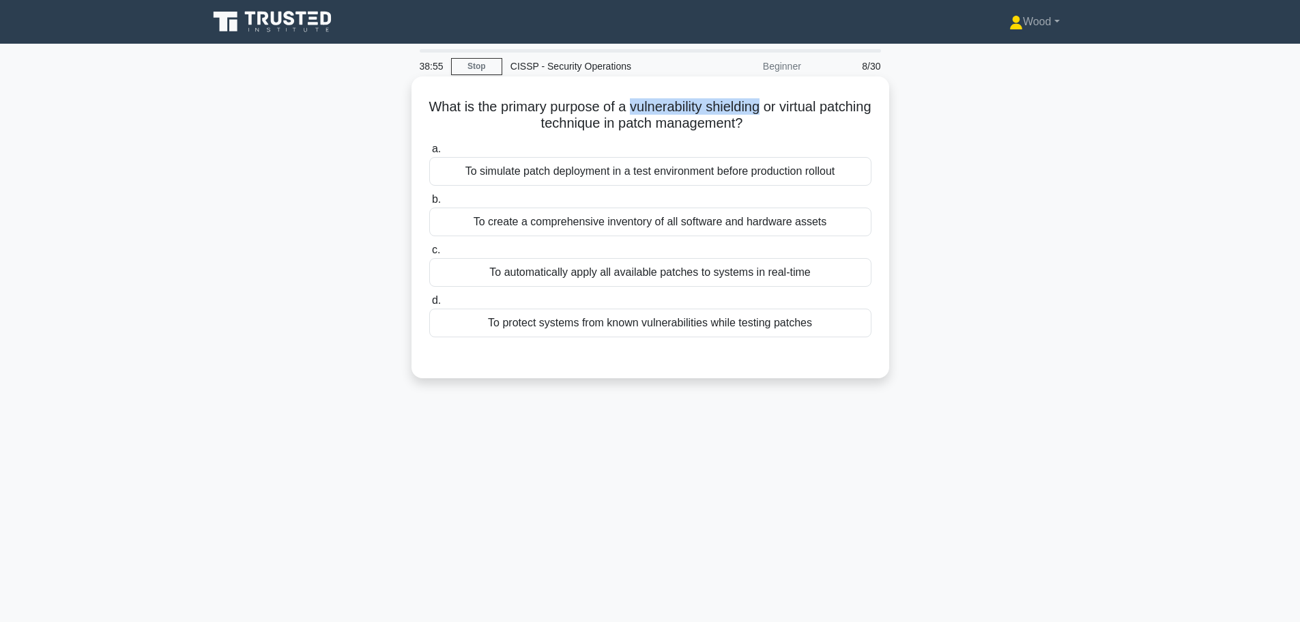
drag, startPoint x: 791, startPoint y: 106, endPoint x: 658, endPoint y: 109, distance: 133.1
click at [658, 109] on h5 "What is the primary purpose of a vulnerability shielding or virtual patching te…" at bounding box center [650, 115] width 445 height 34
copy h5 "vulnerability shielding"
click at [561, 329] on div "To protect systems from known vulnerabilities while testing patches" at bounding box center [650, 323] width 442 height 29
click at [429, 305] on input "d. To protect systems from known vulnerabilities while testing patches" at bounding box center [429, 300] width 0 height 9
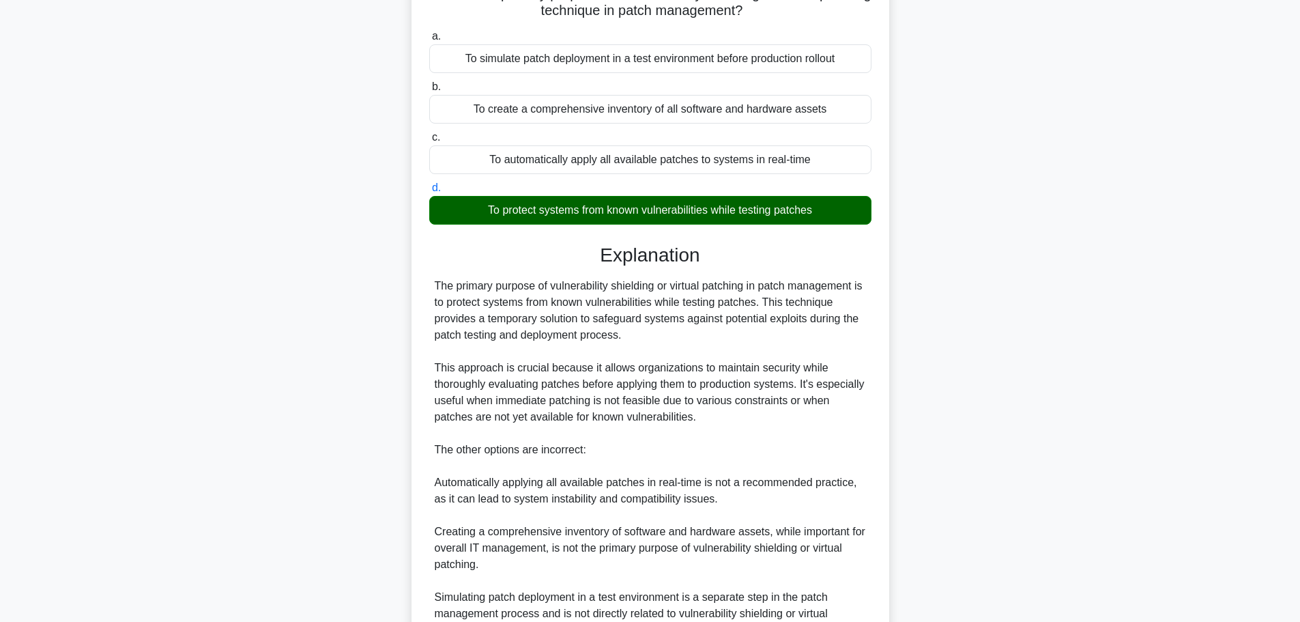
scroll to position [253, 0]
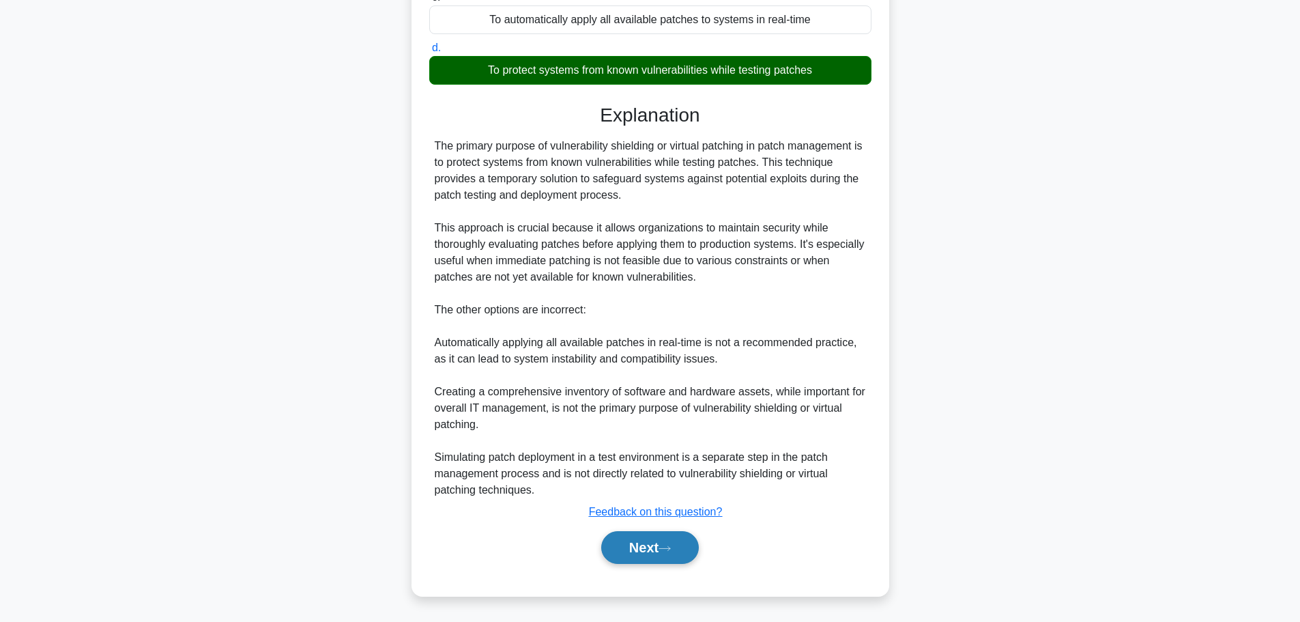
click at [640, 549] on button "Next" at bounding box center [650, 547] width 98 height 33
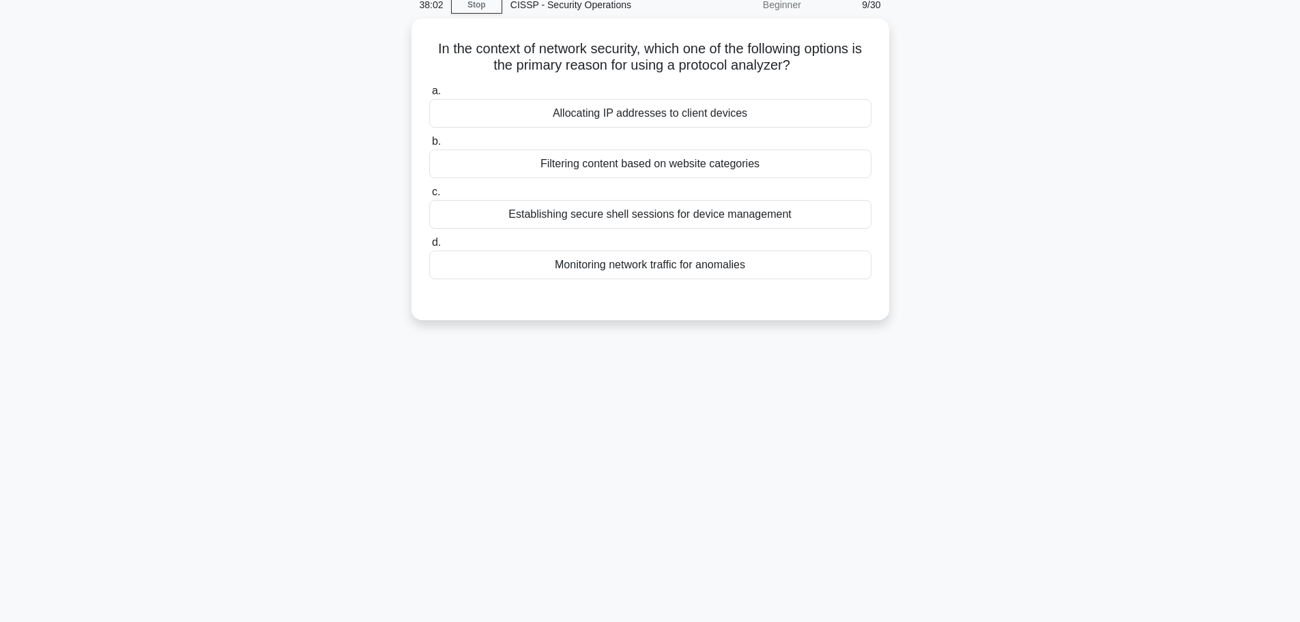
scroll to position [0, 0]
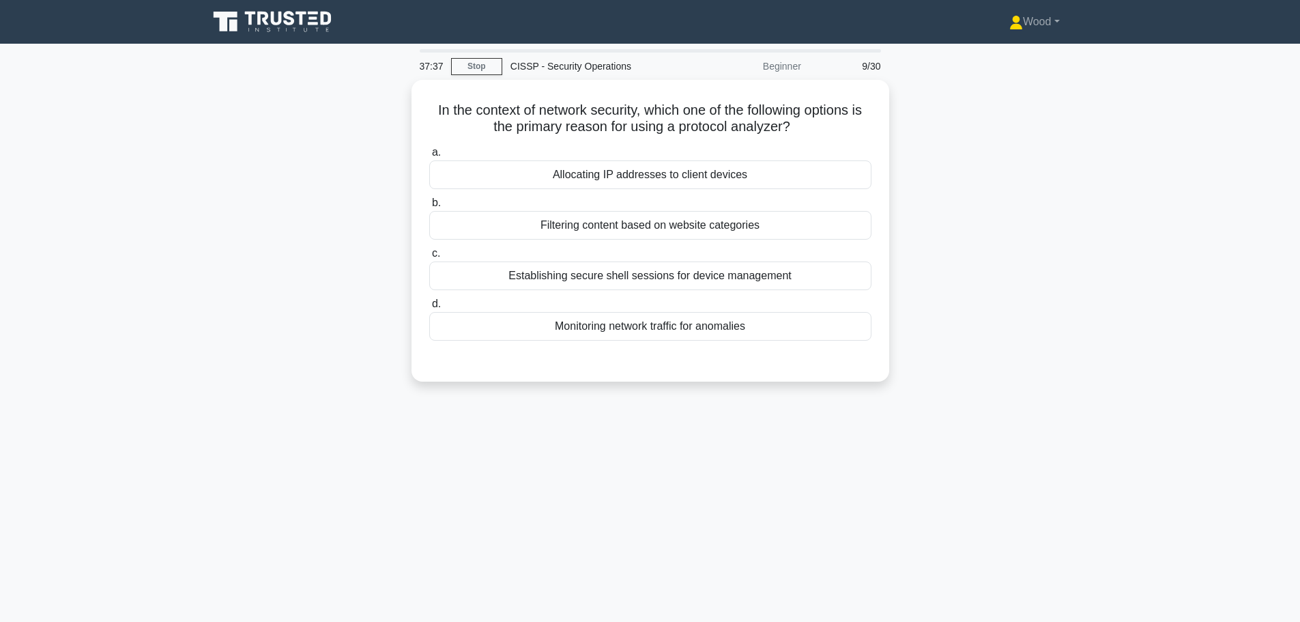
click at [571, 422] on div "37:37 Stop CISSP - Security Operations Beginner 9/30 In the context of network …" at bounding box center [650, 390] width 901 height 683
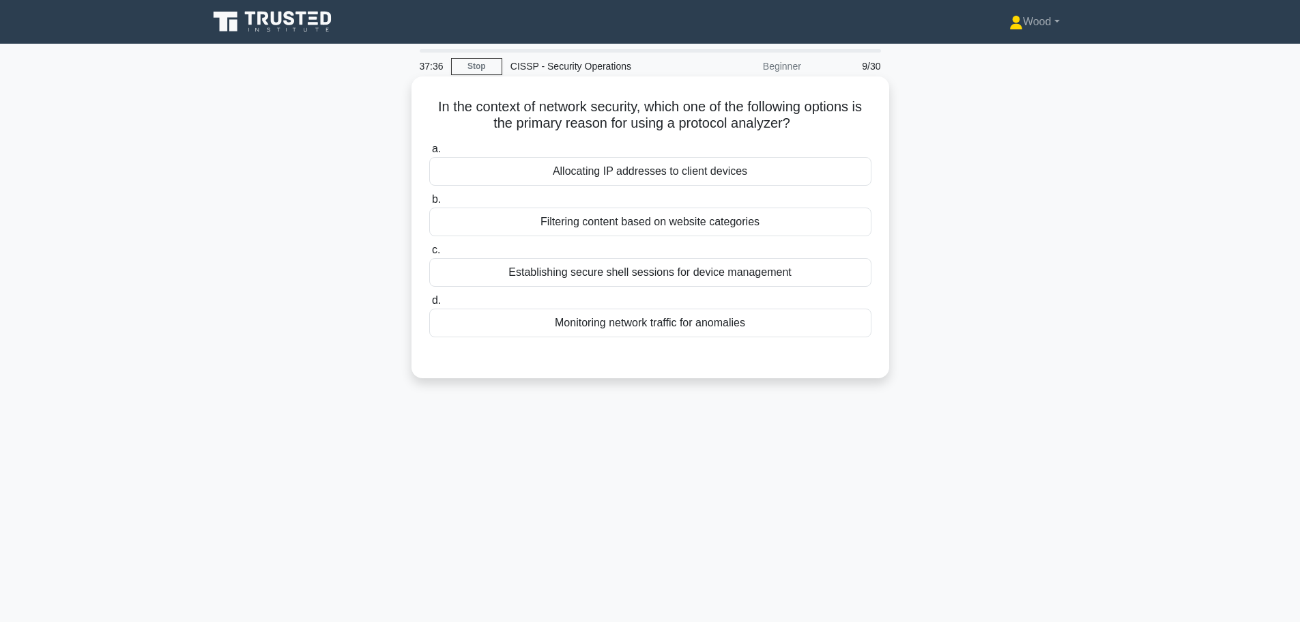
click at [644, 325] on div "Monitoring network traffic for anomalies" at bounding box center [650, 323] width 442 height 29
click at [429, 305] on input "d. Monitoring network traffic for anomalies" at bounding box center [429, 300] width 0 height 9
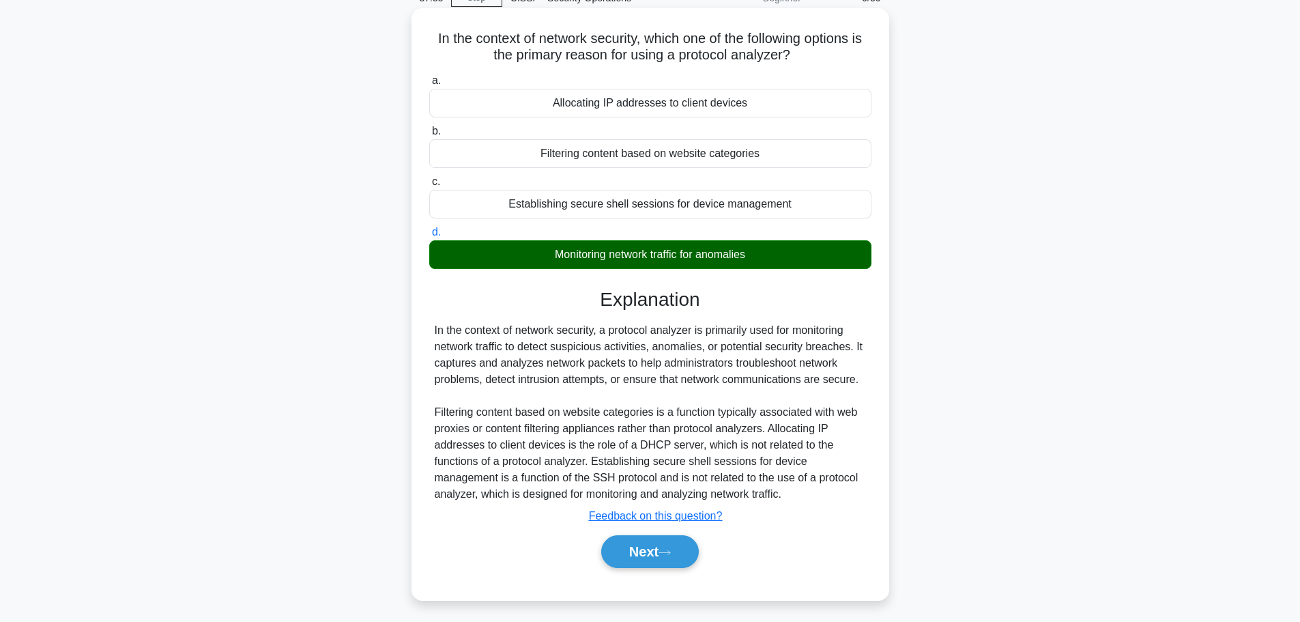
scroll to position [115, 0]
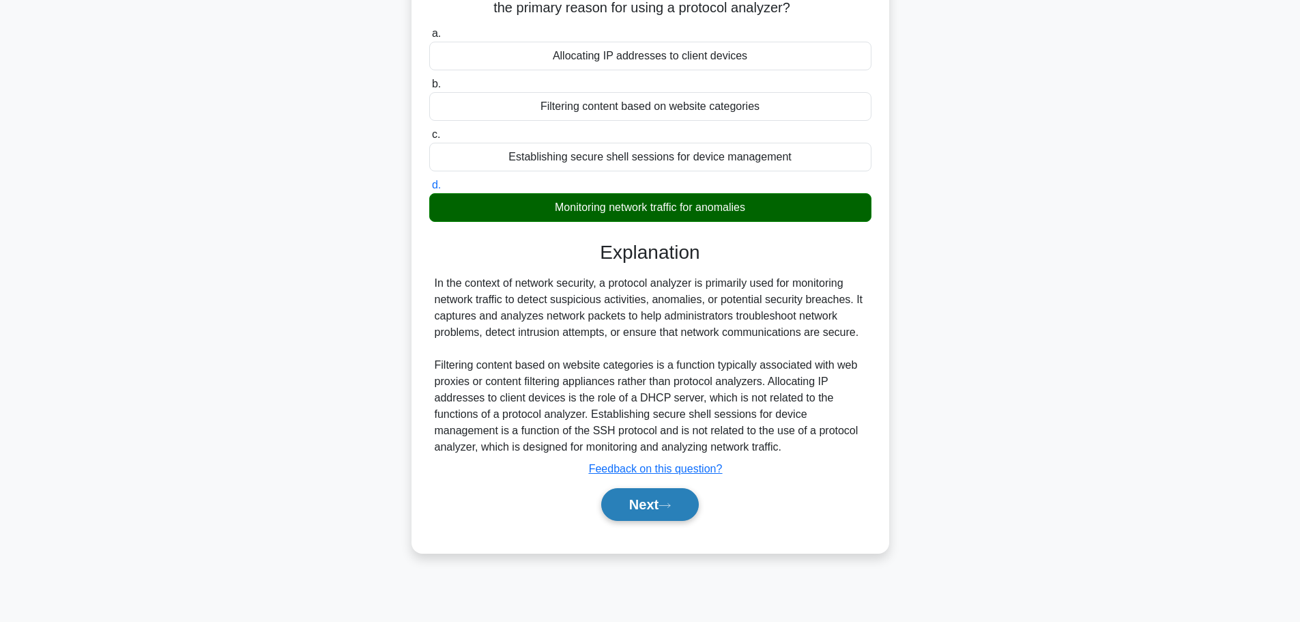
drag, startPoint x: 668, startPoint y: 488, endPoint x: 665, endPoint y: 506, distance: 18.6
click at [665, 506] on div "Next" at bounding box center [650, 505] width 442 height 44
click at [665, 506] on icon at bounding box center [664, 505] width 11 height 4
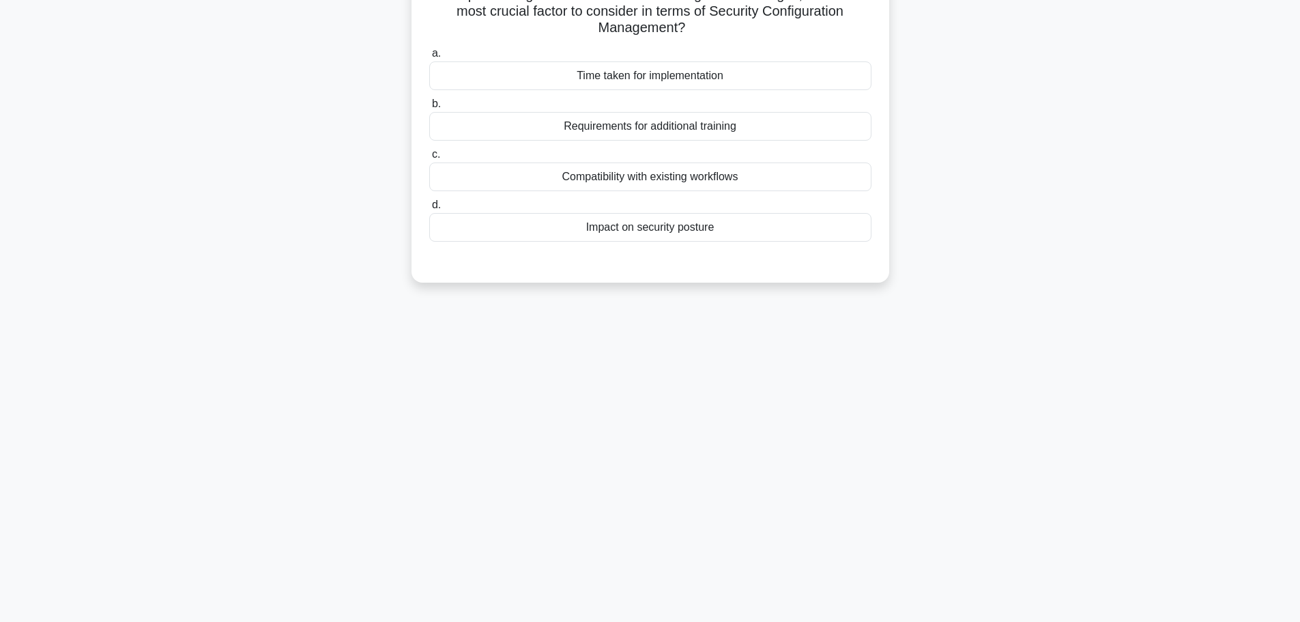
scroll to position [0, 0]
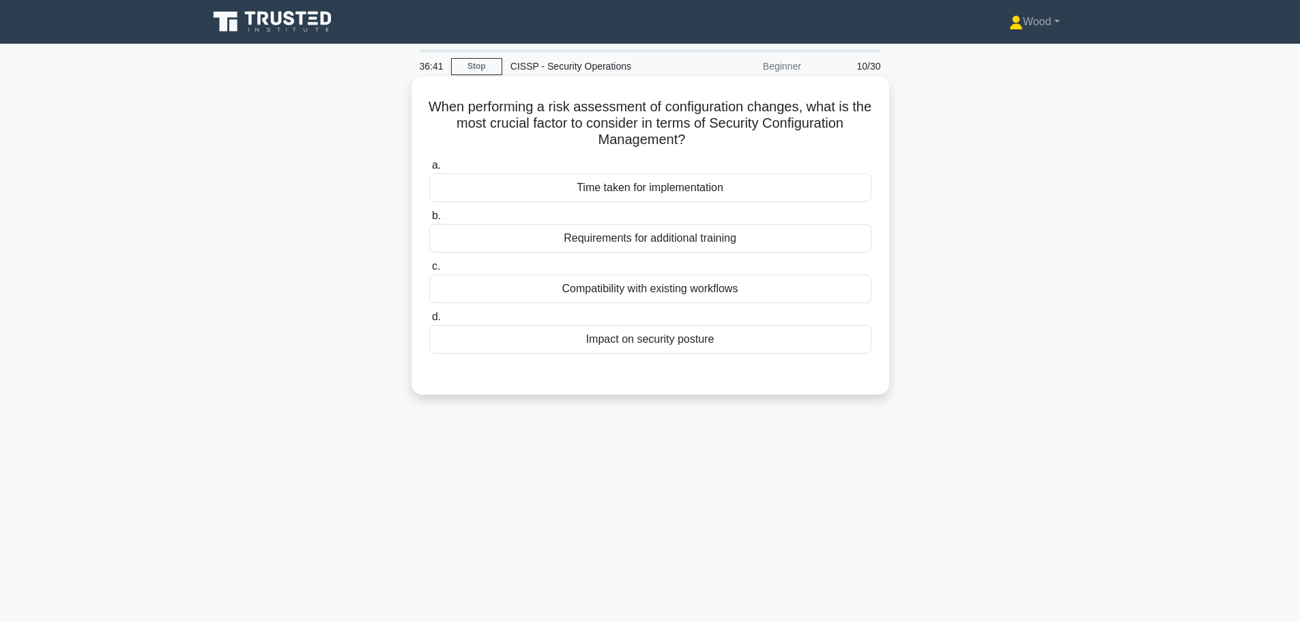
click at [597, 345] on div "Impact on security posture" at bounding box center [650, 339] width 442 height 29
click at [429, 321] on input "d. Impact on security posture" at bounding box center [429, 317] width 0 height 9
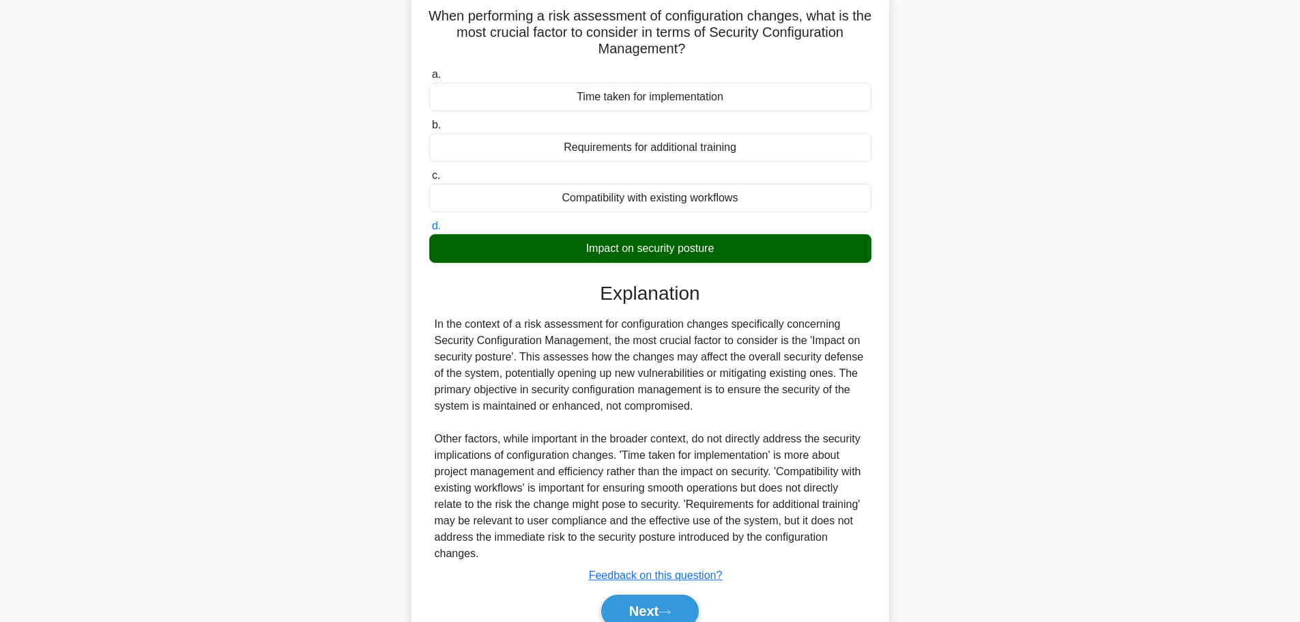
scroll to position [155, 0]
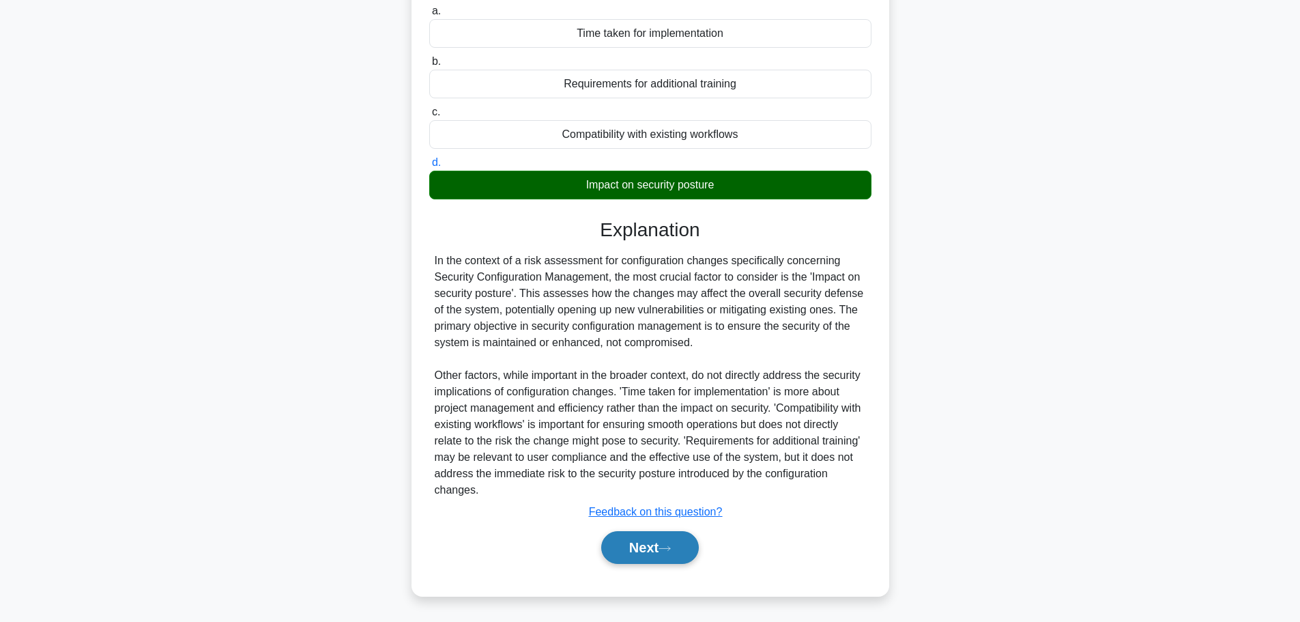
click at [644, 556] on button "Next" at bounding box center [650, 547] width 98 height 33
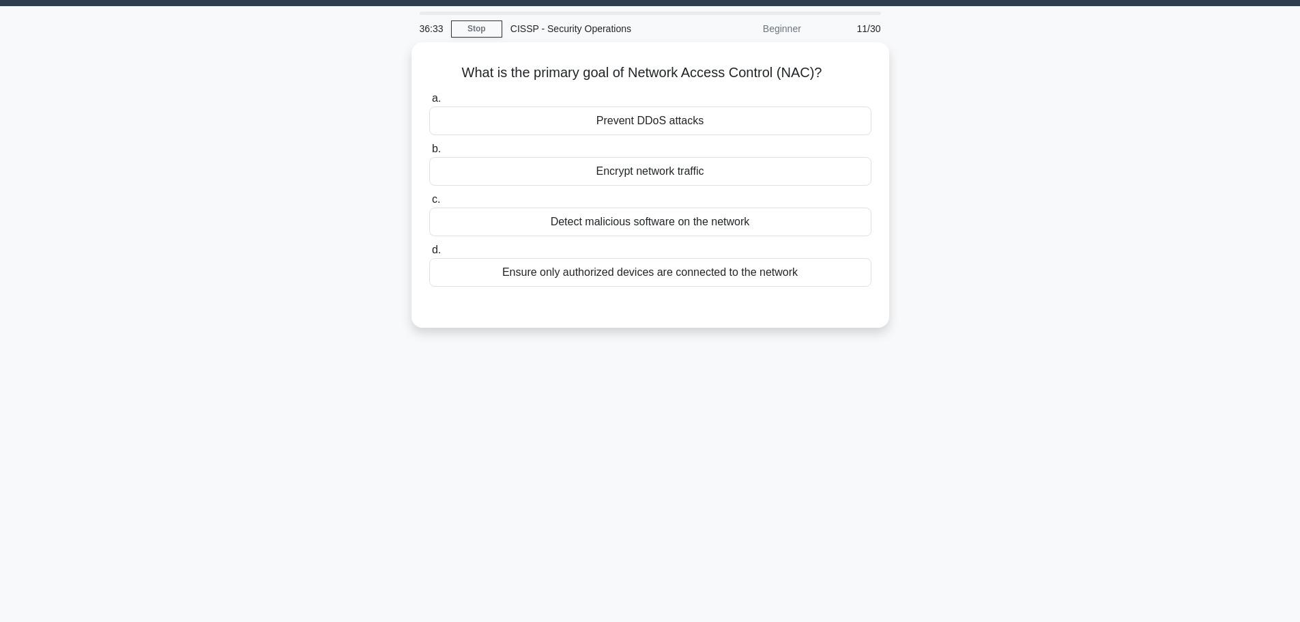
scroll to position [0, 0]
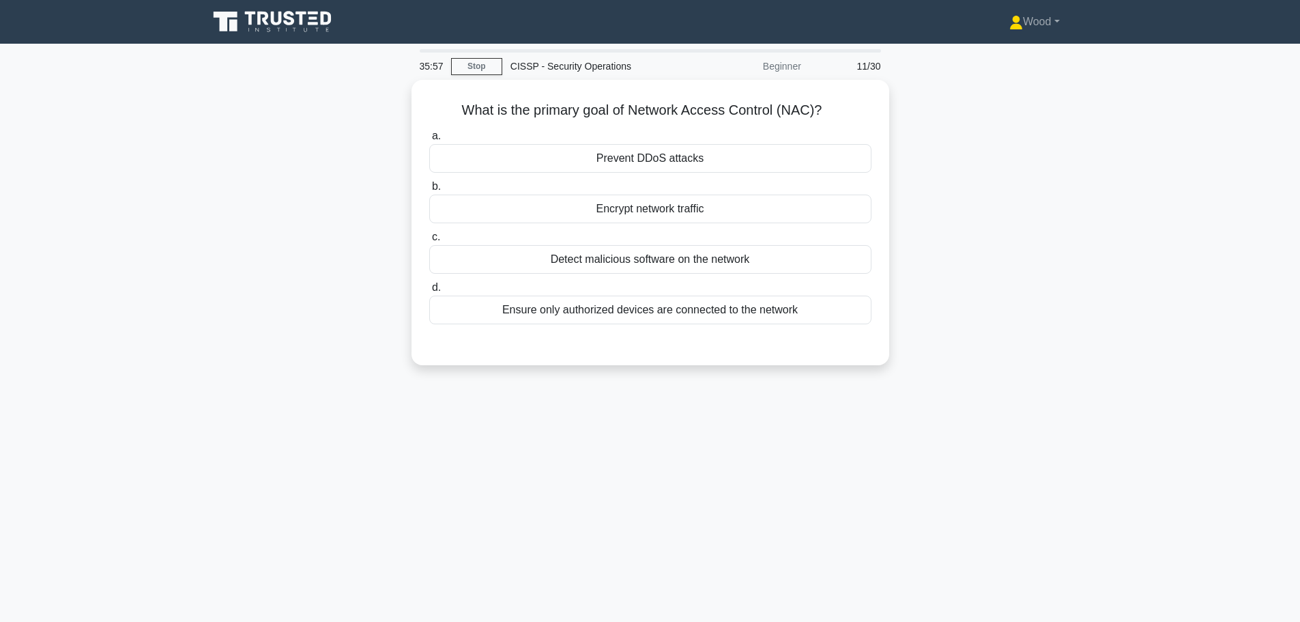
click at [1171, 381] on main "35:57 Stop CISSP - Security Operations Beginner 11/30 What is the primary goal …" at bounding box center [650, 390] width 1300 height 693
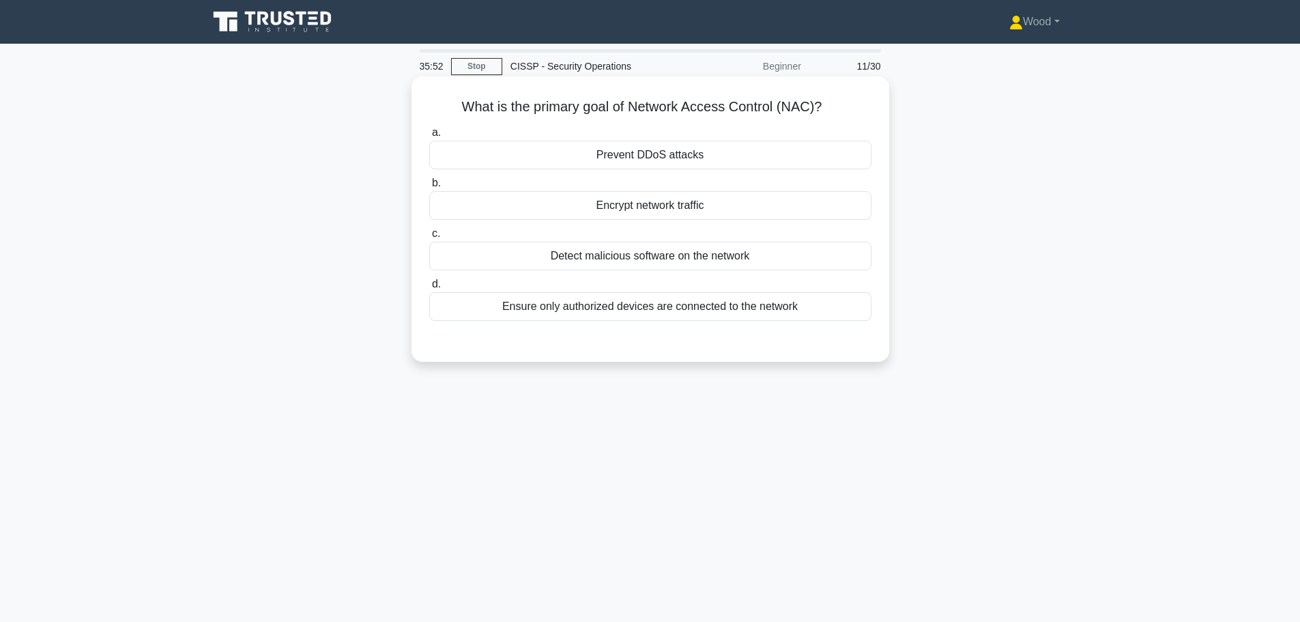
click at [765, 318] on div "Ensure only authorized devices are connected to the network" at bounding box center [650, 306] width 442 height 29
click at [429, 289] on input "d. Ensure only authorized devices are connected to the network" at bounding box center [429, 284] width 0 height 9
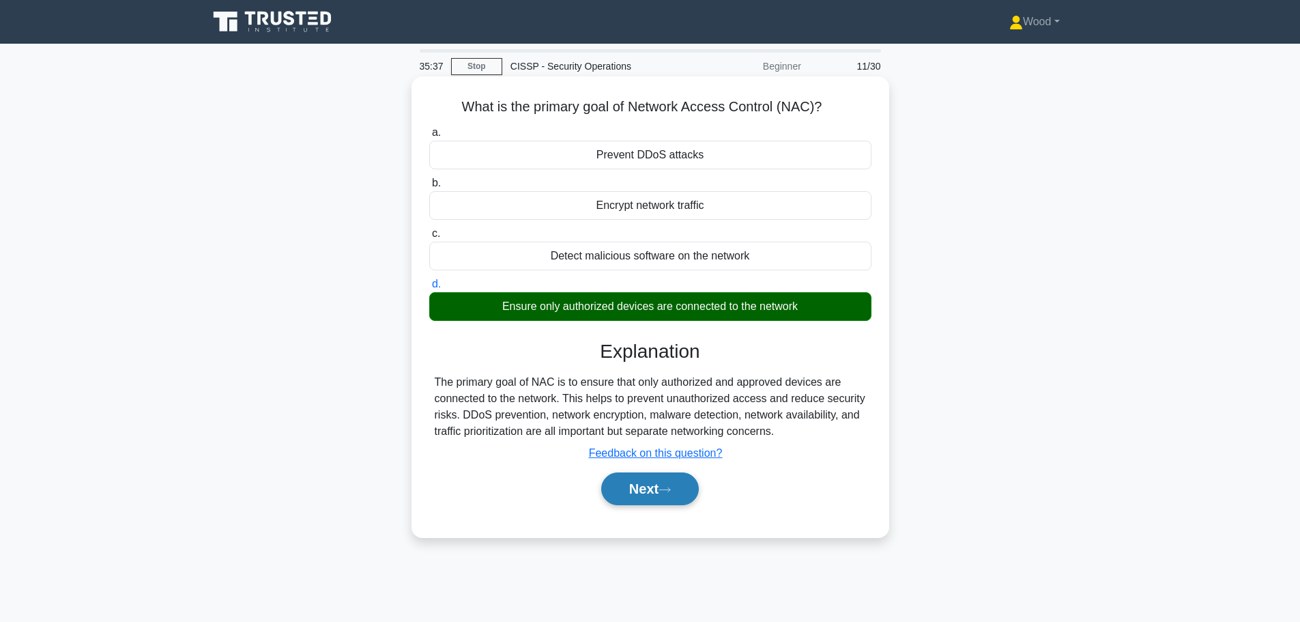
click at [639, 478] on button "Next" at bounding box center [650, 488] width 98 height 33
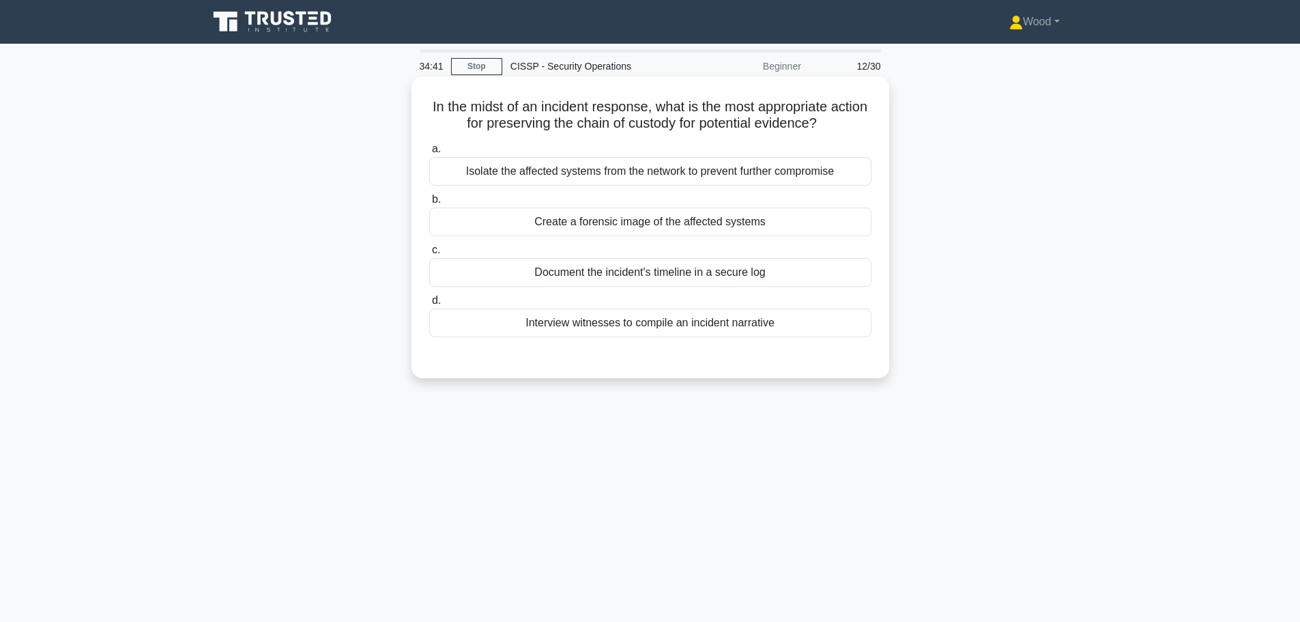
click at [612, 278] on div "Document the incident's timeline in a secure log" at bounding box center [650, 272] width 442 height 29
click at [429, 255] on input "c. Document the incident's timeline in a secure log" at bounding box center [429, 250] width 0 height 9
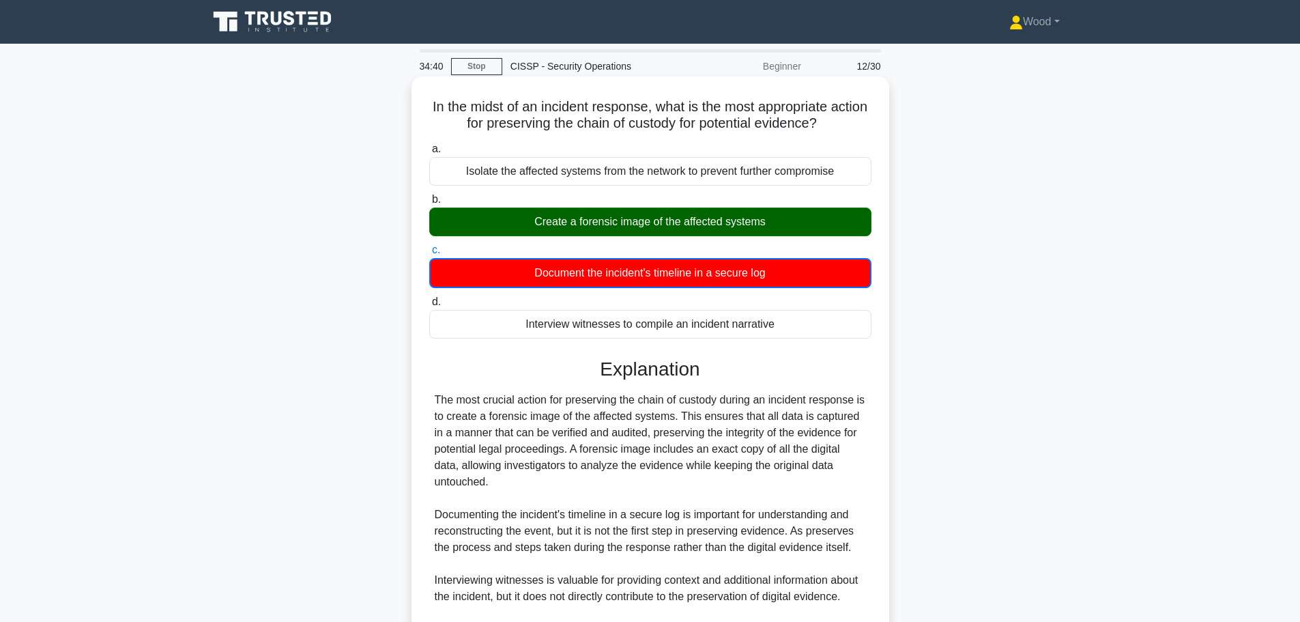
click at [622, 227] on div "Create a forensic image of the affected systems" at bounding box center [650, 221] width 442 height 29
click at [429, 204] on input "b. Create a forensic image of the affected systems" at bounding box center [429, 199] width 0 height 9
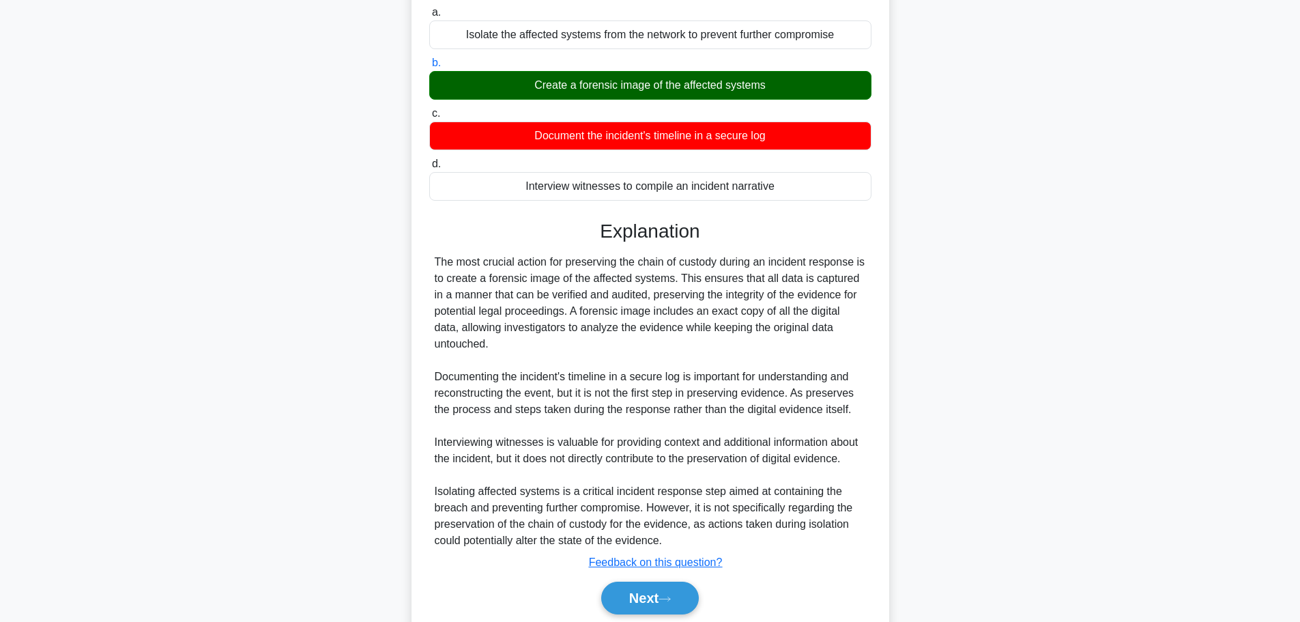
scroll to position [188, 0]
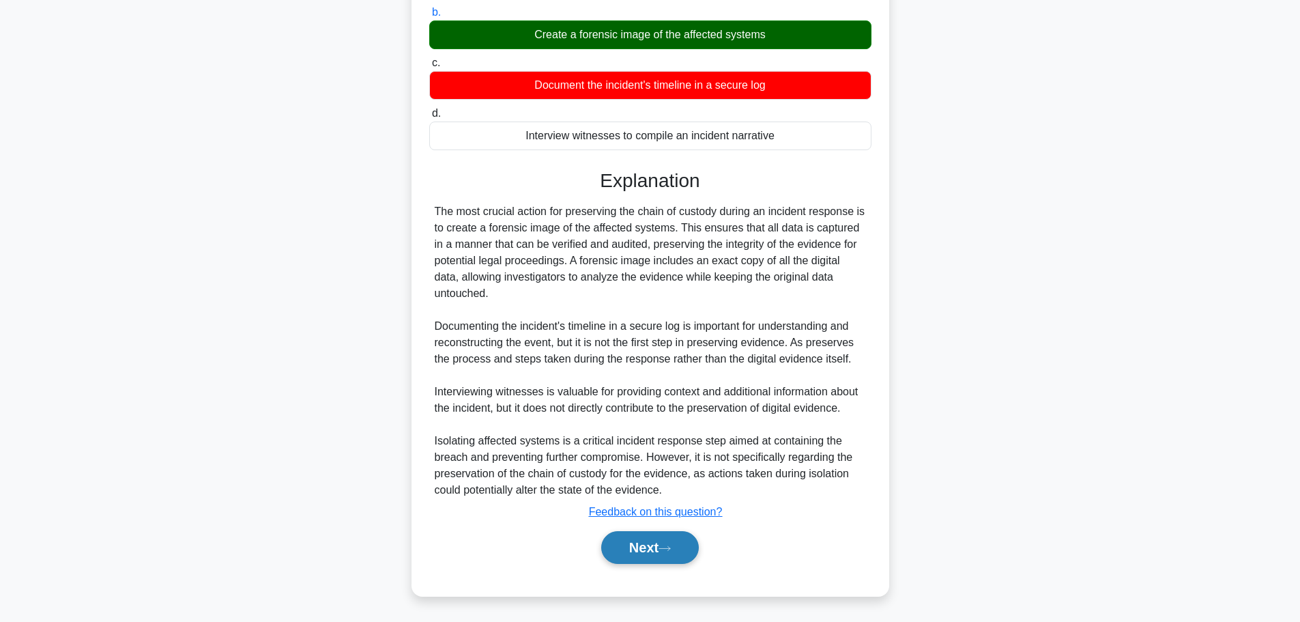
click at [642, 547] on button "Next" at bounding box center [650, 547] width 98 height 33
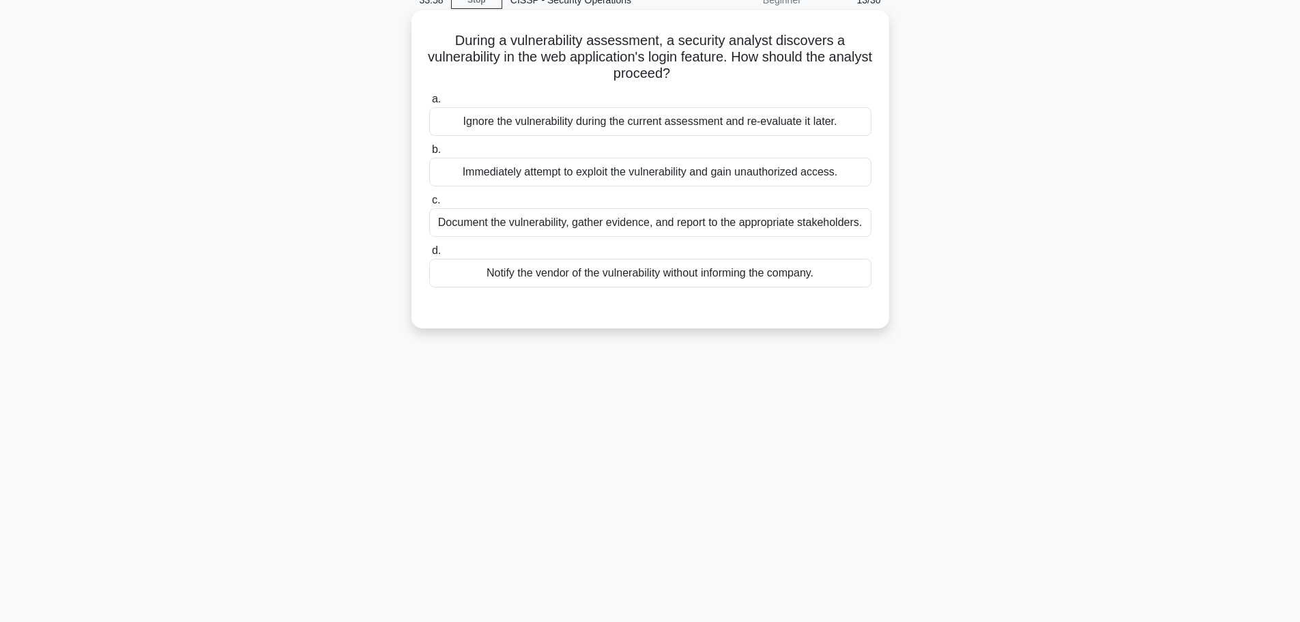
scroll to position [0, 0]
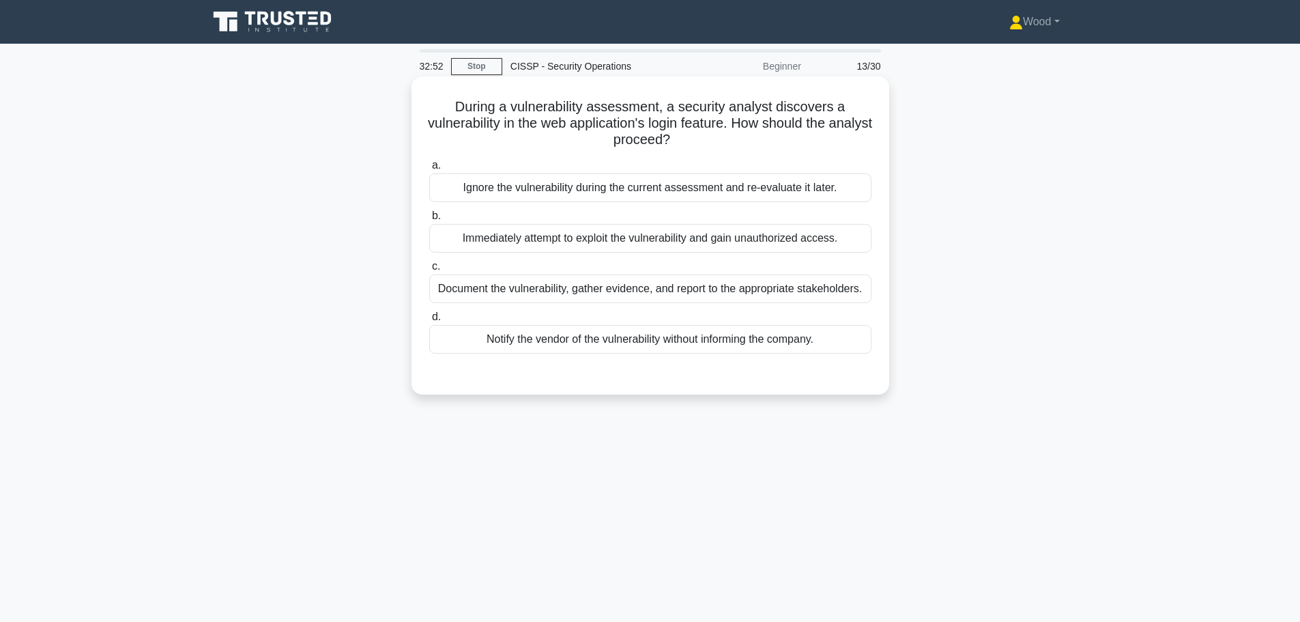
click at [539, 289] on div "Document the vulnerability, gather evidence, and report to the appropriate stak…" at bounding box center [650, 288] width 442 height 29
click at [429, 271] on input "c. Document the vulnerability, gather evidence, and report to the appropriate s…" at bounding box center [429, 266] width 0 height 9
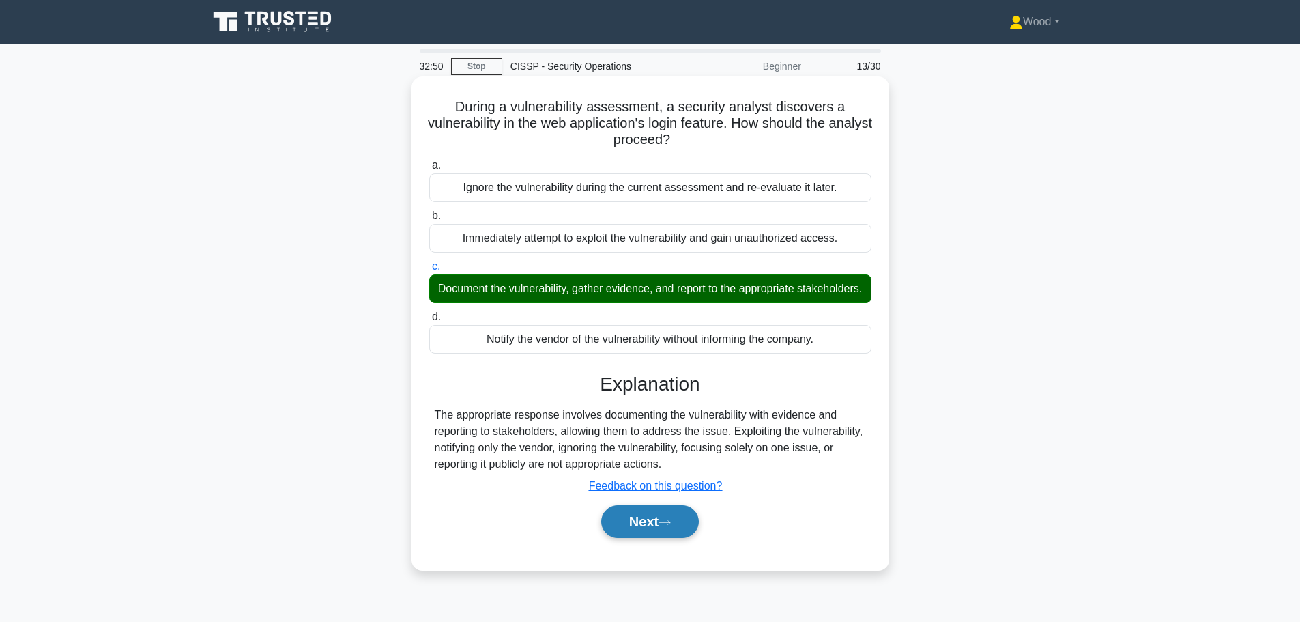
click at [636, 538] on button "Next" at bounding box center [650, 521] width 98 height 33
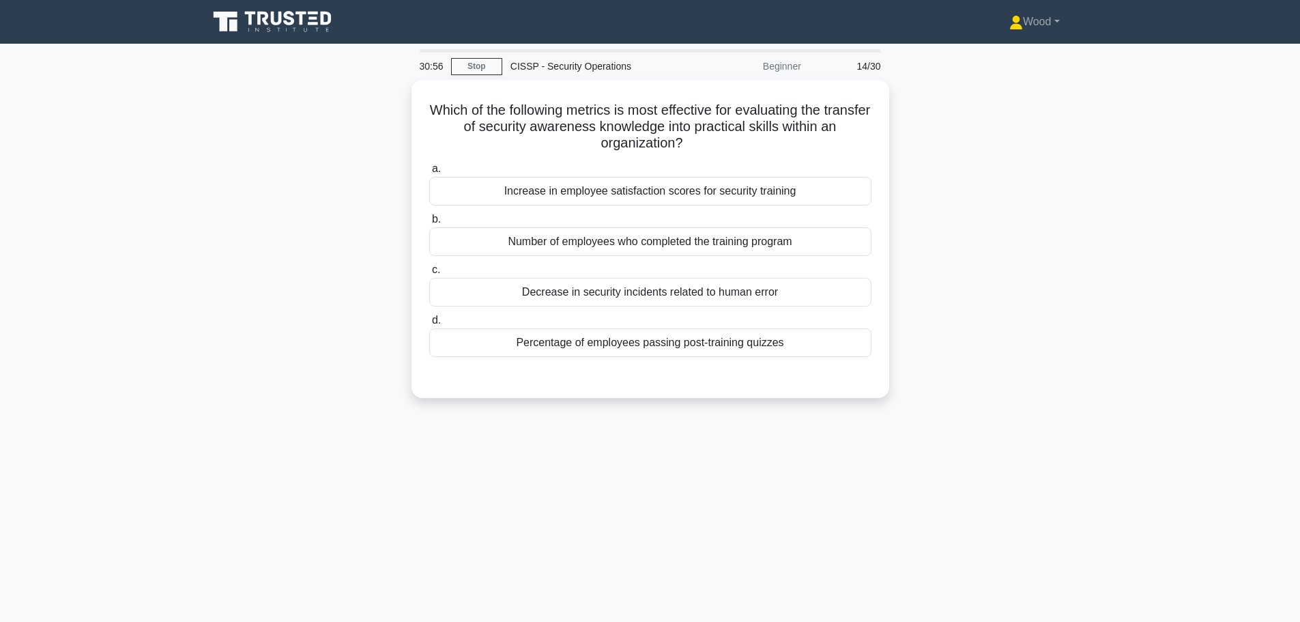
click at [566, 460] on div "30:56 Stop CISSP - Security Operations Beginner 14/30 Which of the following me…" at bounding box center [650, 390] width 901 height 683
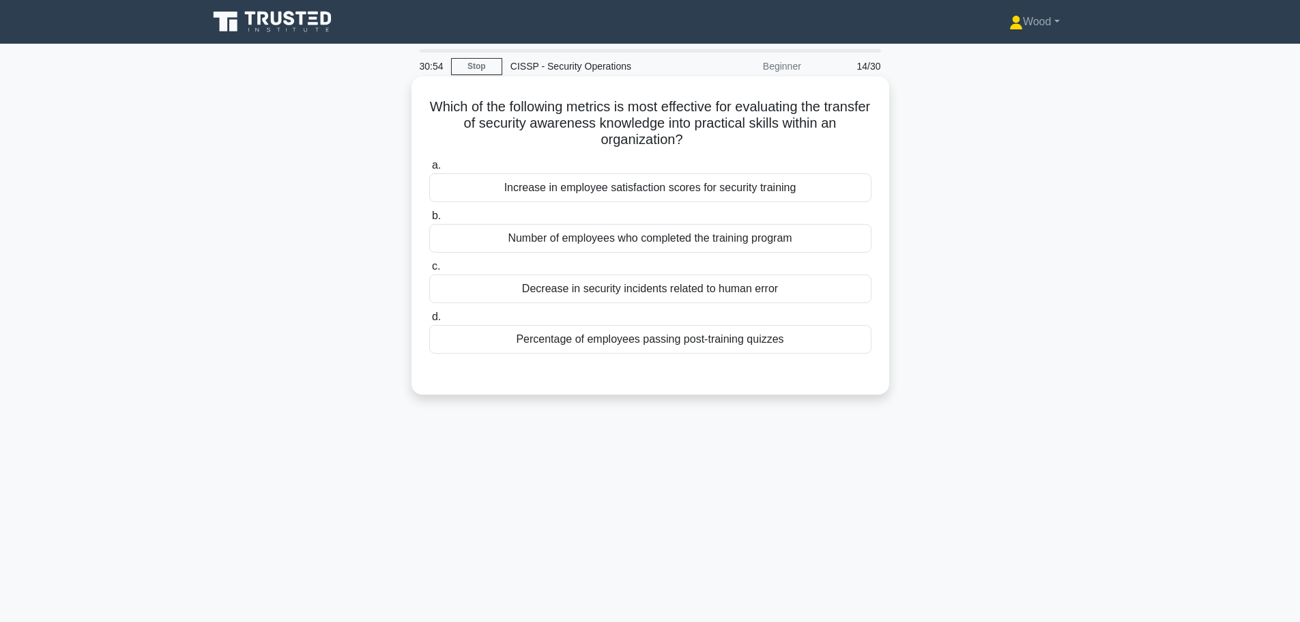
click at [707, 231] on div "Number of employees who completed the training program" at bounding box center [650, 238] width 442 height 29
click at [429, 220] on input "b. Number of employees who completed the training program" at bounding box center [429, 216] width 0 height 9
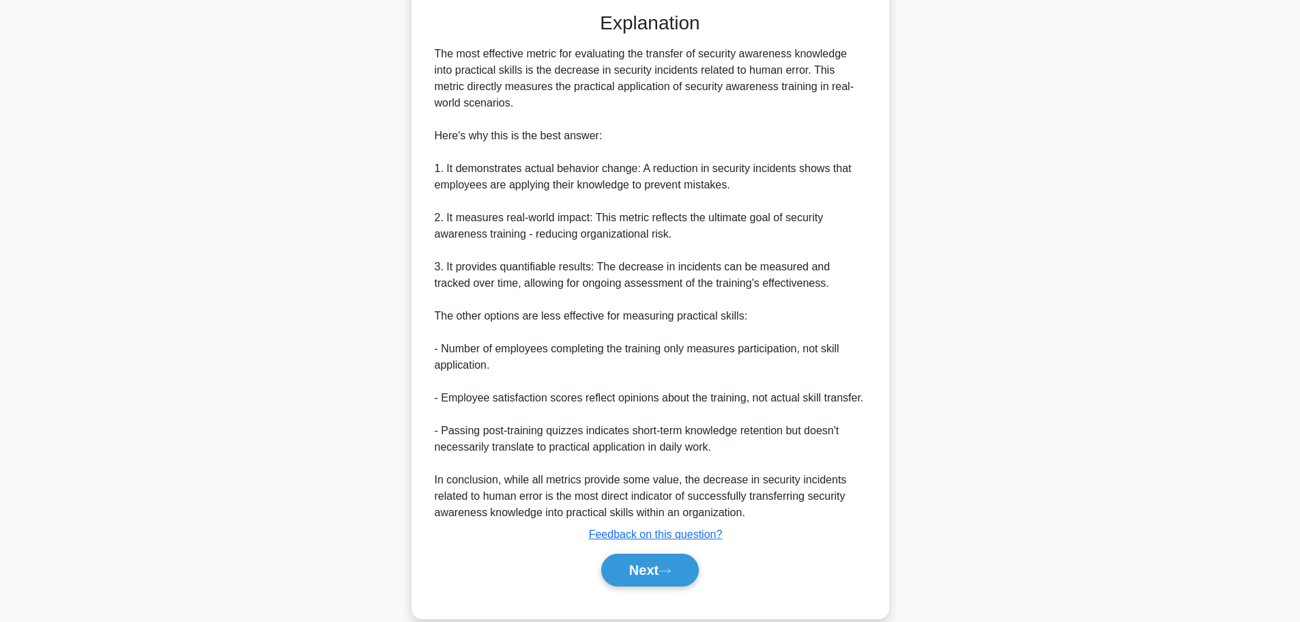
scroll to position [386, 0]
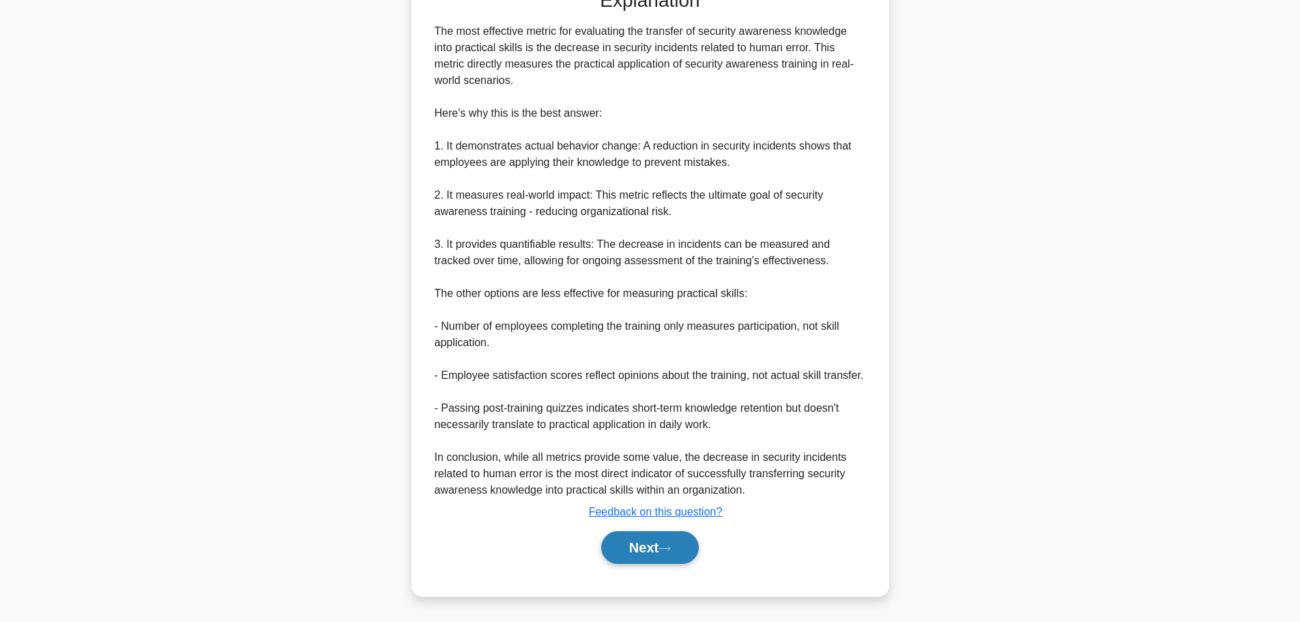
click at [657, 539] on button "Next" at bounding box center [650, 547] width 98 height 33
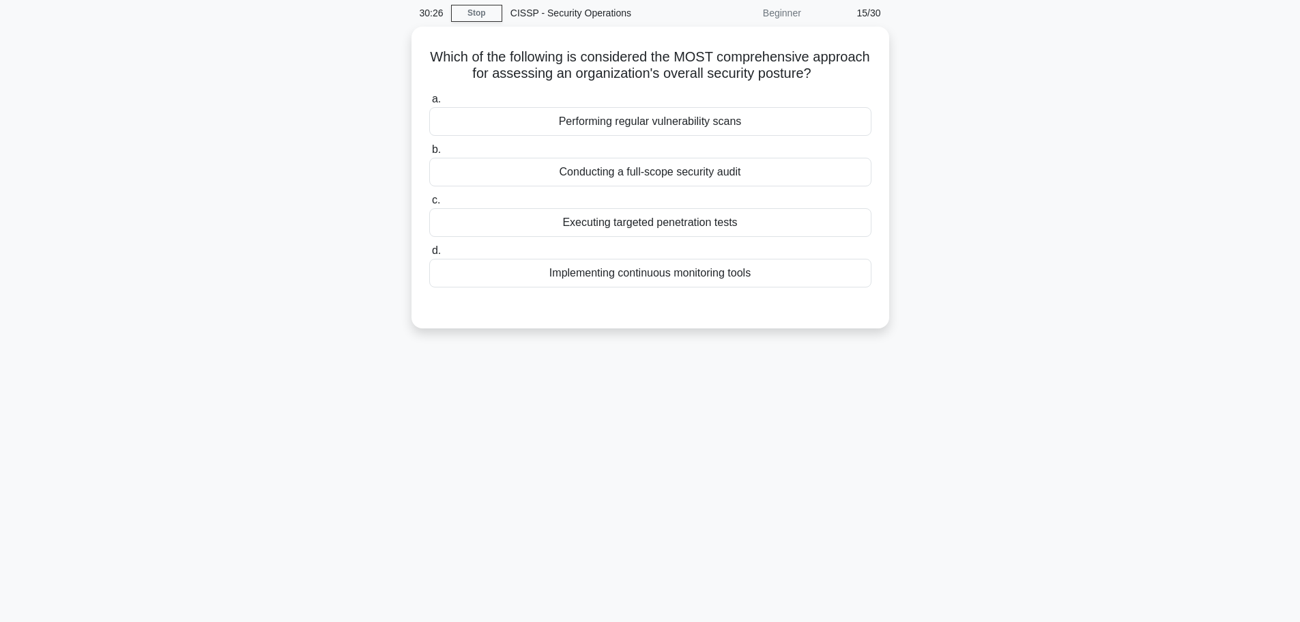
scroll to position [0, 0]
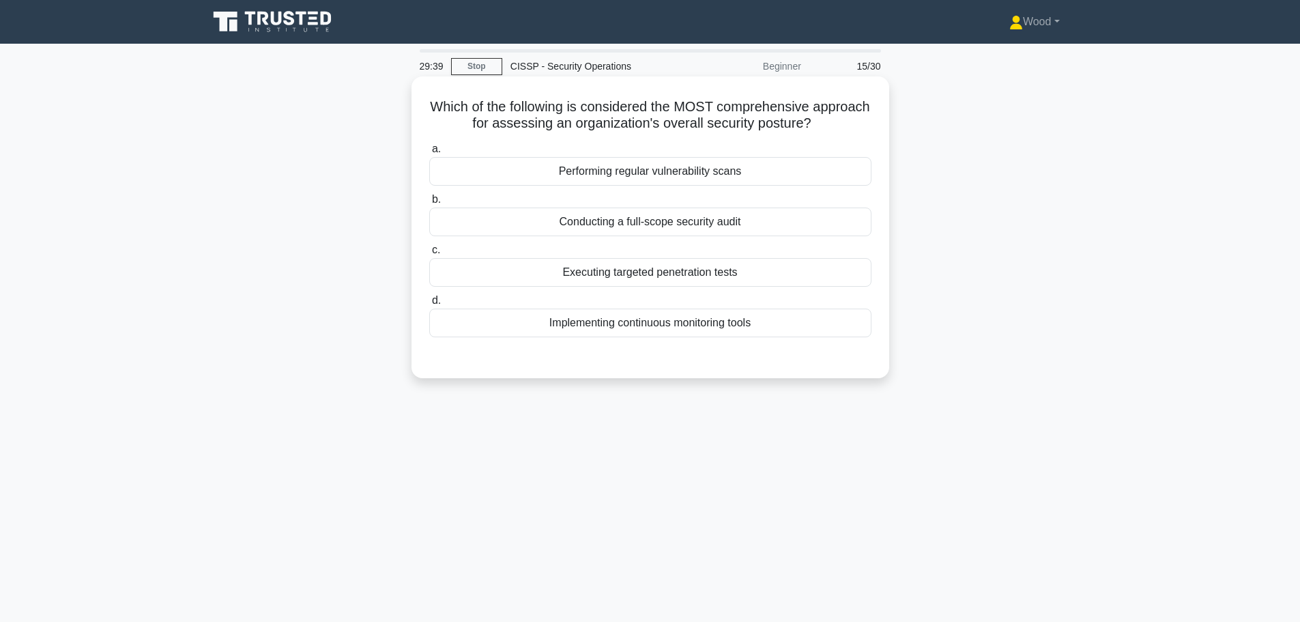
click at [722, 228] on div "Conducting a full-scope security audit" at bounding box center [650, 221] width 442 height 29
click at [429, 204] on input "b. Conducting a full-scope security audit" at bounding box center [429, 199] width 0 height 9
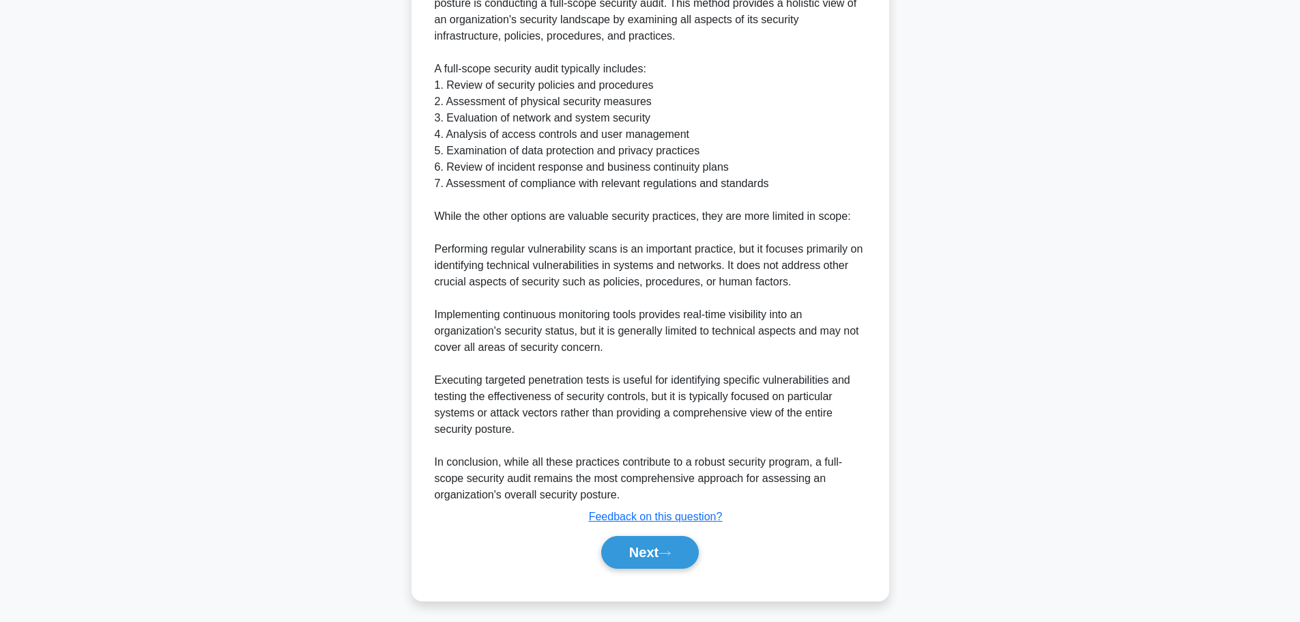
scroll to position [417, 0]
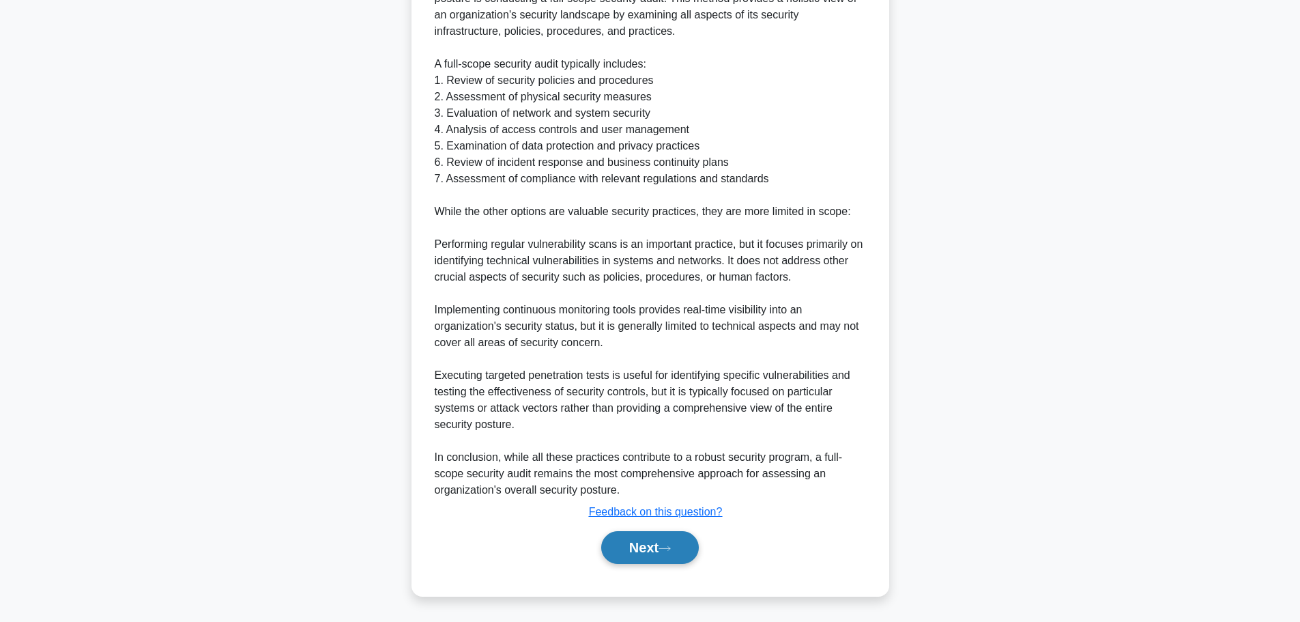
click at [644, 545] on button "Next" at bounding box center [650, 547] width 98 height 33
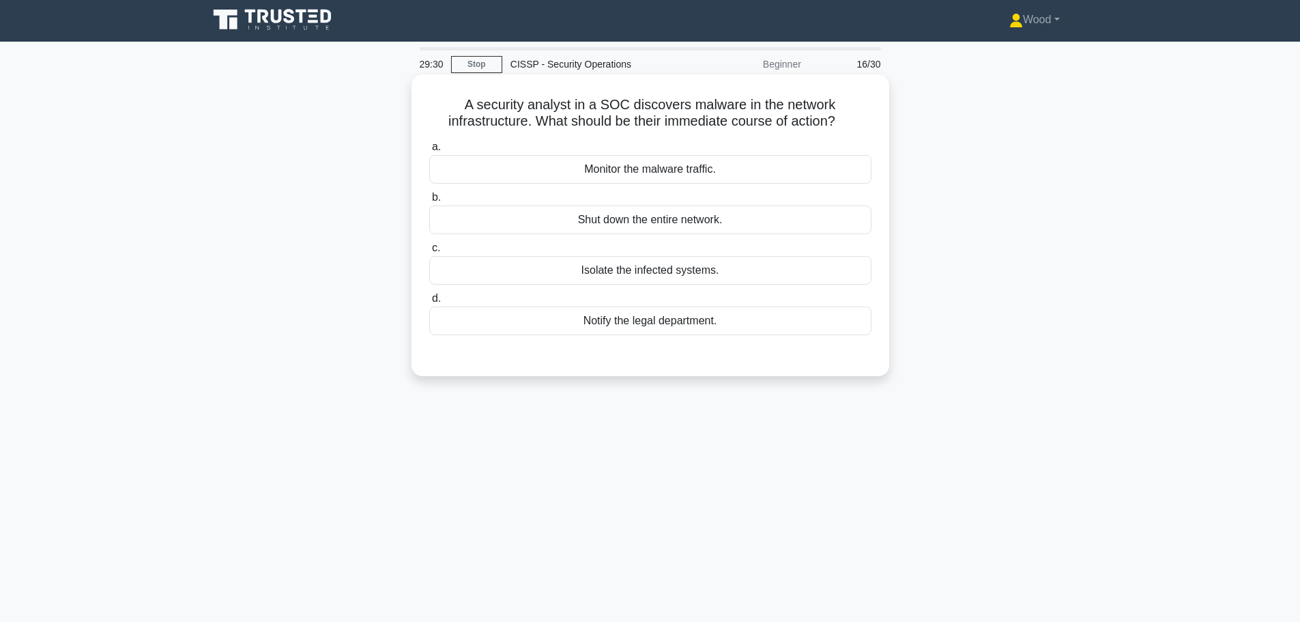
scroll to position [0, 0]
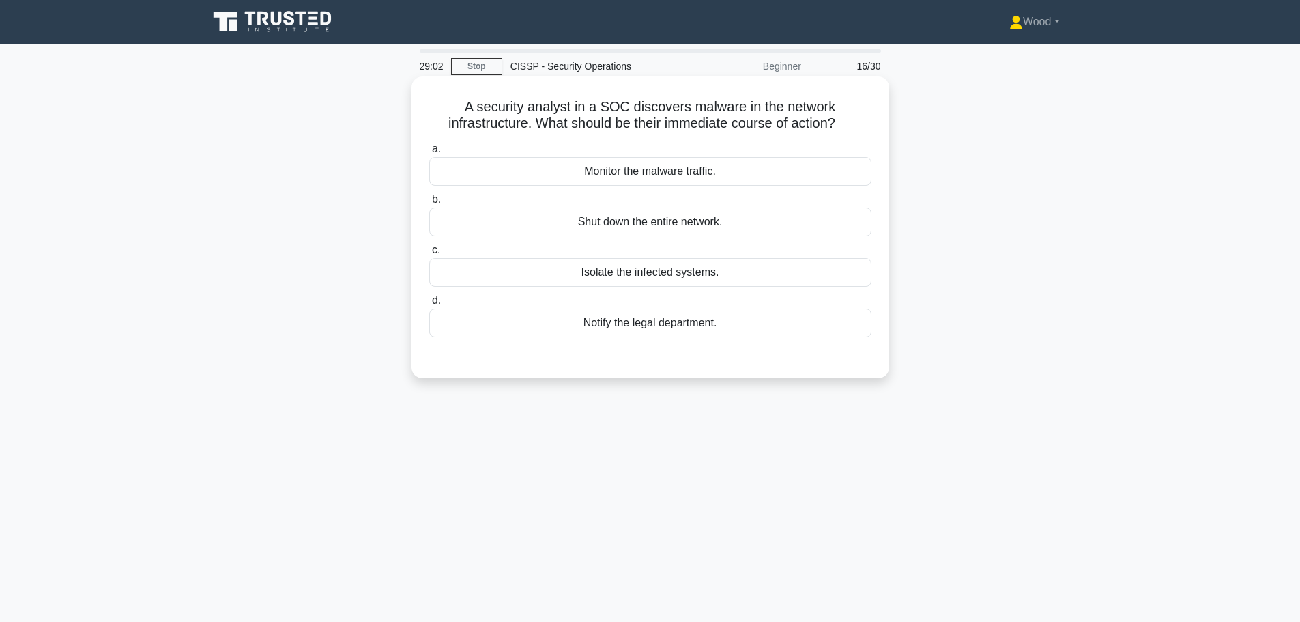
click at [644, 276] on div "Isolate the infected systems." at bounding box center [650, 272] width 442 height 29
click at [429, 255] on input "c. Isolate the infected systems." at bounding box center [429, 250] width 0 height 9
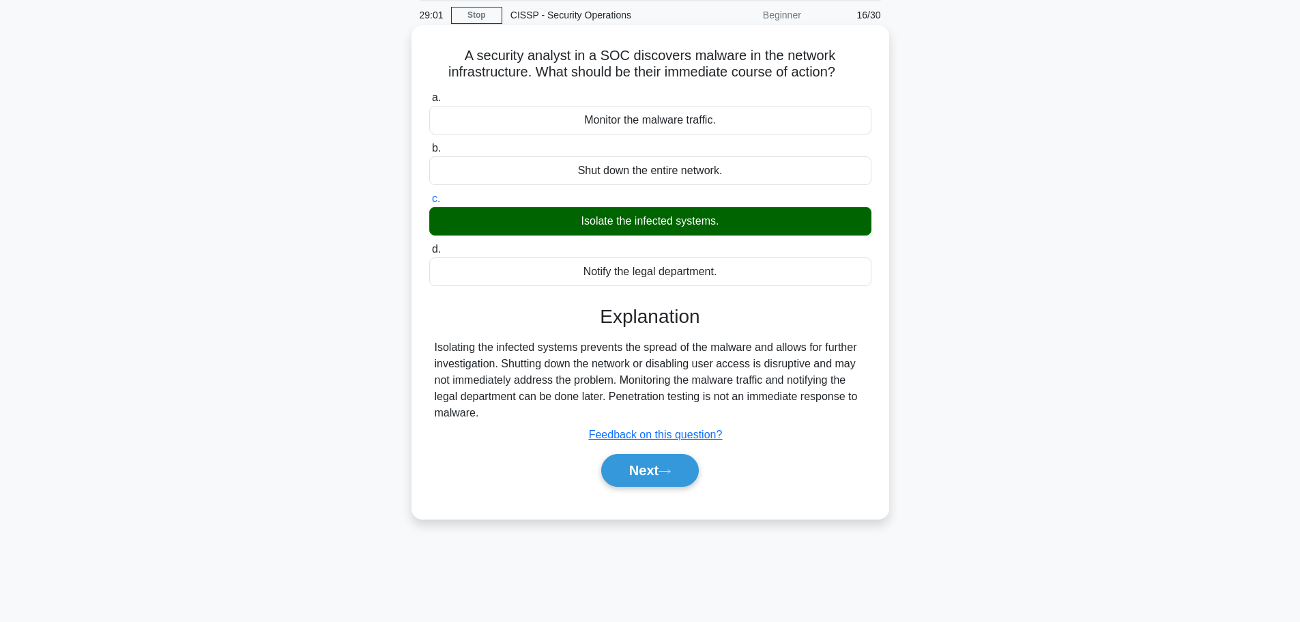
scroll to position [115, 0]
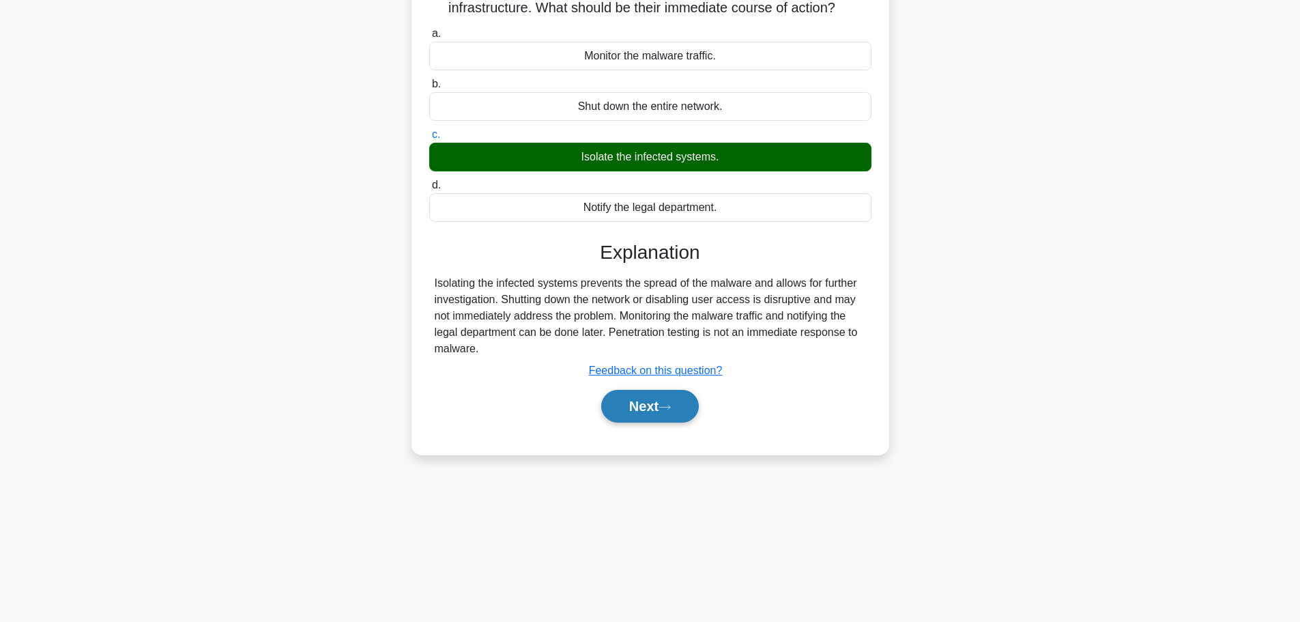
click at [663, 416] on button "Next" at bounding box center [650, 406] width 98 height 33
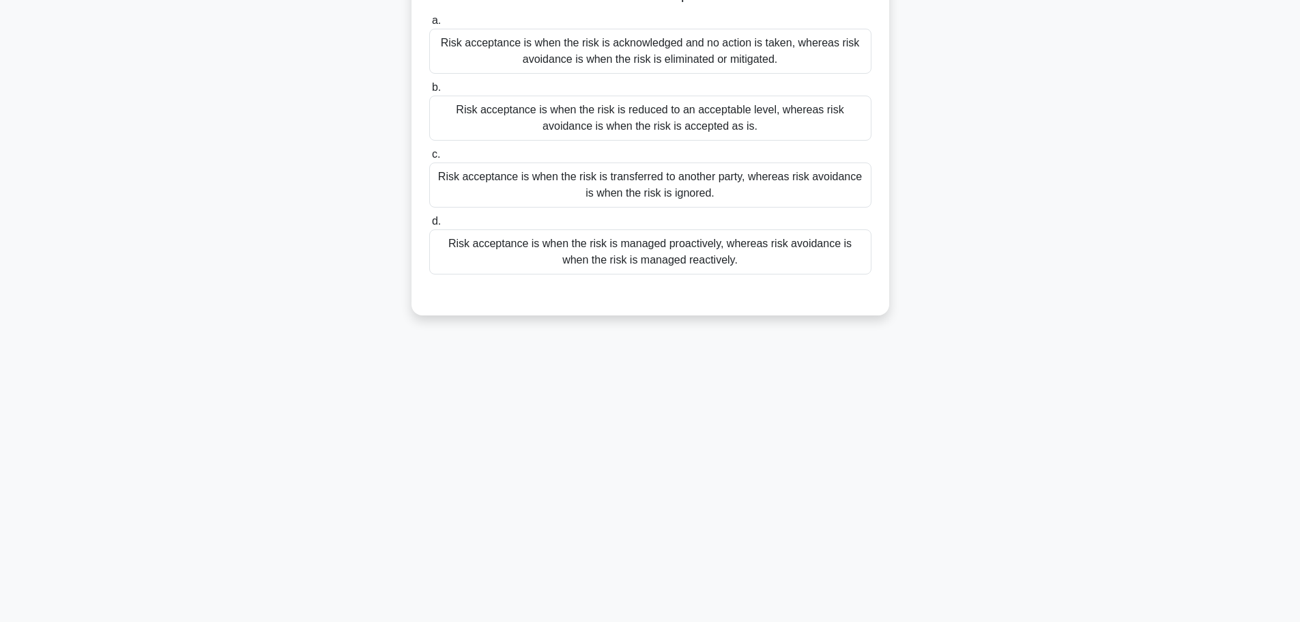
scroll to position [0, 0]
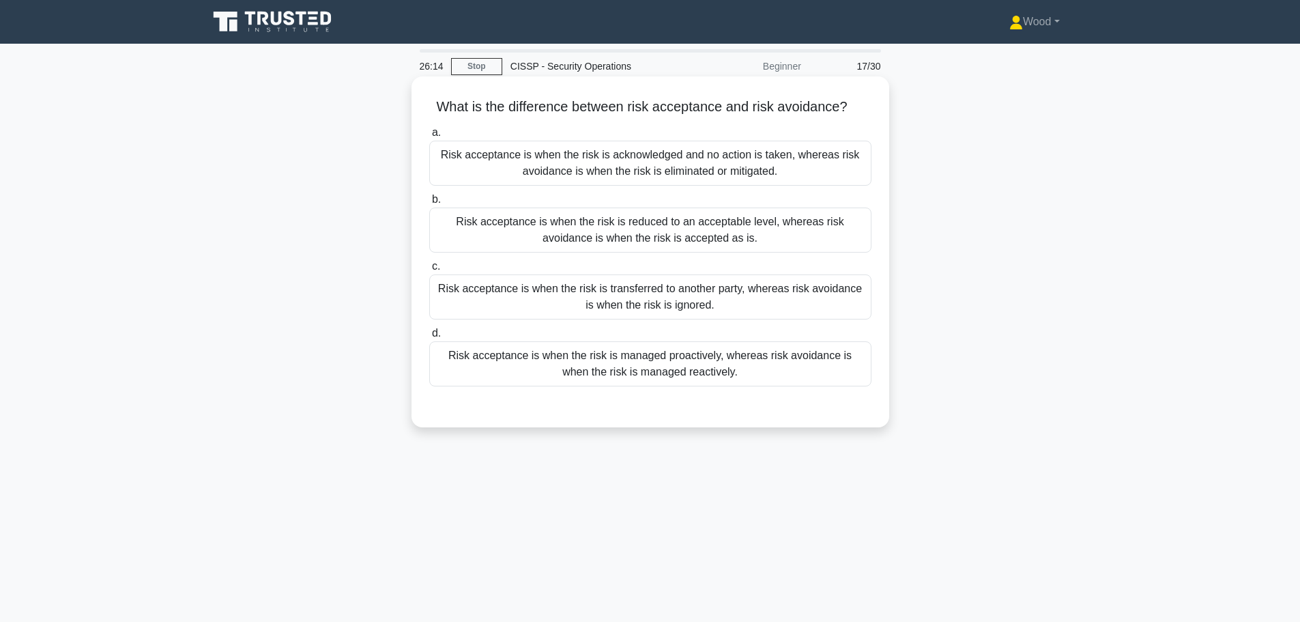
click at [723, 363] on div "Risk acceptance is when the risk is managed proactively, whereas risk avoidance…" at bounding box center [650, 363] width 442 height 45
click at [429, 338] on input "d. Risk acceptance is when the risk is managed proactively, whereas risk avoida…" at bounding box center [429, 333] width 0 height 9
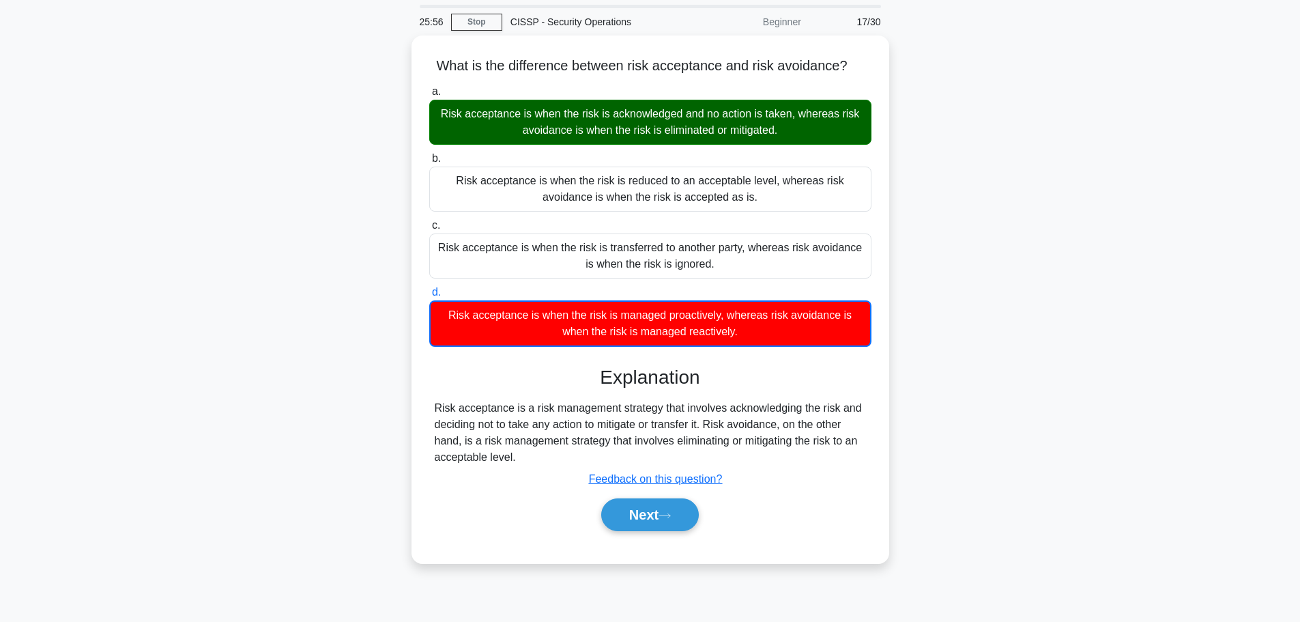
scroll to position [68, 0]
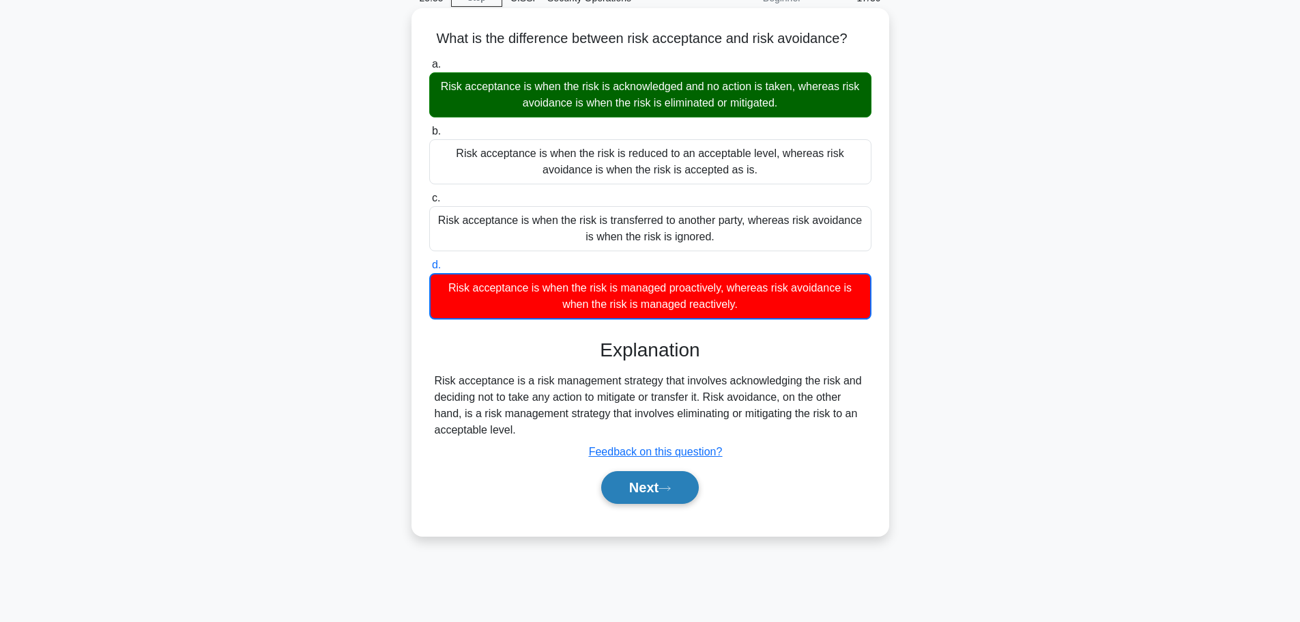
click at [655, 496] on button "Next" at bounding box center [650, 487] width 98 height 33
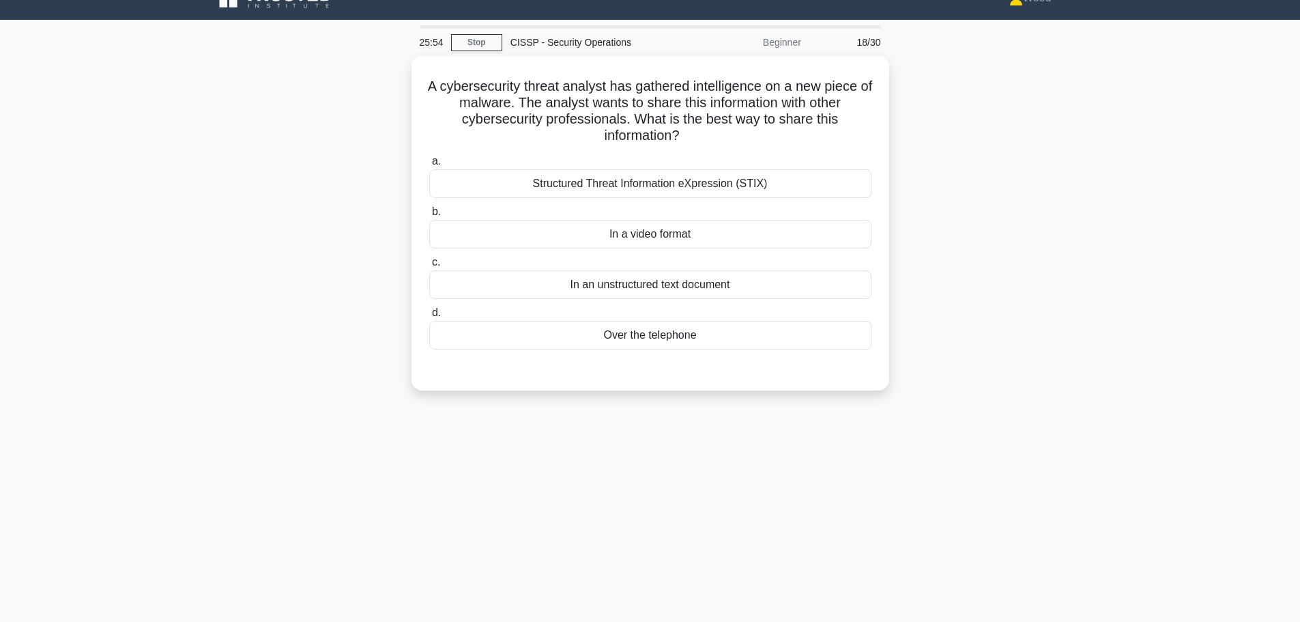
scroll to position [0, 0]
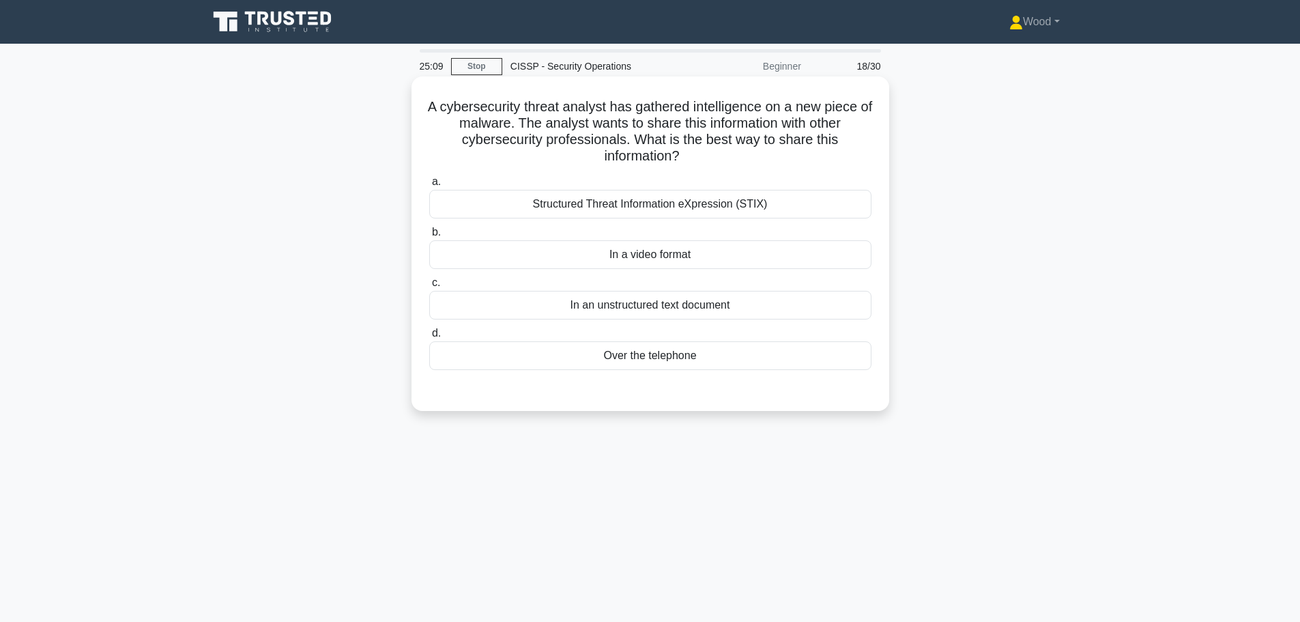
click at [718, 205] on div "Structured Threat Information eXpression (STIX)" at bounding box center [650, 204] width 442 height 29
click at [429, 186] on input "a. Structured Threat Information eXpression (STIX)" at bounding box center [429, 181] width 0 height 9
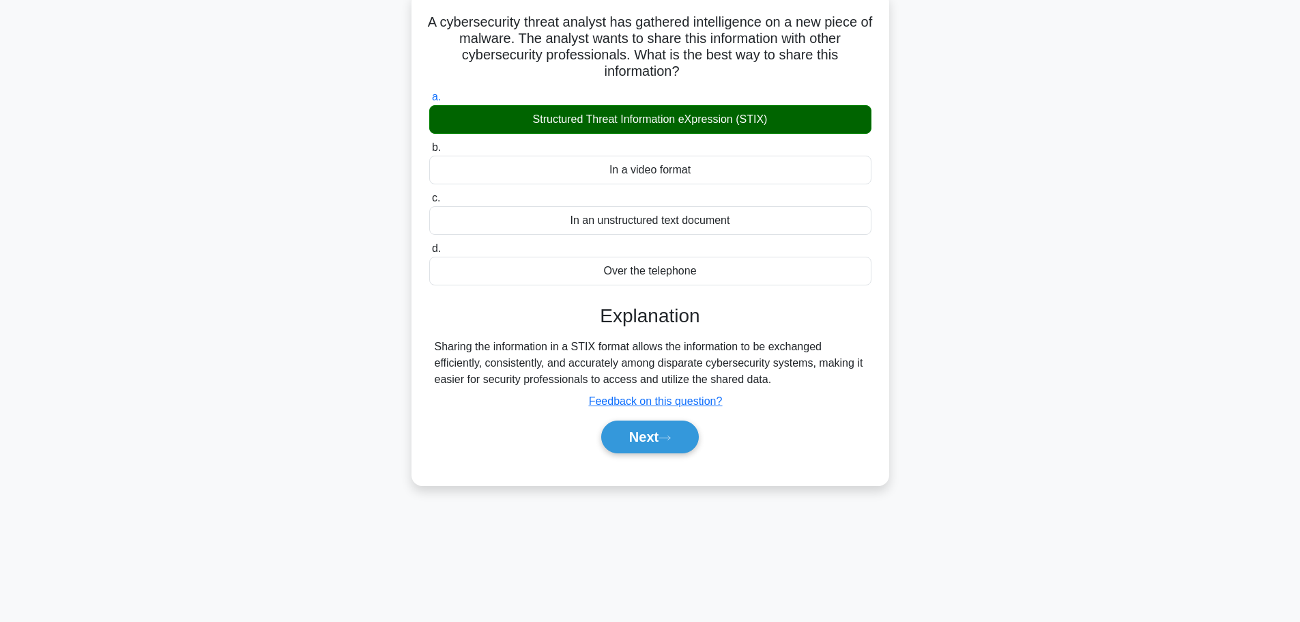
scroll to position [115, 0]
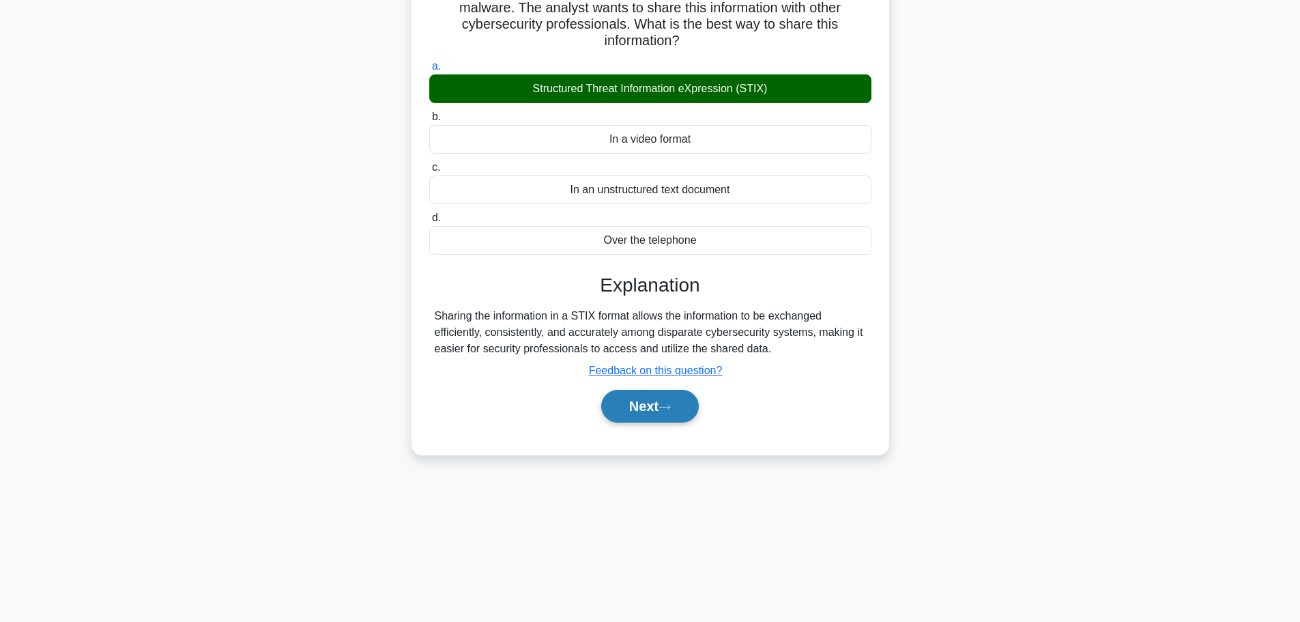
click at [659, 414] on button "Next" at bounding box center [650, 406] width 98 height 33
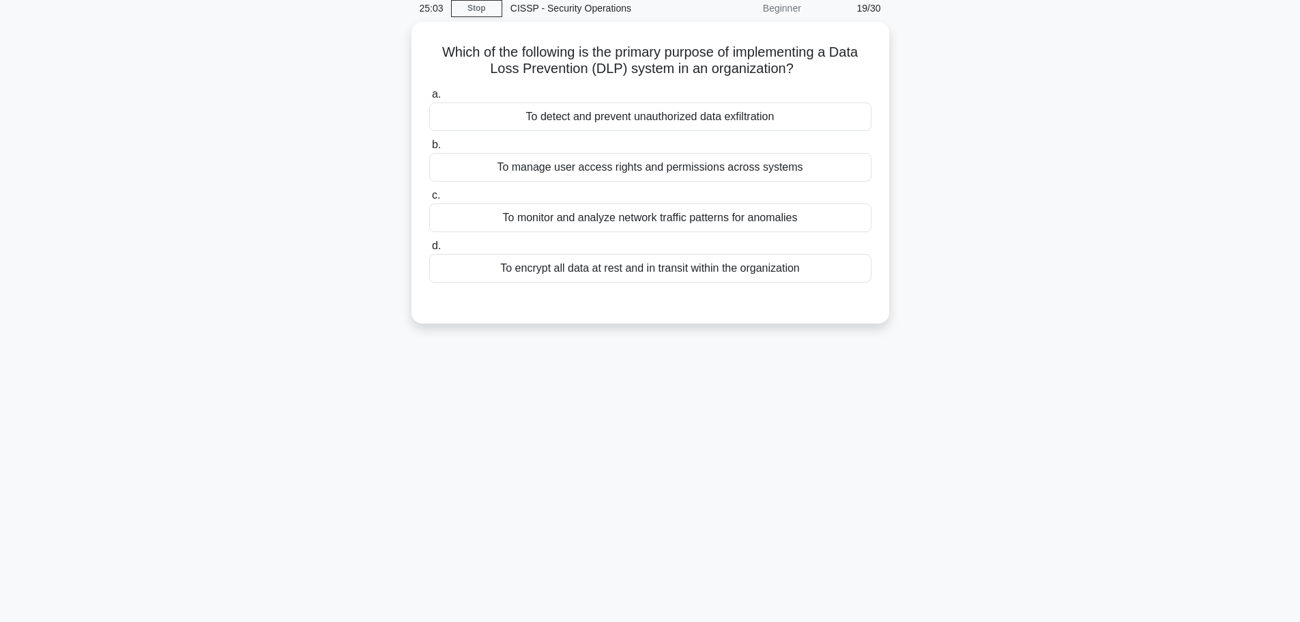
scroll to position [0, 0]
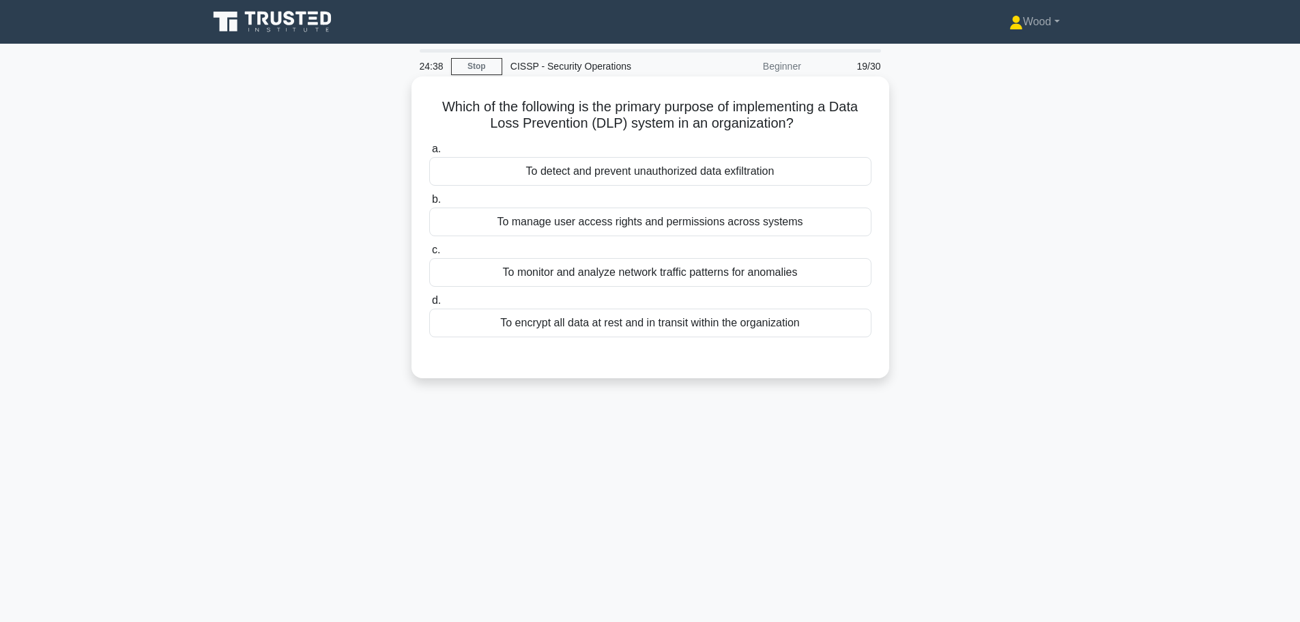
click at [743, 163] on div "To detect and prevent unauthorized data exfiltration" at bounding box center [650, 171] width 442 height 29
click at [429, 154] on input "a. To detect and prevent unauthorized data exfiltration" at bounding box center [429, 149] width 0 height 9
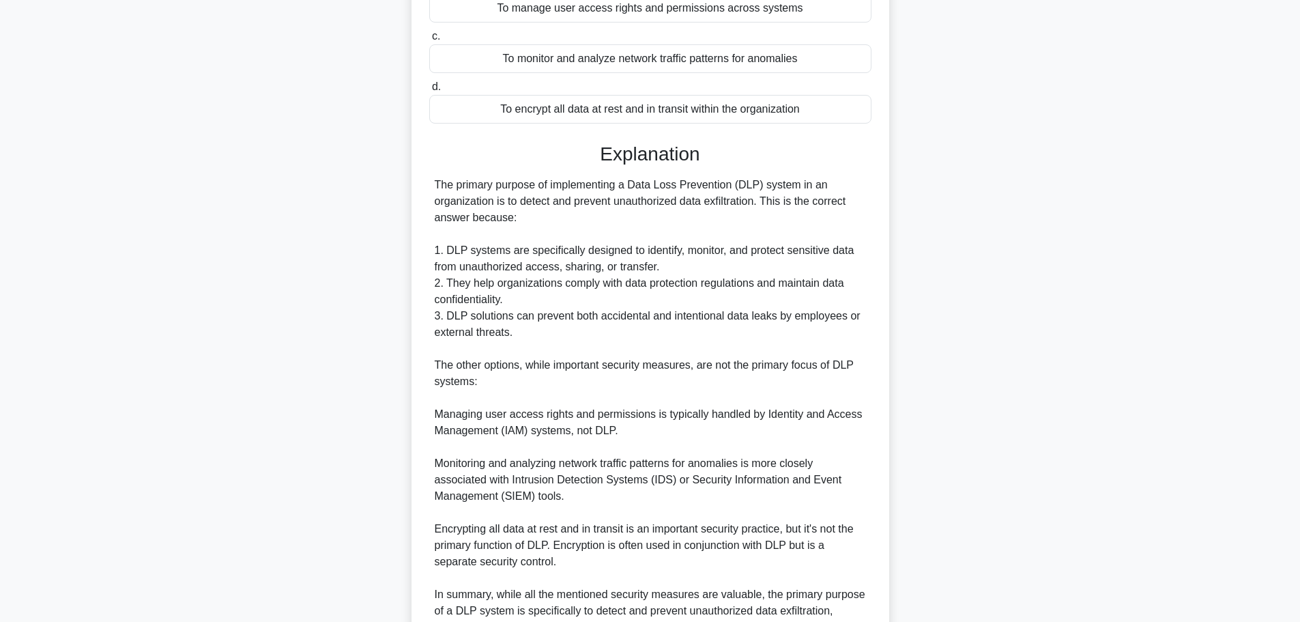
scroll to position [352, 0]
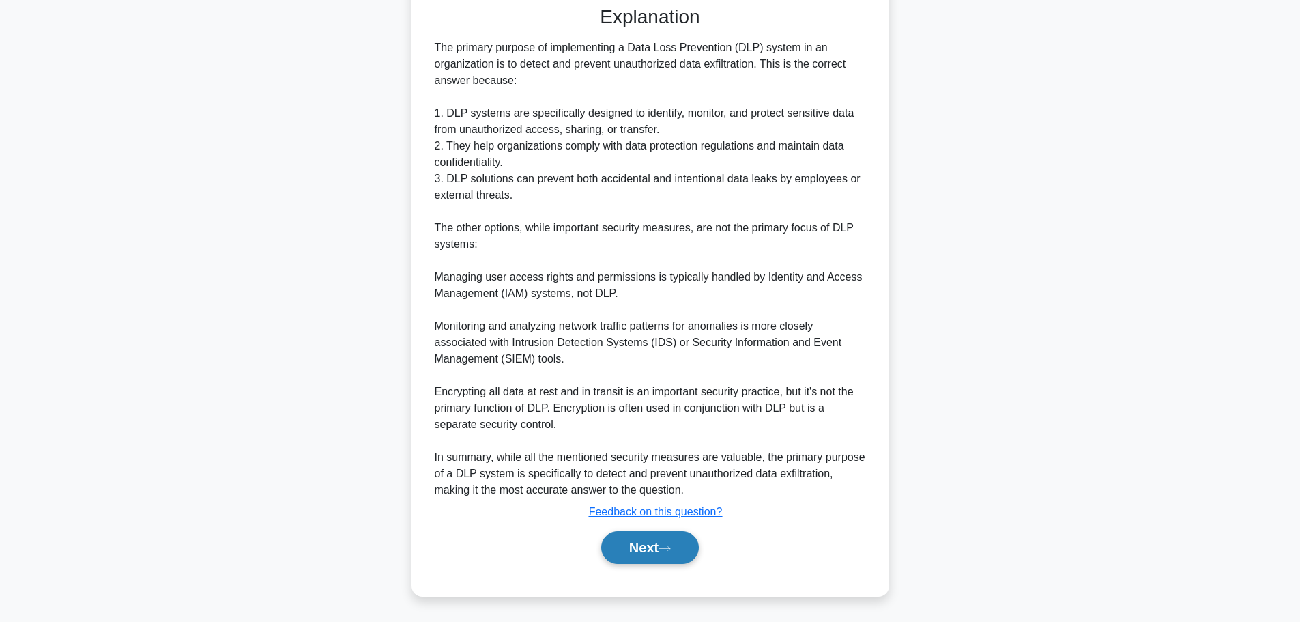
click at [637, 547] on button "Next" at bounding box center [650, 547] width 98 height 33
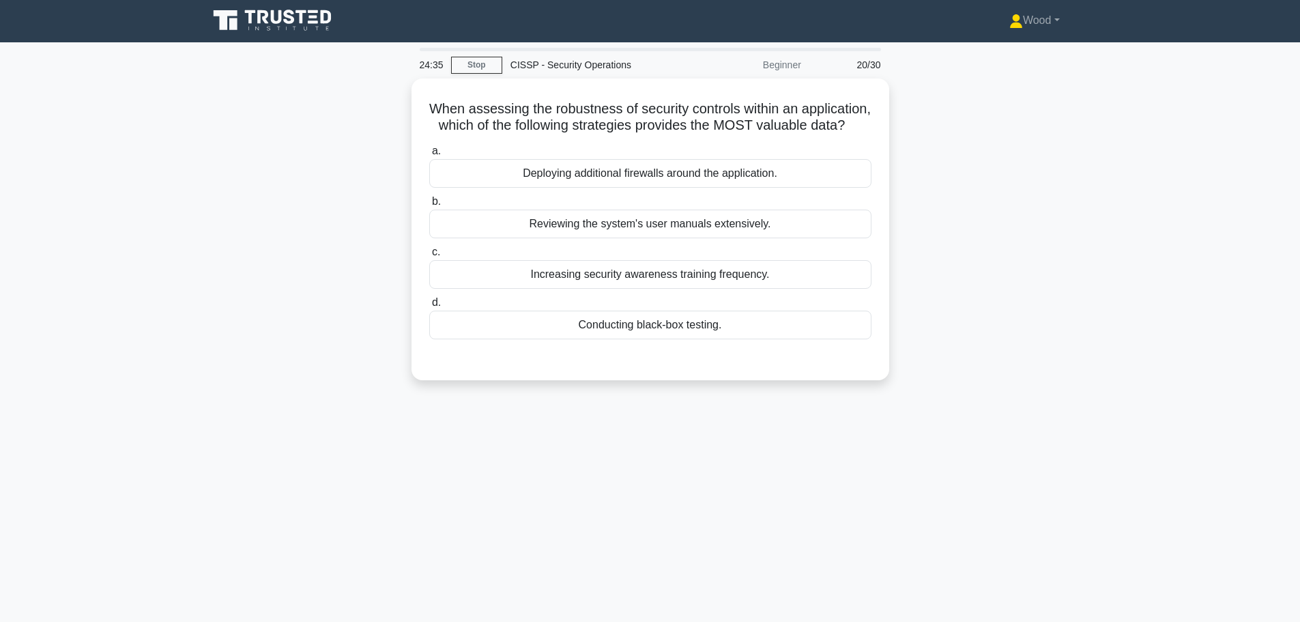
scroll to position [0, 0]
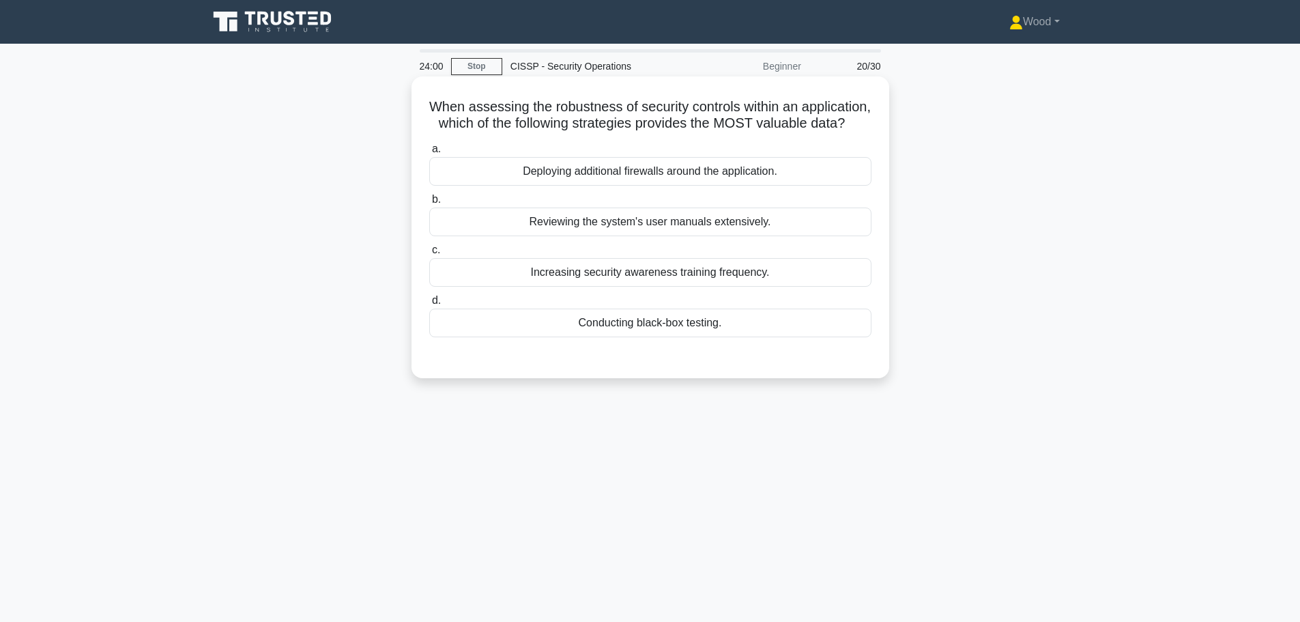
click at [685, 337] on div "Conducting black-box testing." at bounding box center [650, 323] width 442 height 29
click at [429, 305] on input "d. Conducting black-box testing." at bounding box center [429, 300] width 0 height 9
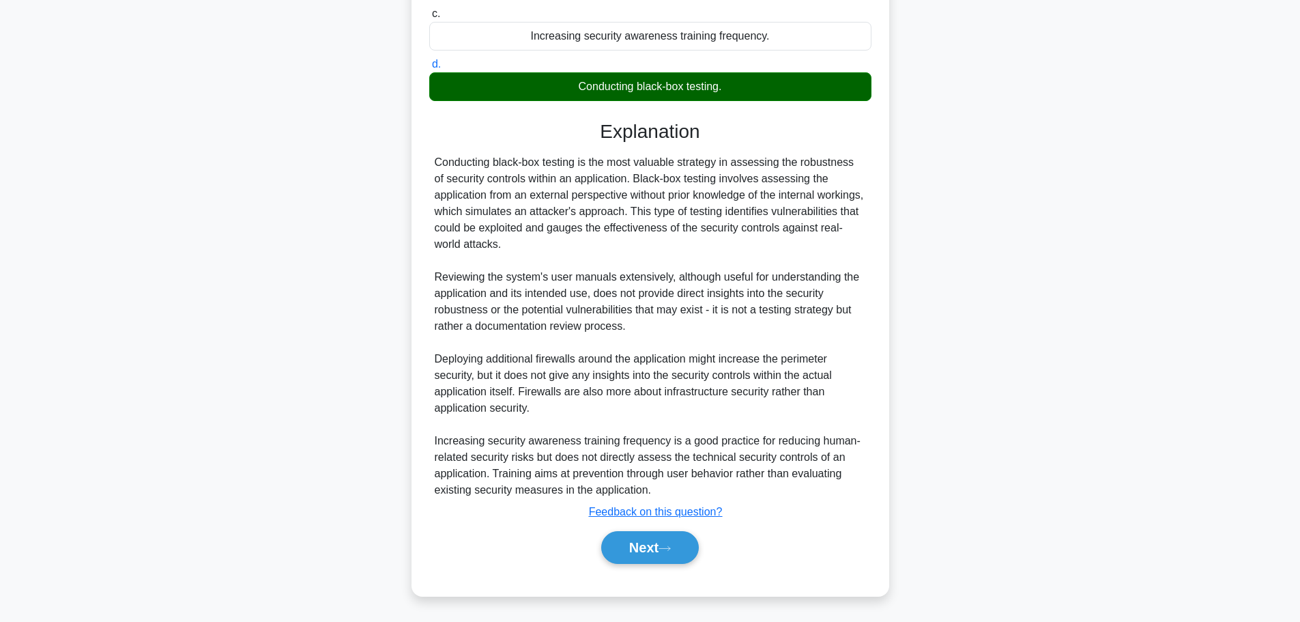
scroll to position [253, 0]
click at [657, 551] on button "Next" at bounding box center [650, 547] width 98 height 33
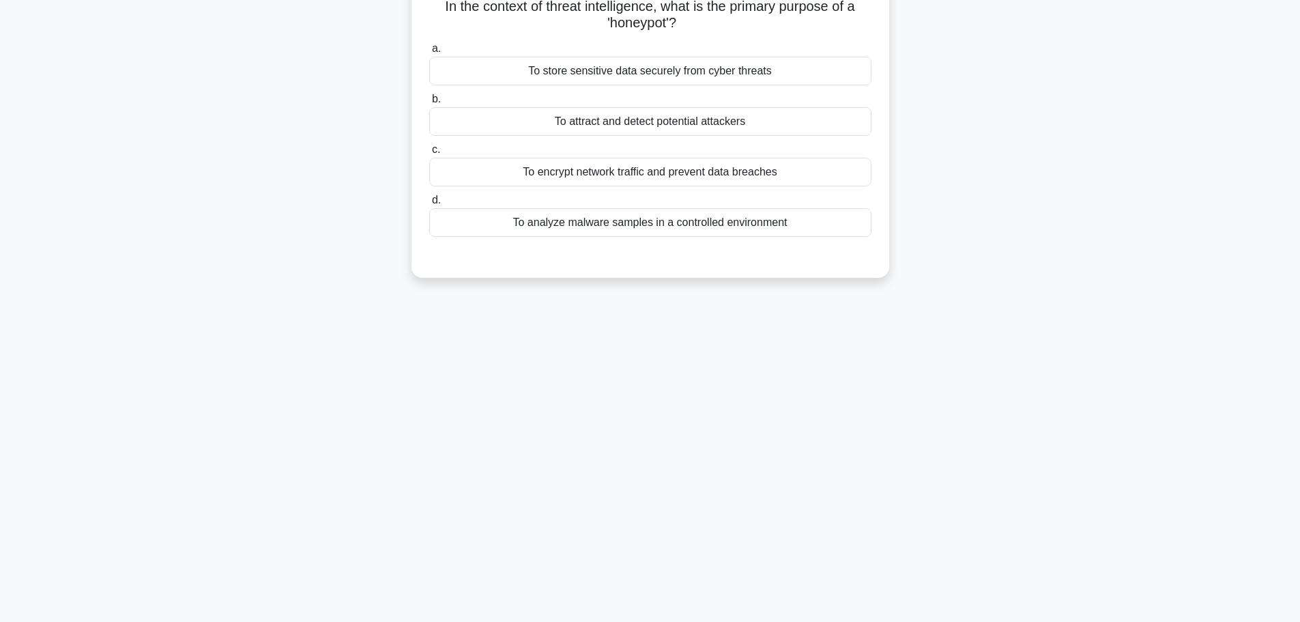
scroll to position [0, 0]
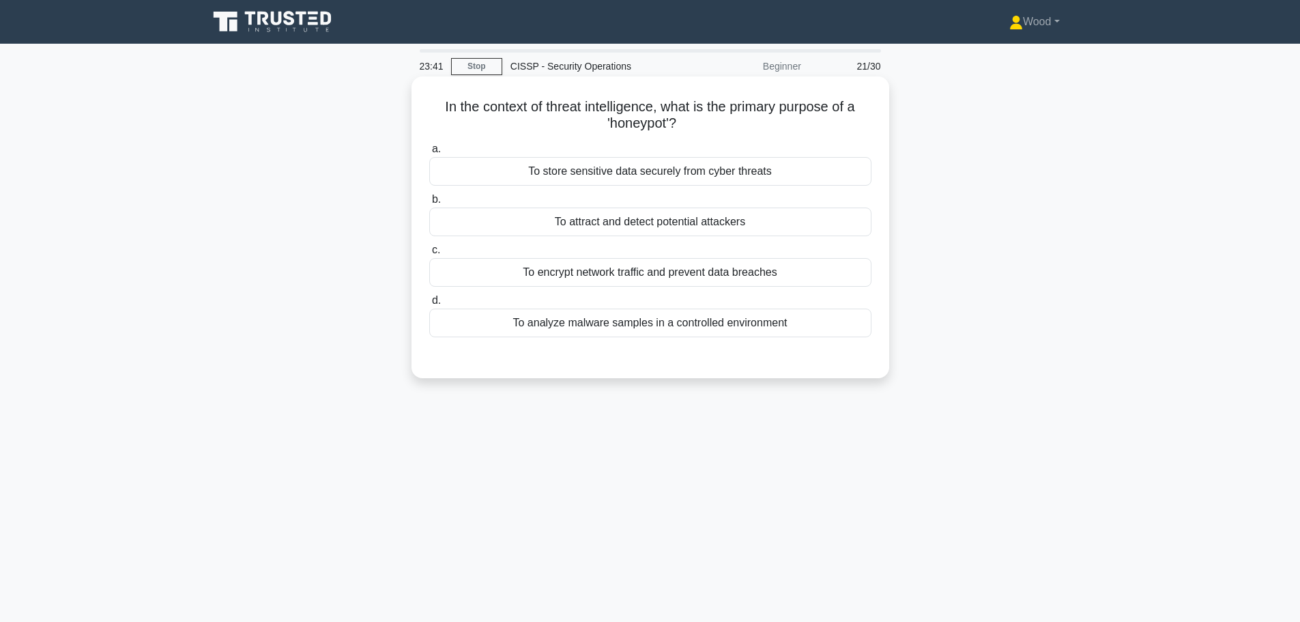
click at [683, 228] on div "To attract and detect potential attackers" at bounding box center [650, 221] width 442 height 29
click at [429, 204] on input "b. To attract and detect potential attackers" at bounding box center [429, 199] width 0 height 9
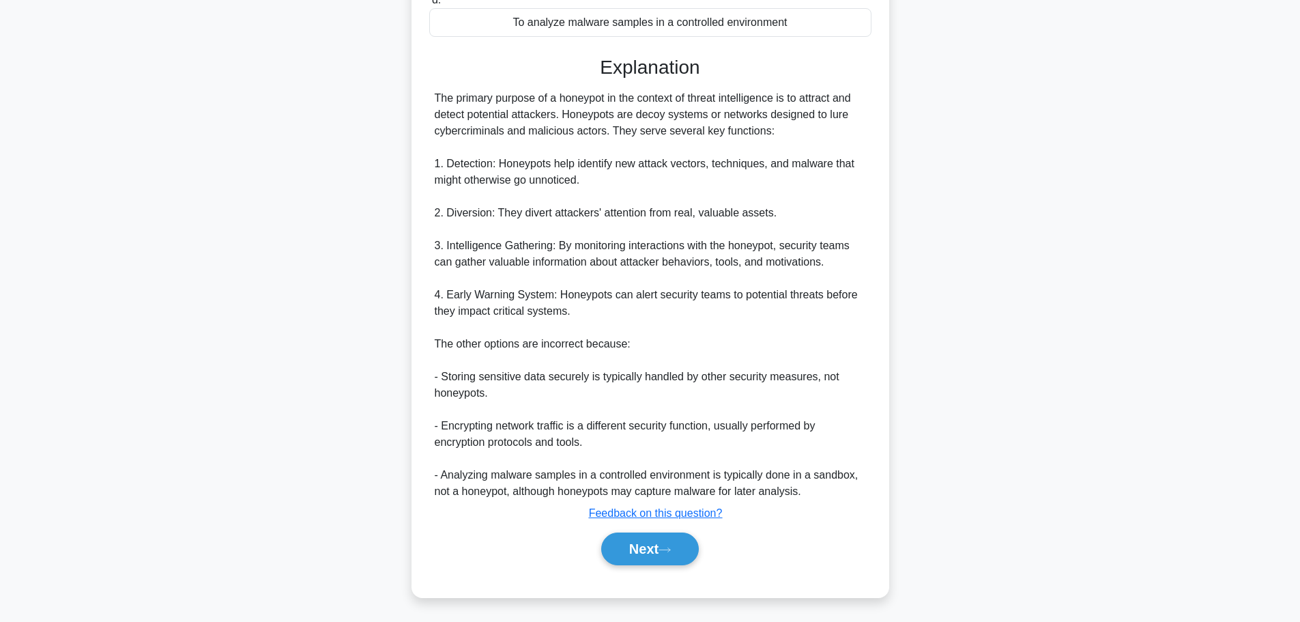
scroll to position [302, 0]
click at [651, 563] on button "Next" at bounding box center [650, 547] width 98 height 33
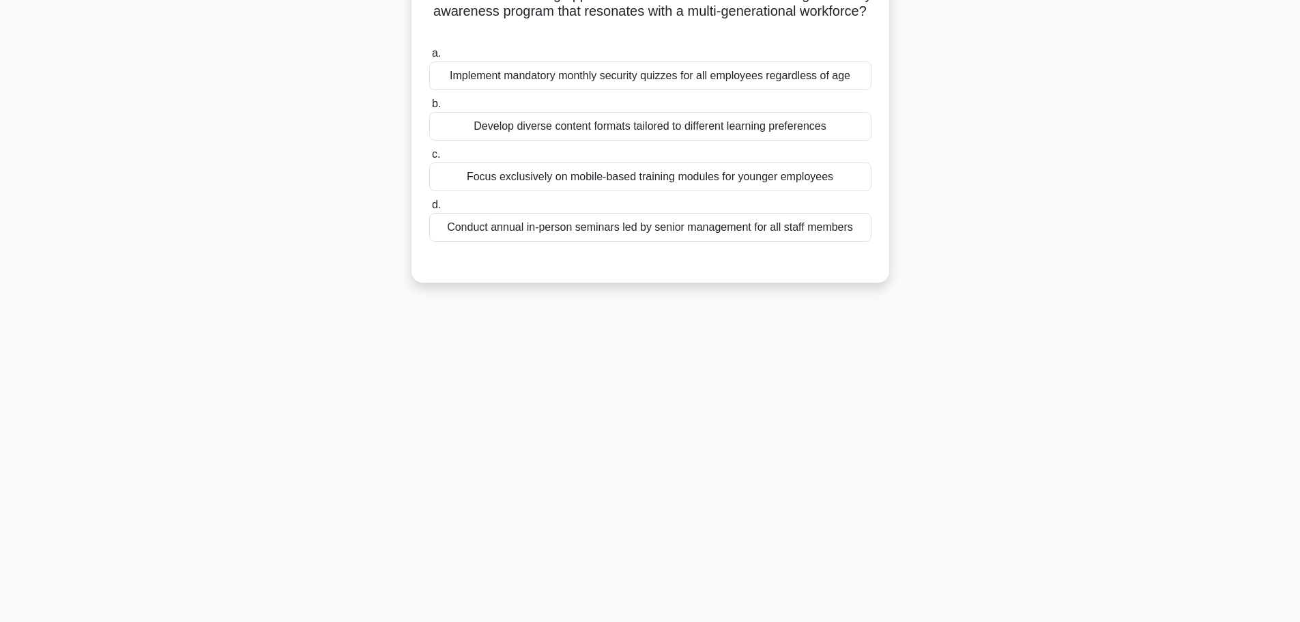
scroll to position [0, 0]
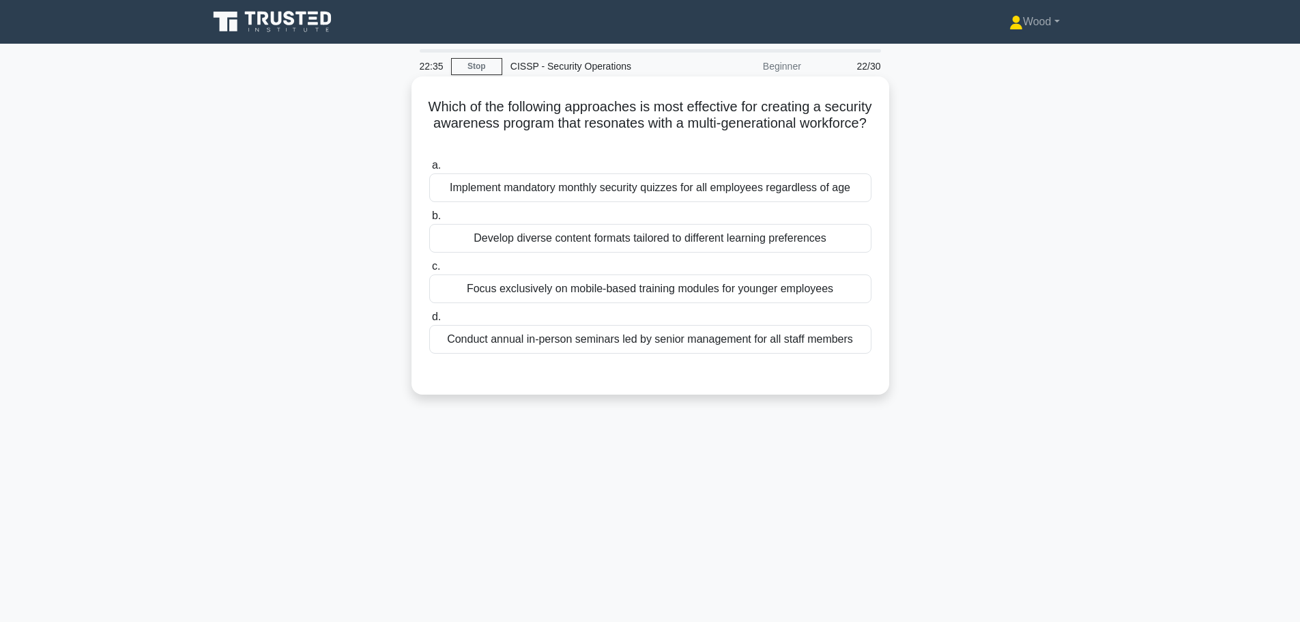
click at [776, 235] on div "Develop diverse content formats tailored to different learning preferences" at bounding box center [650, 238] width 442 height 29
click at [429, 220] on input "b. Develop diverse content formats tailored to different learning preferences" at bounding box center [429, 216] width 0 height 9
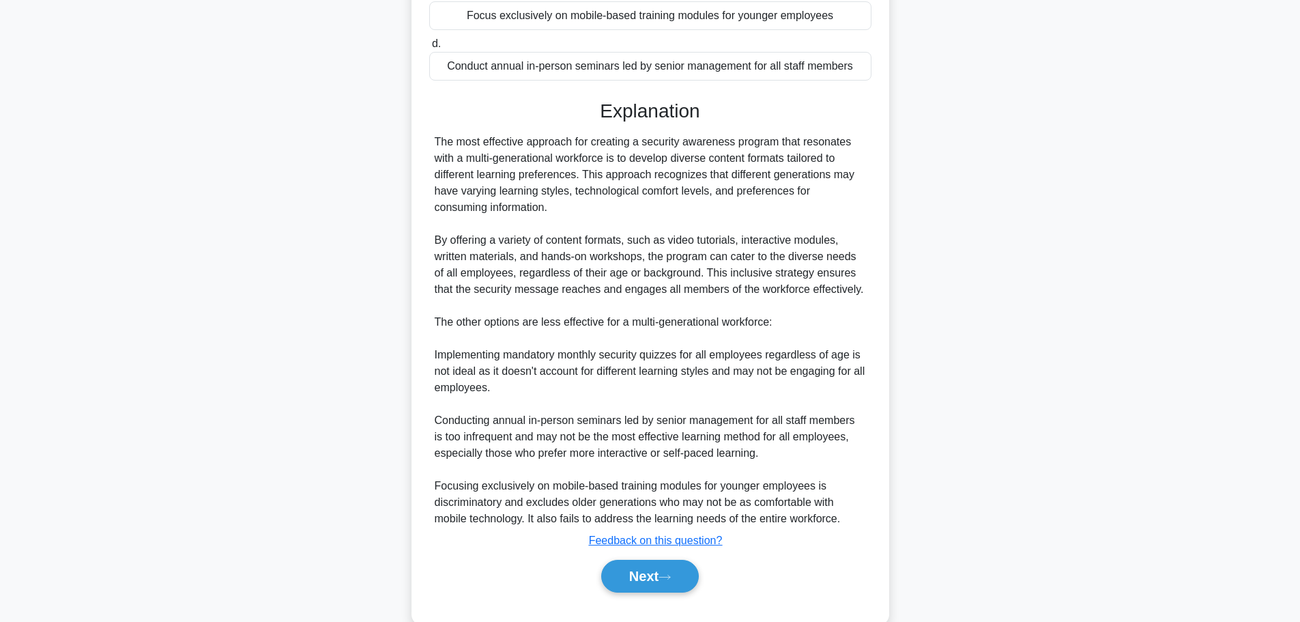
scroll to position [302, 0]
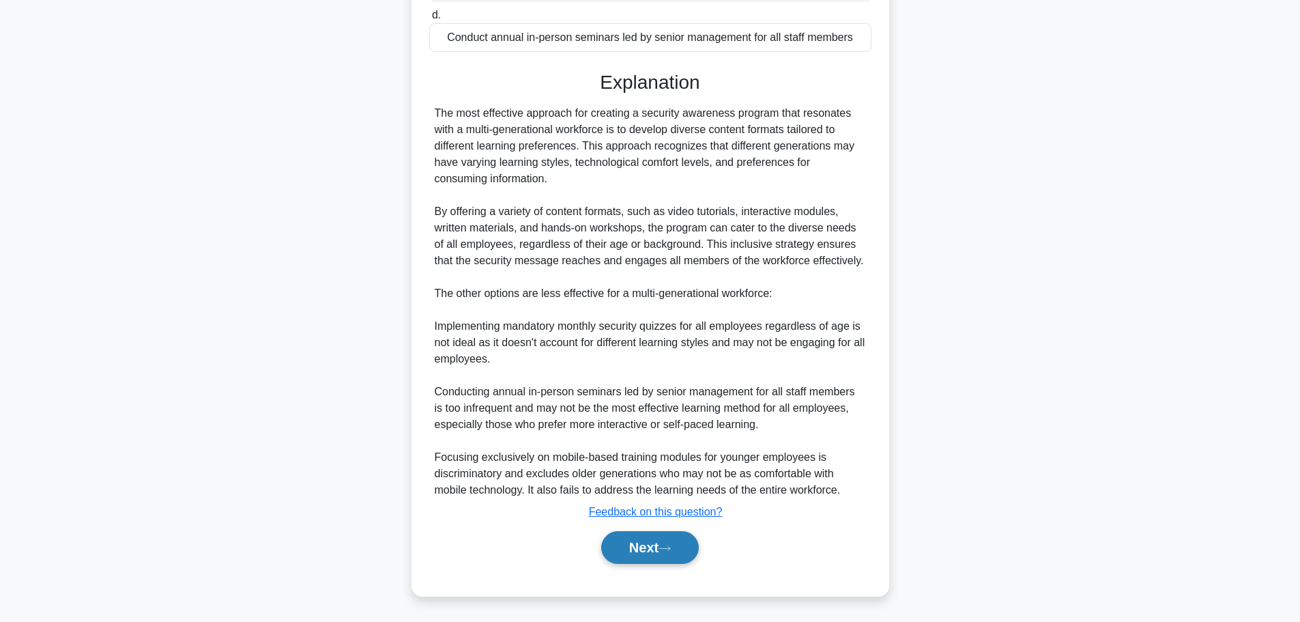
click at [658, 562] on button "Next" at bounding box center [650, 547] width 98 height 33
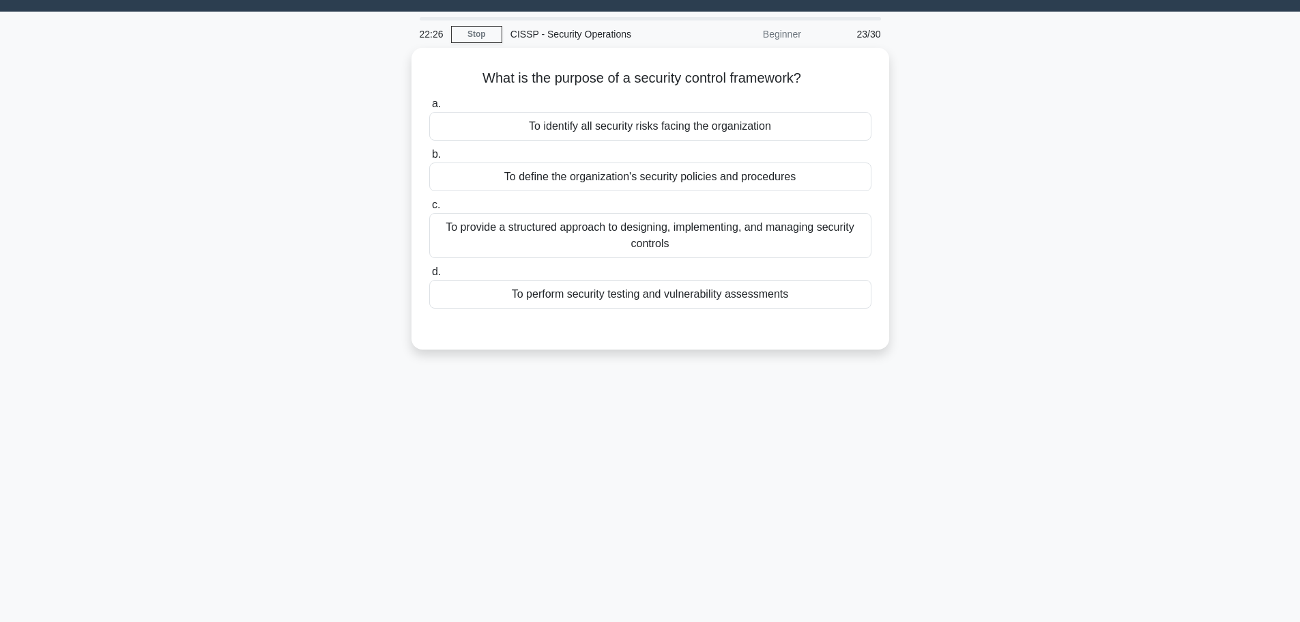
scroll to position [0, 0]
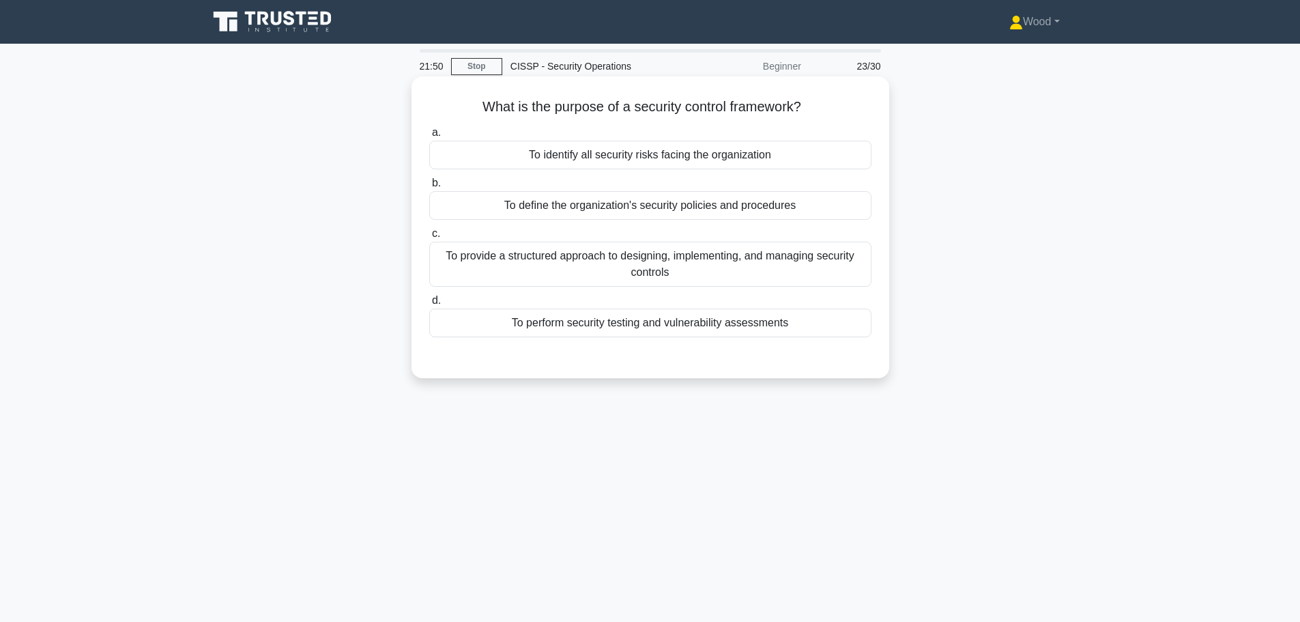
click at [665, 274] on div "To provide a structured approach to designing, implementing, and managing secur…" at bounding box center [650, 264] width 442 height 45
click at [429, 238] on input "c. To provide a structured approach to designing, implementing, and managing se…" at bounding box center [429, 233] width 0 height 9
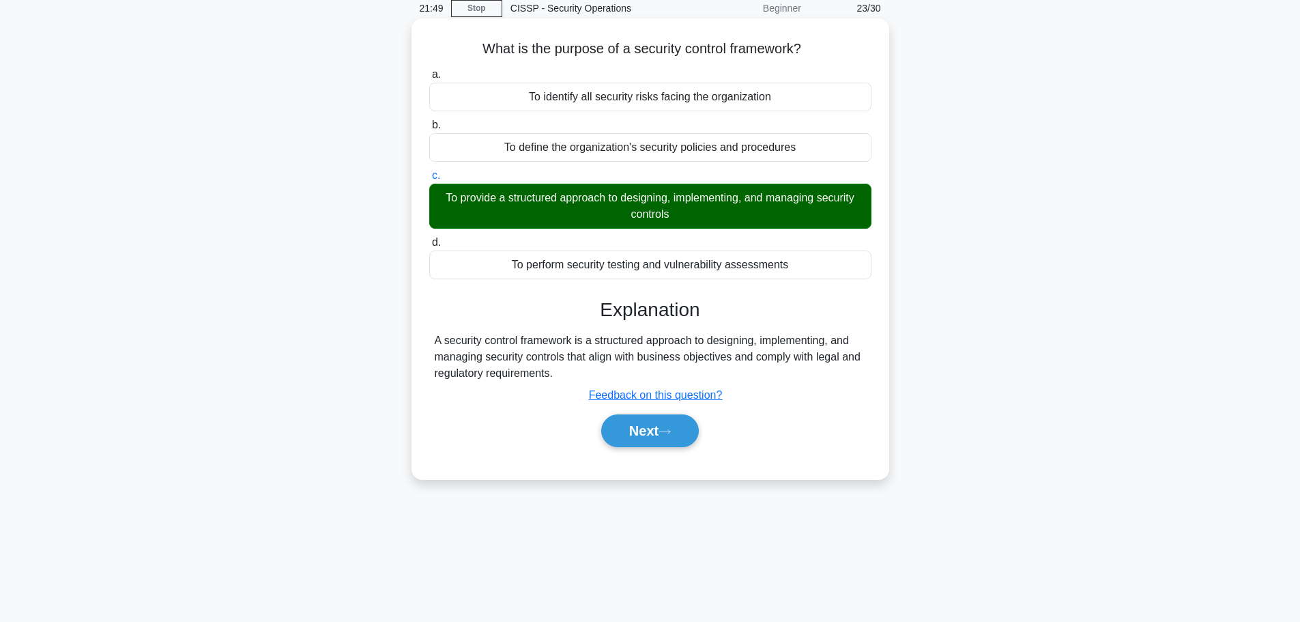
scroll to position [115, 0]
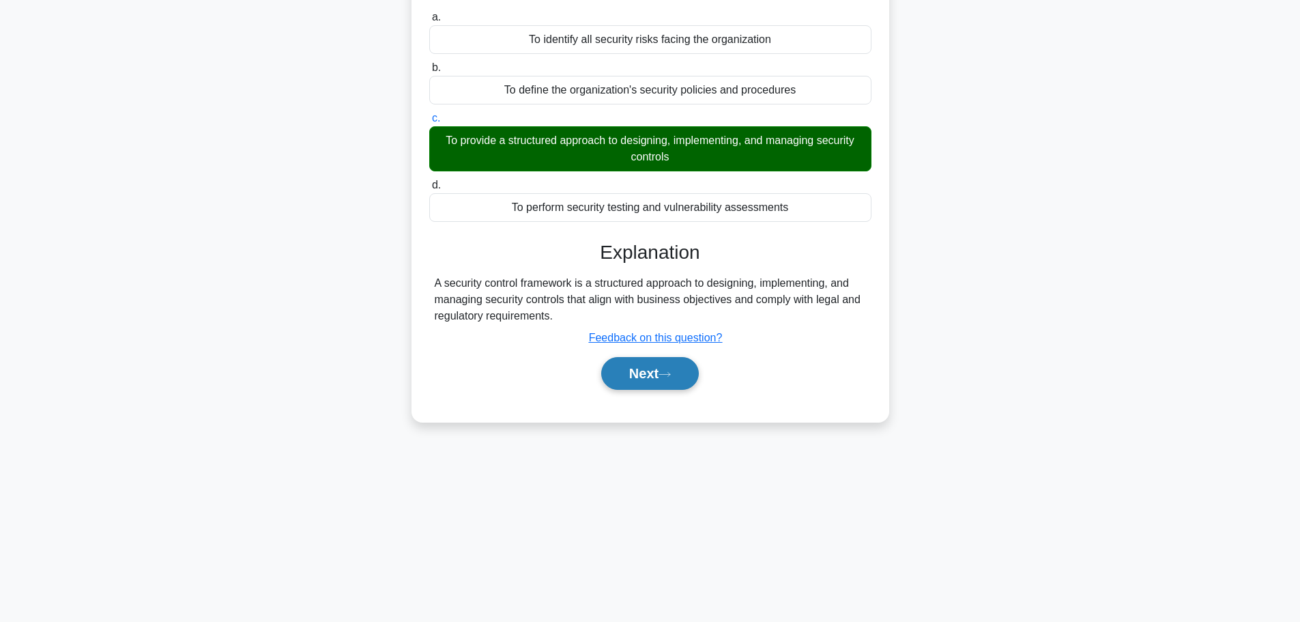
click at [642, 373] on button "Next" at bounding box center [650, 373] width 98 height 33
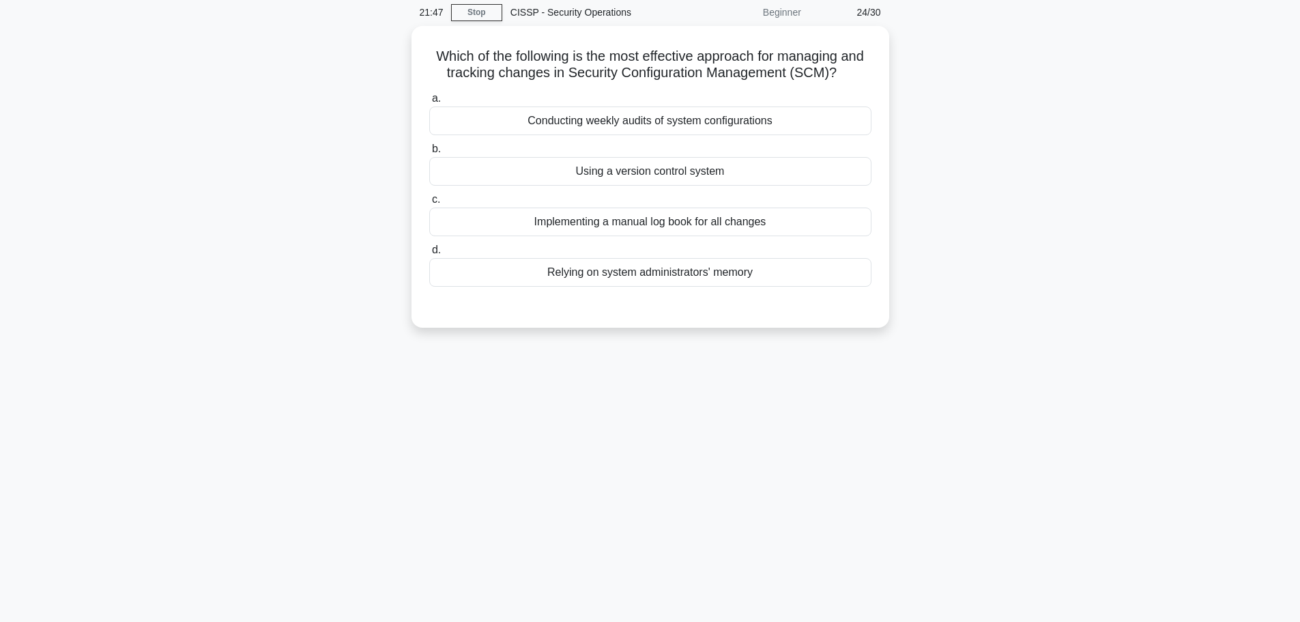
scroll to position [0, 0]
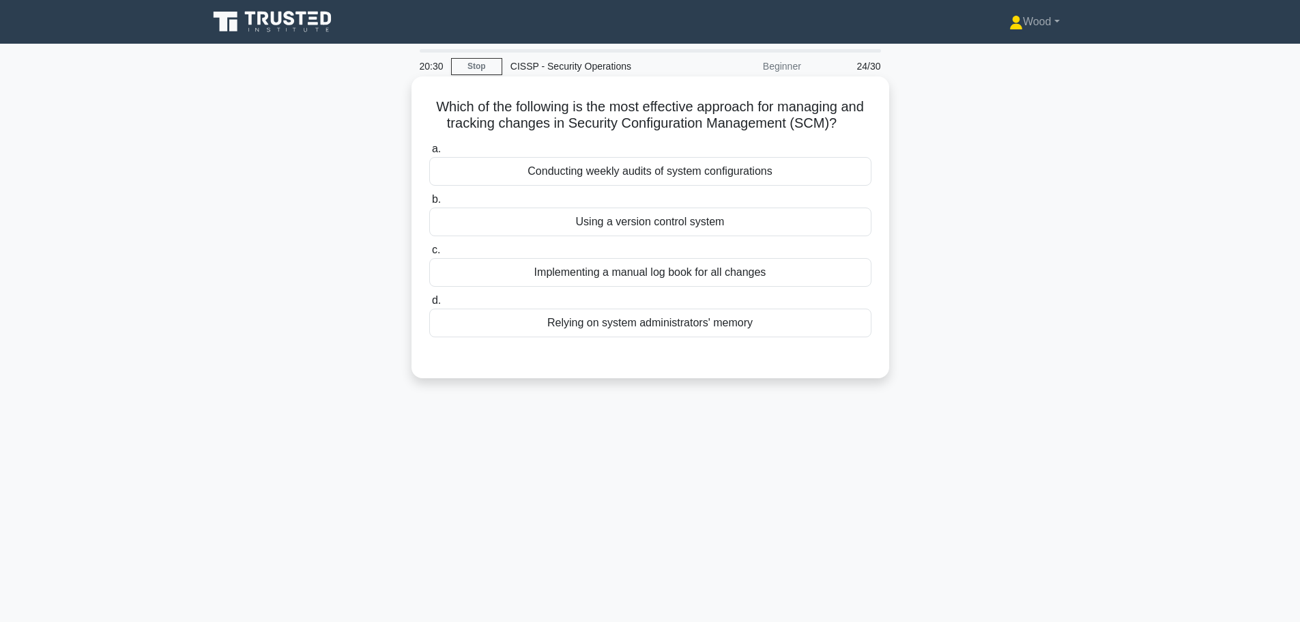
click at [594, 183] on div "Conducting weekly audits of system configurations" at bounding box center [650, 171] width 442 height 29
click at [429, 154] on input "a. Conducting weekly audits of system configurations" at bounding box center [429, 149] width 0 height 9
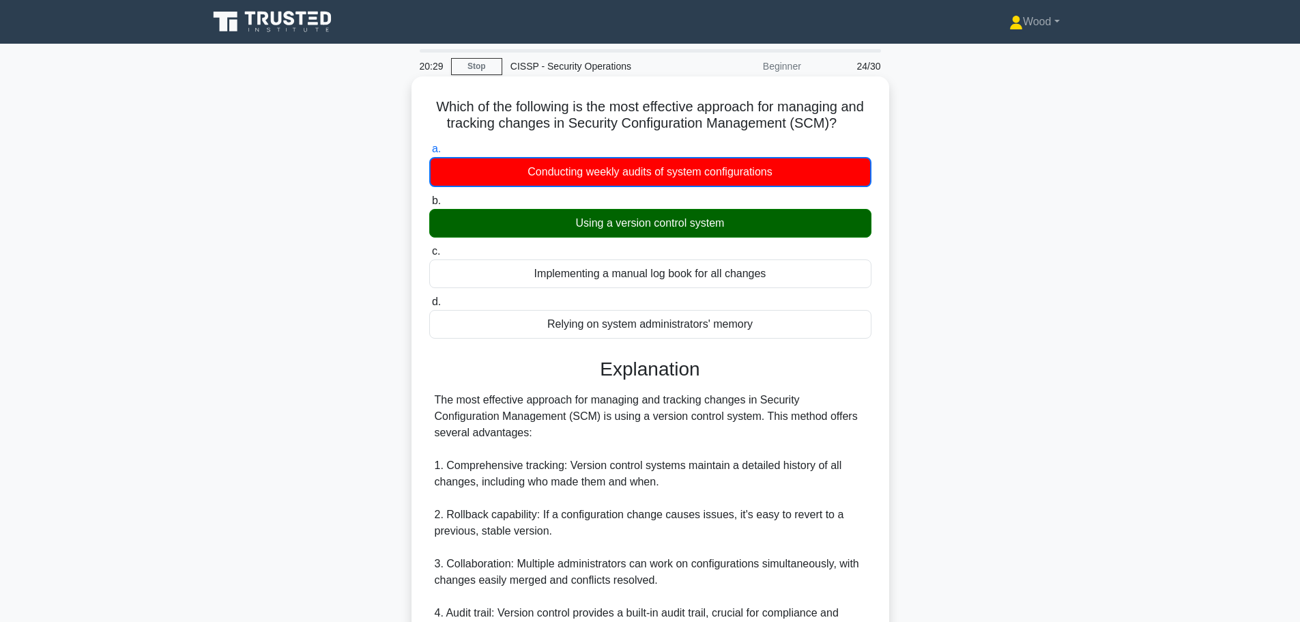
click at [585, 231] on div "Using a version control system" at bounding box center [650, 223] width 442 height 29
click at [429, 205] on input "b. Using a version control system" at bounding box center [429, 201] width 0 height 9
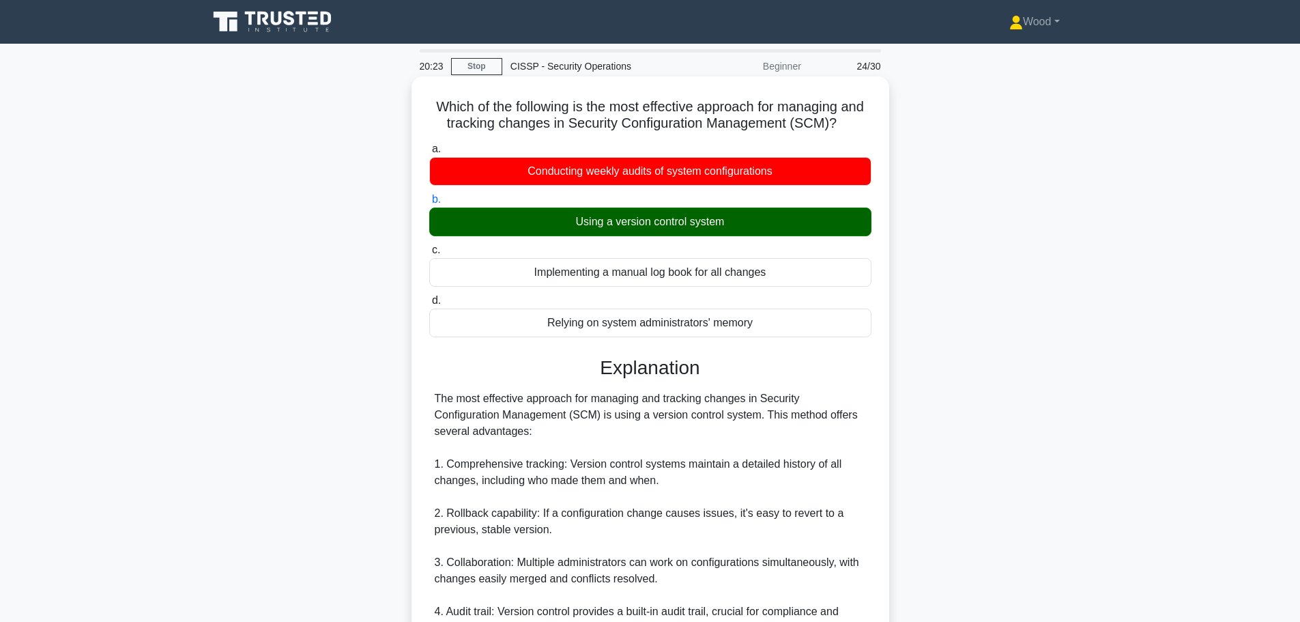
scroll to position [450, 0]
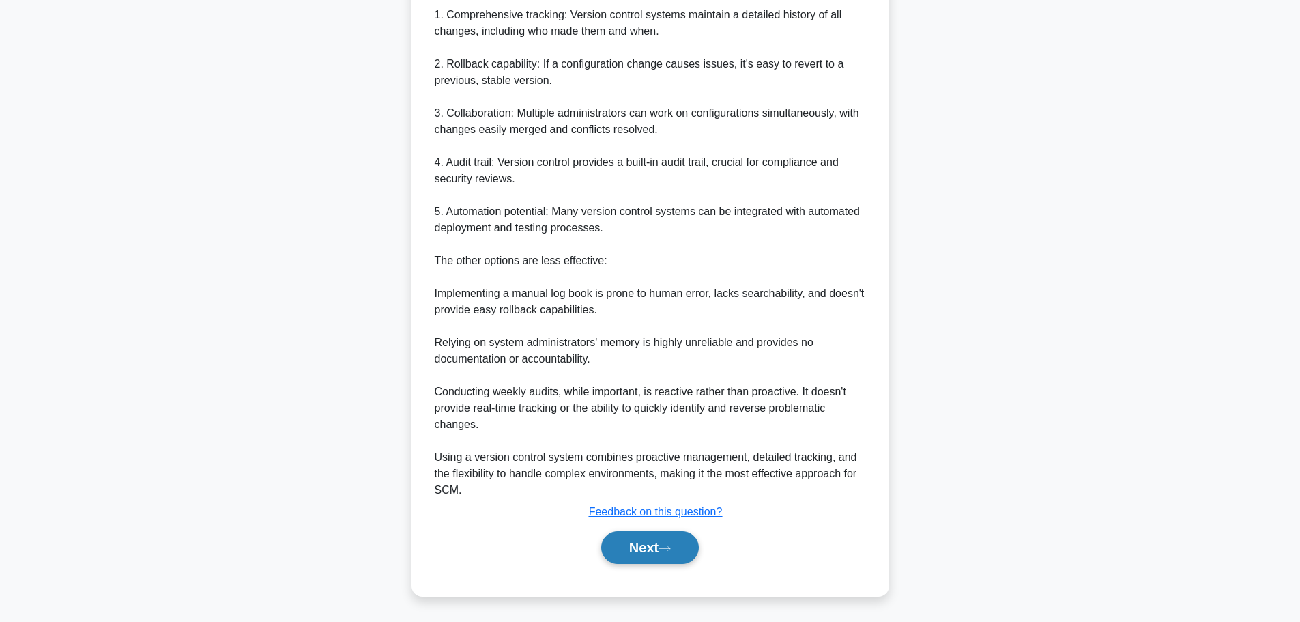
click at [655, 554] on button "Next" at bounding box center [650, 547] width 98 height 33
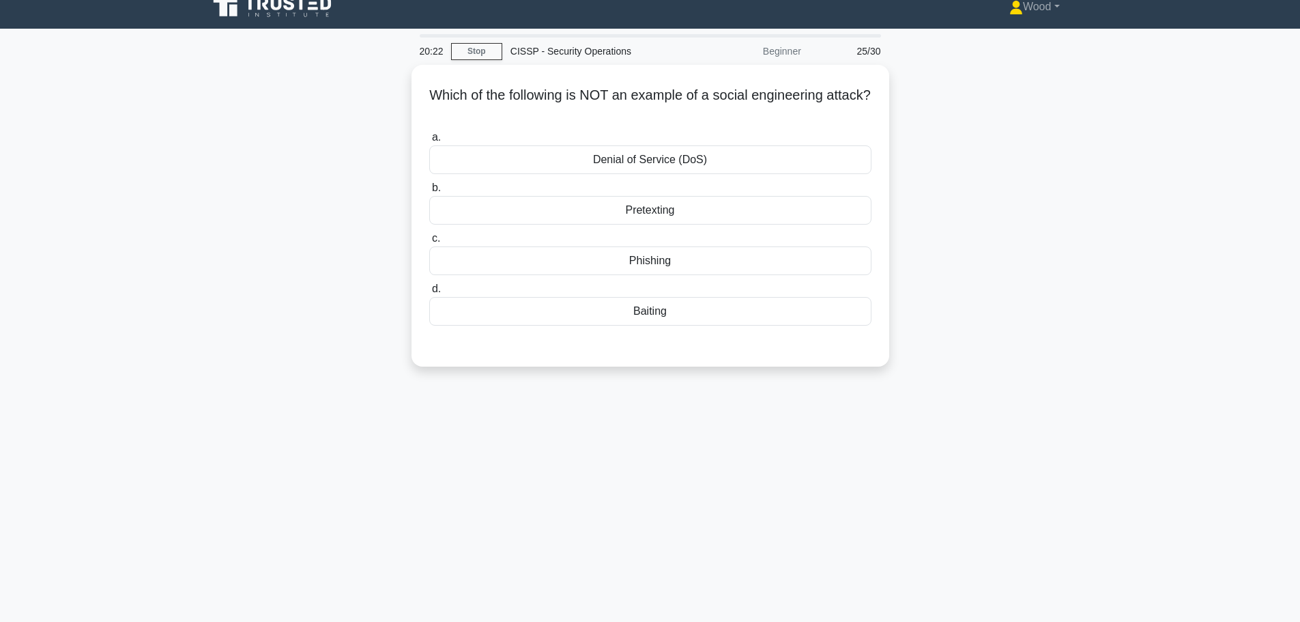
scroll to position [0, 0]
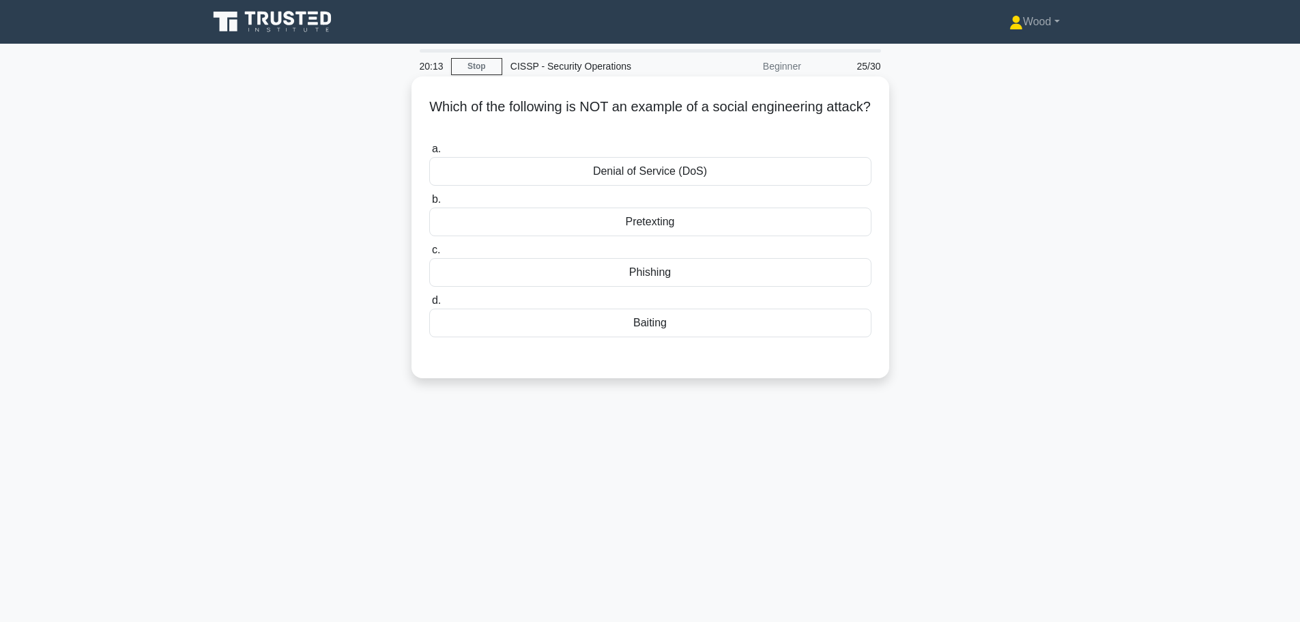
click at [663, 173] on div "Denial of Service (DoS)" at bounding box center [650, 171] width 442 height 29
click at [429, 154] on input "a. Denial of Service (DoS)" at bounding box center [429, 149] width 0 height 9
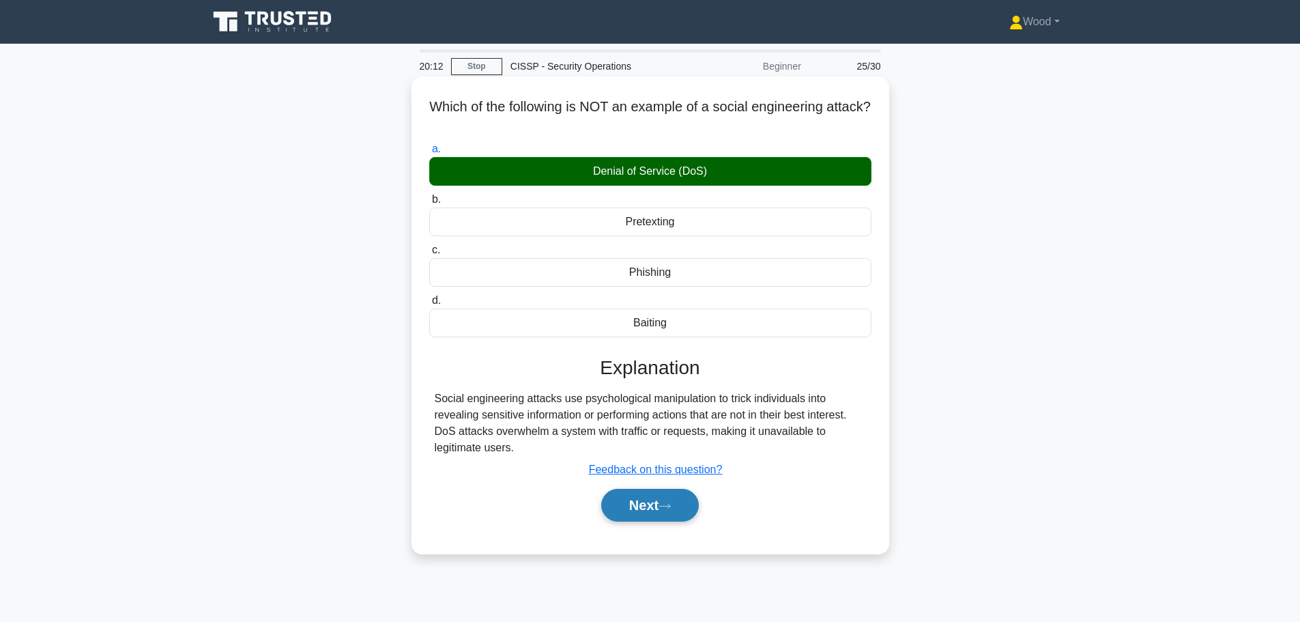
click at [669, 504] on icon at bounding box center [665, 506] width 12 height 8
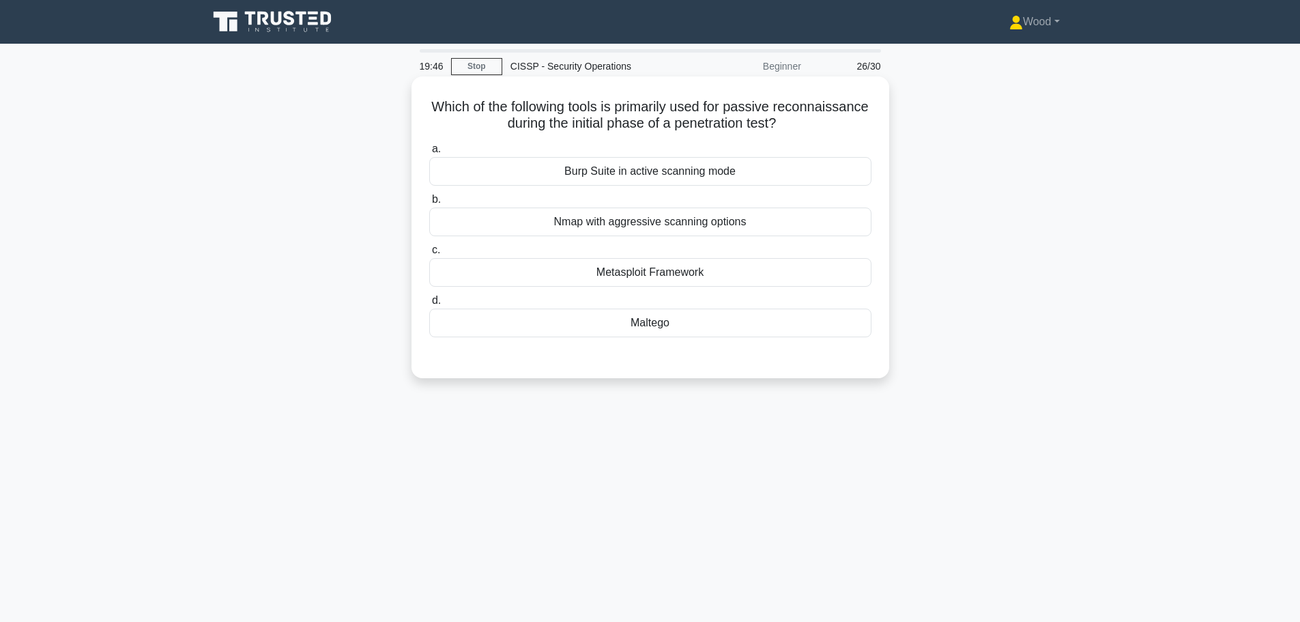
click at [715, 279] on div "Metasploit Framework" at bounding box center [650, 272] width 442 height 29
click at [429, 255] on input "c. Metasploit Framework" at bounding box center [429, 250] width 0 height 9
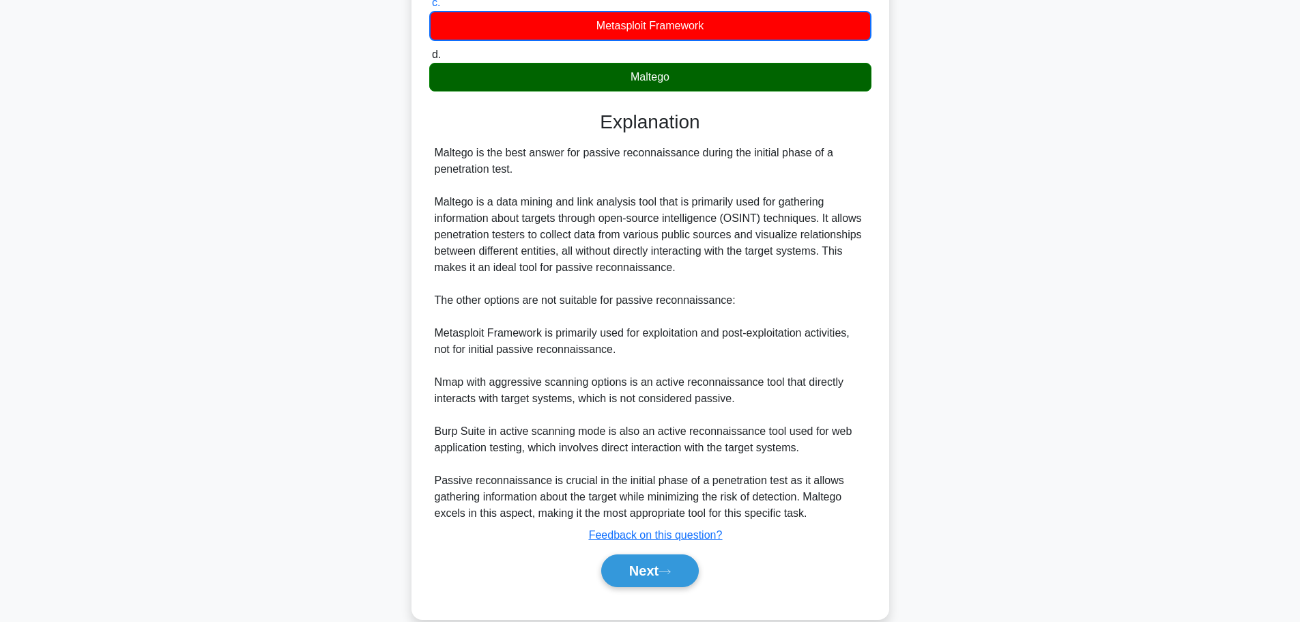
scroll to position [271, 0]
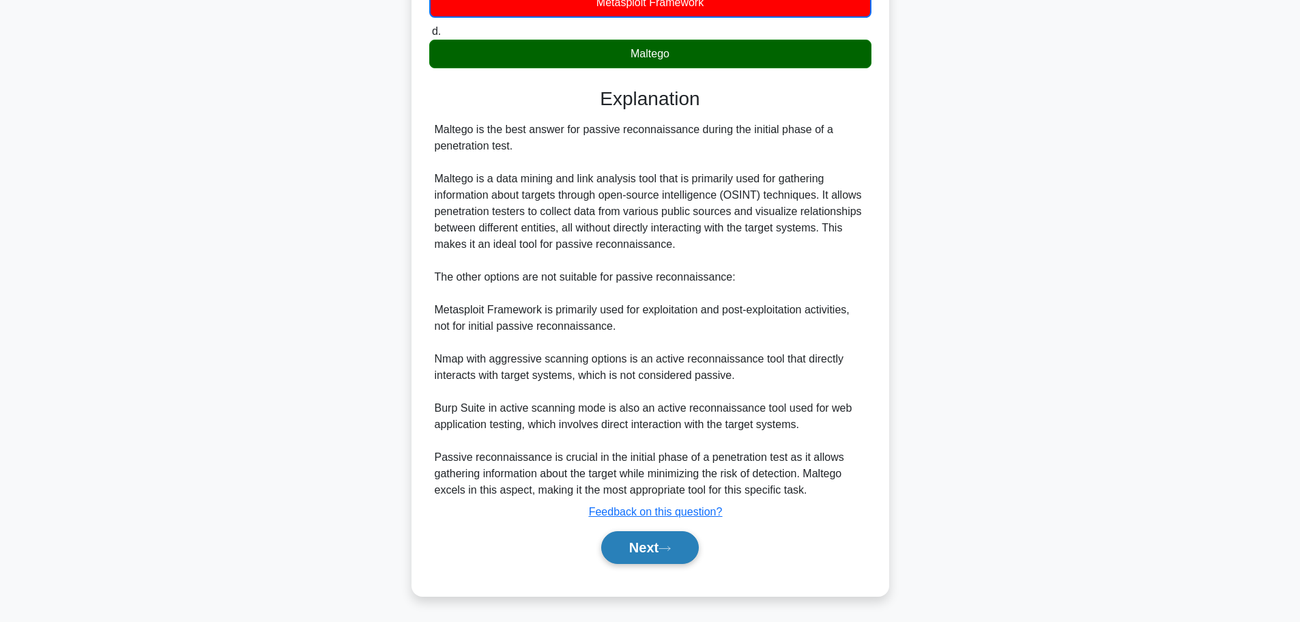
click at [655, 551] on button "Next" at bounding box center [650, 547] width 98 height 33
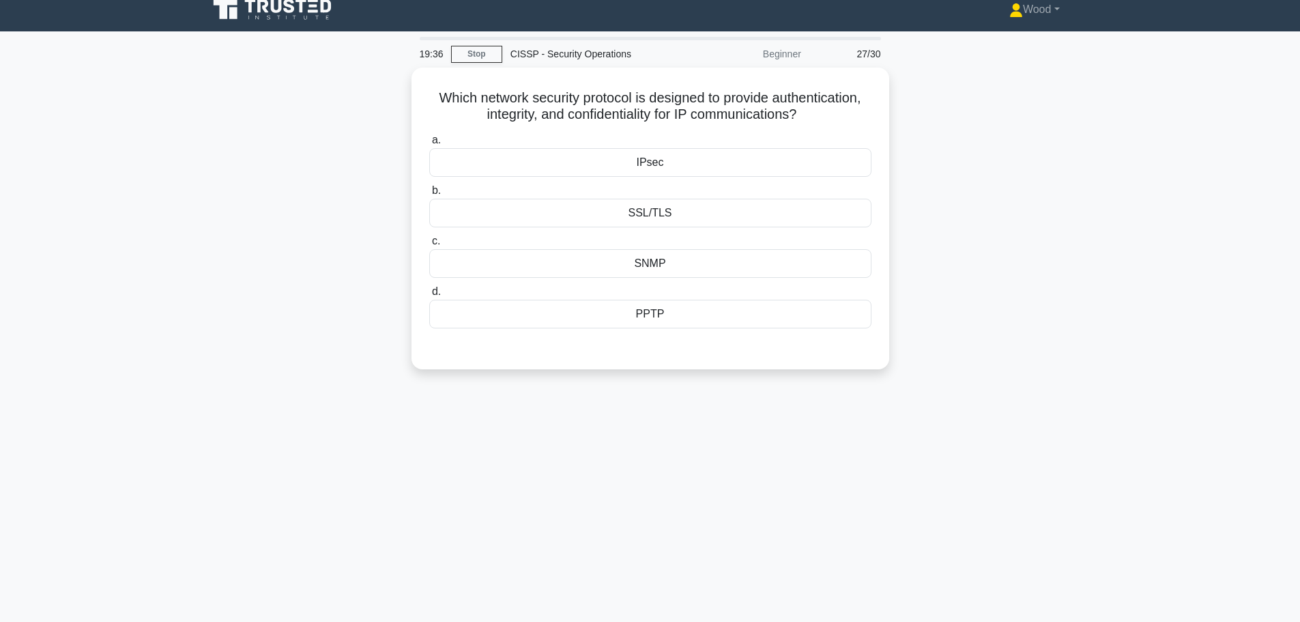
scroll to position [0, 0]
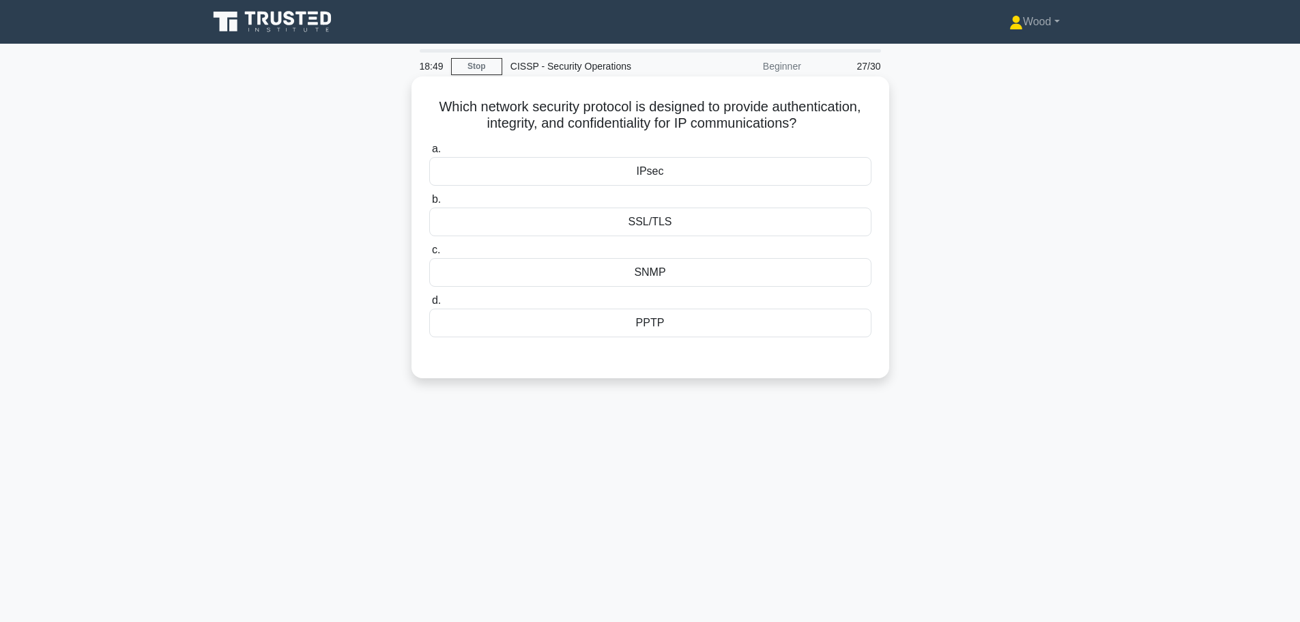
click at [674, 219] on div "SSL/TLS" at bounding box center [650, 221] width 442 height 29
click at [429, 204] on input "b. SSL/TLS" at bounding box center [429, 199] width 0 height 9
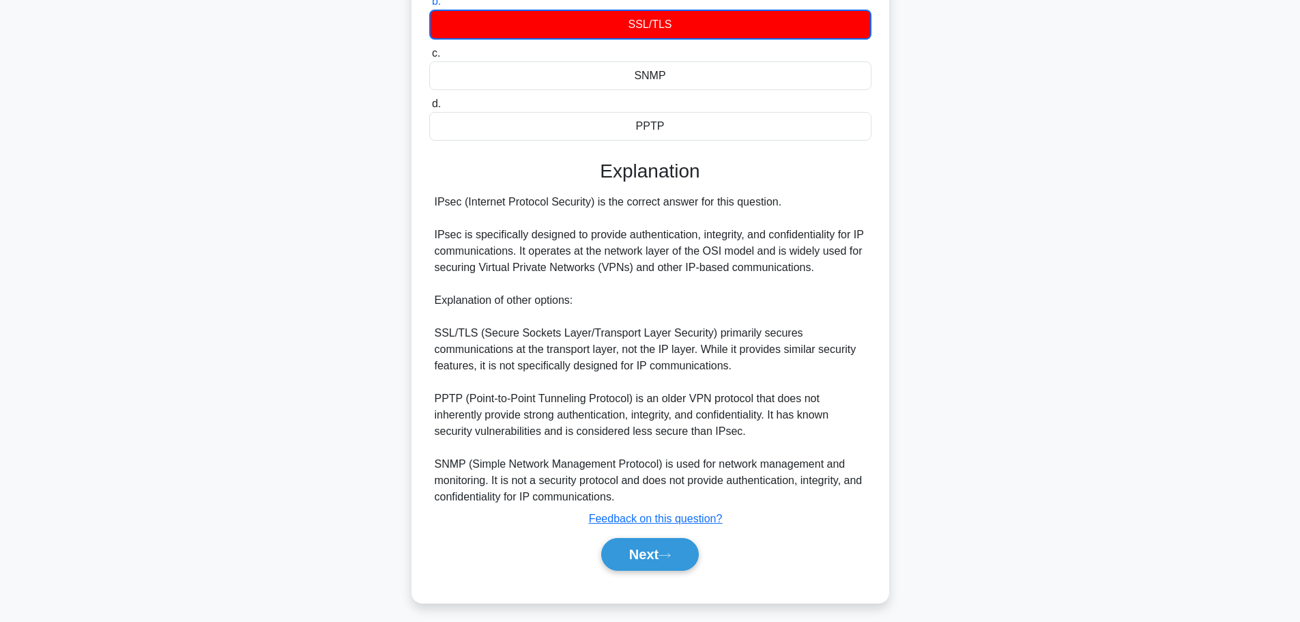
scroll to position [205, 0]
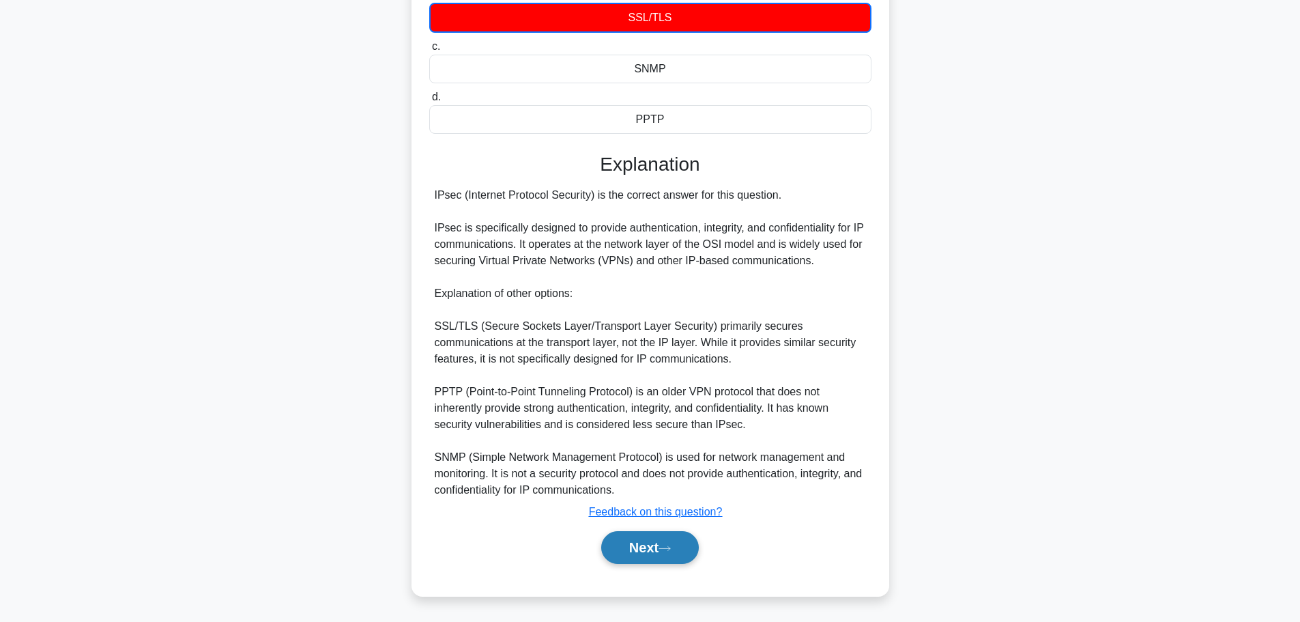
click at [627, 540] on button "Next" at bounding box center [650, 547] width 98 height 33
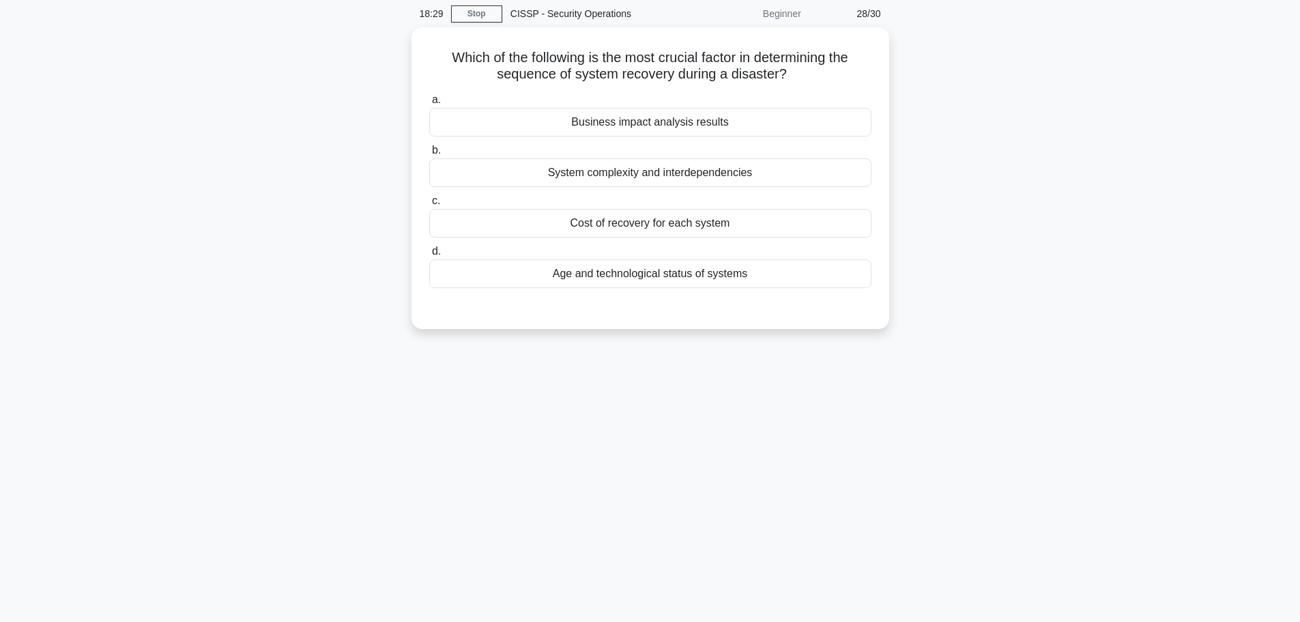
scroll to position [0, 0]
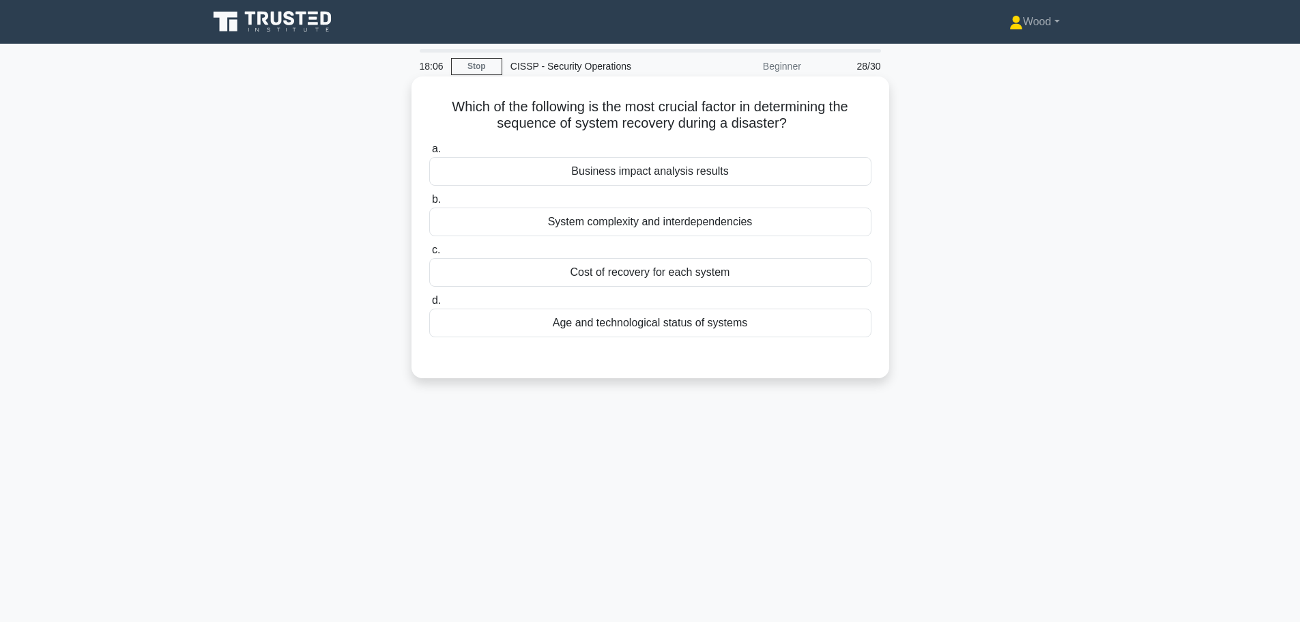
click at [668, 174] on div "Business impact analysis results" at bounding box center [650, 171] width 442 height 29
click at [429, 154] on input "a. Business impact analysis results" at bounding box center [429, 149] width 0 height 9
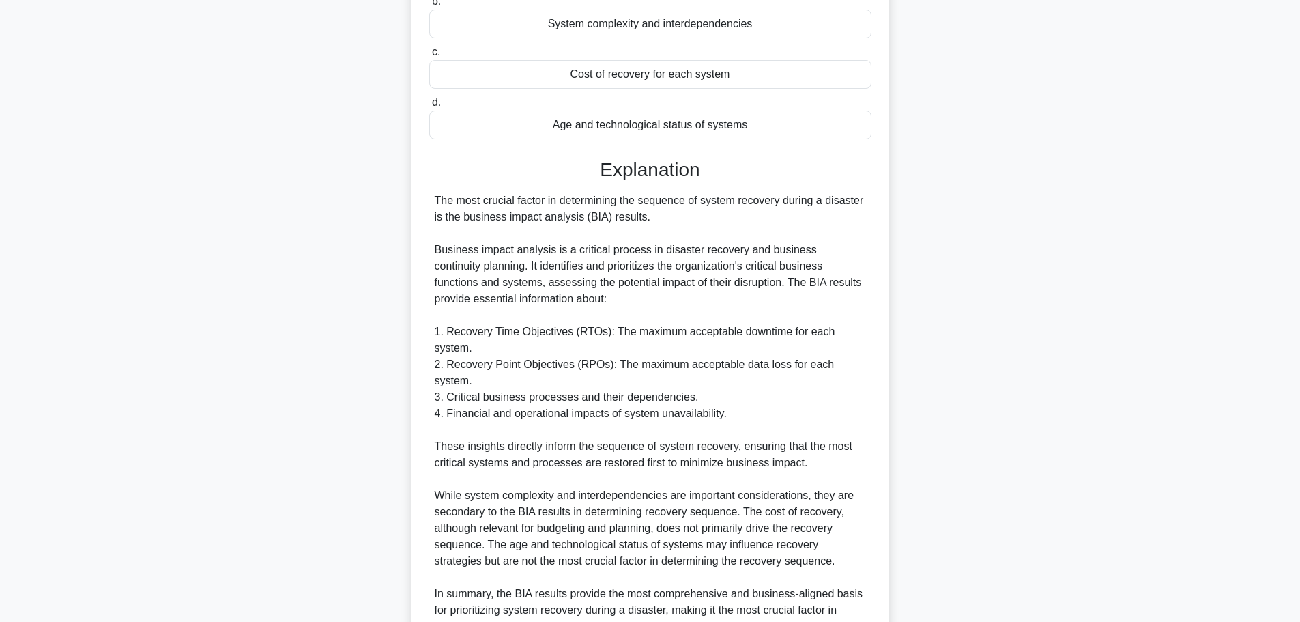
scroll to position [302, 0]
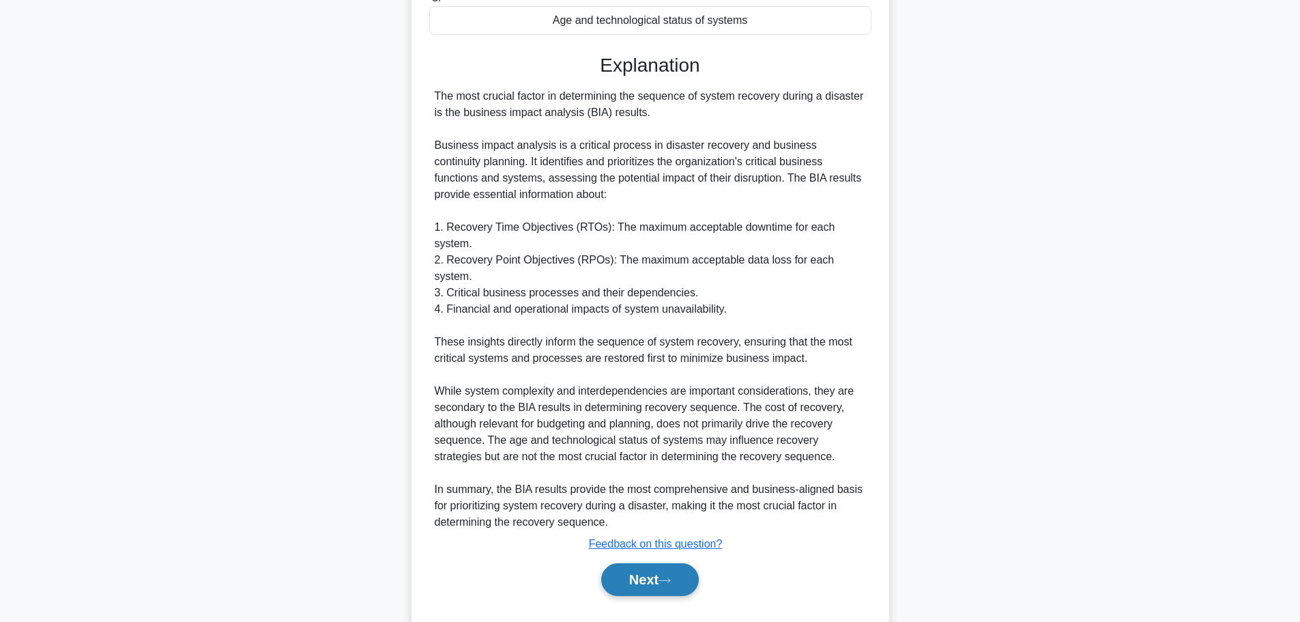
click at [660, 563] on button "Next" at bounding box center [650, 579] width 98 height 33
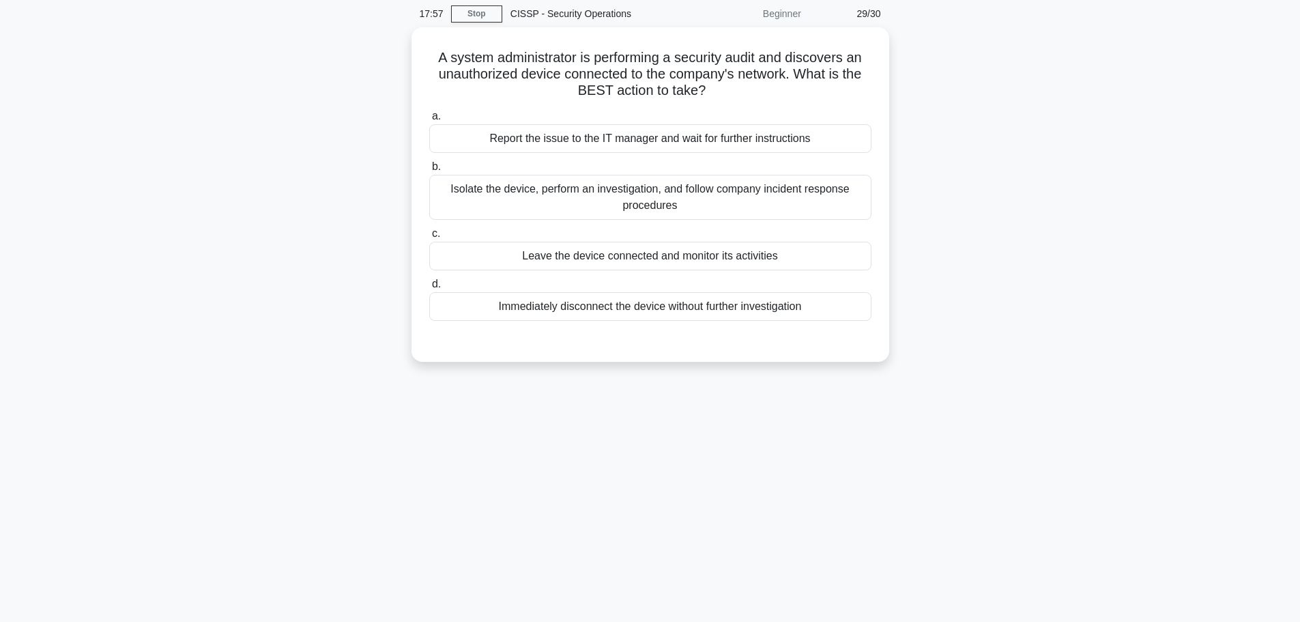
scroll to position [0, 0]
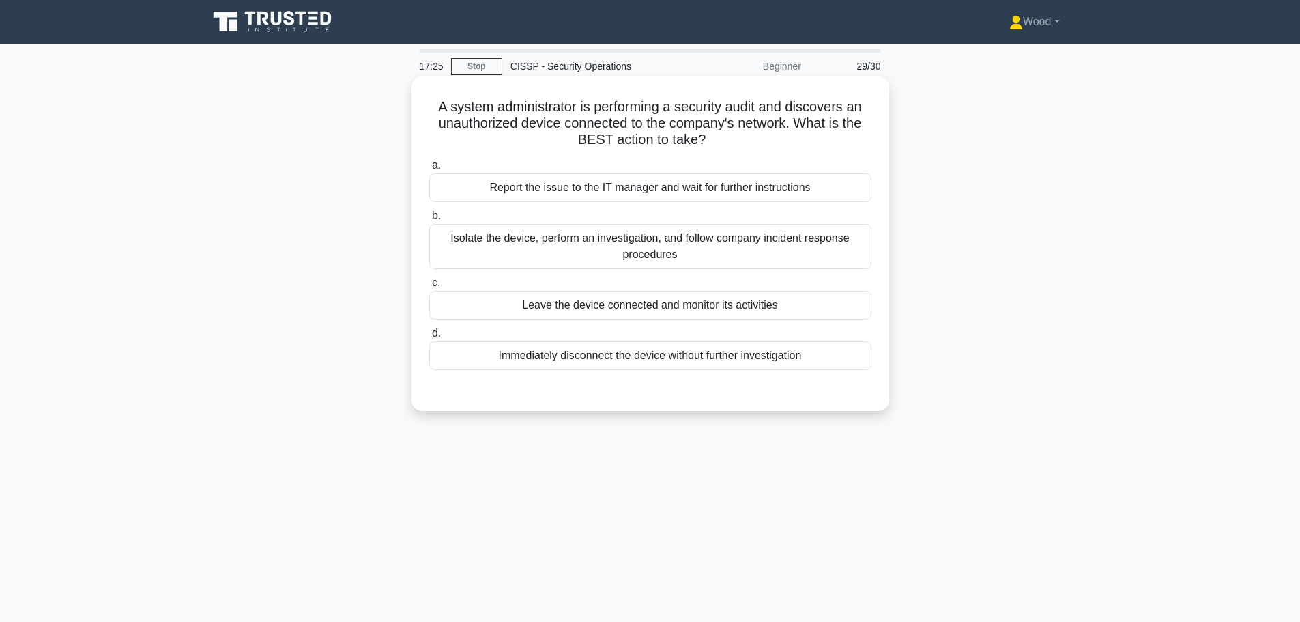
click at [684, 244] on div "Isolate the device, perform an investigation, and follow company incident respo…" at bounding box center [650, 246] width 442 height 45
click at [429, 220] on input "b. Isolate the device, perform an investigation, and follow company incident re…" at bounding box center [429, 216] width 0 height 9
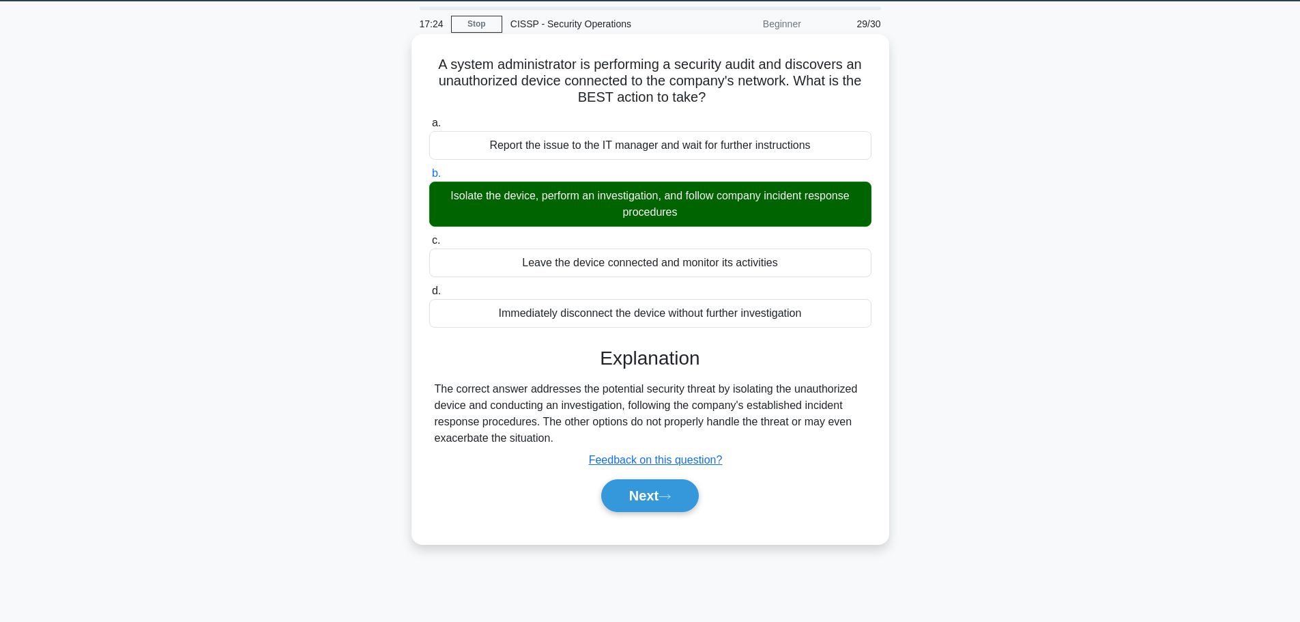
scroll to position [115, 0]
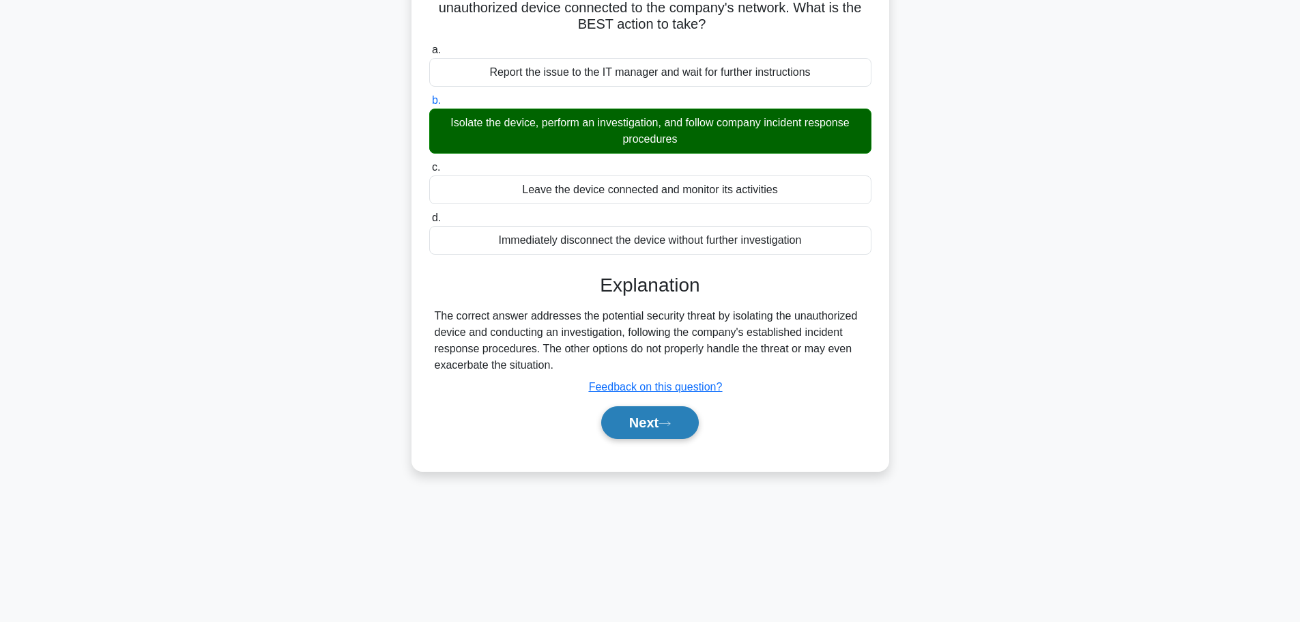
click at [673, 420] on button "Next" at bounding box center [650, 422] width 98 height 33
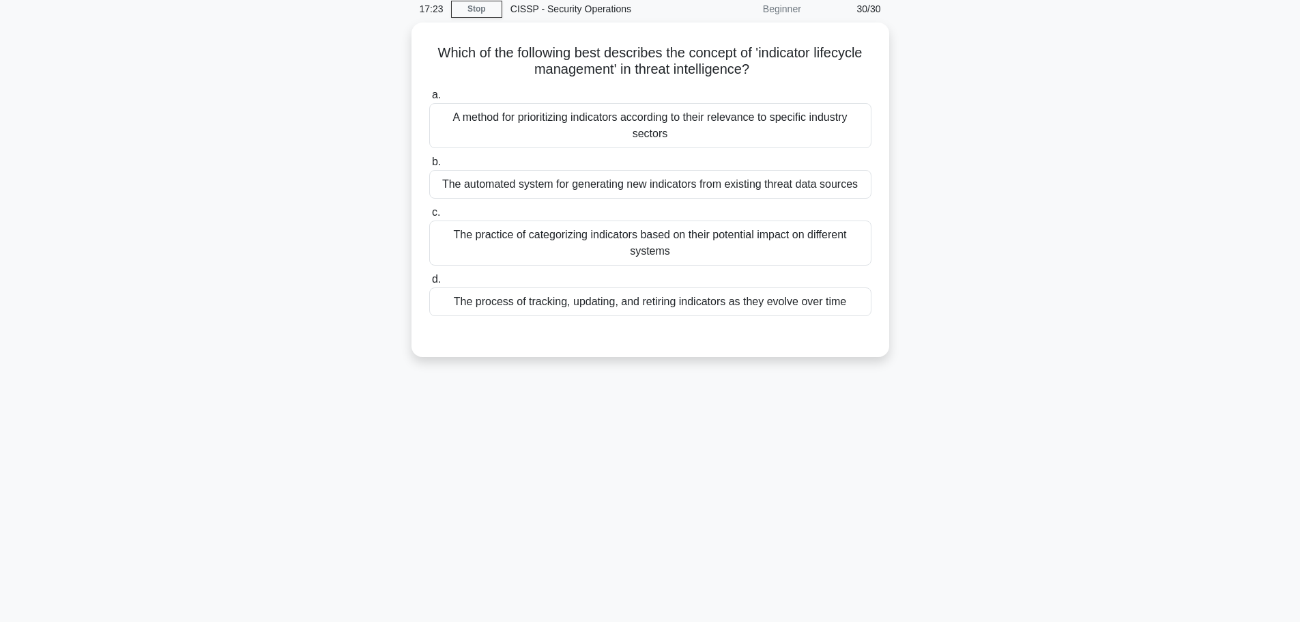
scroll to position [0, 0]
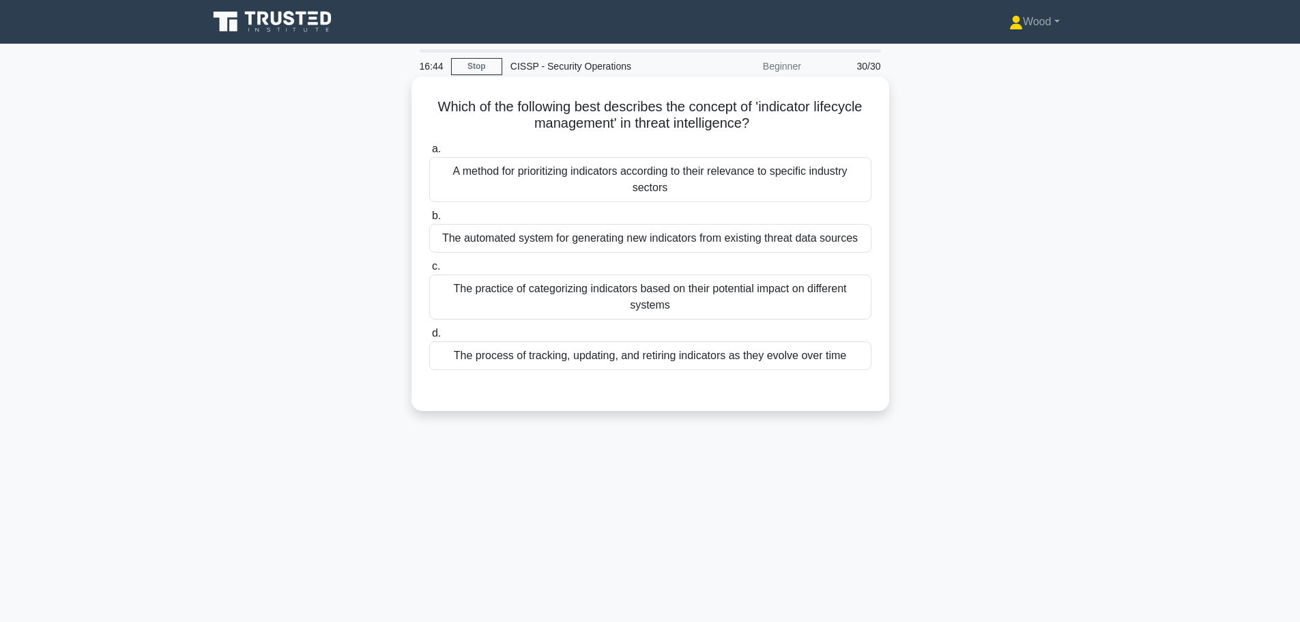
click at [694, 350] on div "The process of tracking, updating, and retiring indicators as they evolve over …" at bounding box center [650, 355] width 442 height 29
click at [429, 338] on input "d. The process of tracking, updating, and retiring indicators as they evolve ov…" at bounding box center [429, 333] width 0 height 9
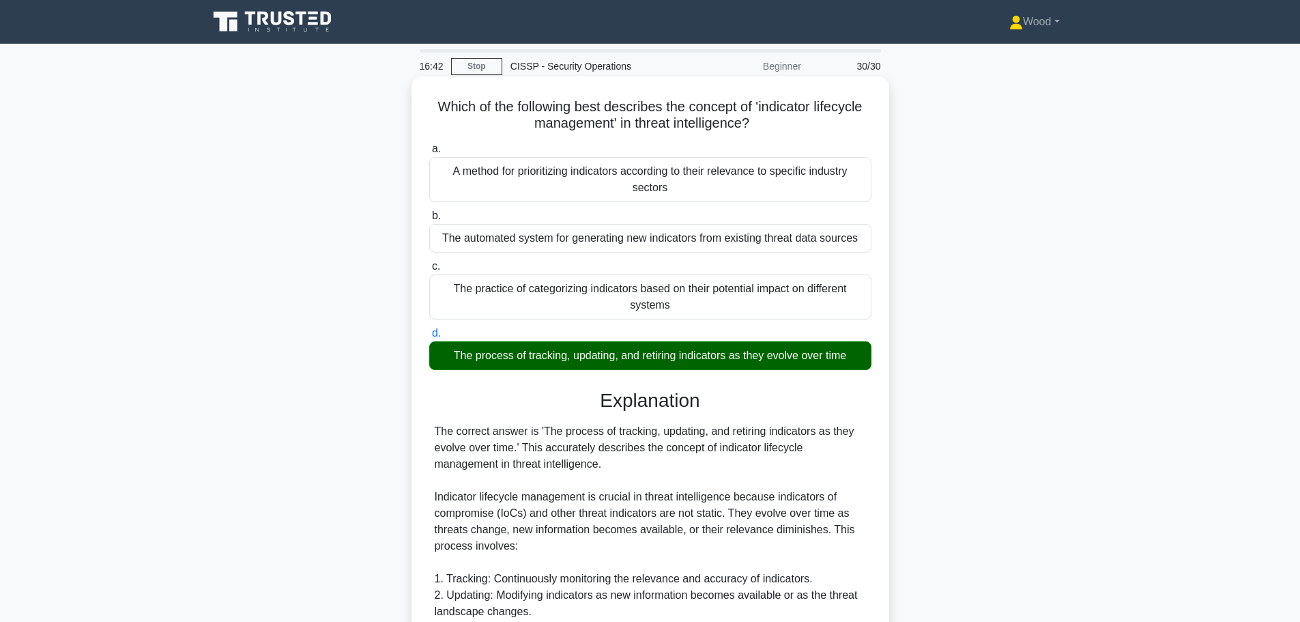
scroll to position [401, 0]
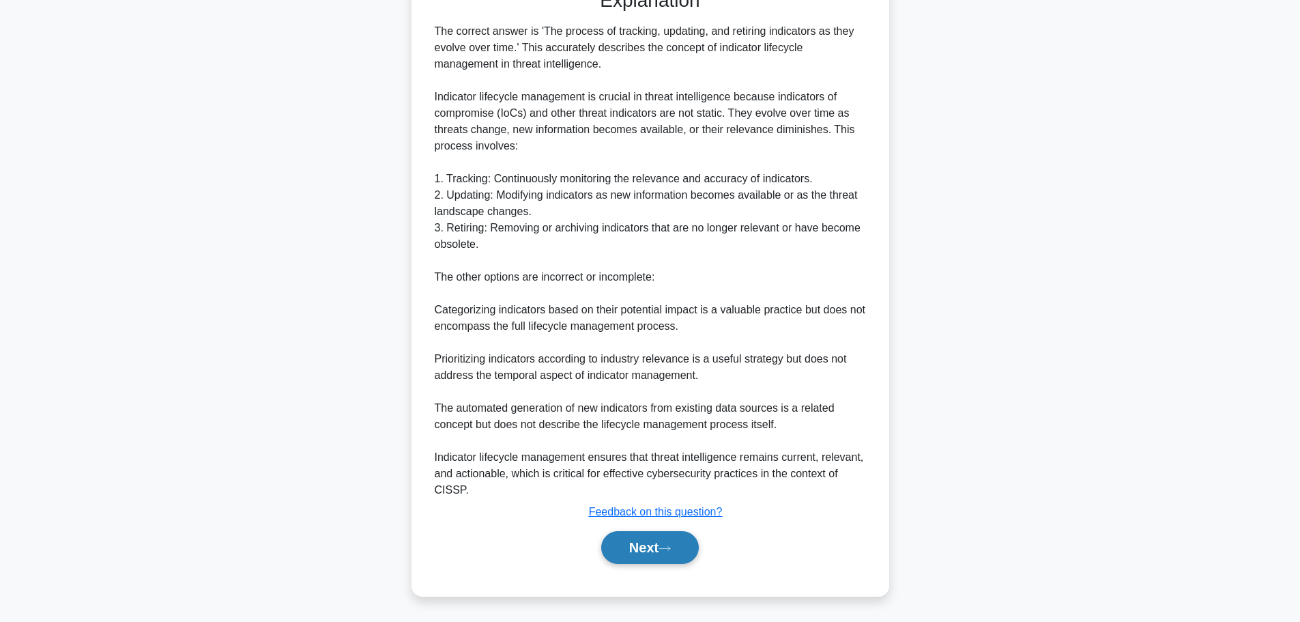
click at [648, 550] on button "Next" at bounding box center [650, 547] width 98 height 33
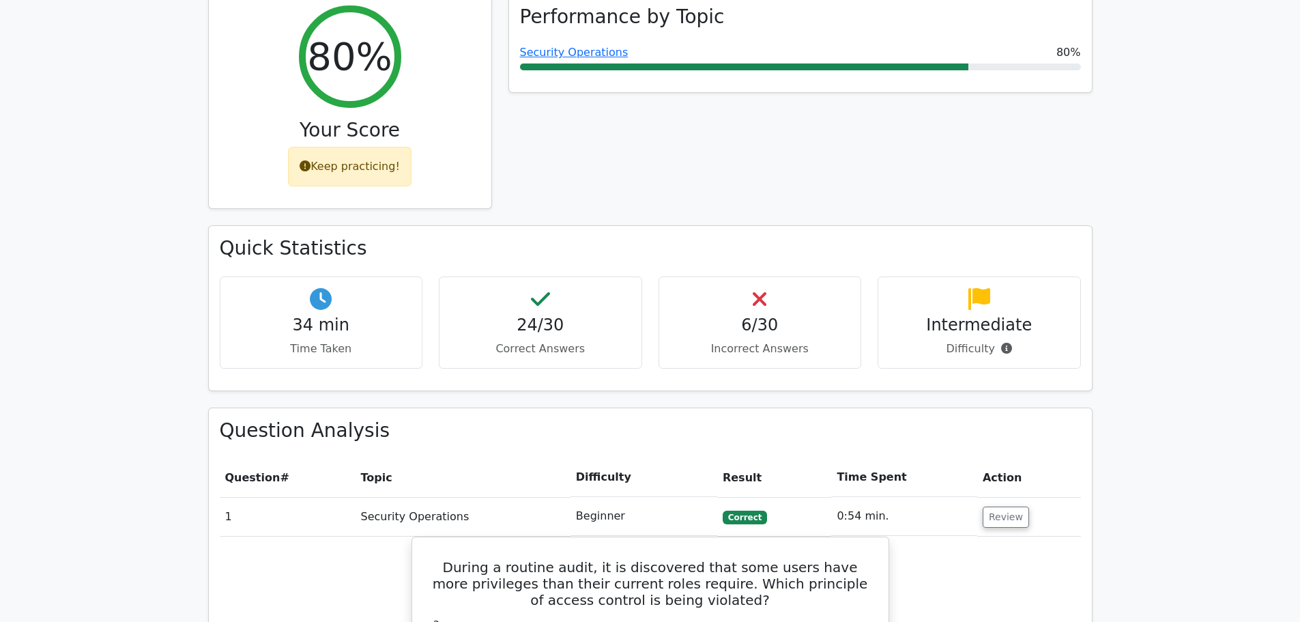
scroll to position [205, 0]
